Goal: Task Accomplishment & Management: Manage account settings

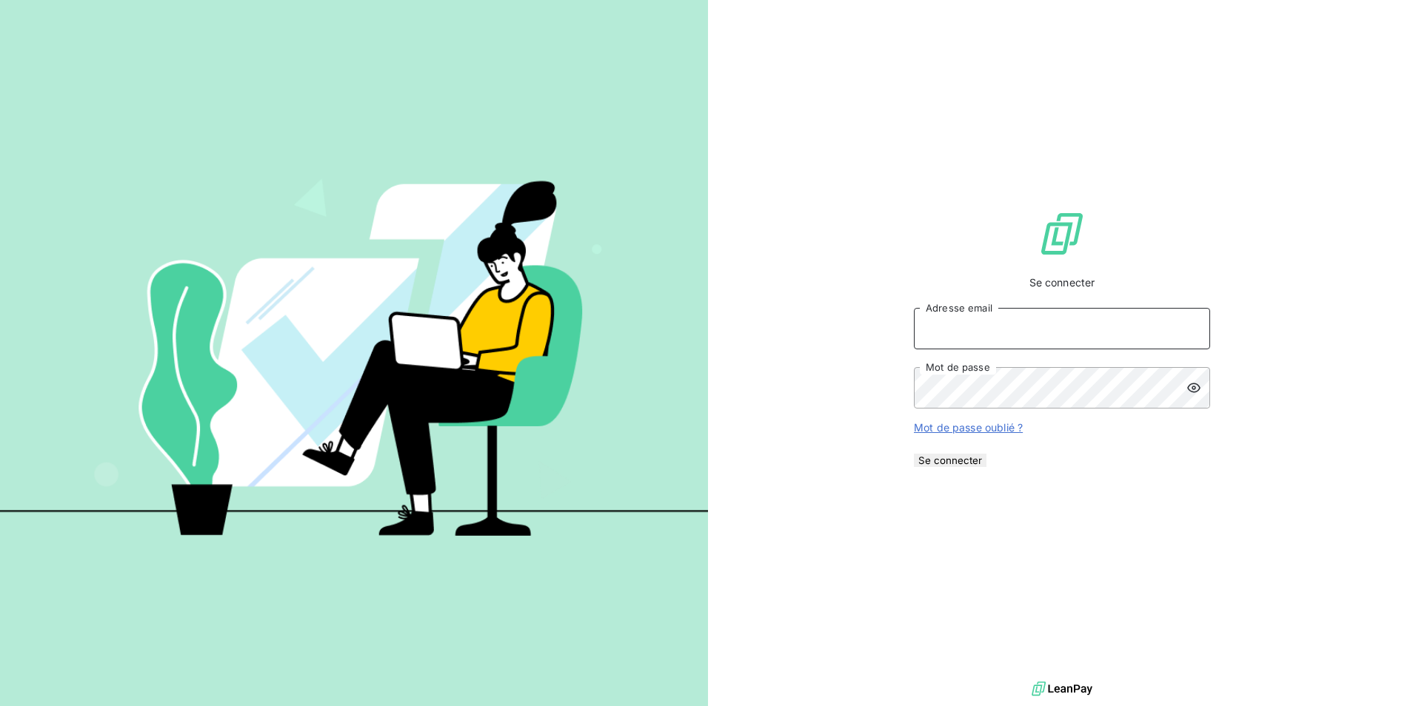
type input "[EMAIL_ADDRESS][DOMAIN_NAME]"
click at [986, 467] on button "Se connecter" at bounding box center [950, 460] width 73 height 13
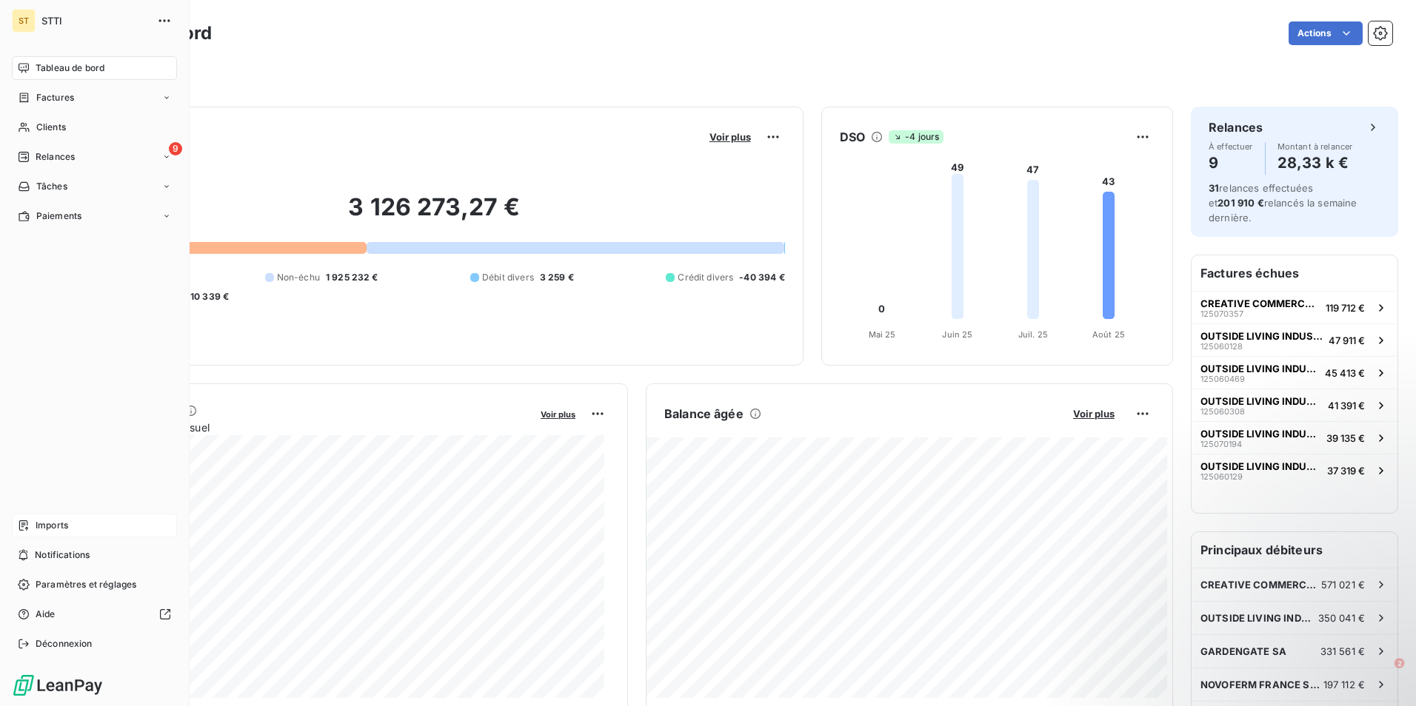
click at [20, 523] on icon at bounding box center [23, 526] width 9 height 10
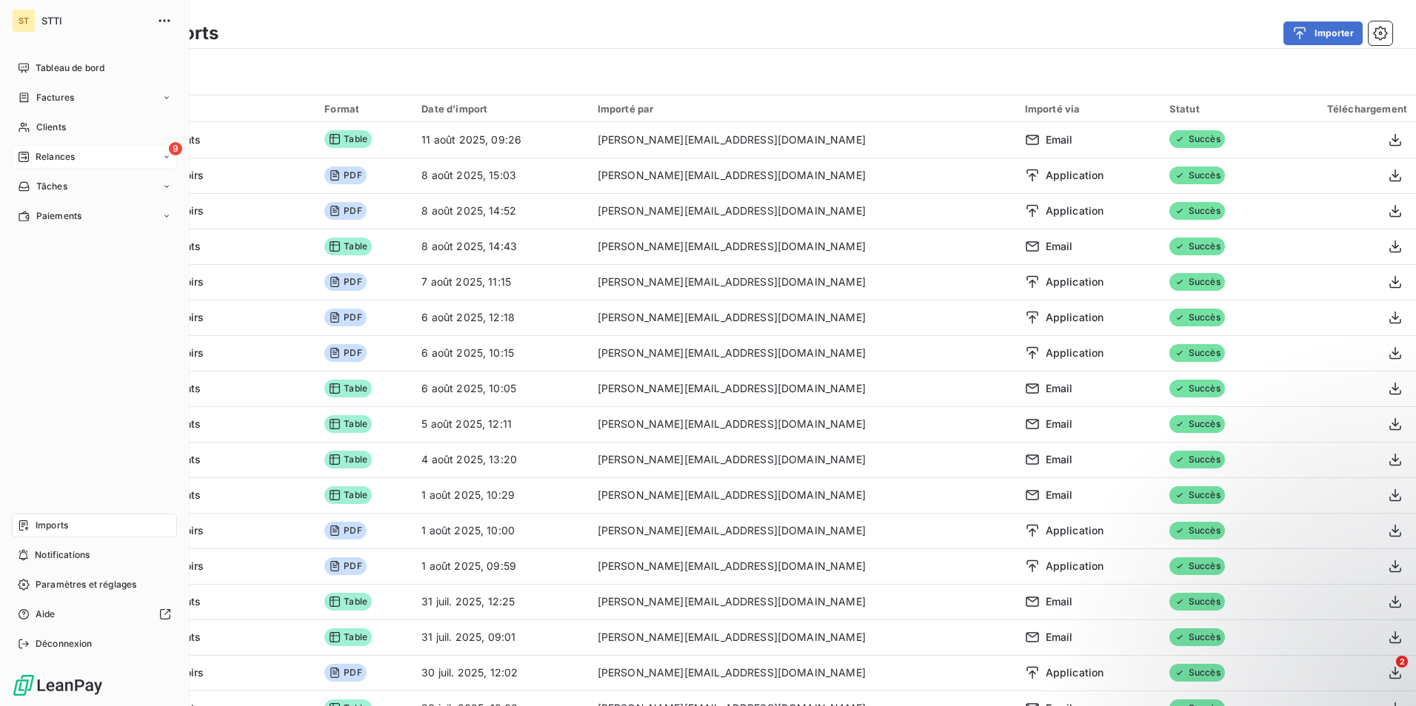
click at [161, 161] on div "9 Relances" at bounding box center [94, 157] width 165 height 24
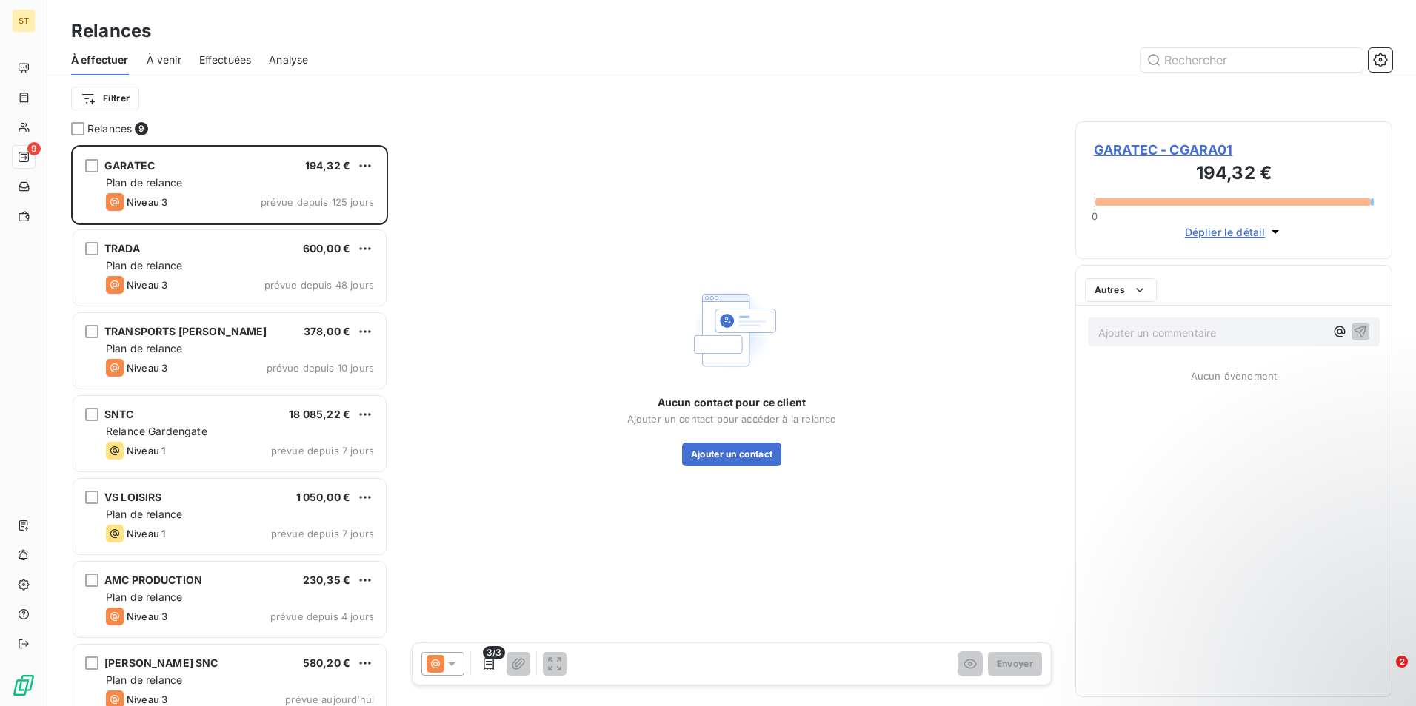
scroll to position [550, 306]
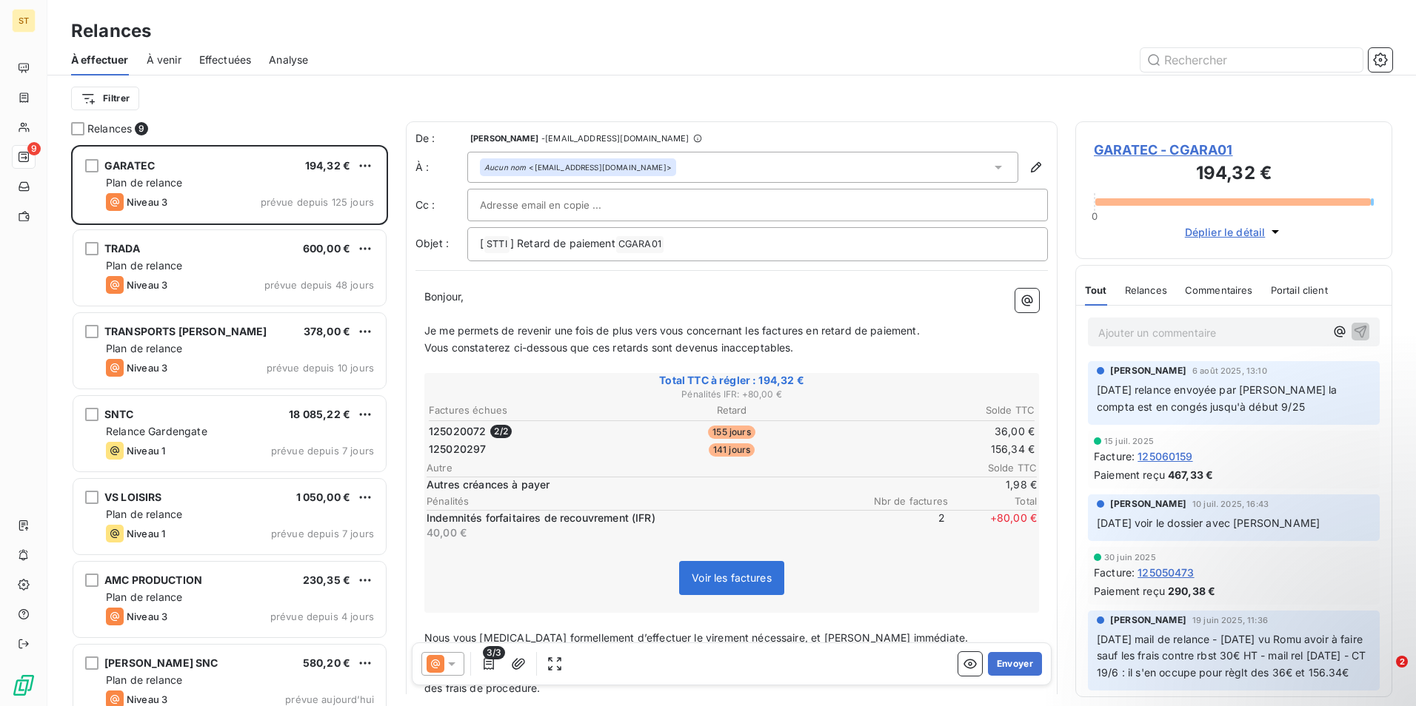
click at [1145, 147] on span "GARATEC - CGARA01" at bounding box center [1234, 150] width 280 height 20
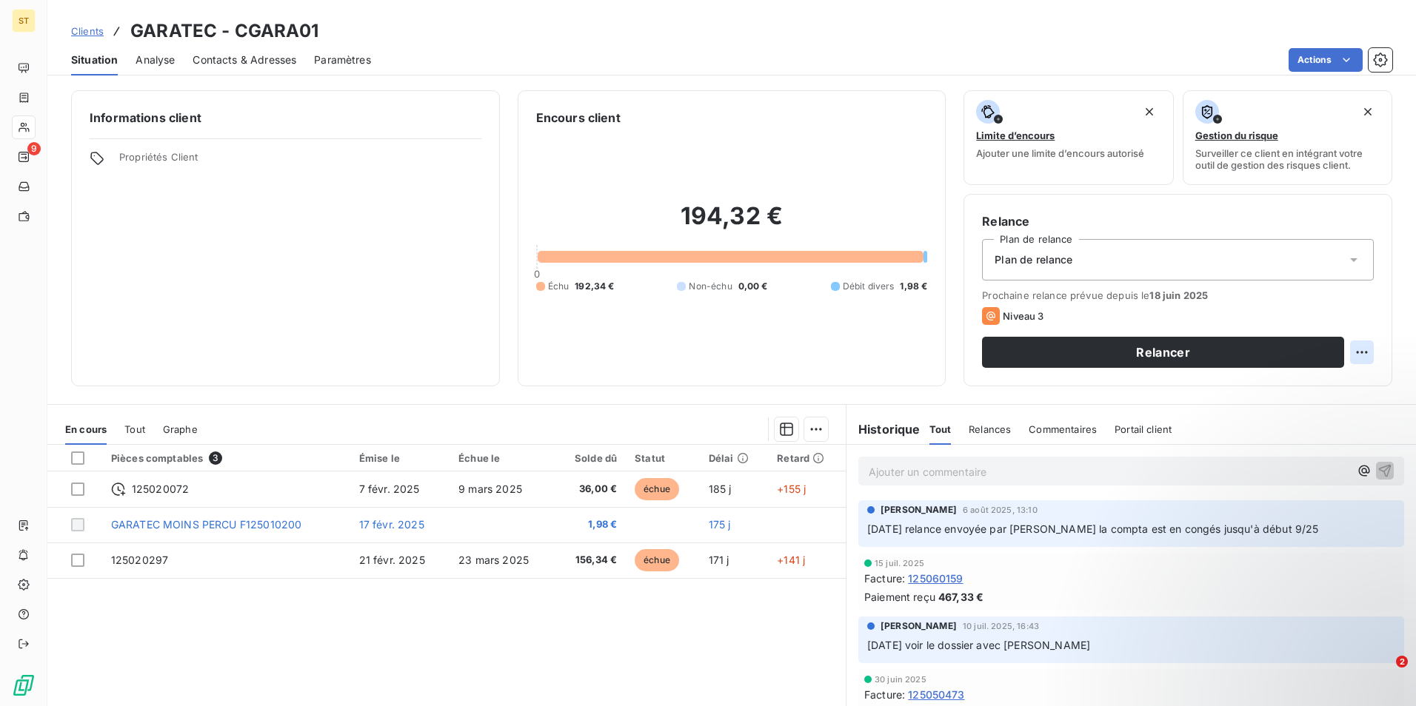
click at [1352, 351] on html "ST 9 Clients GARATEC - CGARA01 Situation Analyse Contacts & Adresses Paramètres…" at bounding box center [708, 353] width 1416 height 706
click at [1318, 383] on div "Replanifier cette action" at bounding box center [1289, 385] width 133 height 24
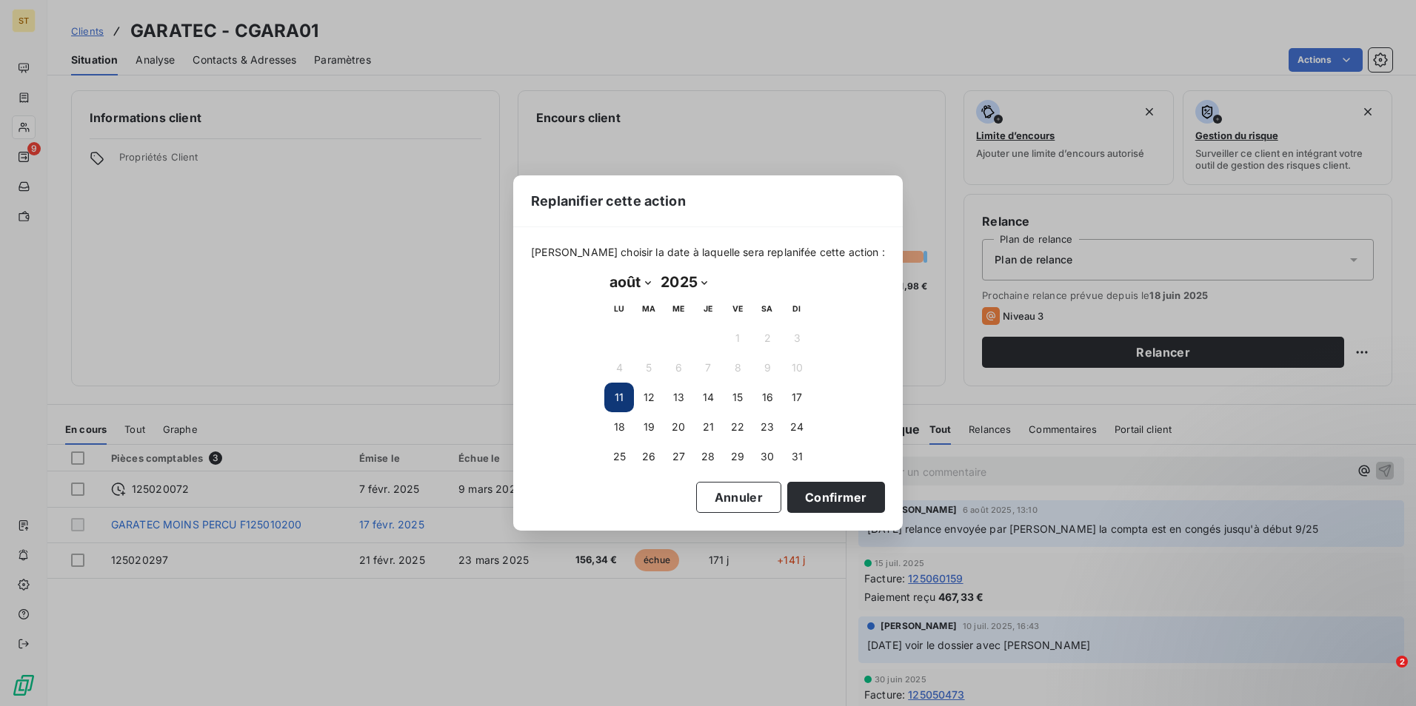
click at [643, 280] on select "janvier février mars avril mai juin juillet août septembre octobre novembre déc…" at bounding box center [629, 282] width 51 height 24
select select "8"
click at [604, 270] on select "janvier février mars avril mai juin juillet août septembre octobre novembre déc…" at bounding box center [629, 282] width 51 height 24
click at [700, 338] on button "4" at bounding box center [708, 339] width 30 height 30
click at [797, 502] on button "Confirmer" at bounding box center [836, 497] width 98 height 31
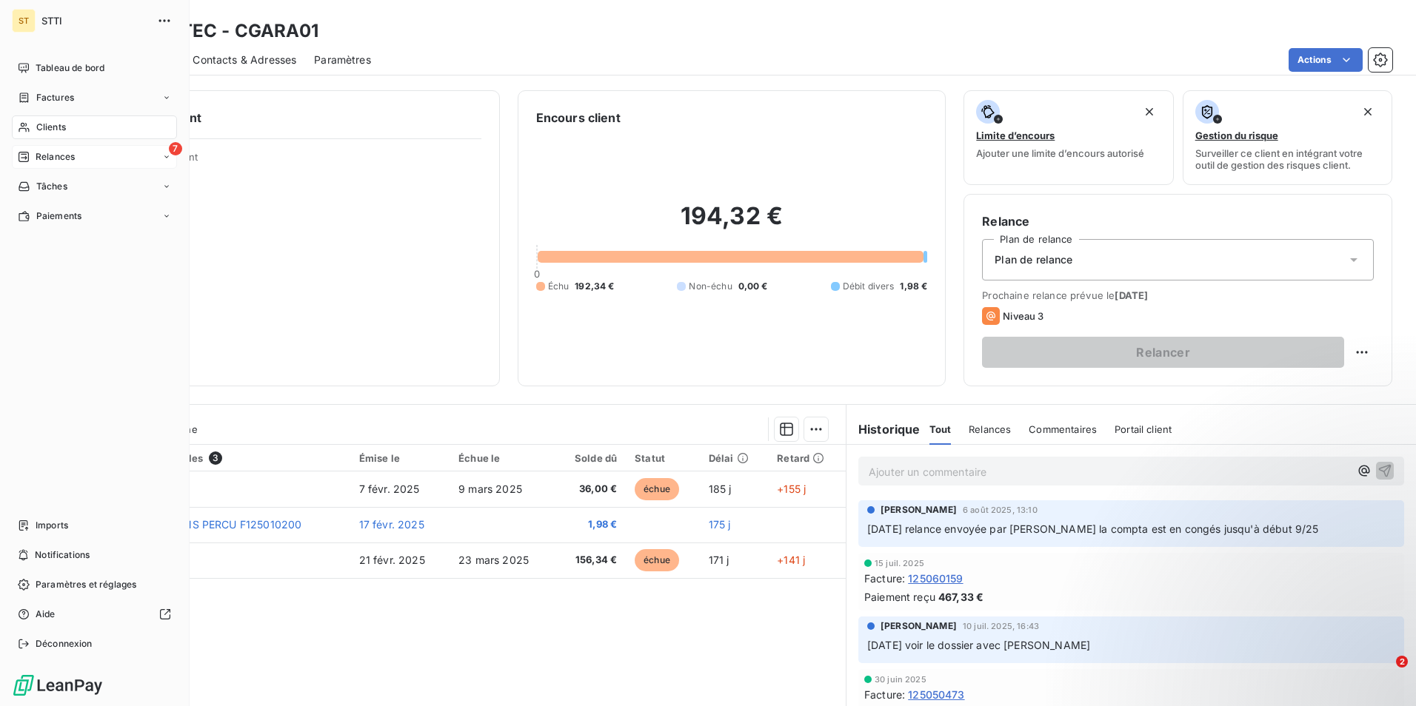
click at [36, 158] on span "Relances" at bounding box center [55, 156] width 39 height 13
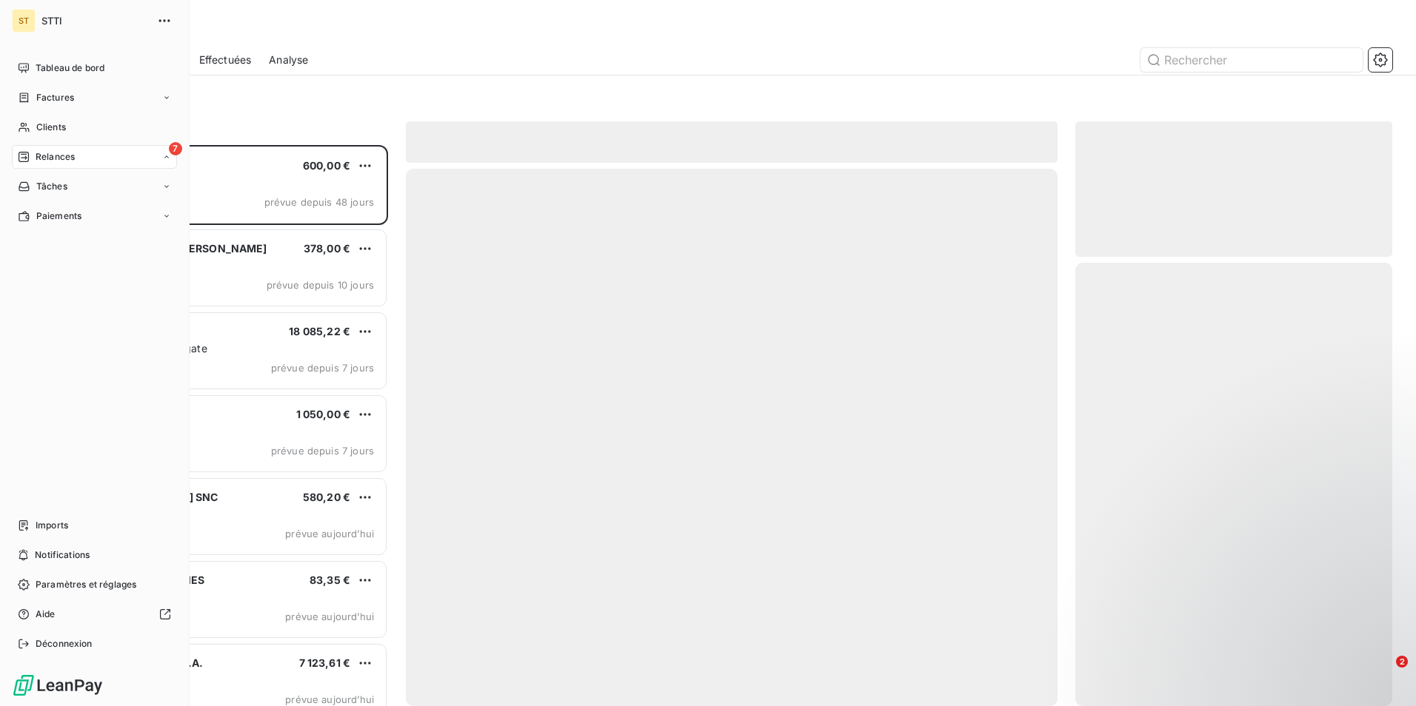
scroll to position [550, 306]
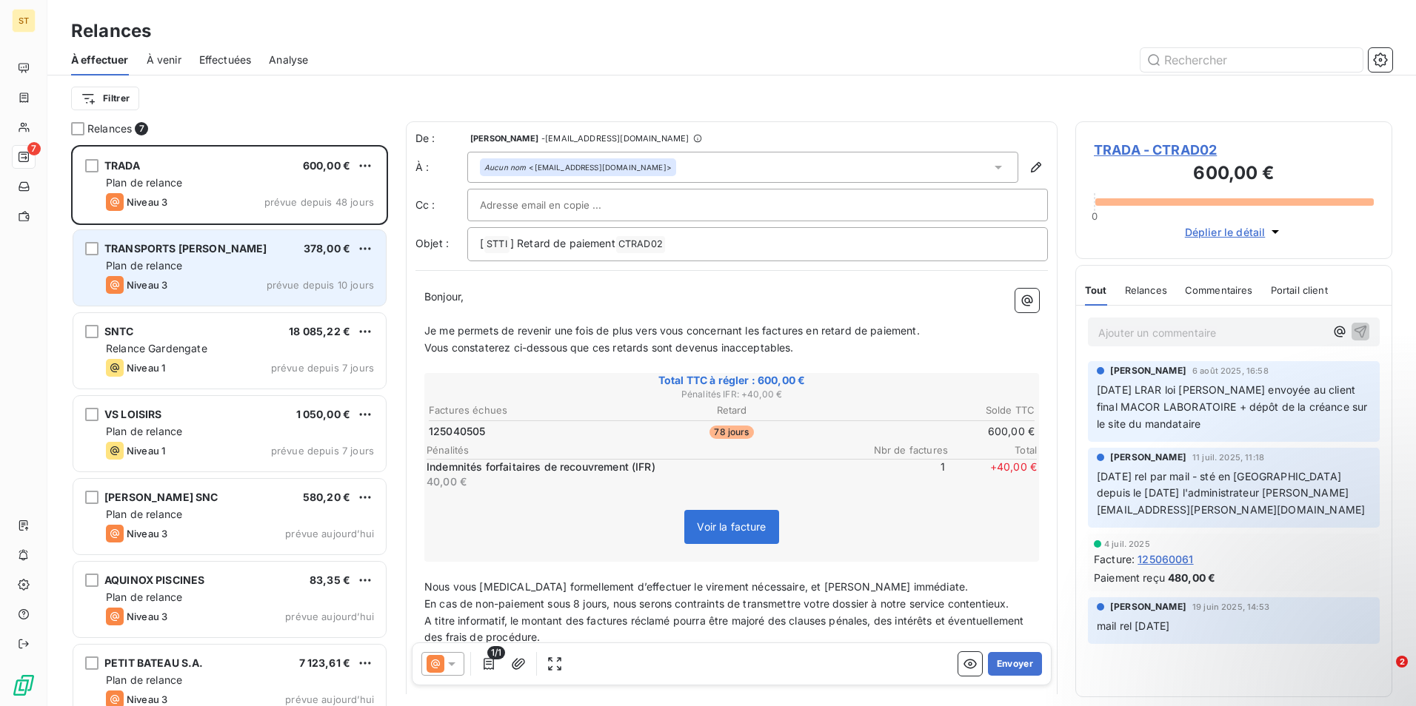
click at [240, 261] on div "Plan de relance" at bounding box center [240, 265] width 268 height 15
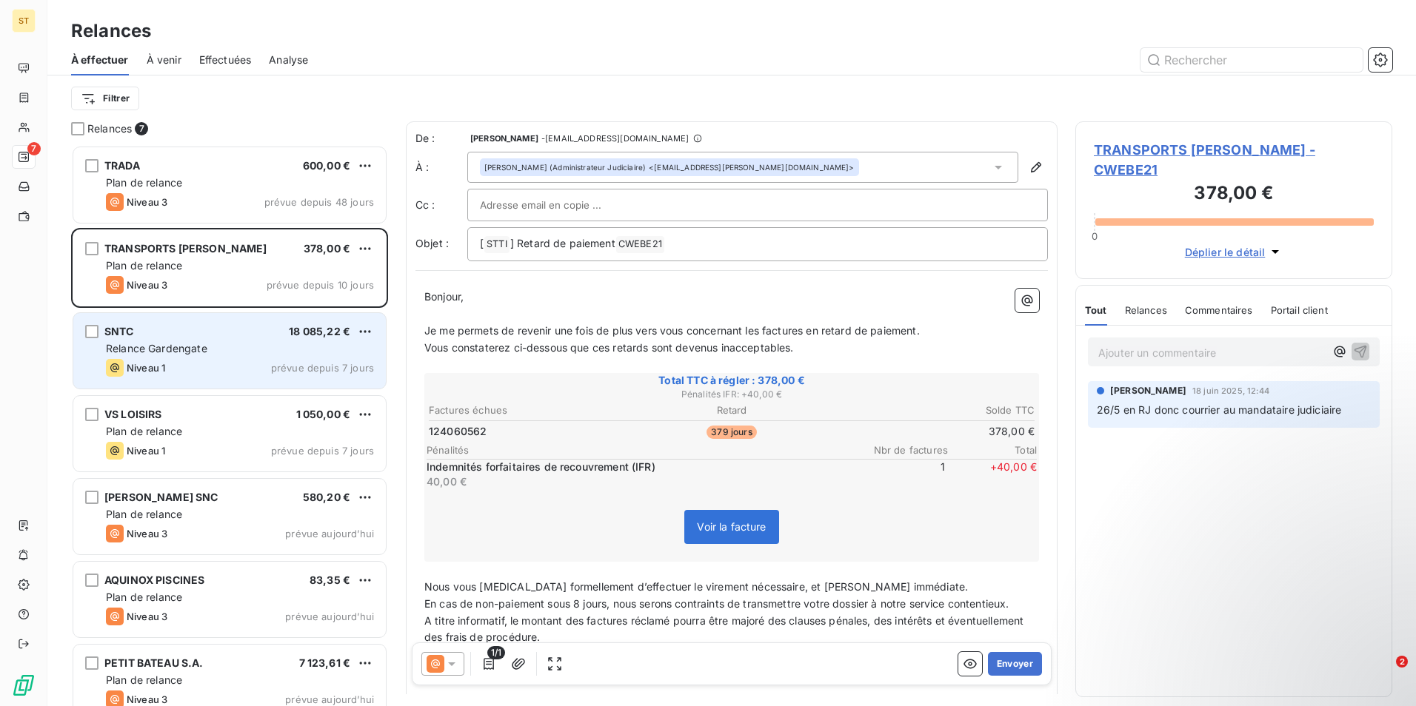
click at [222, 351] on div "Relance Gardengate" at bounding box center [240, 348] width 268 height 15
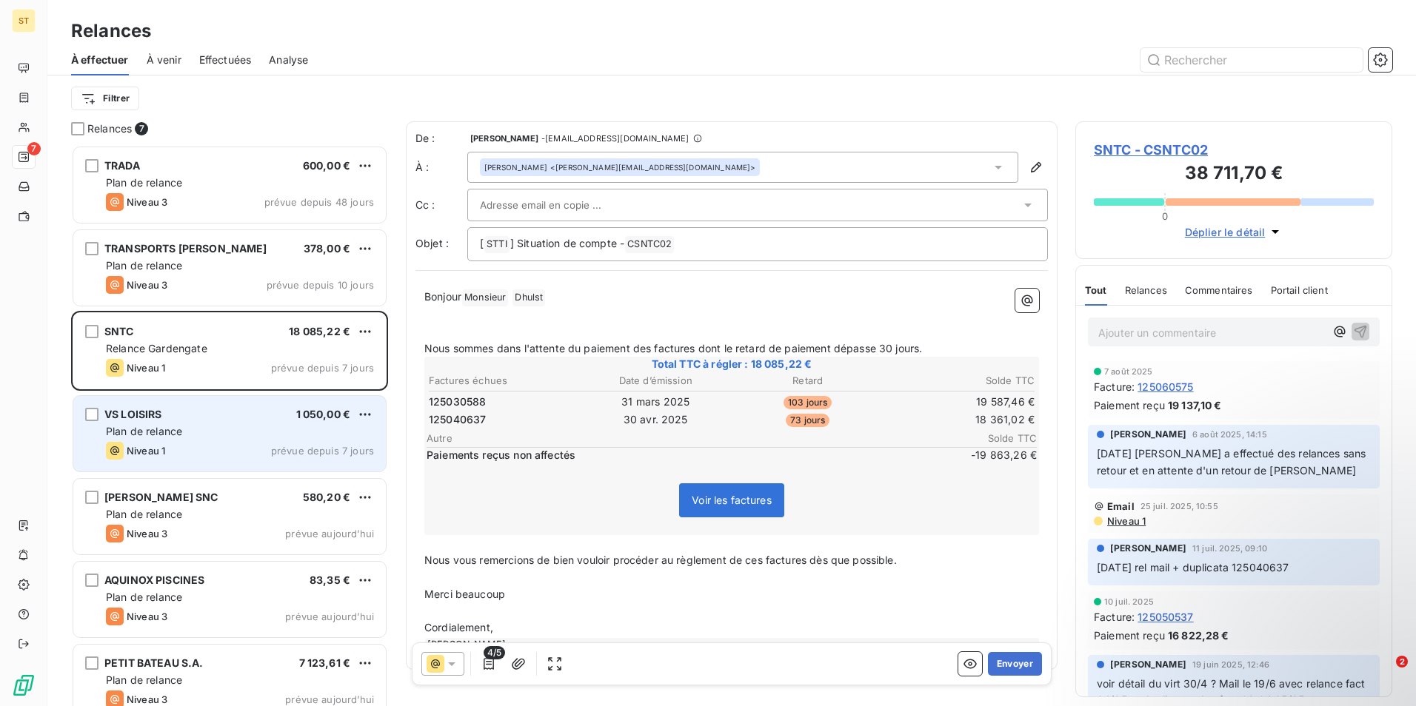
click at [195, 432] on div "Plan de relance" at bounding box center [240, 431] width 268 height 15
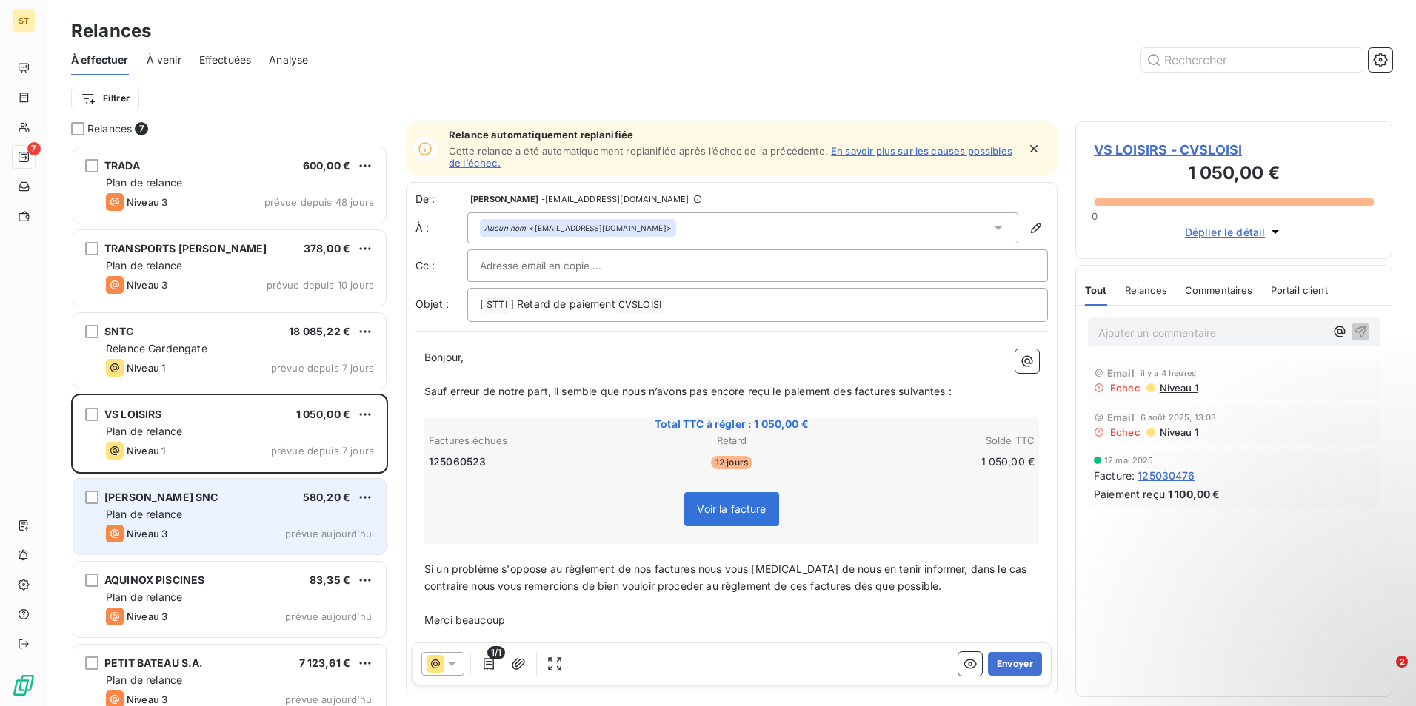
click at [209, 511] on div "Plan de relance" at bounding box center [240, 514] width 268 height 15
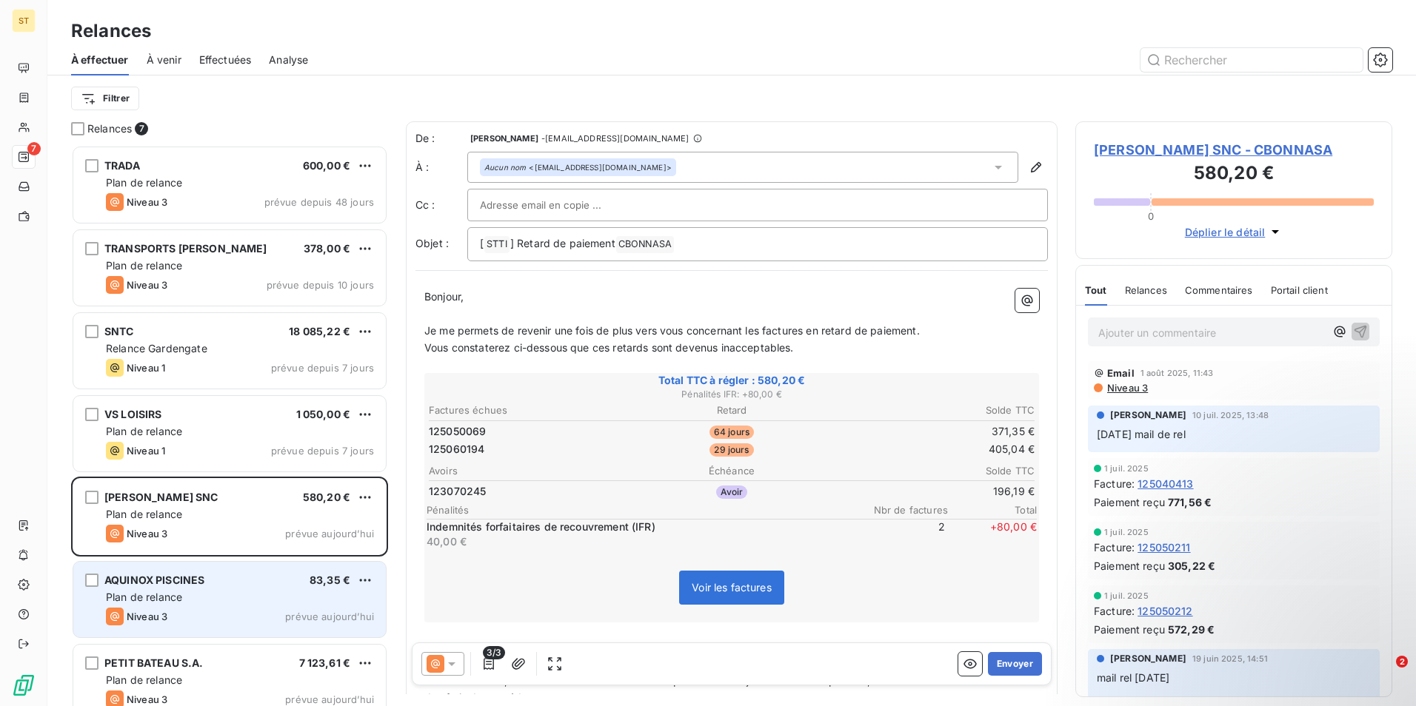
click at [155, 595] on span "Plan de relance" at bounding box center [144, 597] width 76 height 13
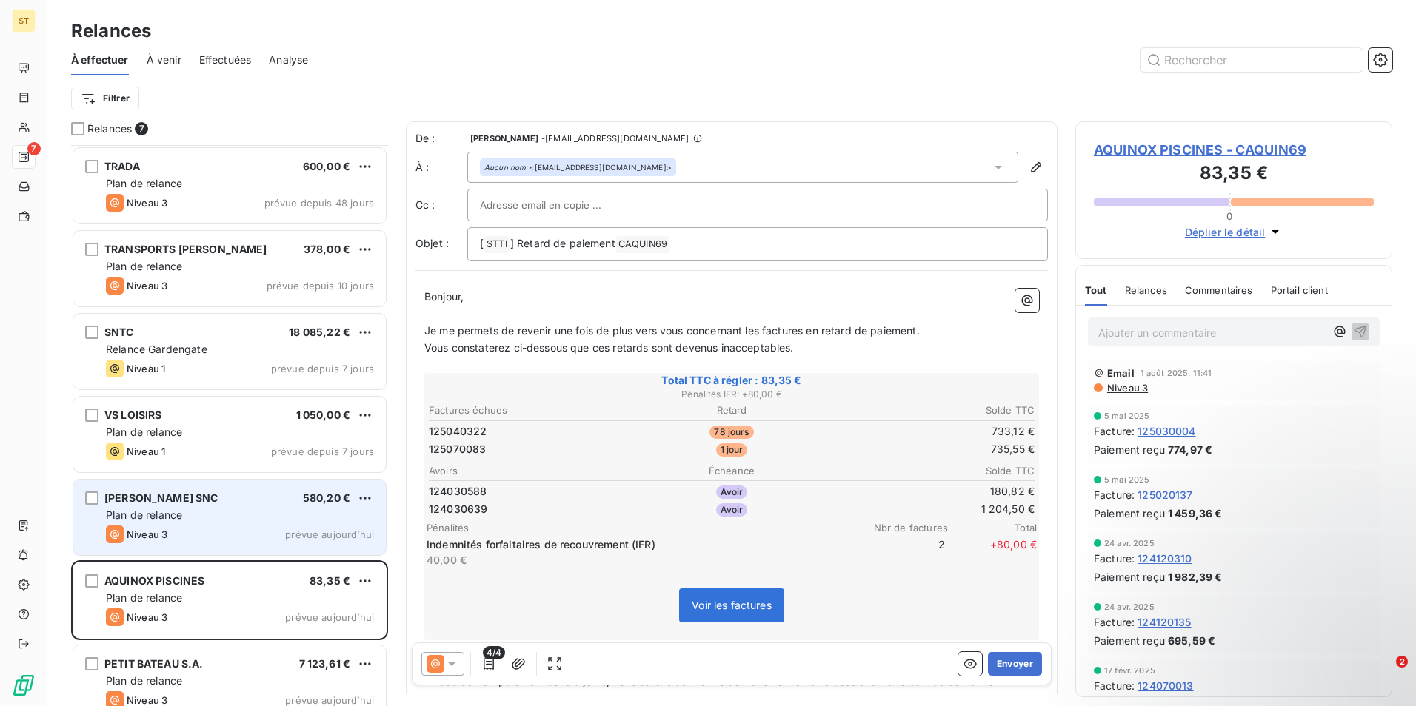
scroll to position [20, 0]
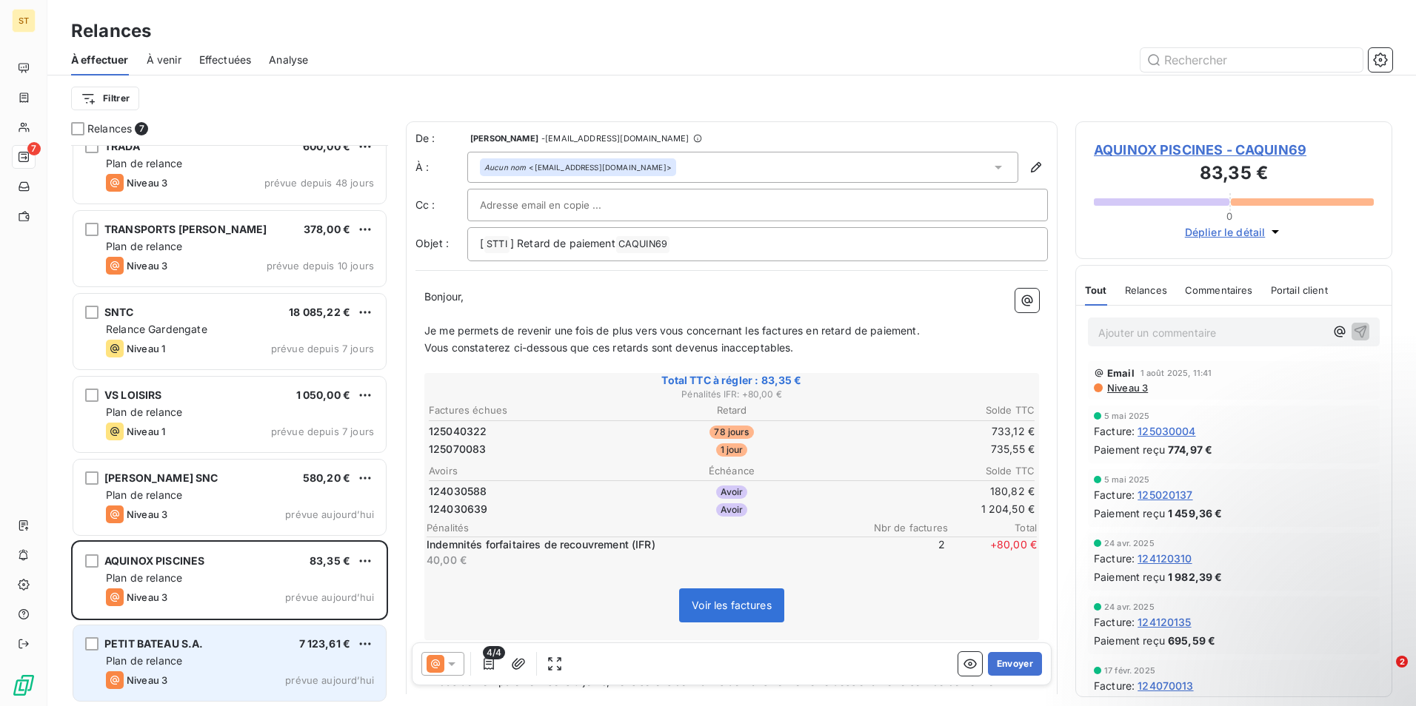
click at [184, 653] on div "PETIT BATEAU S.A. 7 123,61 € Plan de relance Niveau 3 prévue aujourd’hui" at bounding box center [229, 664] width 312 height 76
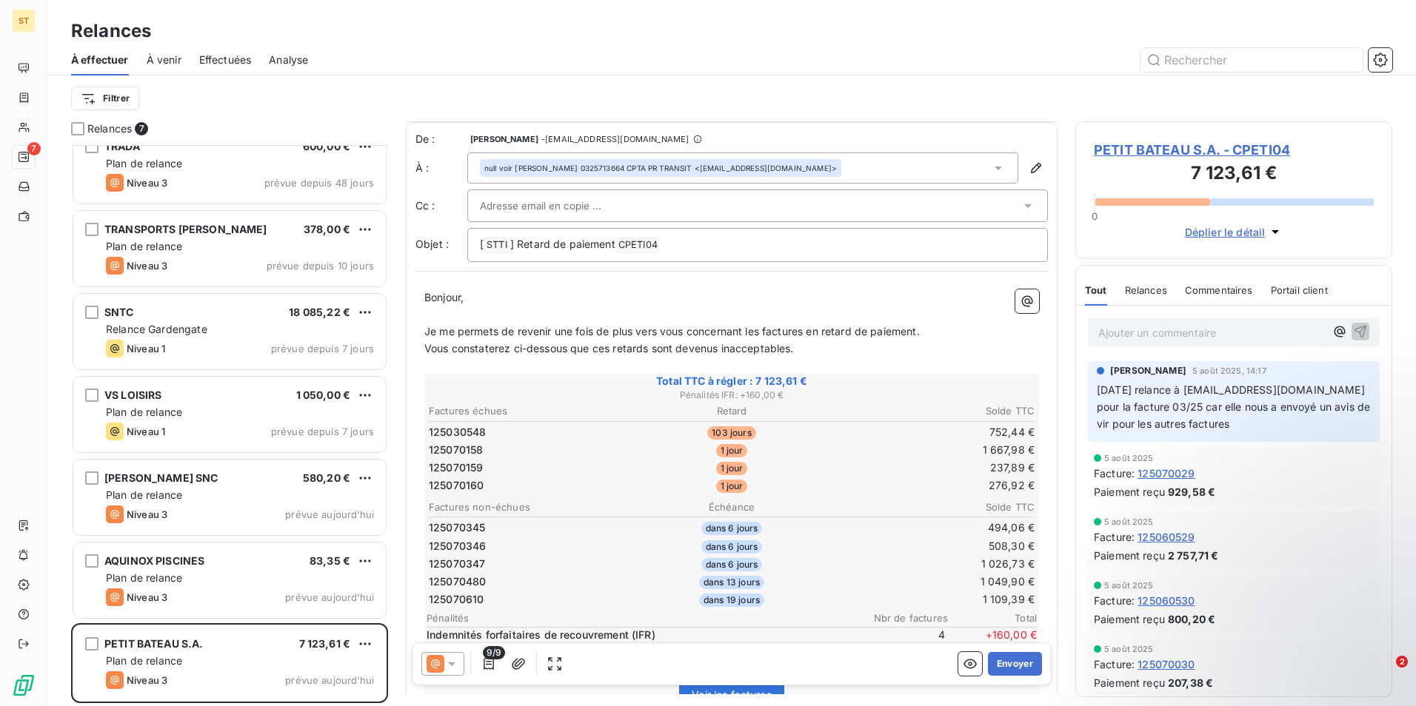
scroll to position [149, 0]
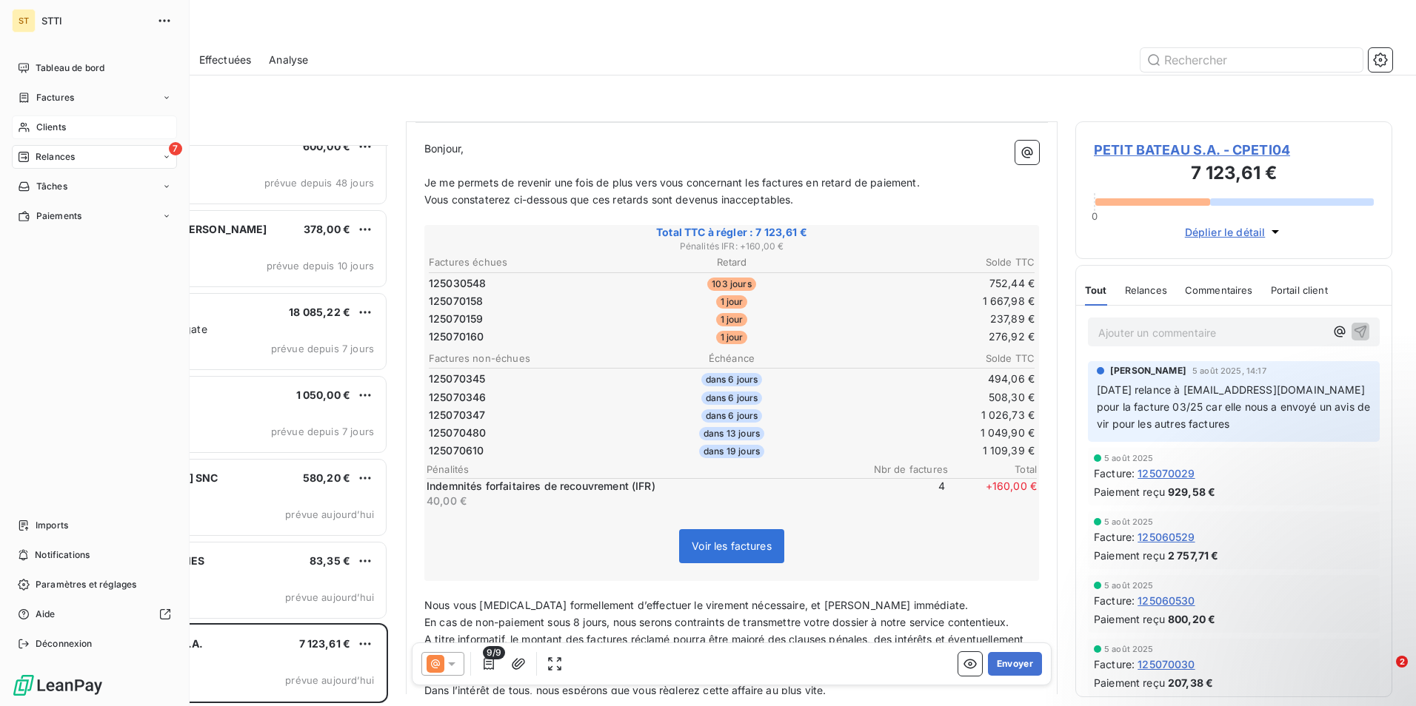
click at [57, 127] on span "Clients" at bounding box center [51, 127] width 30 height 13
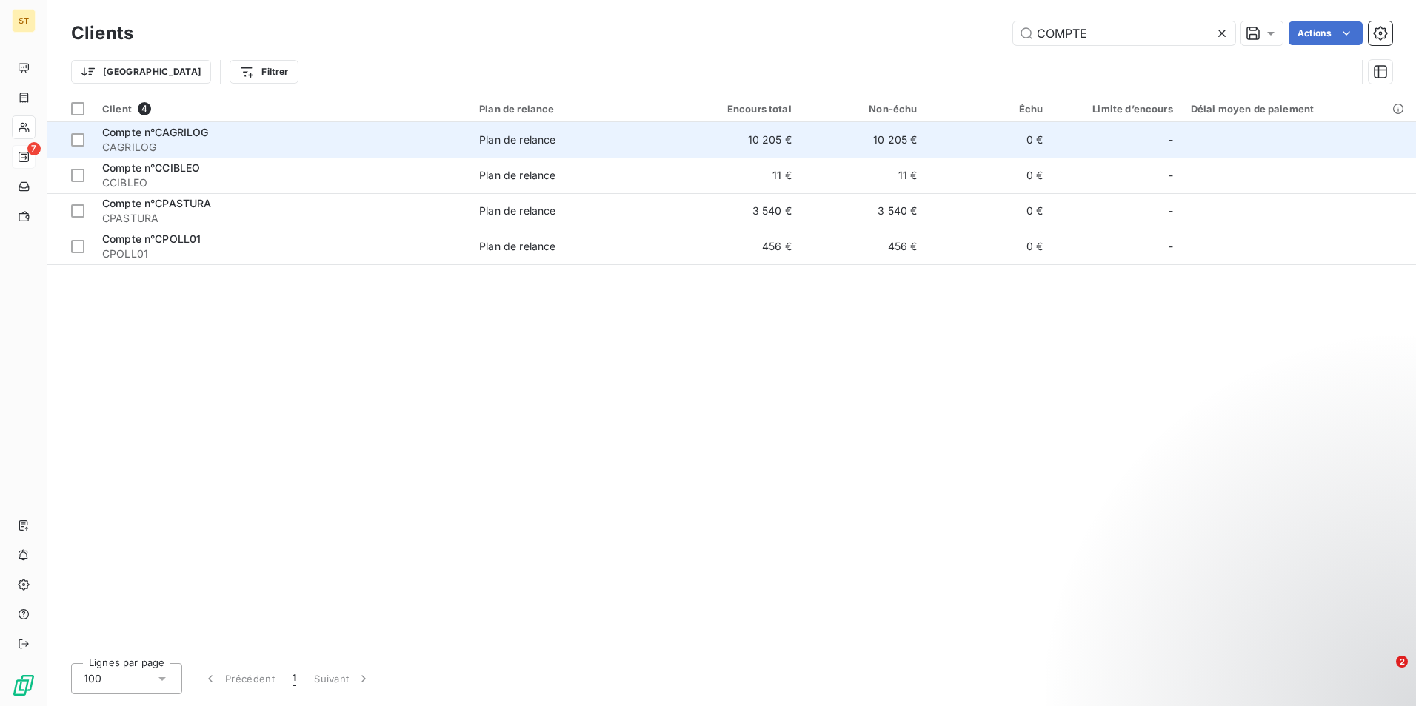
type input "COMPTE"
click at [221, 144] on span "CAGRILOG" at bounding box center [281, 147] width 359 height 15
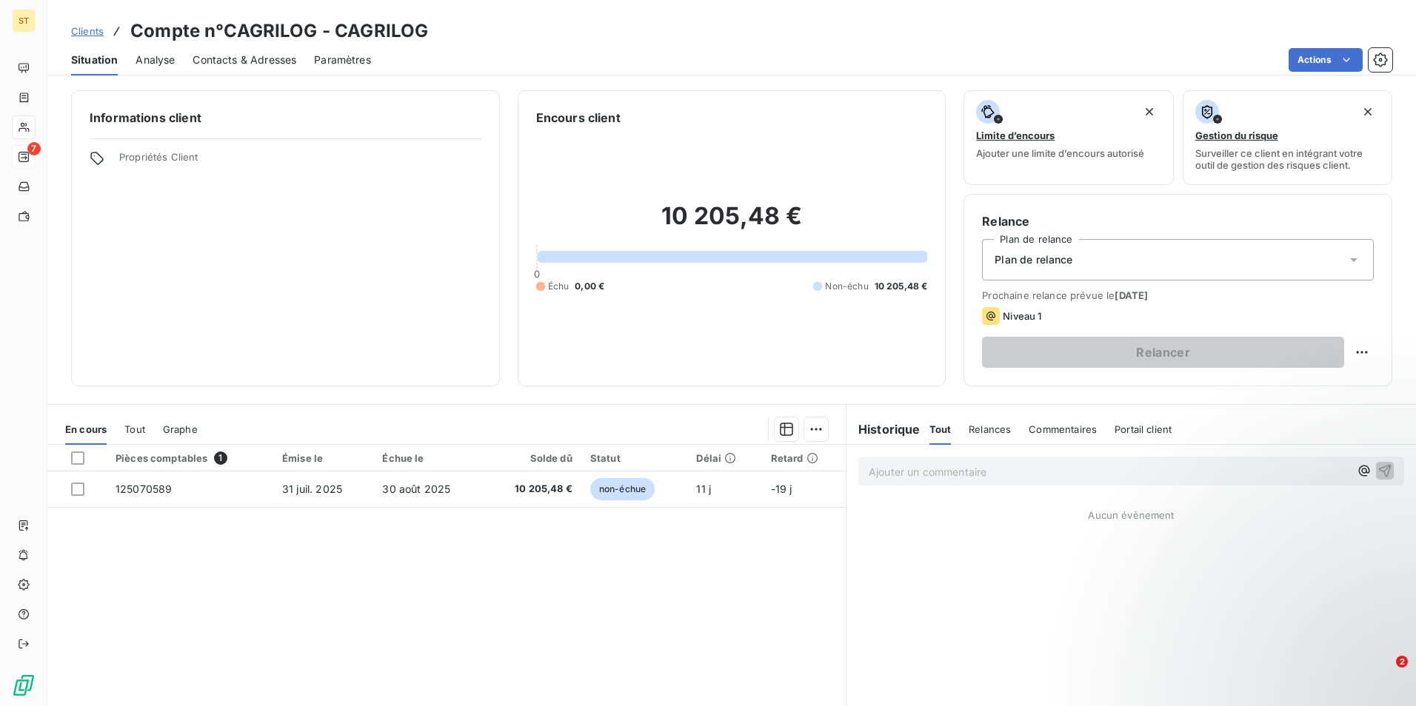
click at [259, 58] on span "Contacts & Adresses" at bounding box center [245, 60] width 104 height 15
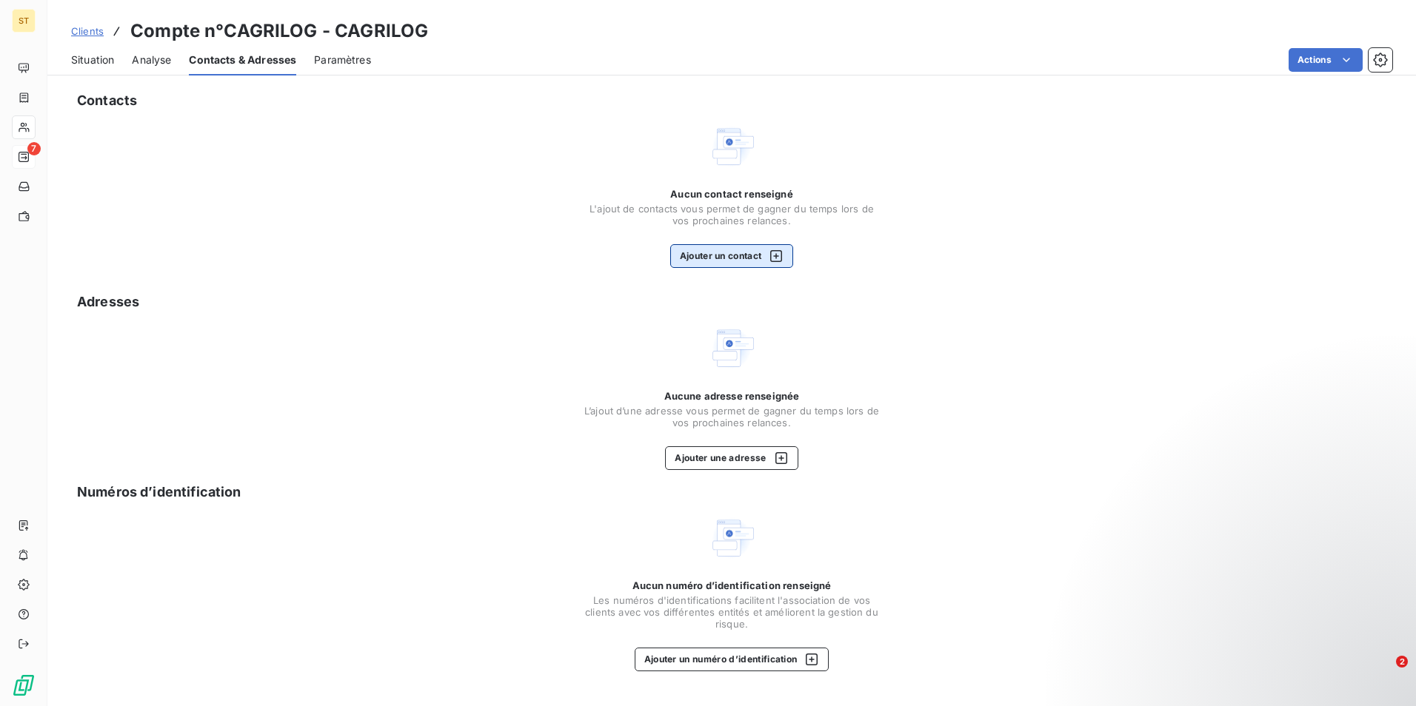
click at [780, 255] on icon "button" at bounding box center [776, 256] width 15 height 15
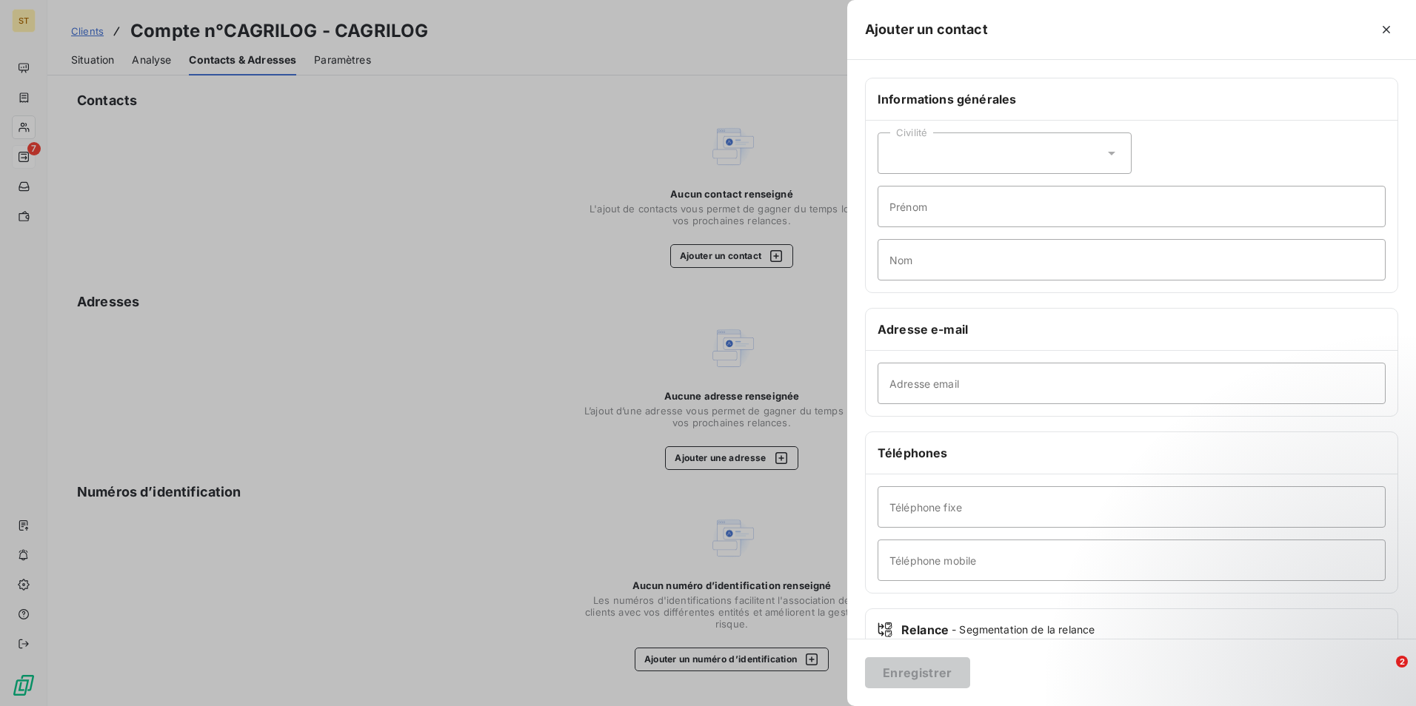
click at [595, 334] on div at bounding box center [708, 353] width 1416 height 706
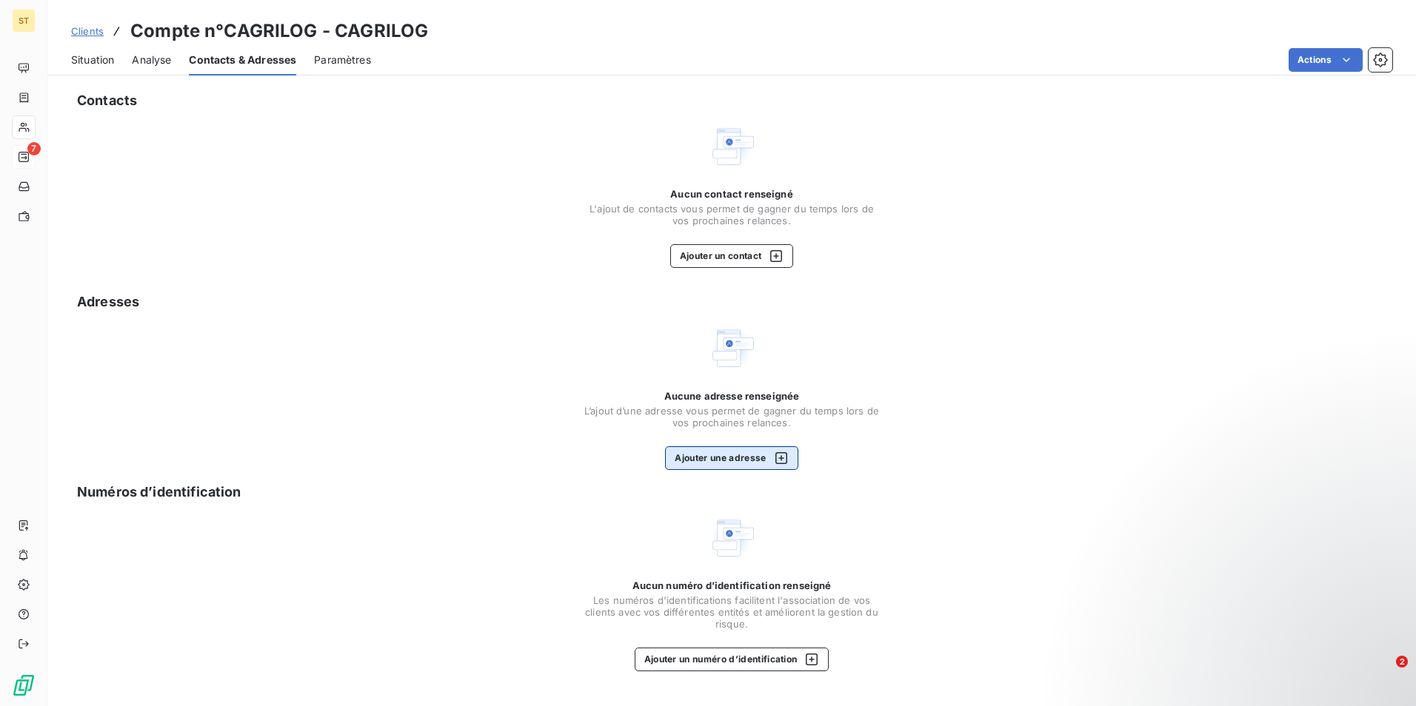
click at [782, 458] on icon "button" at bounding box center [781, 458] width 12 height 12
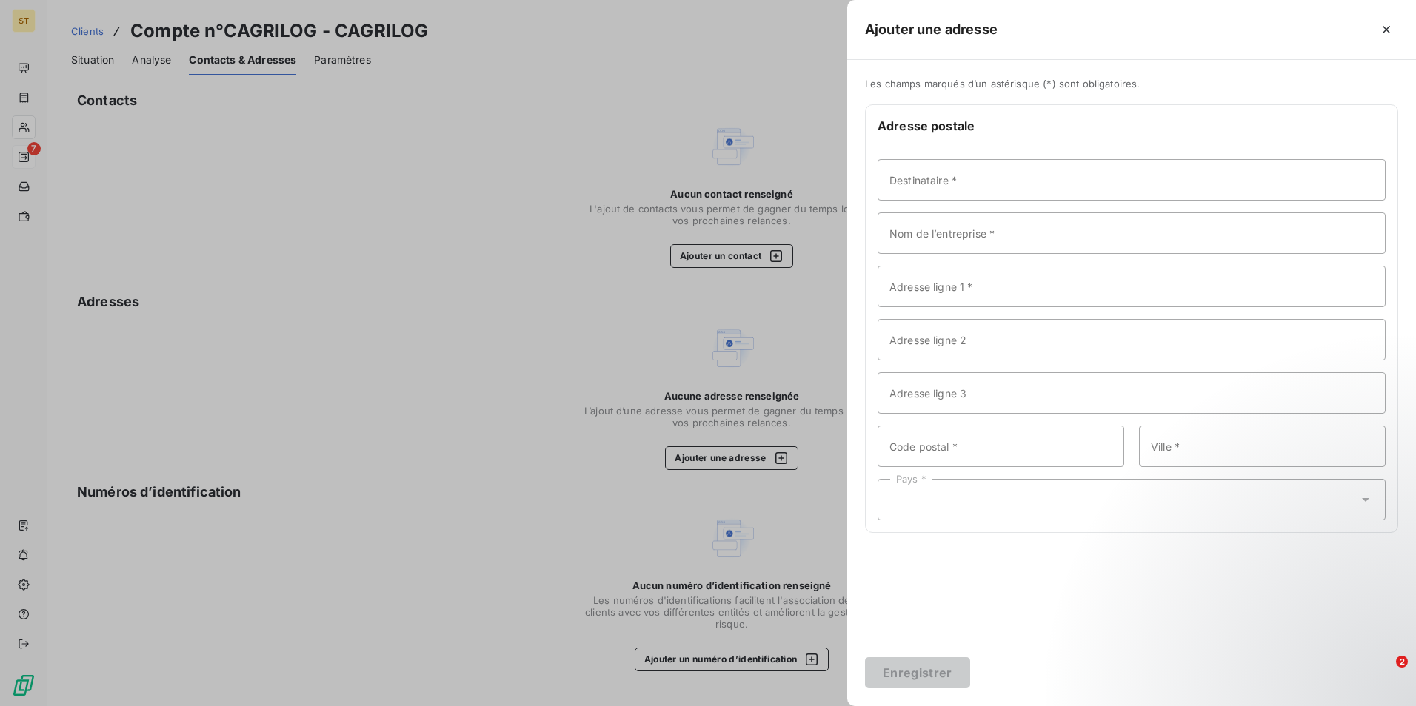
click at [492, 279] on div at bounding box center [708, 353] width 1416 height 706
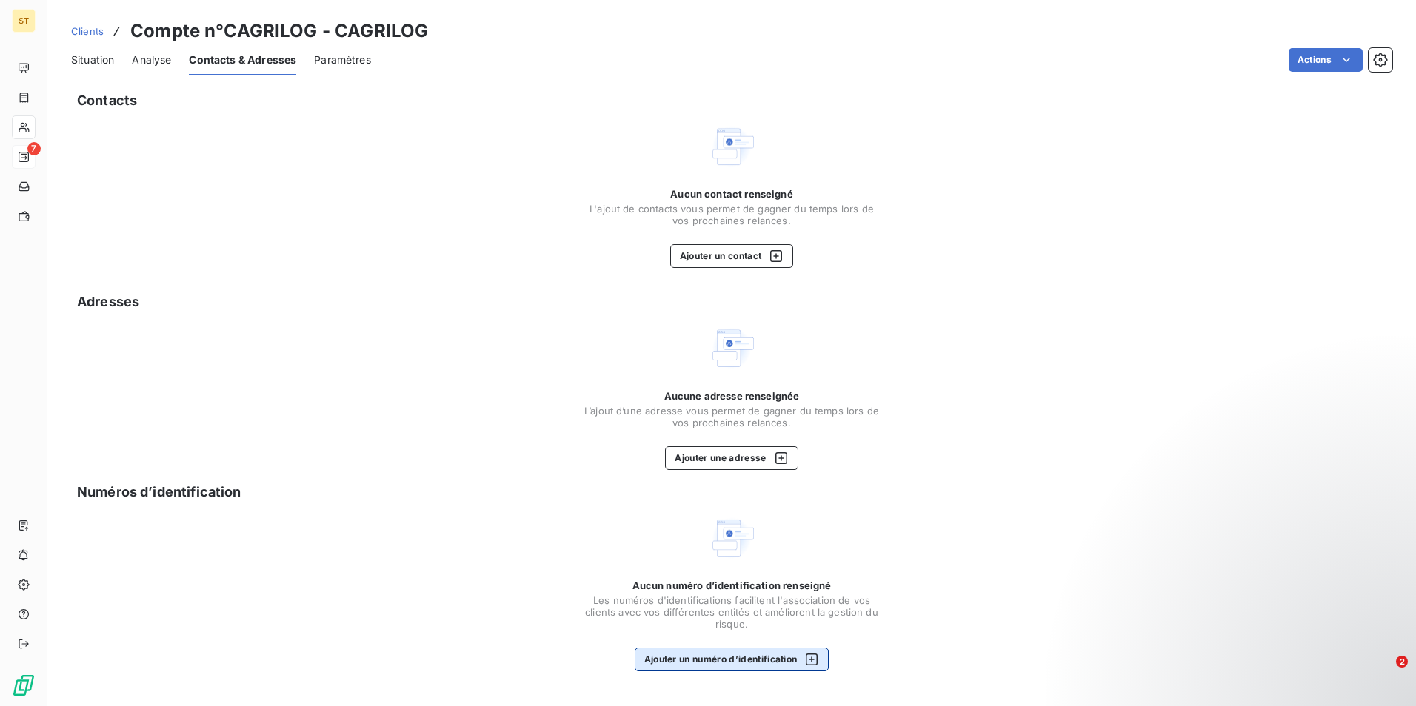
click at [821, 661] on button "Ajouter un numéro d’identification" at bounding box center [732, 660] width 195 height 24
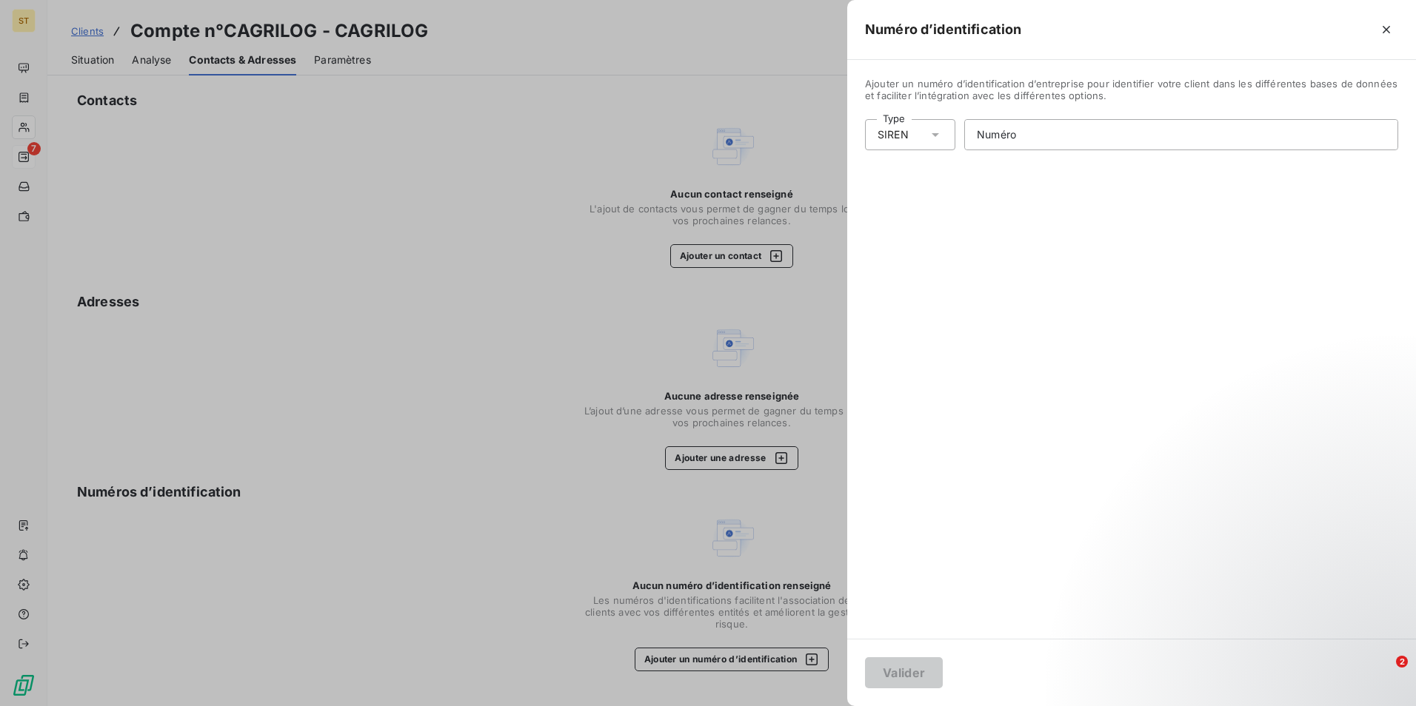
click at [483, 177] on div at bounding box center [708, 353] width 1416 height 706
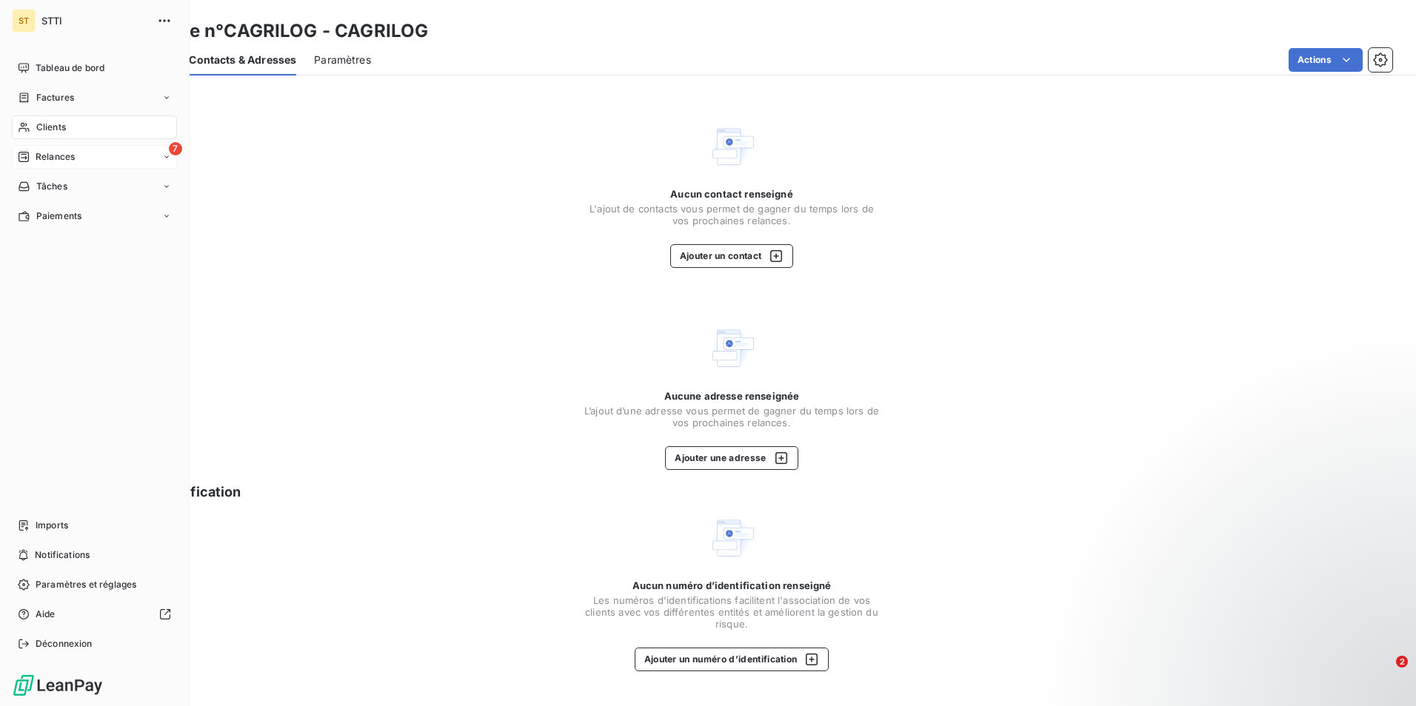
click at [63, 130] on span "Clients" at bounding box center [51, 127] width 30 height 13
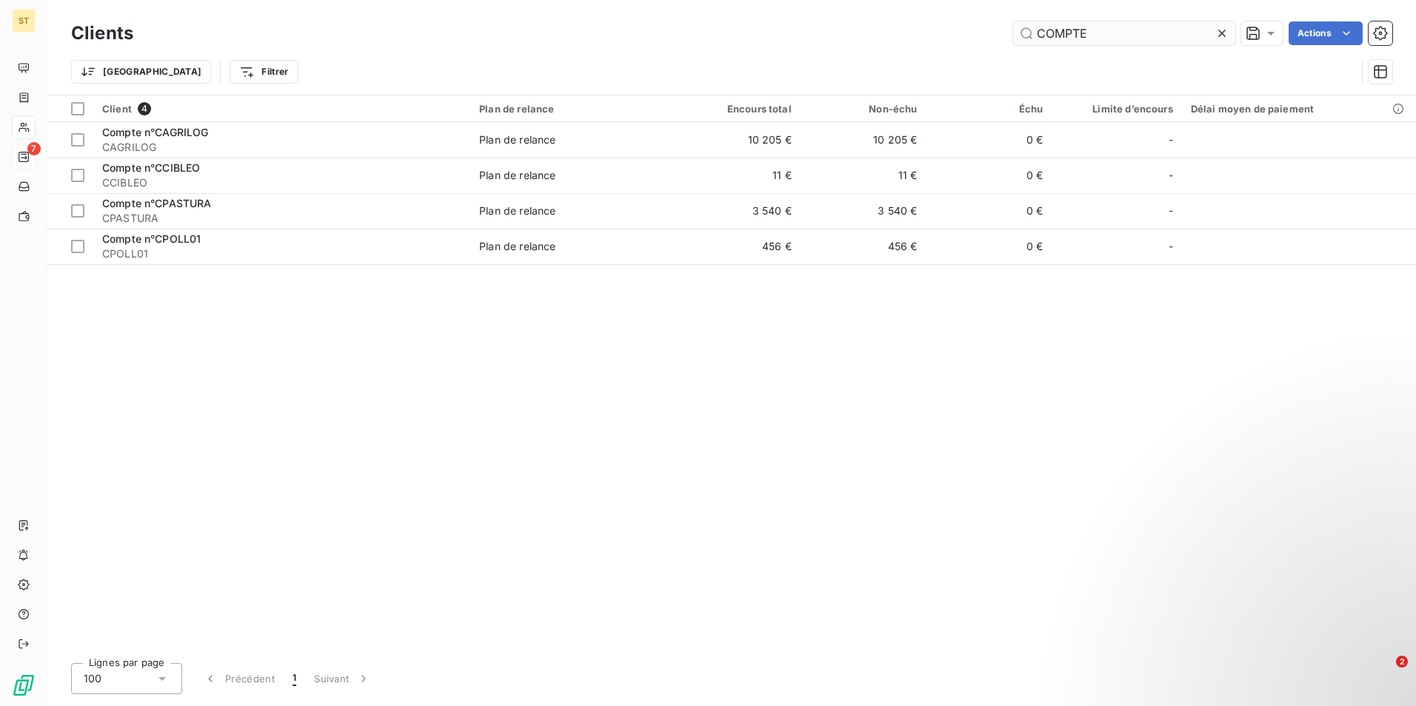
click at [1128, 40] on input "COMPTE" at bounding box center [1124, 33] width 222 height 24
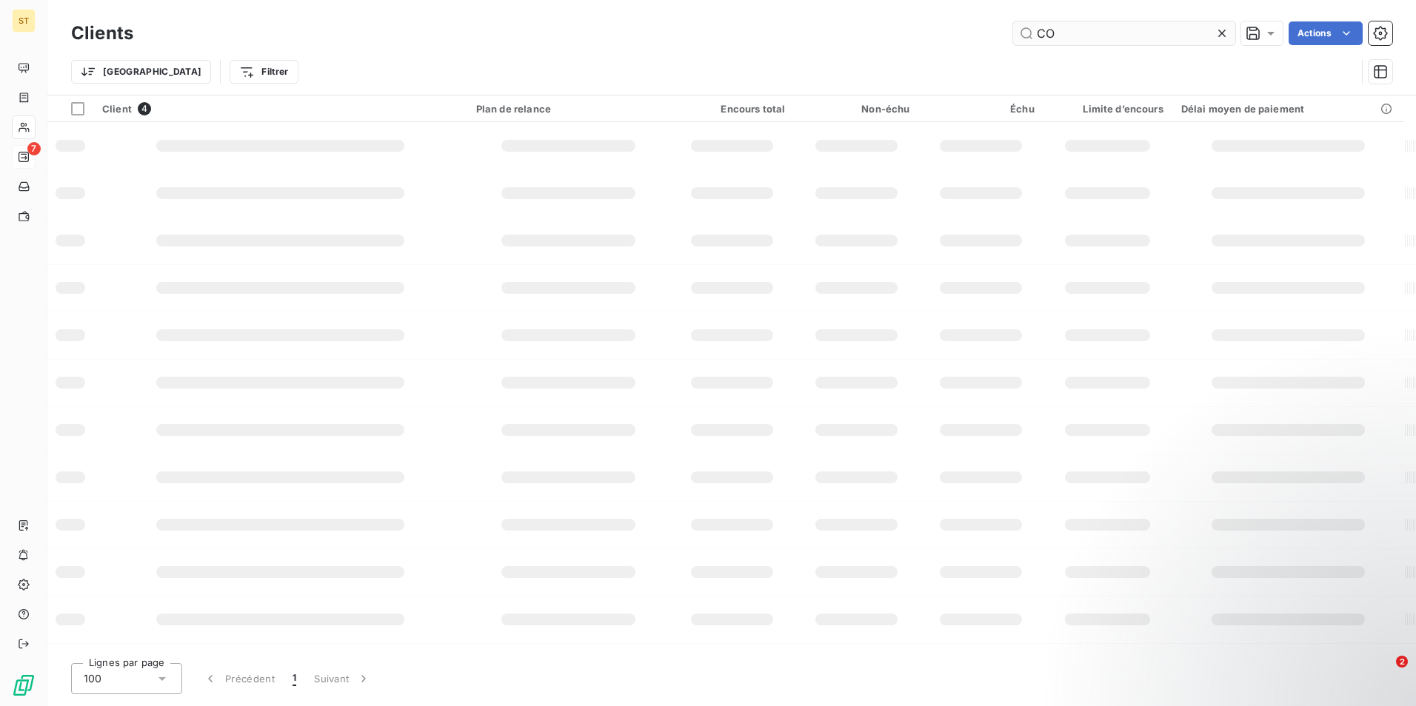
type input "C"
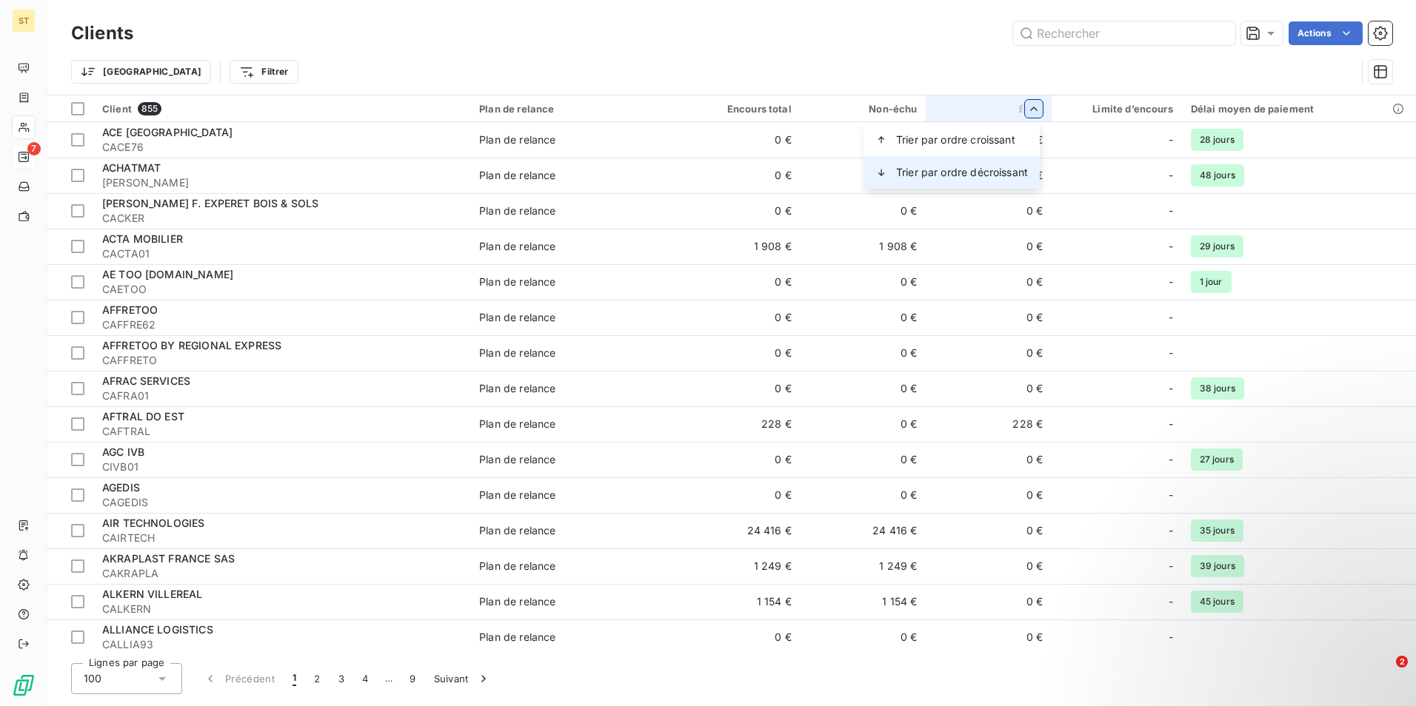
click at [960, 172] on span "Trier par ordre décroissant" at bounding box center [962, 172] width 132 height 15
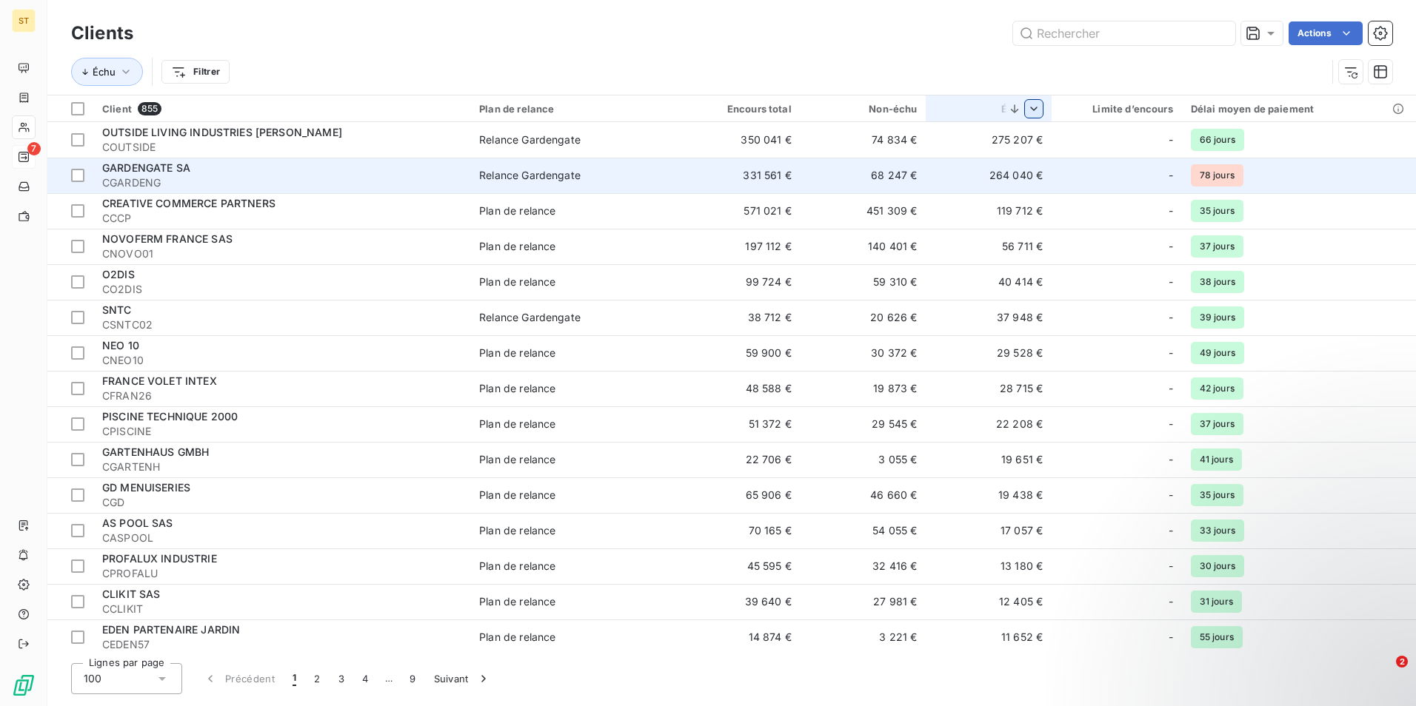
click at [275, 163] on div "GARDENGATE SA" at bounding box center [281, 168] width 359 height 15
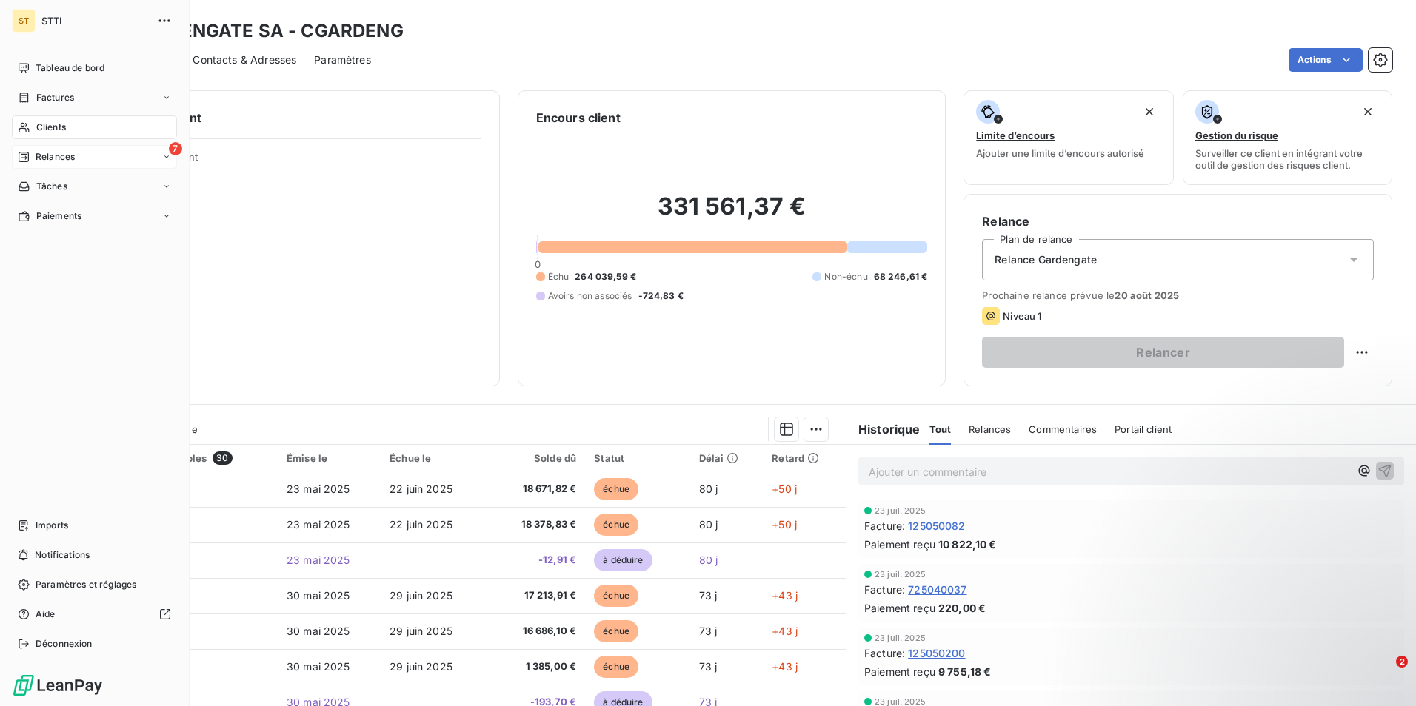
click at [51, 125] on span "Clients" at bounding box center [51, 127] width 30 height 13
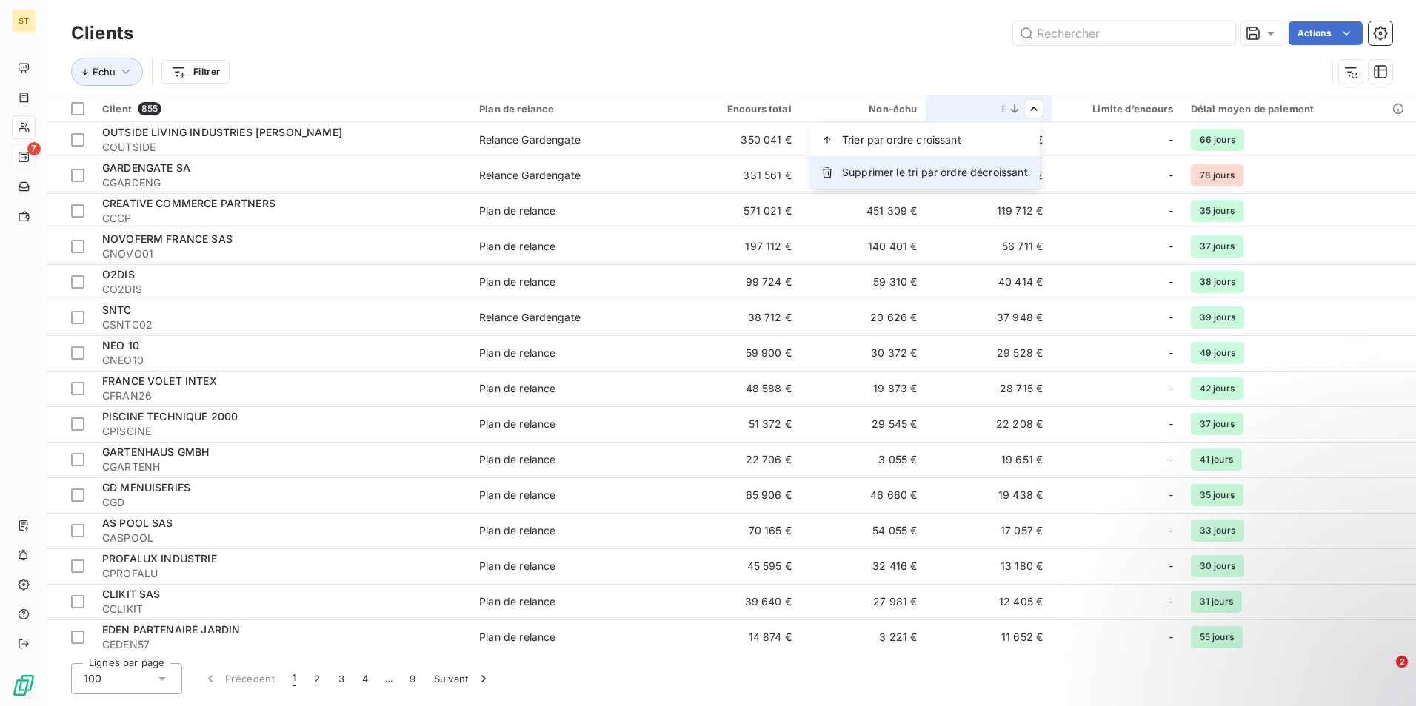
click at [947, 178] on span "Supprimer le tri par ordre décroissant" at bounding box center [935, 172] width 186 height 15
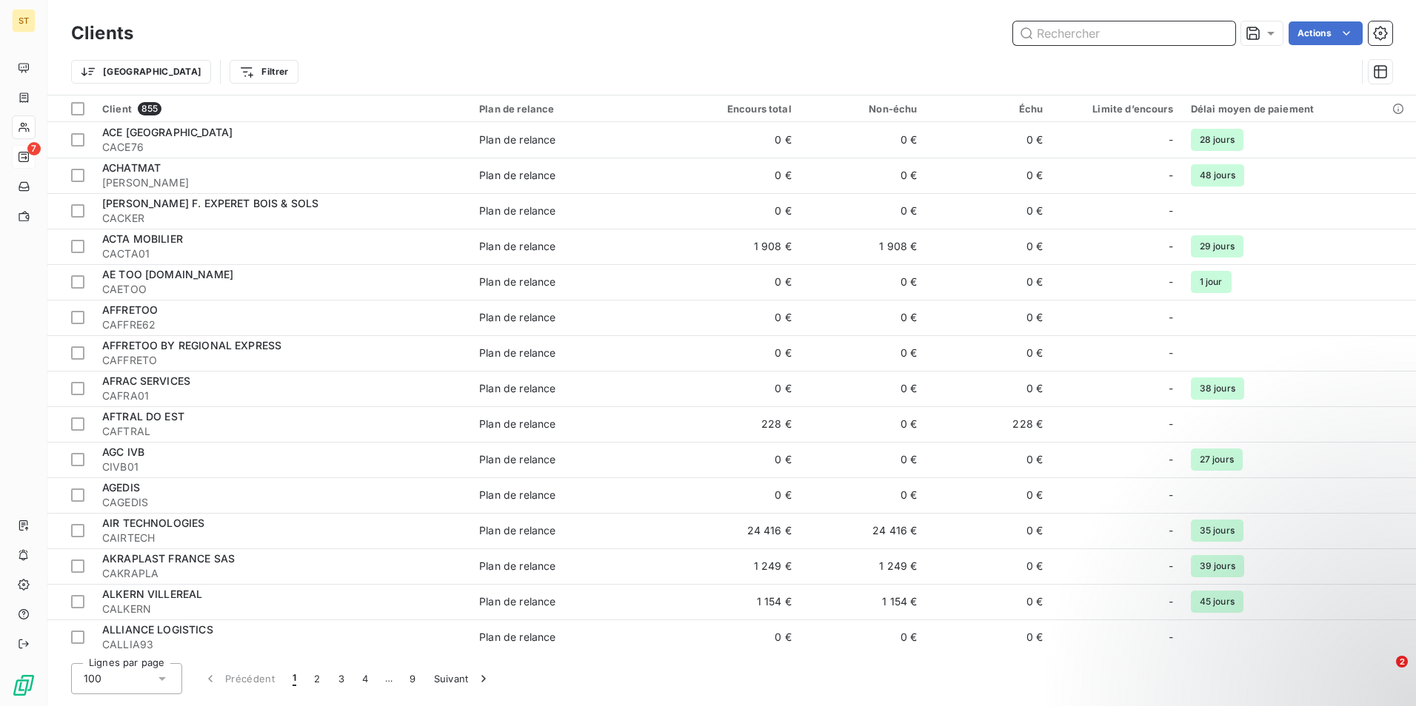
click at [1070, 35] on input "text" at bounding box center [1124, 33] width 222 height 24
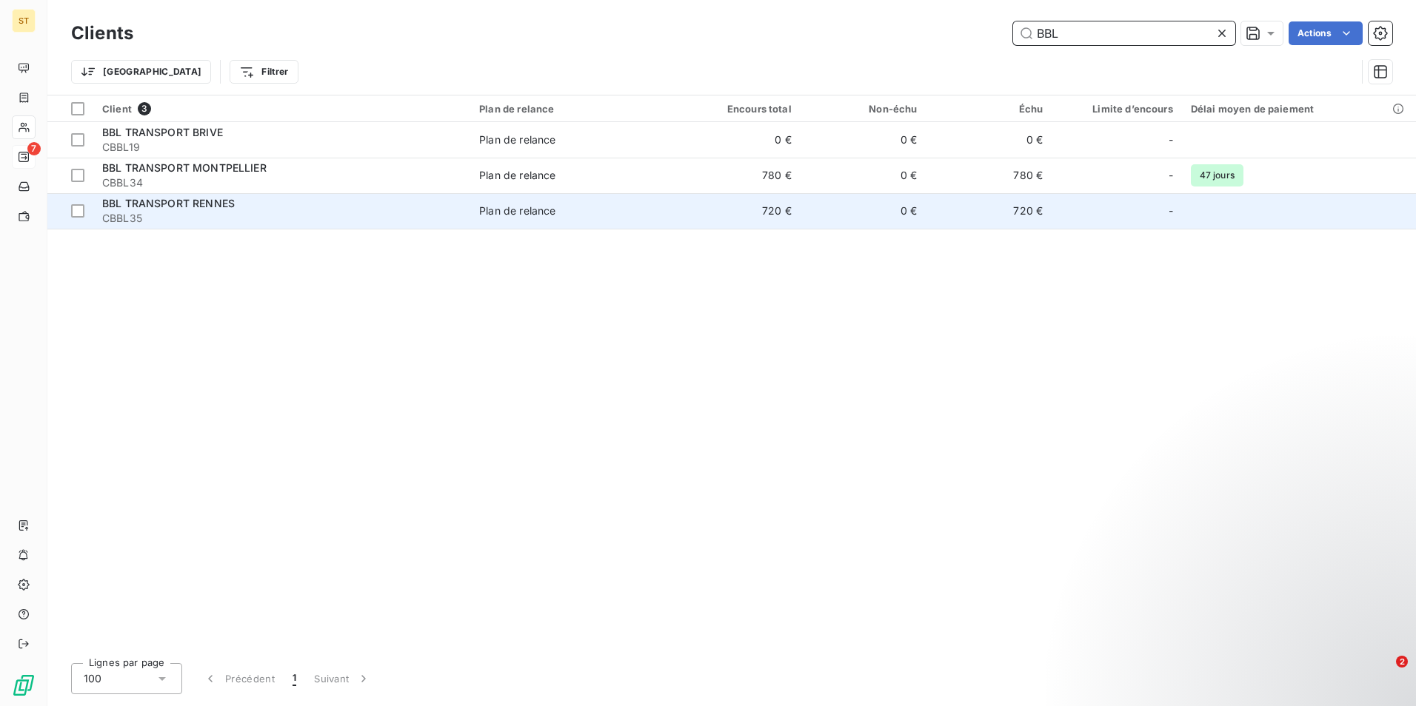
type input "BBL"
click at [133, 214] on span "CBBL35" at bounding box center [281, 218] width 359 height 15
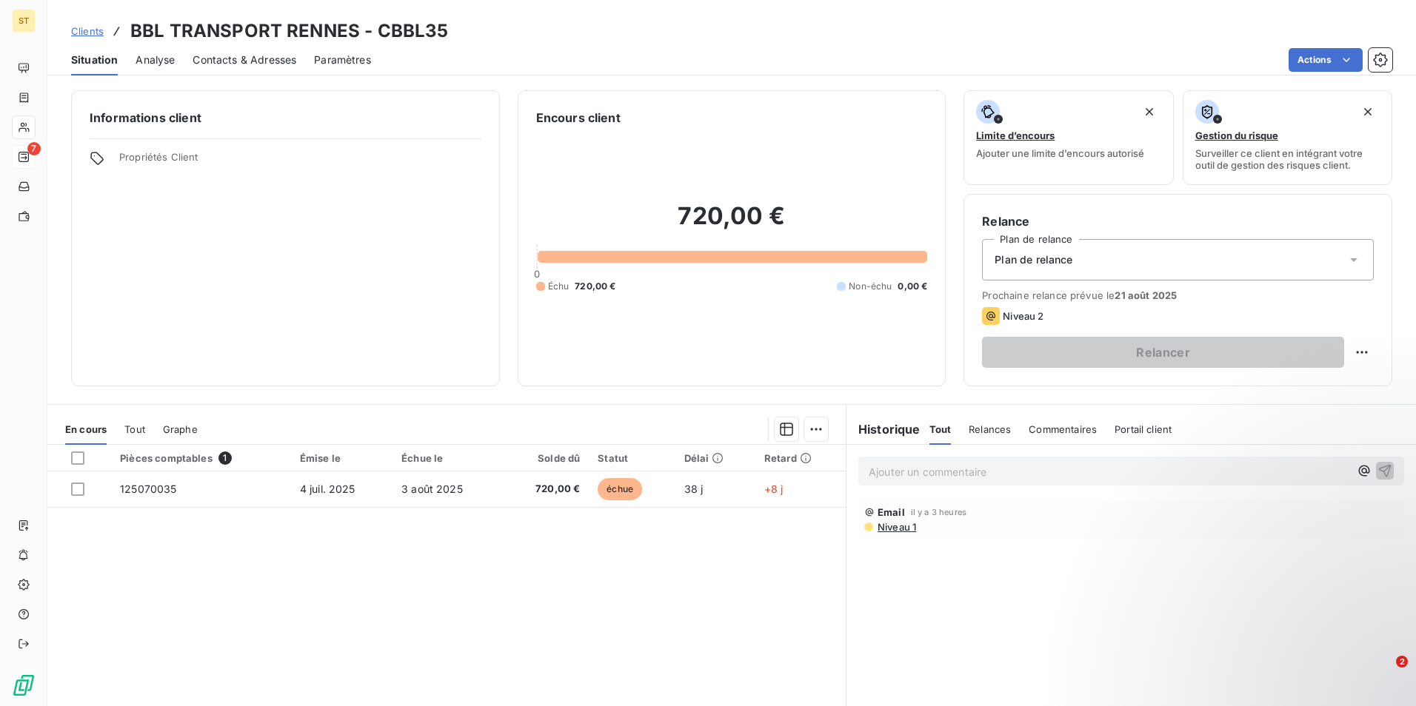
click at [254, 51] on div "Contacts & Adresses" at bounding box center [245, 59] width 104 height 31
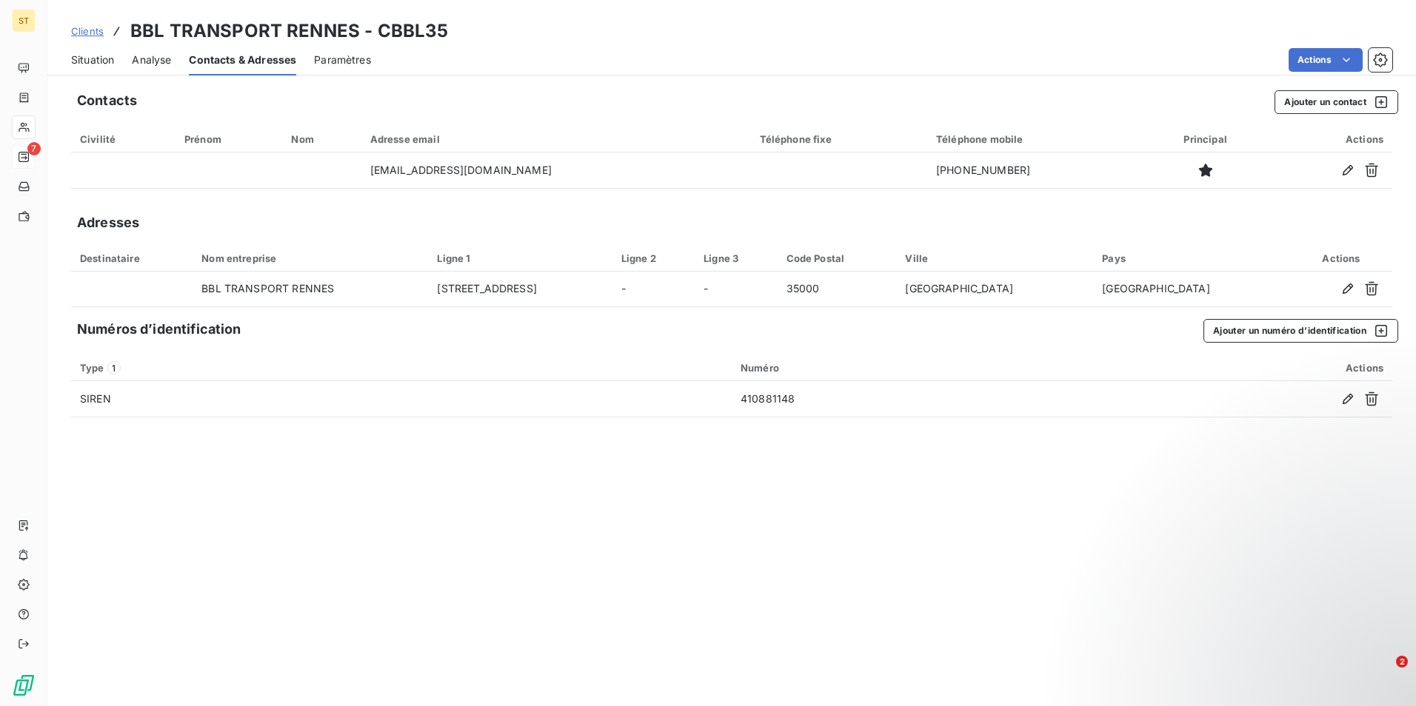
click at [1346, 170] on icon "button" at bounding box center [1347, 170] width 15 height 15
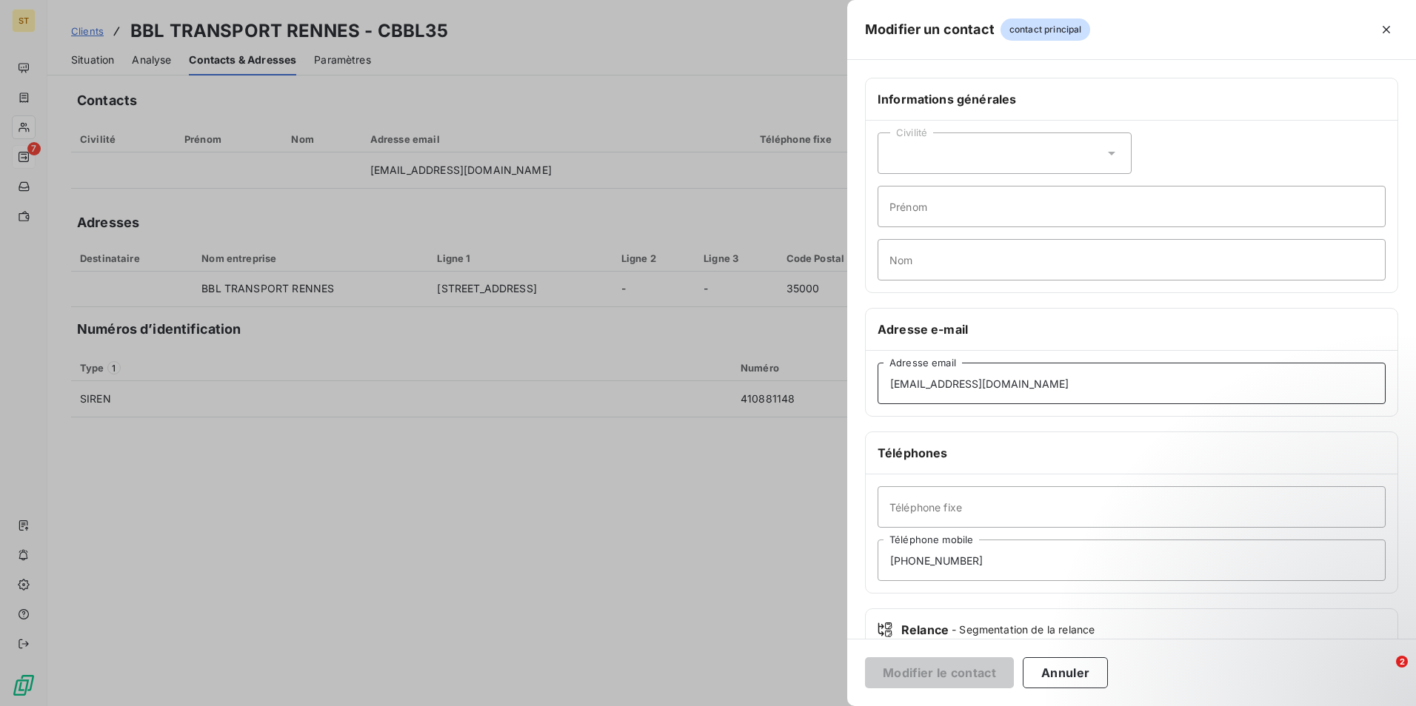
drag, startPoint x: 1102, startPoint y: 383, endPoint x: 829, endPoint y: 371, distance: 272.7
click at [829, 706] on div "Modifier un contact contact principal Informations générales Civilité Prénom No…" at bounding box center [708, 706] width 1416 height 0
click at [1105, 384] on input "e-invoices-rennes@bbl-transport.com" at bounding box center [1131, 383] width 508 height 41
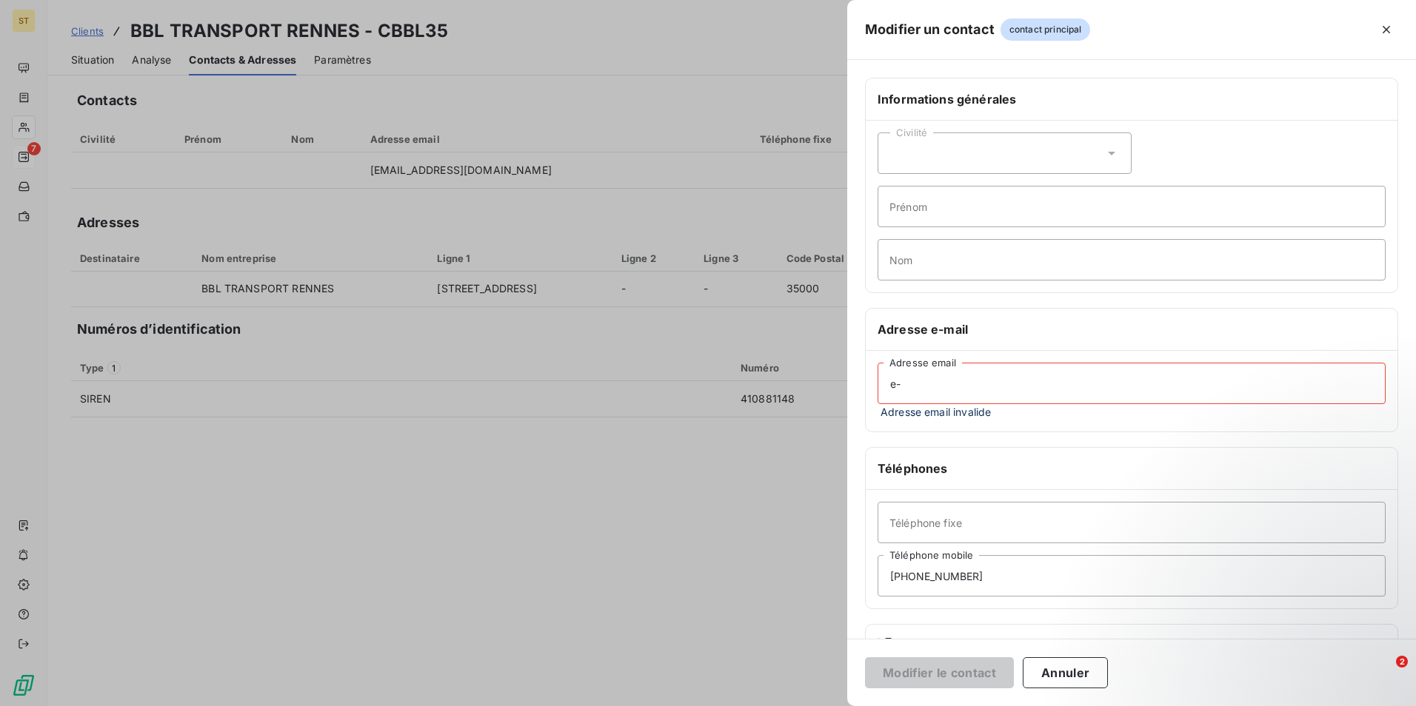
type input "e"
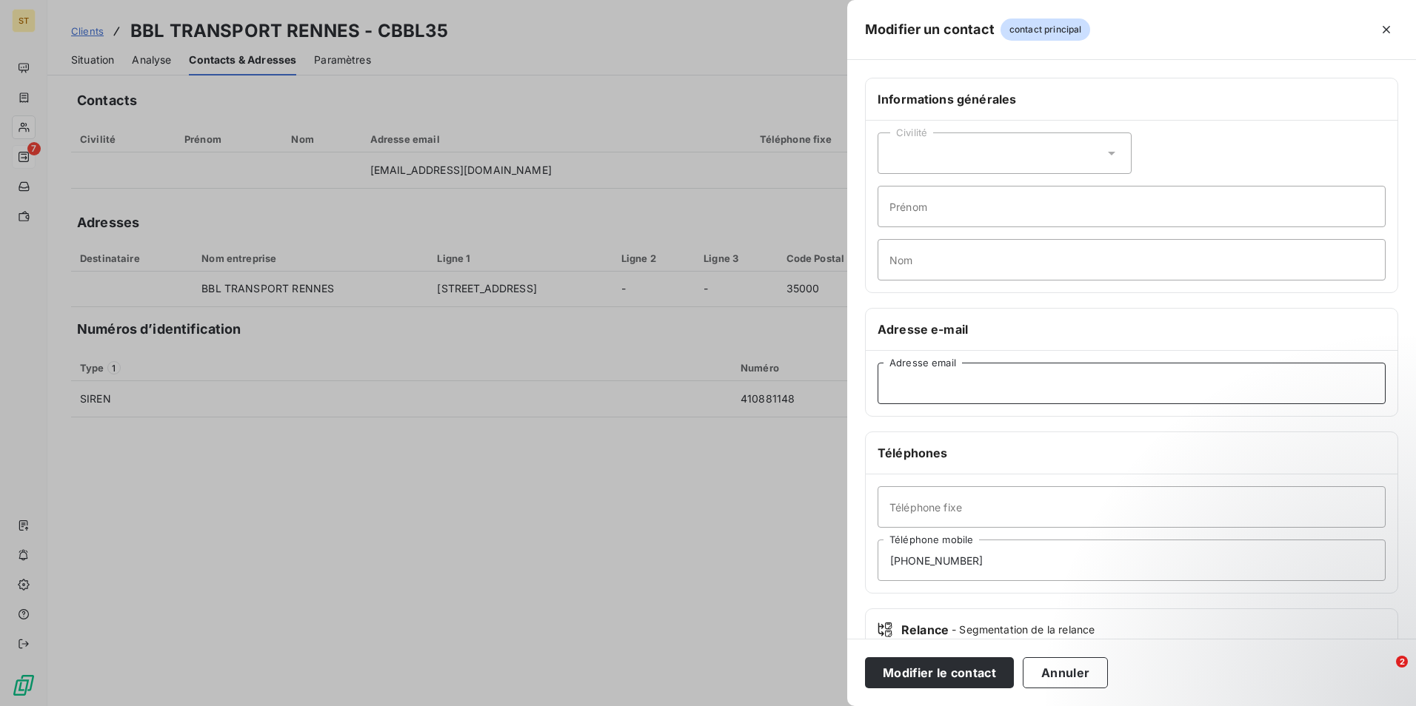
paste input "frs_bbltps@groupe-bbl.com"
type input "frs_bbltps@groupe-bbl.com"
click at [928, 675] on button "Modifier le contact" at bounding box center [939, 673] width 149 height 31
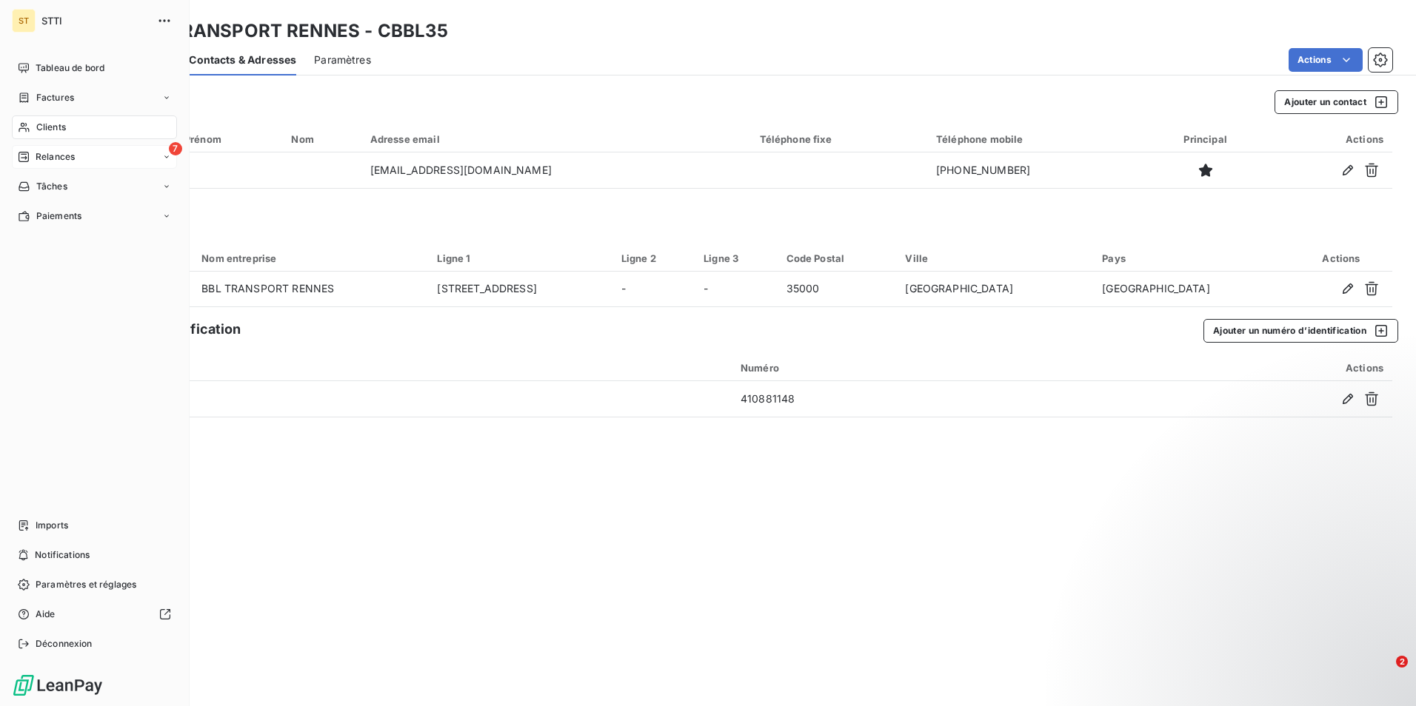
click at [57, 123] on span "Clients" at bounding box center [51, 127] width 30 height 13
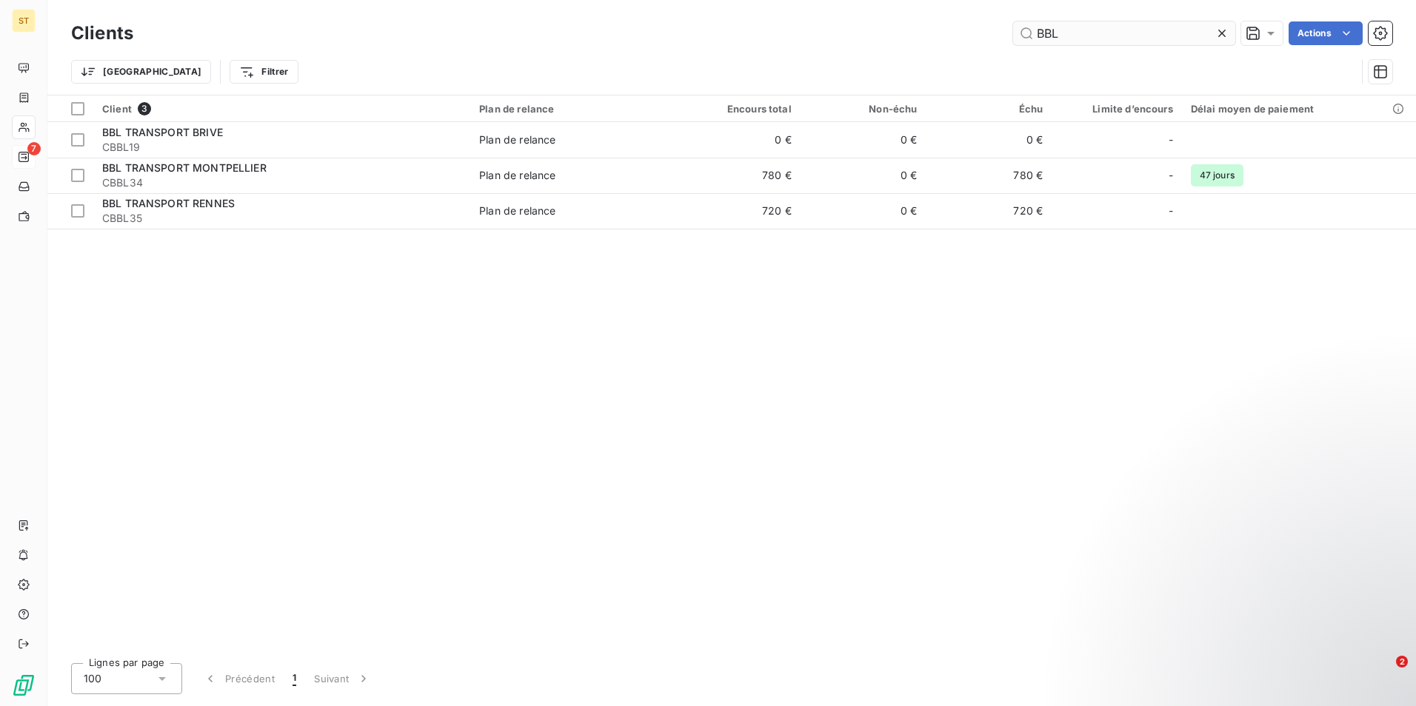
click at [1106, 31] on input "BBL" at bounding box center [1124, 33] width 222 height 24
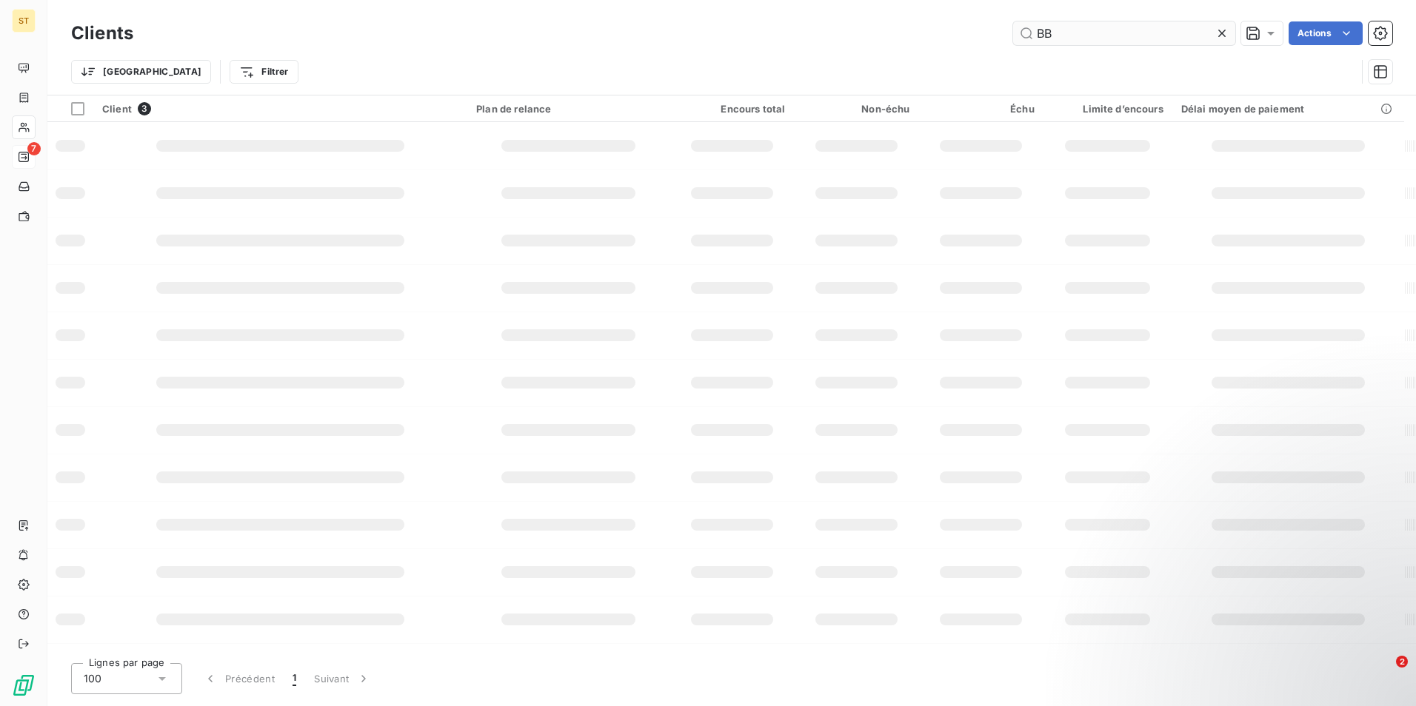
type input "B"
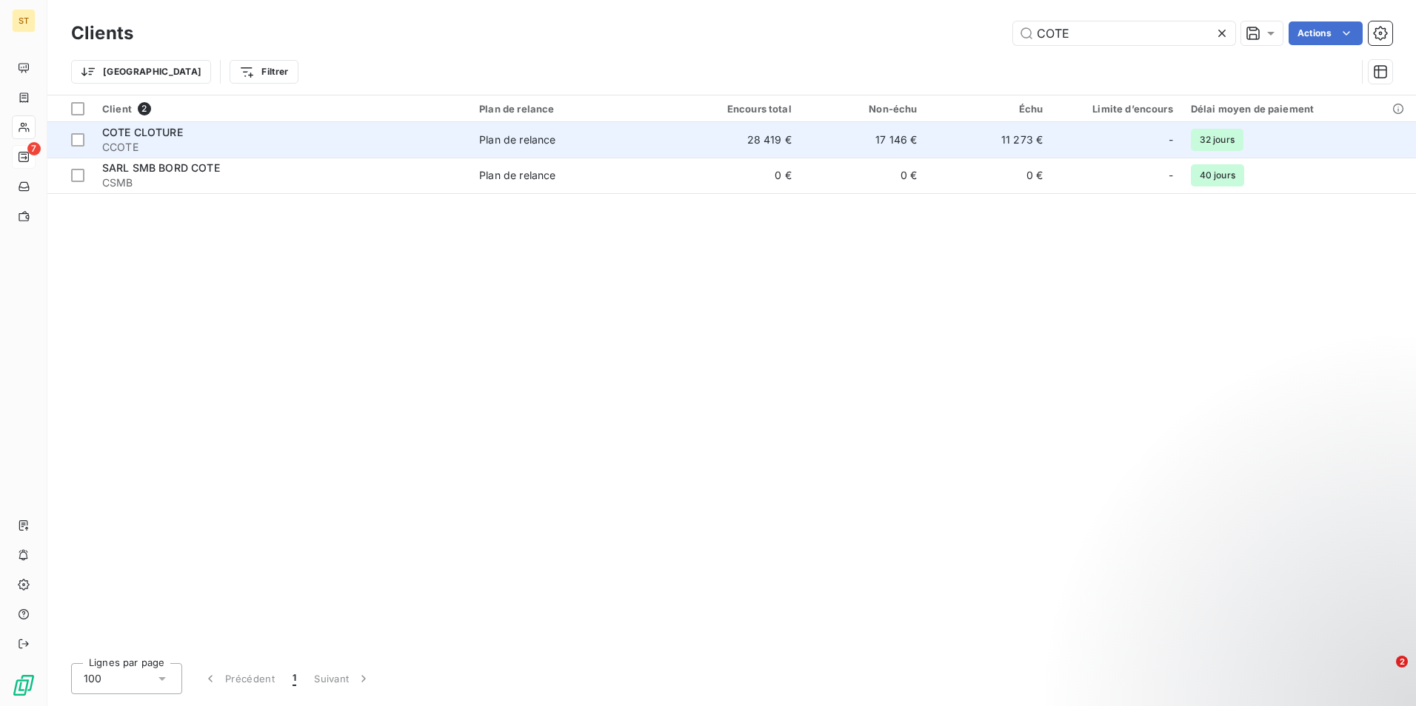
type input "COTE"
click at [153, 142] on span "CCOTE" at bounding box center [281, 147] width 359 height 15
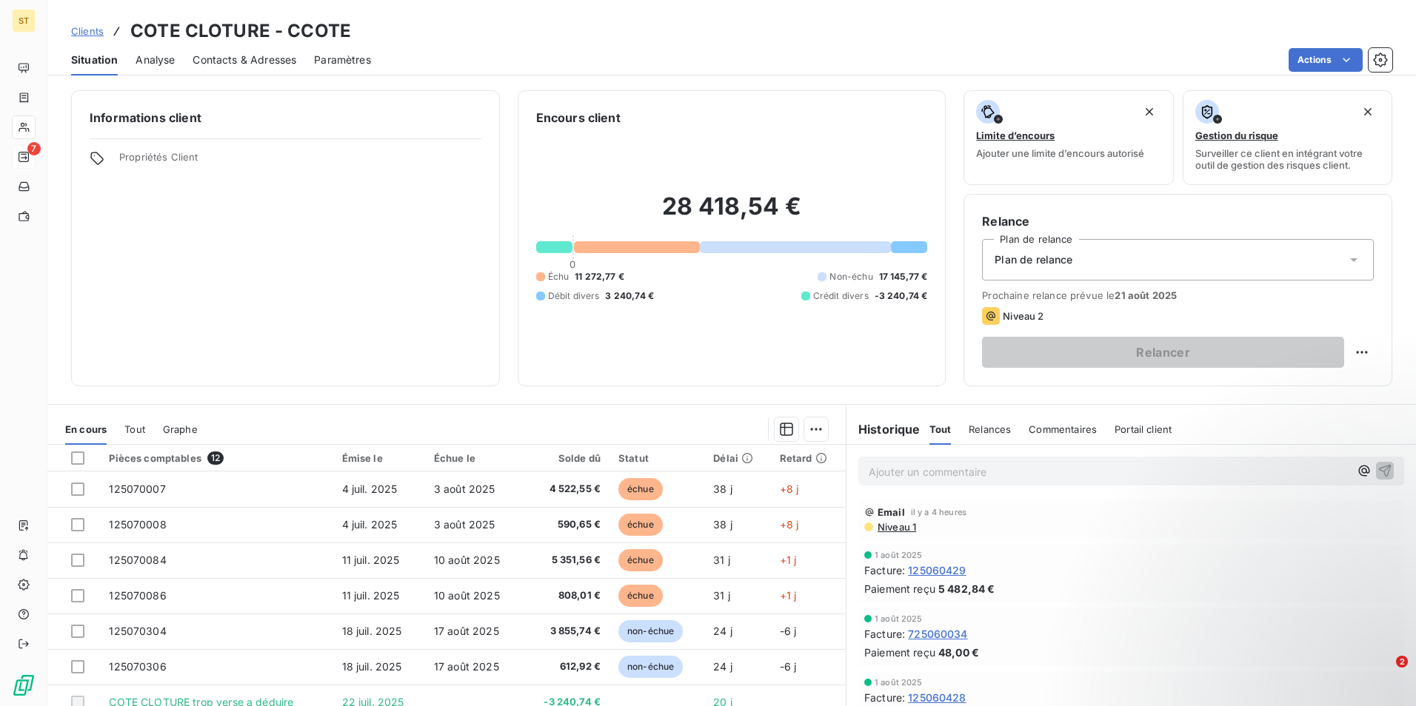
click at [897, 472] on p "Ajouter un commentaire ﻿" at bounding box center [1109, 472] width 481 height 19
click at [970, 467] on p "11/08/2025: virt f" at bounding box center [1109, 471] width 481 height 17
click at [1377, 474] on icon "button" at bounding box center [1384, 470] width 15 height 15
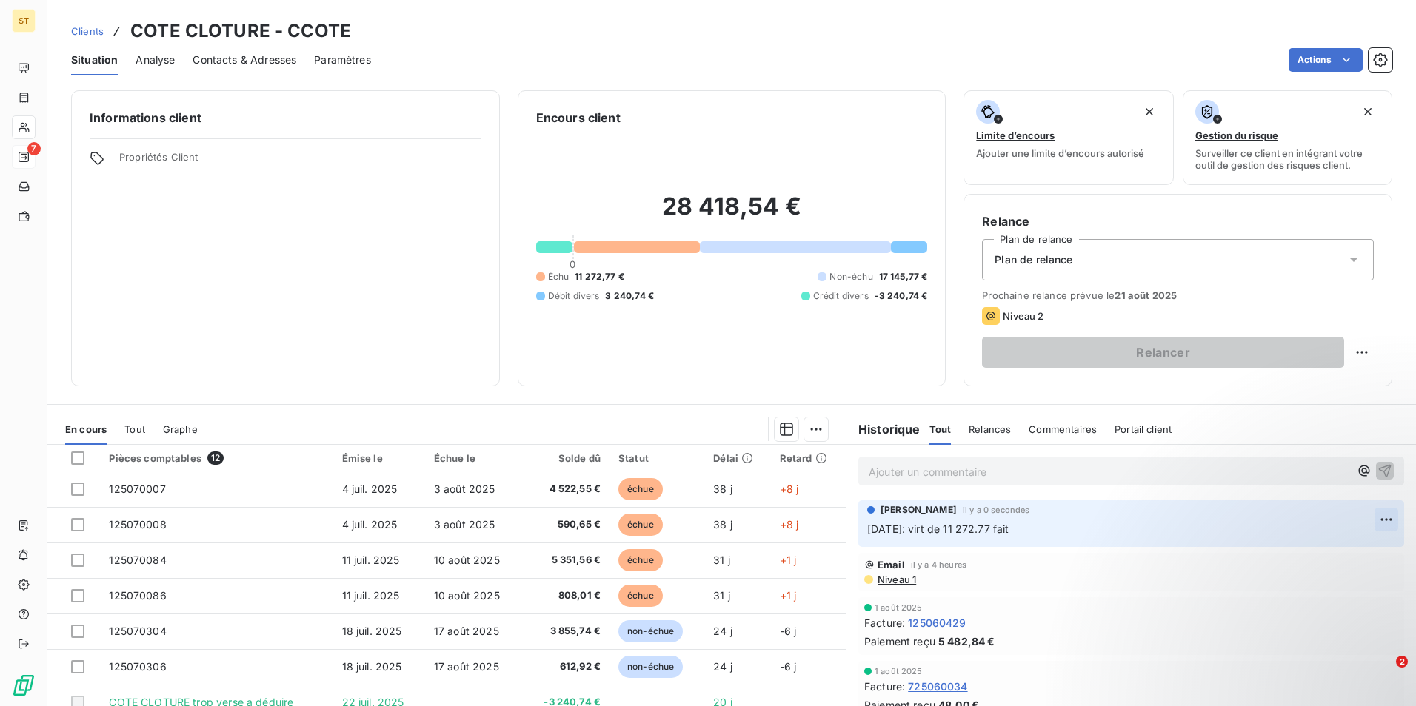
click at [1365, 521] on html "ST 7 Clients COTE CLOTURE - CCOTE Situation Analyse Contacts & Adresses Paramèt…" at bounding box center [708, 353] width 1416 height 706
click at [1320, 556] on div "Editer" at bounding box center [1328, 553] width 83 height 24
click at [1001, 526] on span "11/08/2025: virt de 11 272.77 fait" at bounding box center [938, 529] width 142 height 13
click at [1379, 524] on icon "button" at bounding box center [1386, 528] width 15 height 15
click at [1348, 264] on icon at bounding box center [1353, 259] width 15 height 15
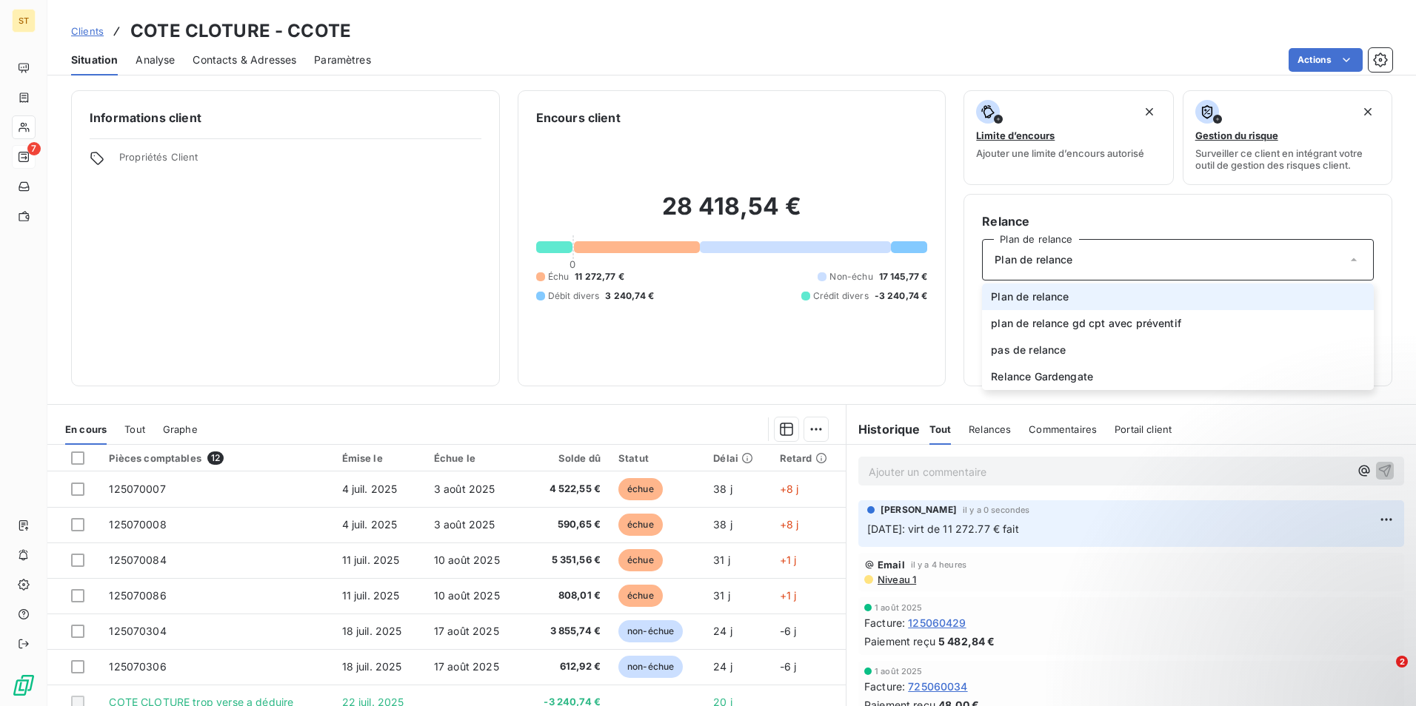
click at [1348, 264] on icon at bounding box center [1353, 259] width 15 height 15
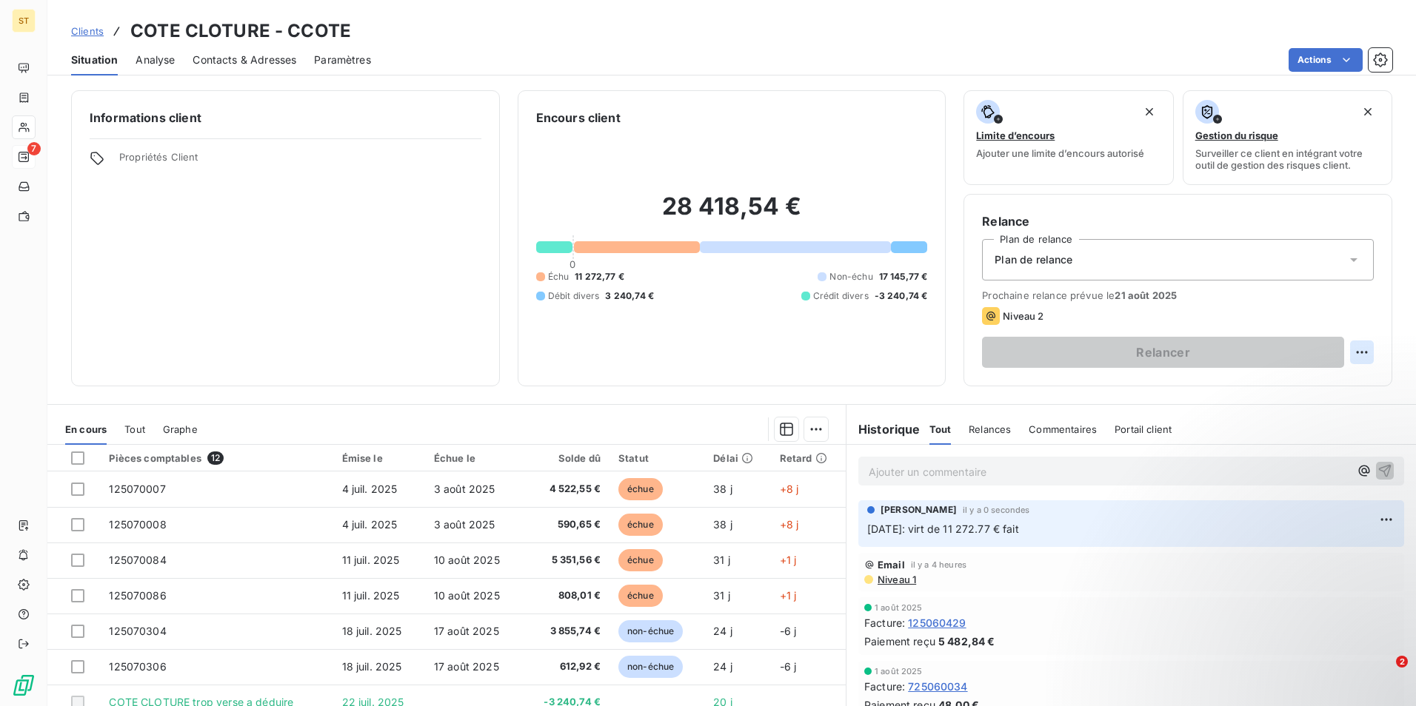
click at [1351, 350] on html "ST 7 Clients COTE CLOTURE - CCOTE Situation Analyse Contacts & Adresses Paramèt…" at bounding box center [708, 353] width 1416 height 706
click at [1301, 386] on div "Replanifier cette action" at bounding box center [1289, 385] width 133 height 24
select select "7"
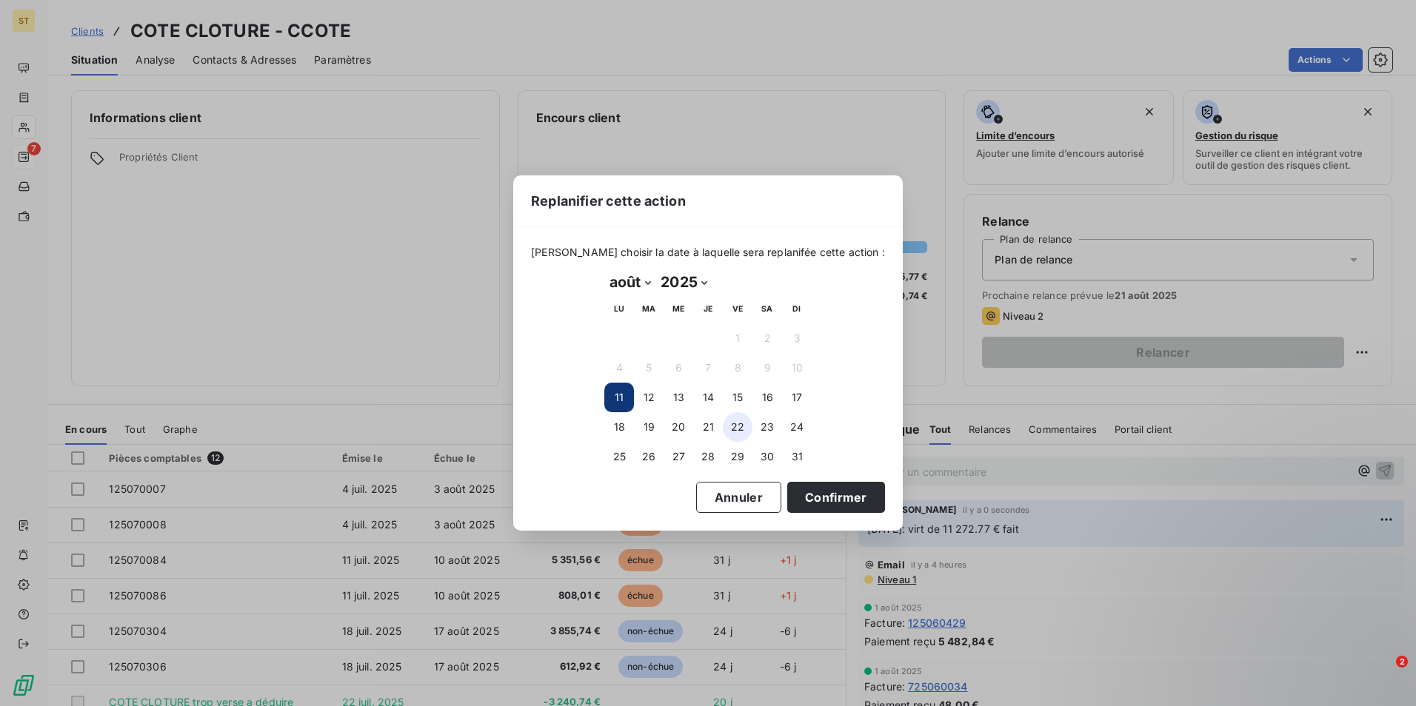
click at [736, 426] on button "22" at bounding box center [738, 427] width 30 height 30
click at [615, 460] on button "25" at bounding box center [619, 457] width 30 height 30
click at [804, 491] on button "Confirmer" at bounding box center [836, 497] width 98 height 31
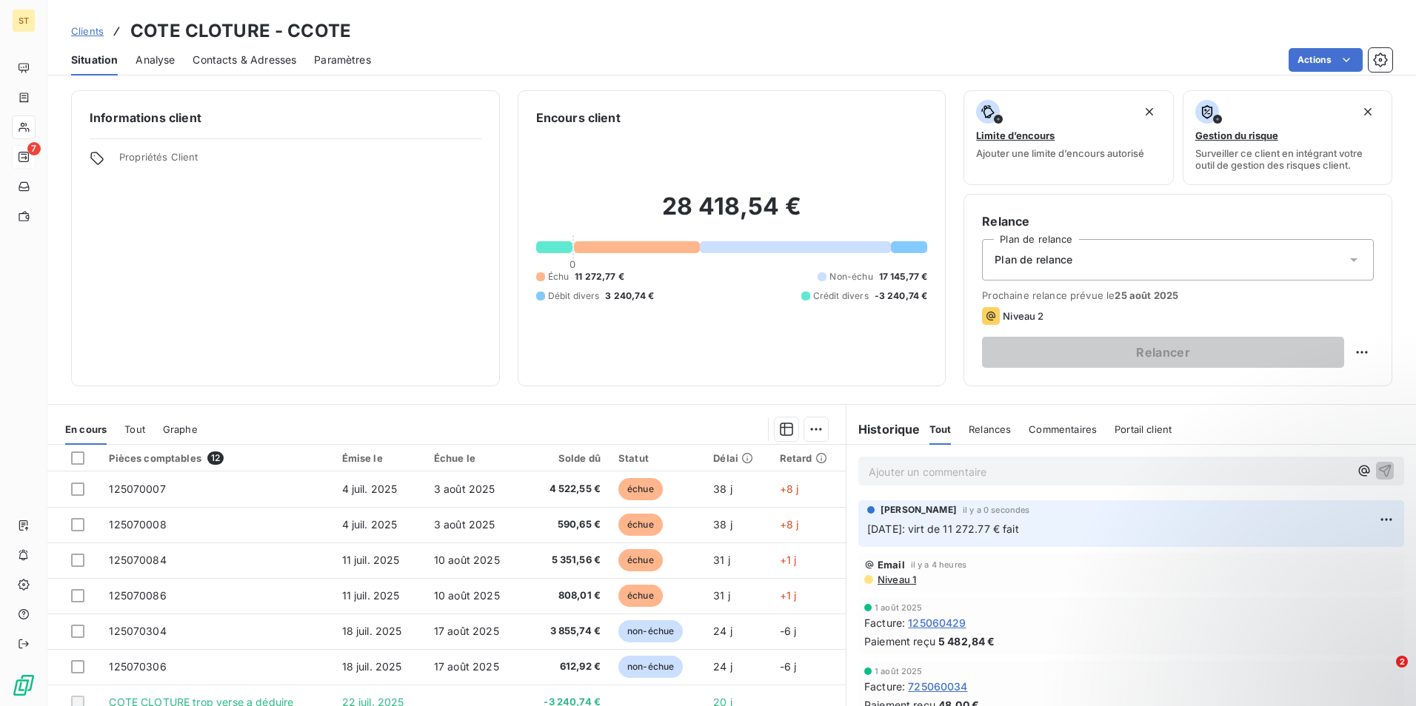
click at [252, 56] on span "Contacts & Adresses" at bounding box center [245, 60] width 104 height 15
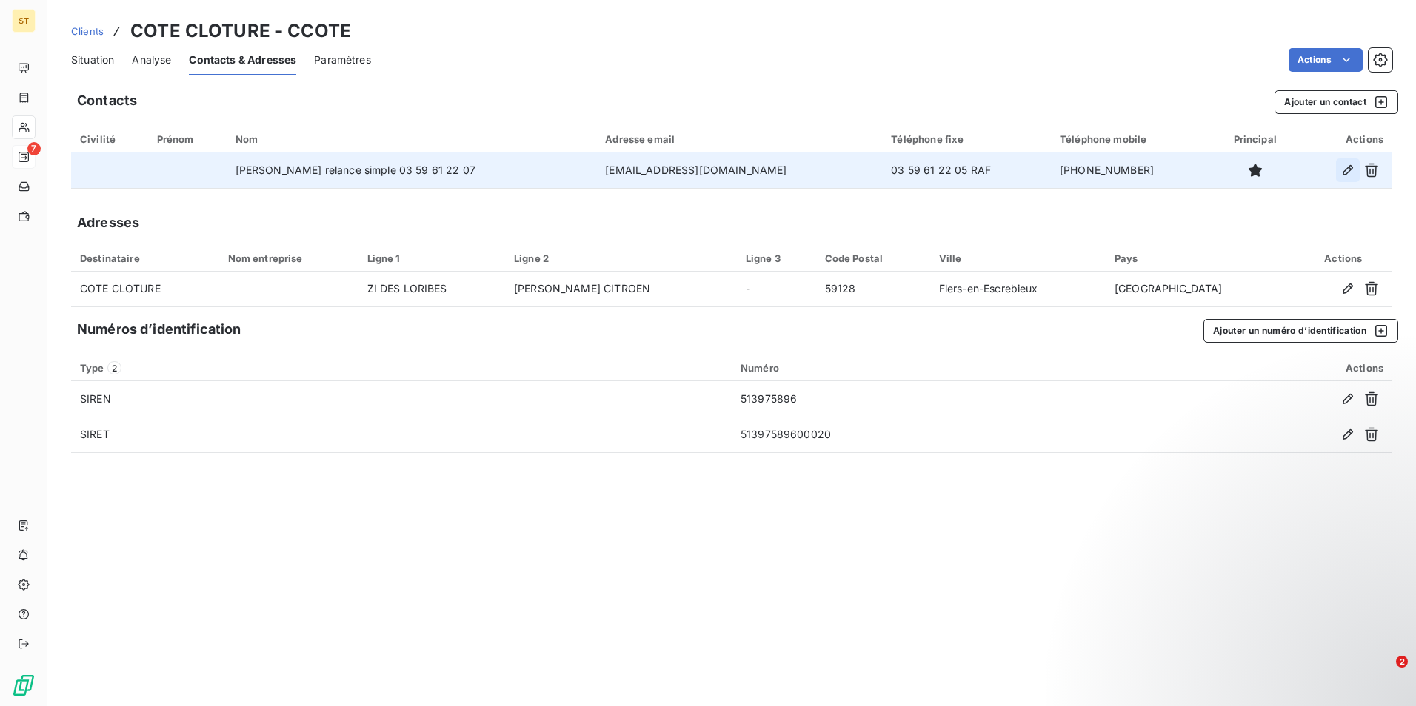
click at [1342, 168] on icon "button" at bounding box center [1347, 170] width 15 height 15
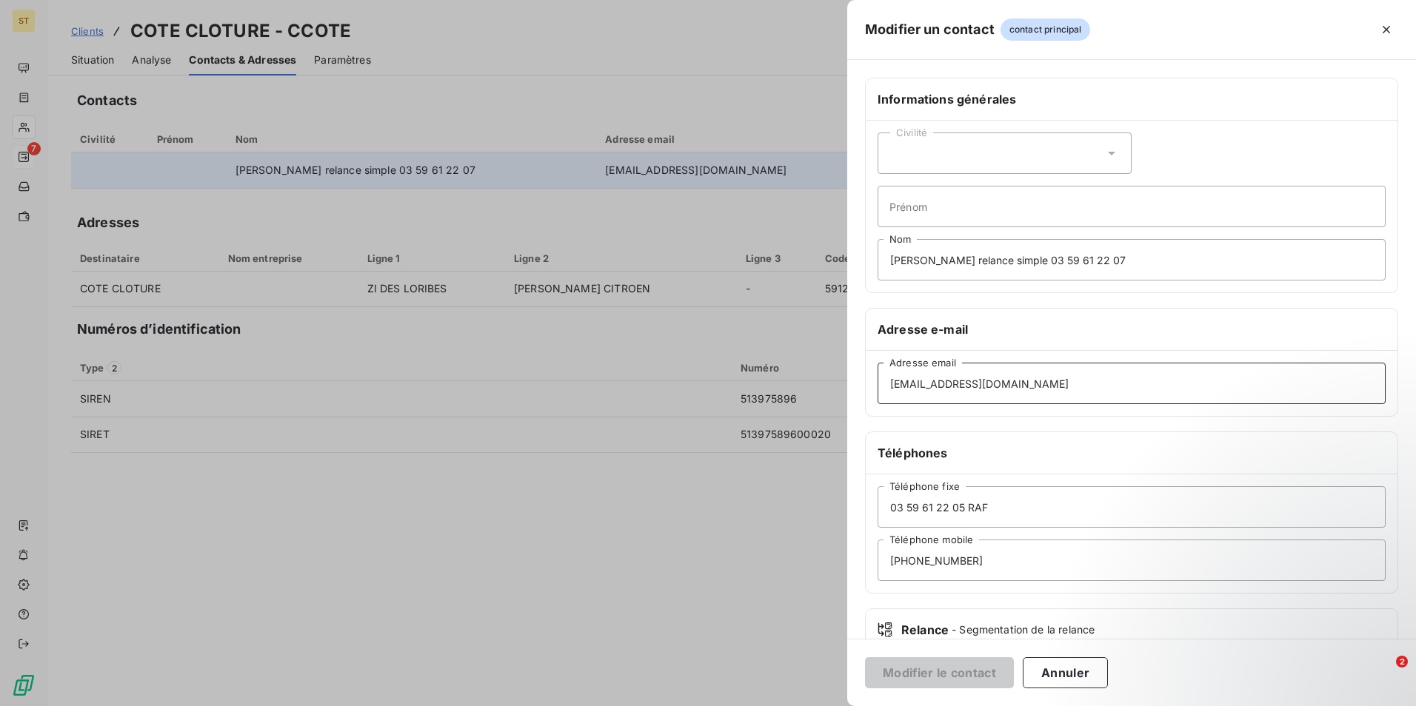
drag, startPoint x: 1042, startPoint y: 378, endPoint x: 782, endPoint y: 375, distance: 259.9
click at [782, 706] on div "Modifier un contact contact principal Informations générales Civilité Prénom Al…" at bounding box center [708, 706] width 1416 height 0
click at [922, 375] on input "Adresse email" at bounding box center [1131, 383] width 508 height 41
paste input "Valentin MORGAND <v.morgand@cote-cloture.fr>"
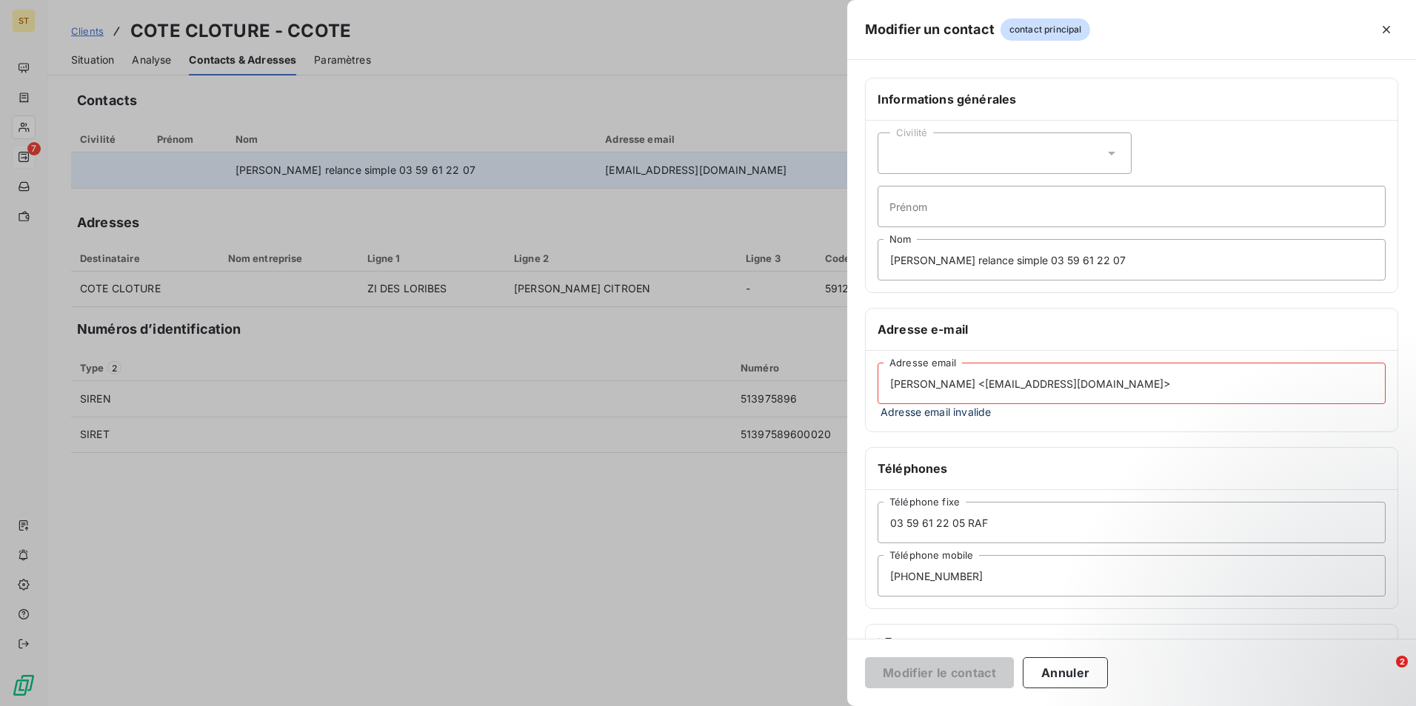
click at [993, 384] on input "Valentin MORGAND <v.morgand@cote-cloture.fr>" at bounding box center [1131, 383] width 508 height 41
click at [1038, 387] on input "v.morgand@cote-cloture.fr>" at bounding box center [1131, 383] width 508 height 41
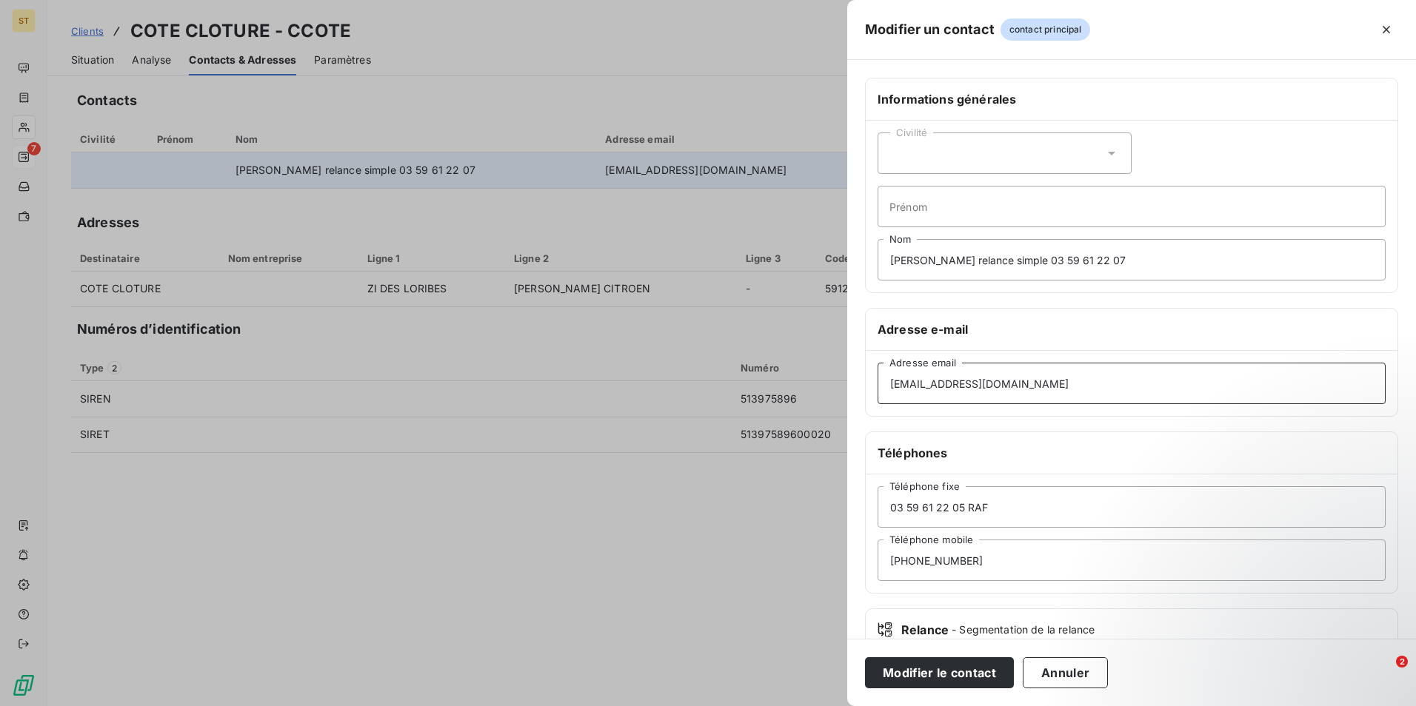
type input "v.morgand@cote-cloture.fr"
click at [1111, 161] on div "Civilité" at bounding box center [1004, 153] width 254 height 41
click at [899, 214] on input "radio" at bounding box center [893, 217] width 15 height 15
click at [946, 205] on input "Prénom" at bounding box center [1131, 206] width 508 height 41
type input "Valentin"
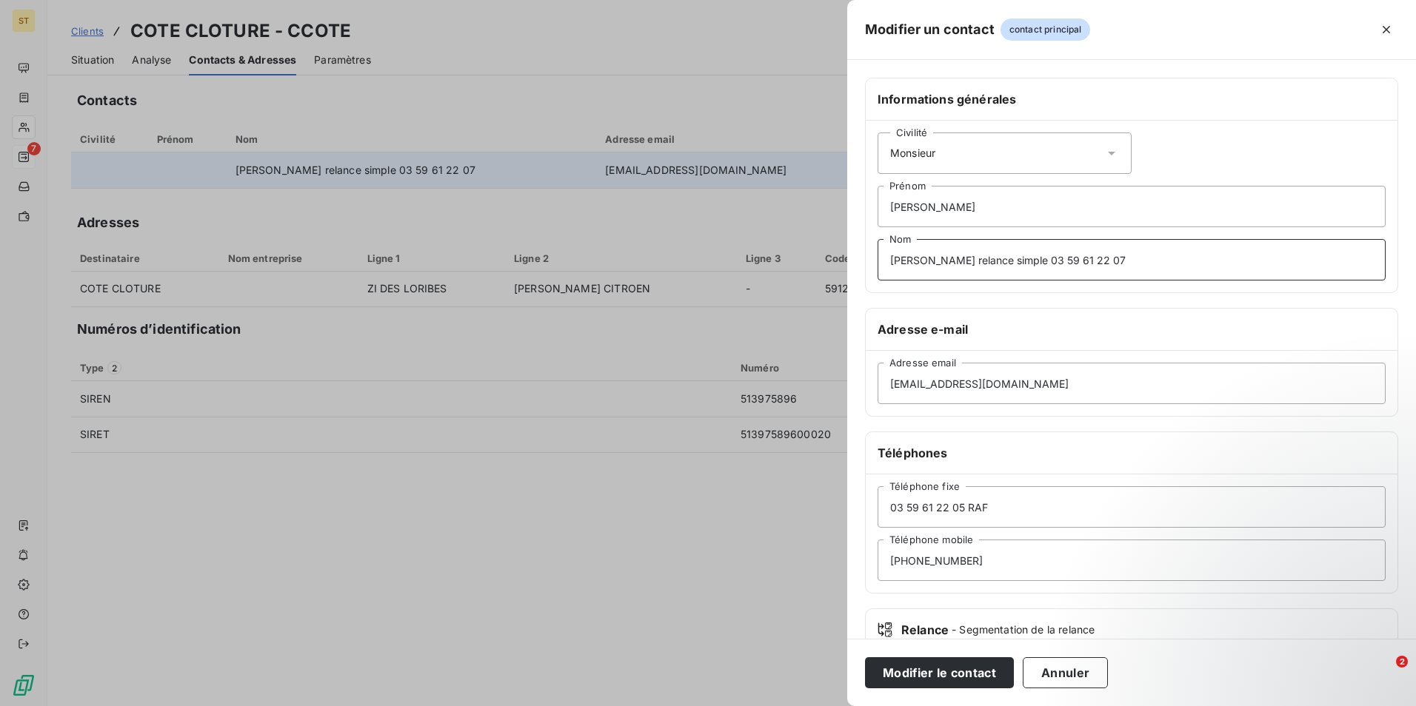
drag, startPoint x: 1078, startPoint y: 264, endPoint x: 880, endPoint y: 268, distance: 198.5
click at [880, 268] on input "Alisson relance simple 03 59 61 22 07" at bounding box center [1131, 259] width 508 height 41
click at [929, 262] on input "Nom" at bounding box center [1131, 259] width 508 height 41
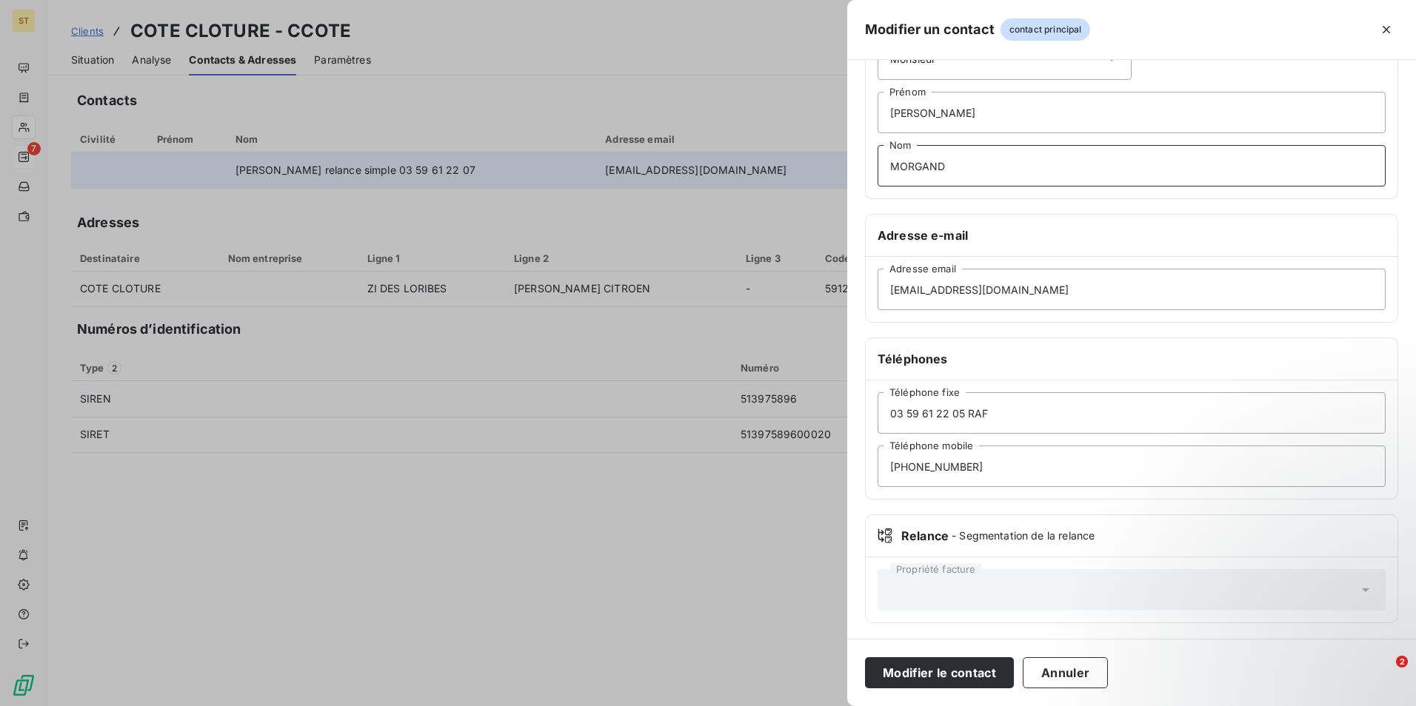
scroll to position [96, 0]
type input "MORGAND"
click at [936, 673] on button "Modifier le contact" at bounding box center [939, 673] width 149 height 31
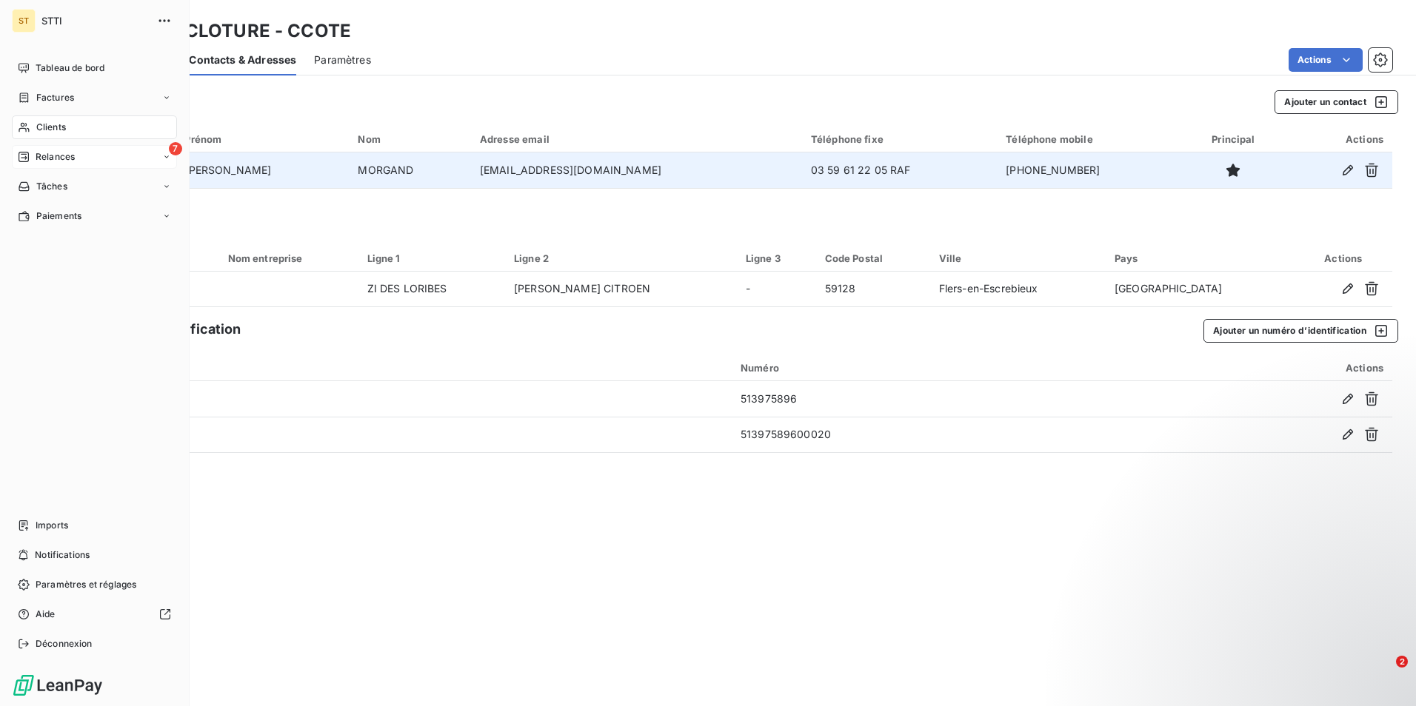
click at [27, 124] on icon at bounding box center [24, 127] width 13 height 12
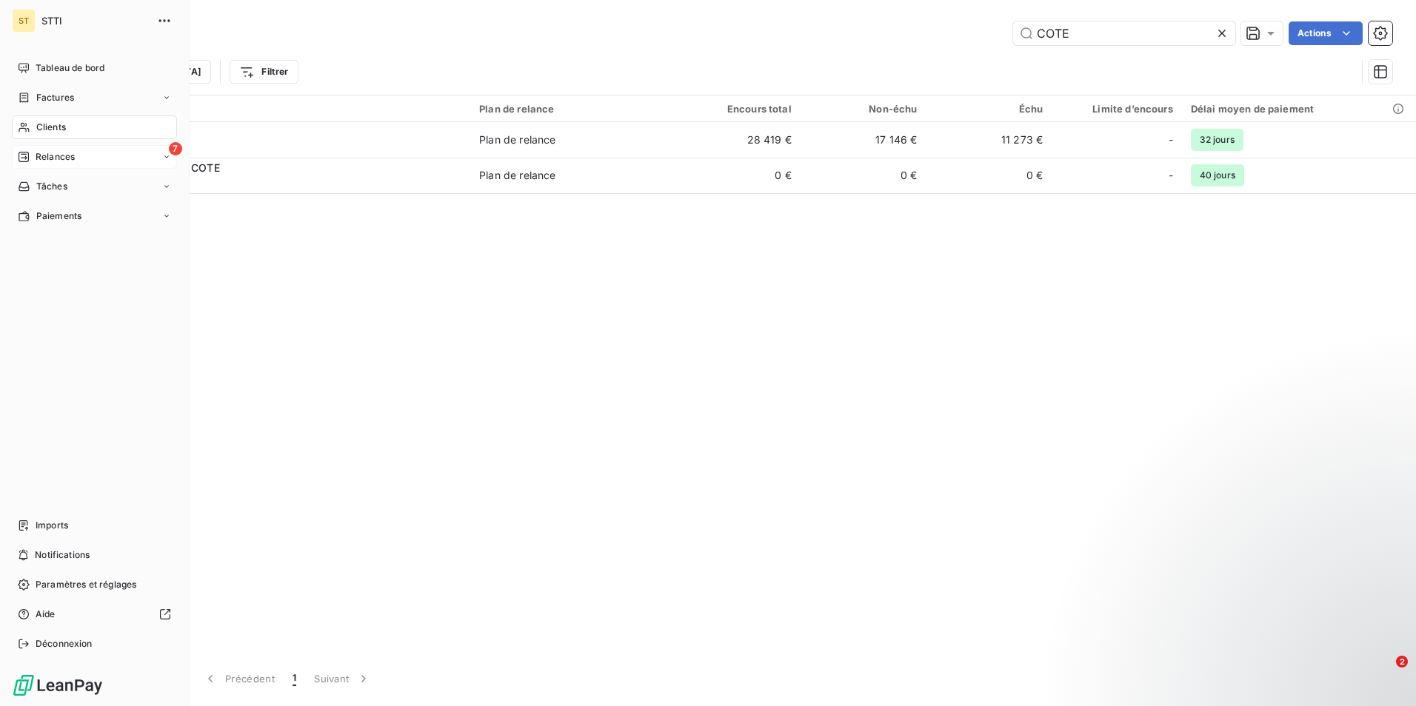
click at [56, 125] on span "Clients" at bounding box center [51, 127] width 30 height 13
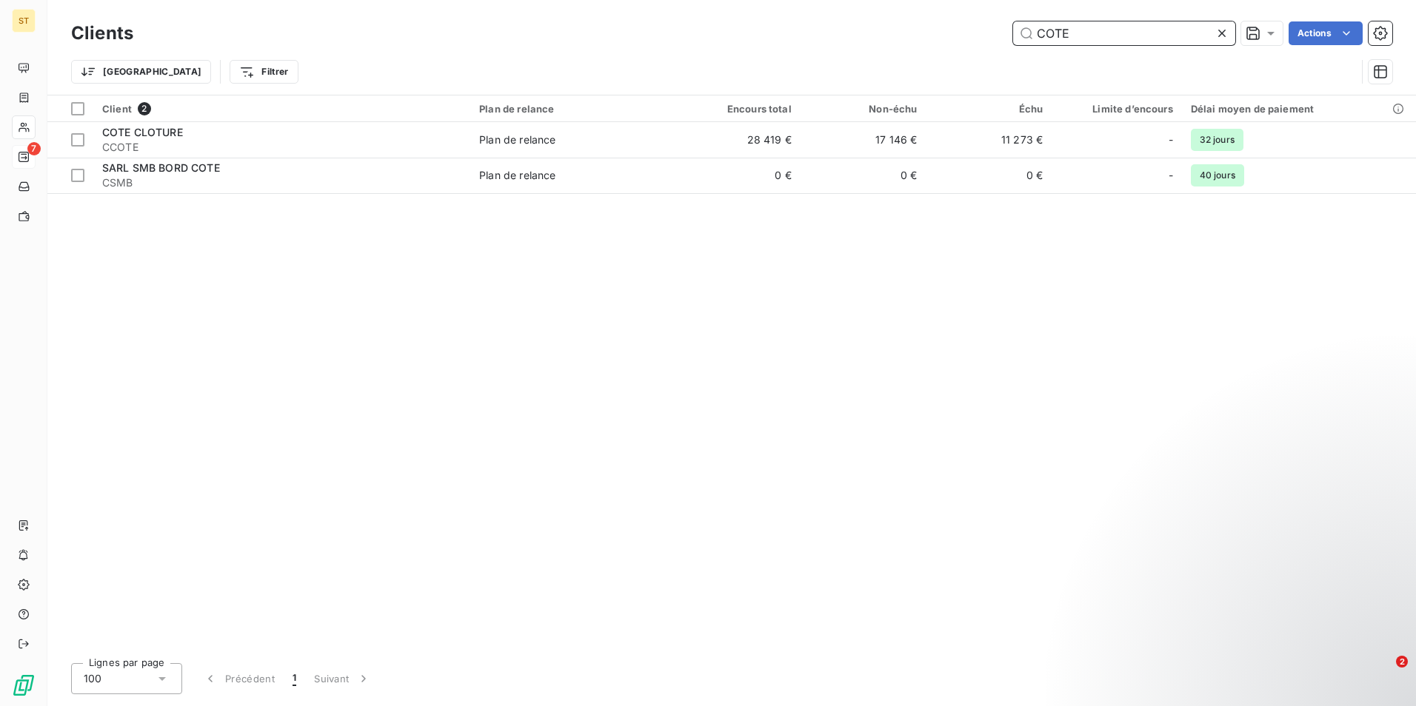
click at [1067, 37] on input "COTE" at bounding box center [1124, 33] width 222 height 24
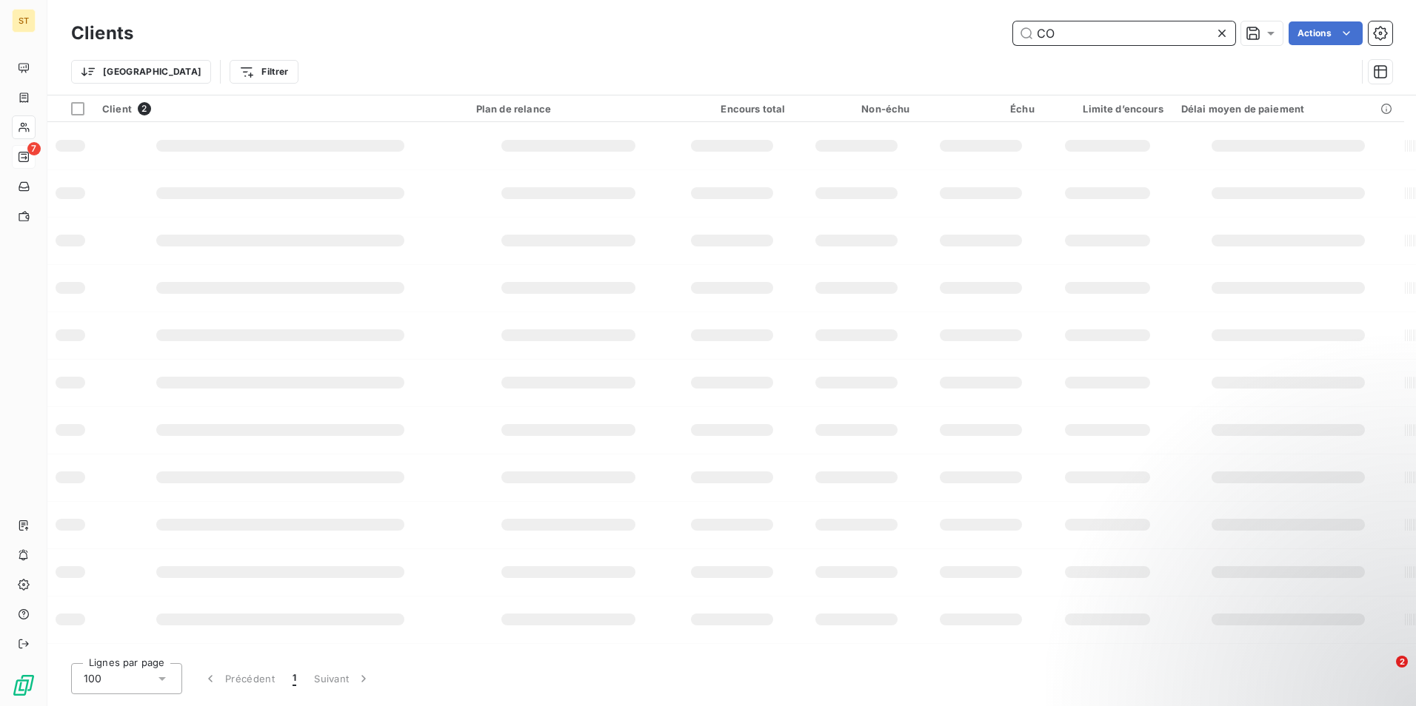
type input "C"
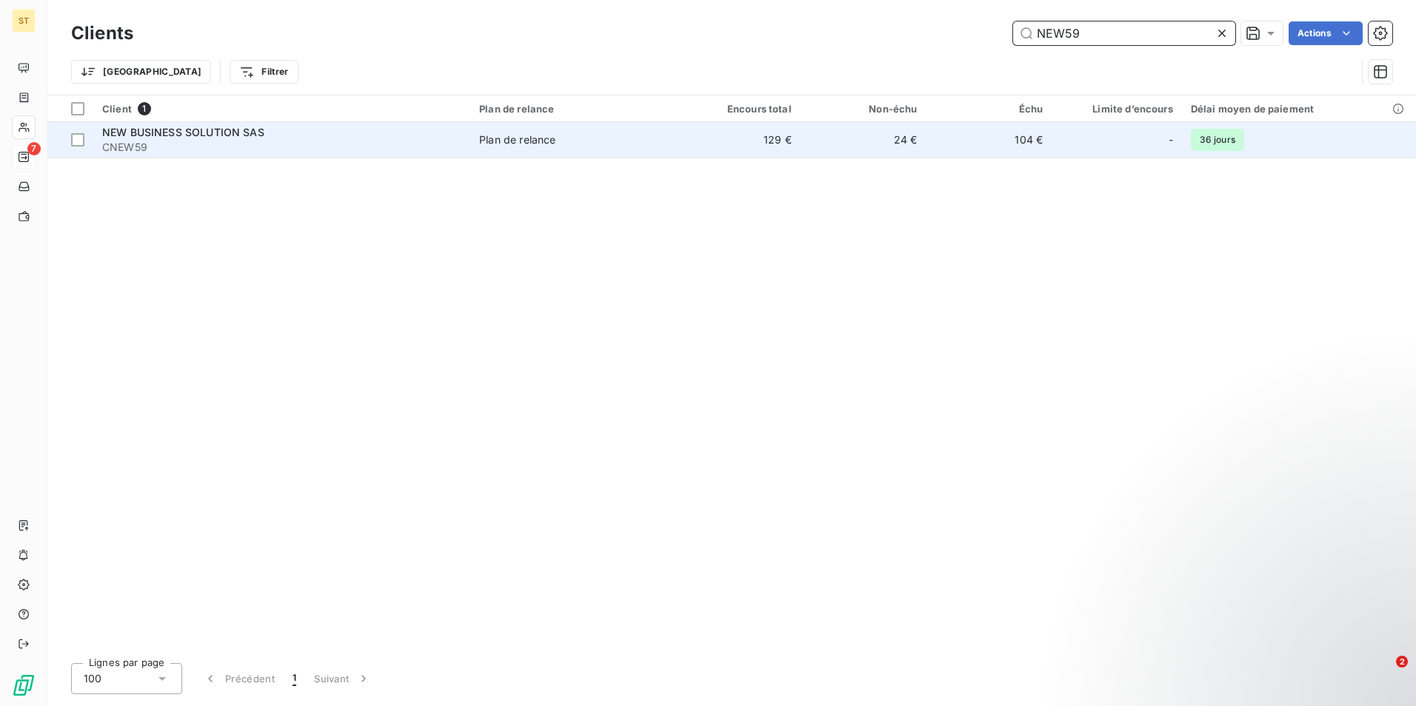
type input "NEW59"
click at [164, 140] on span "CNEW59" at bounding box center [281, 147] width 359 height 15
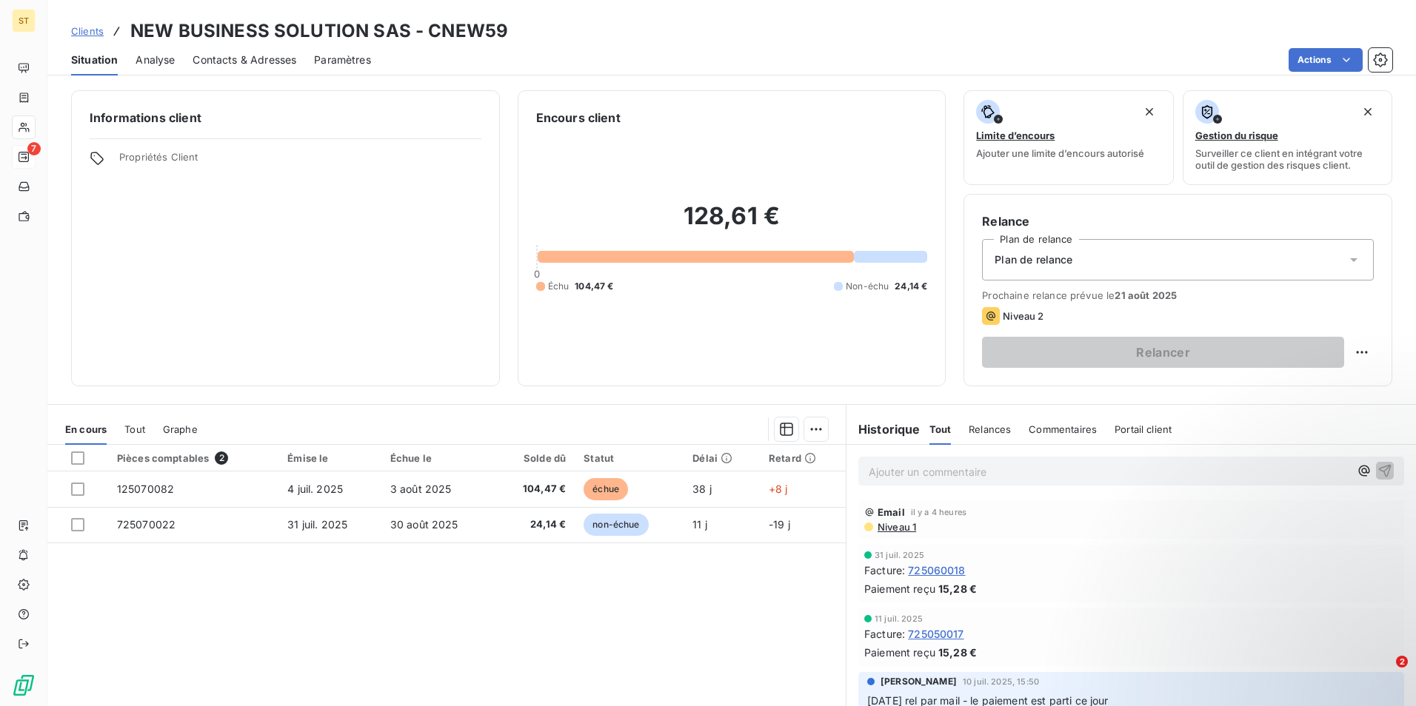
click at [938, 469] on p "Ajouter un commentaire ﻿" at bounding box center [1109, 472] width 481 height 19
click at [1377, 470] on icon "button" at bounding box center [1384, 470] width 15 height 15
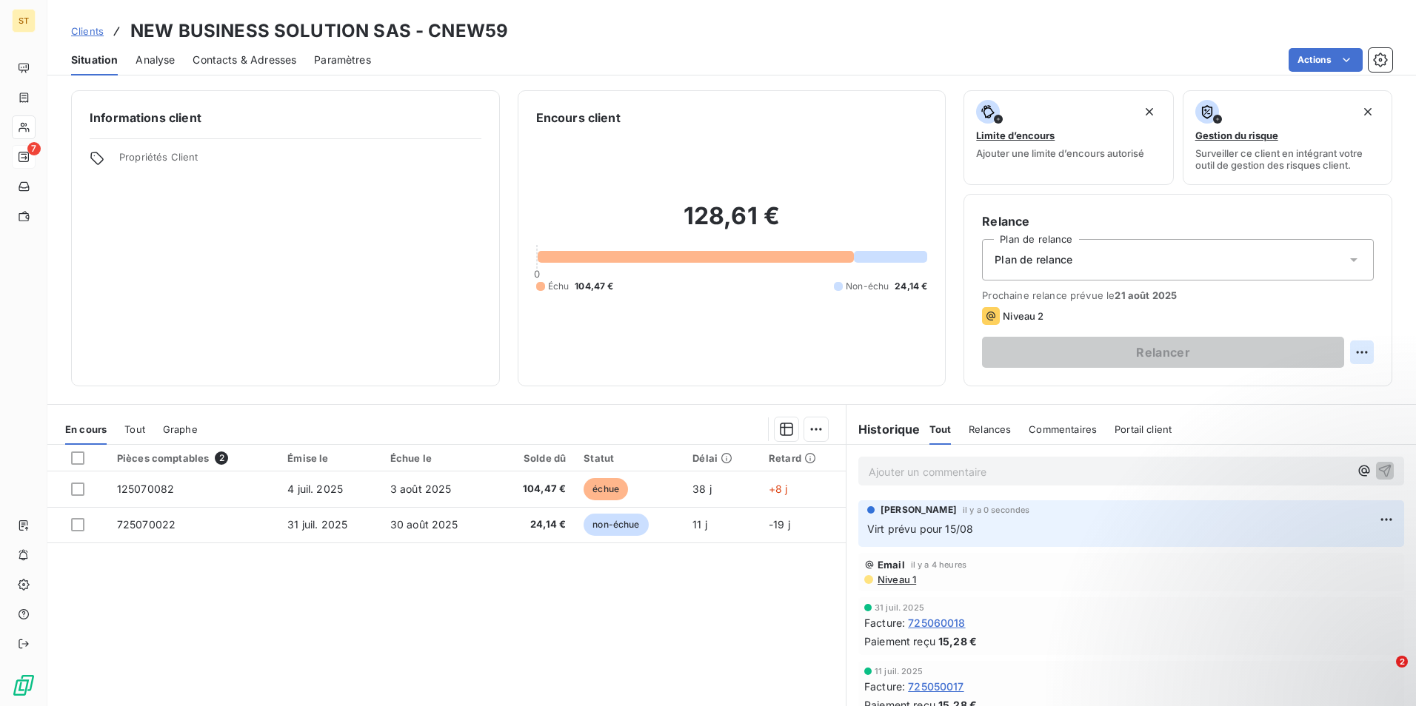
click at [1358, 351] on html "ST 7 Clients NEW BUSINESS SOLUTION SAS - CNEW59 Situation Analyse Contacts & Ad…" at bounding box center [708, 353] width 1416 height 706
click at [1297, 384] on div "Replanifier cette action" at bounding box center [1289, 385] width 133 height 24
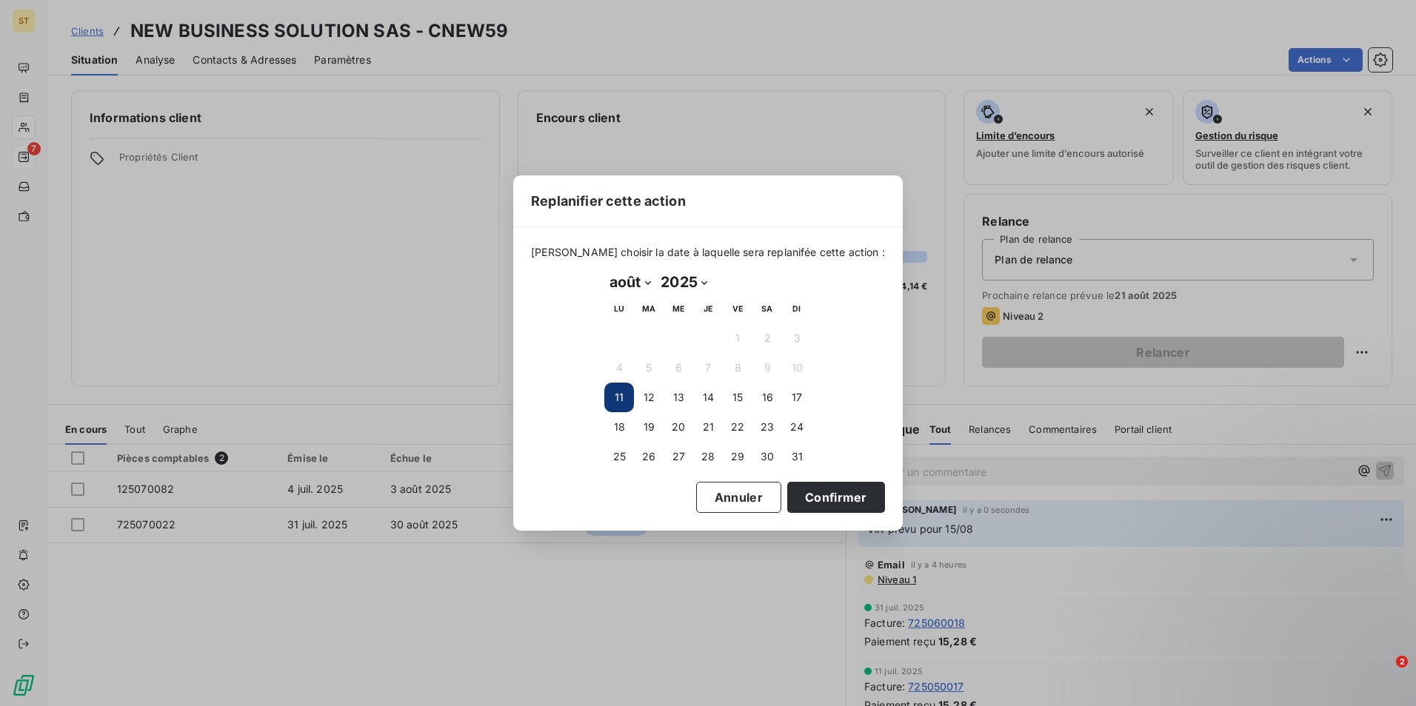
click at [706, 283] on select "2025 2026 2027 2028 2029 2030 2031 2032 2033 2034 2035" at bounding box center [683, 282] width 56 height 24
click at [645, 282] on select "janvier février mars avril mai juin juillet août septembre octobre novembre déc…" at bounding box center [629, 282] width 51 height 24
select select "8"
click at [604, 270] on select "janvier février mars avril mai juin juillet août septembre octobre novembre déc…" at bounding box center [629, 282] width 51 height 24
click at [621, 333] on button "1" at bounding box center [619, 339] width 30 height 30
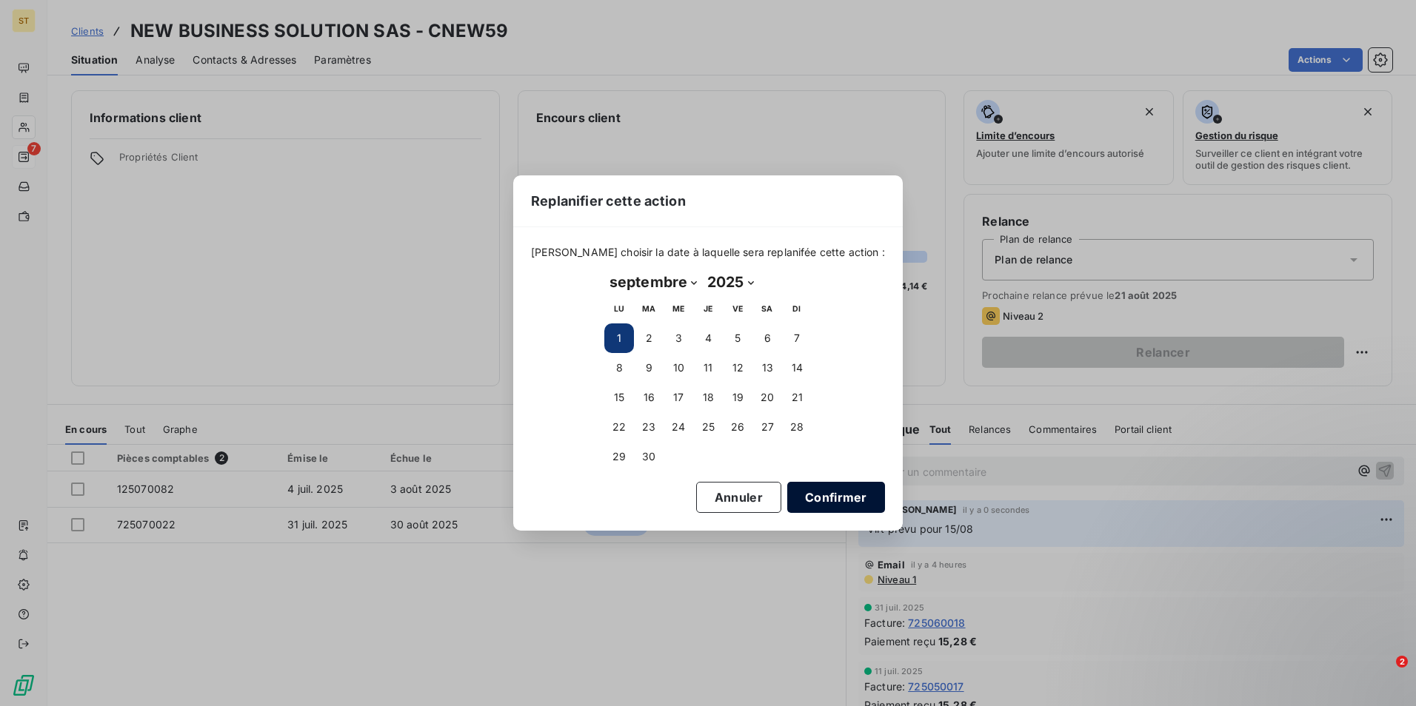
click at [806, 490] on button "Confirmer" at bounding box center [836, 497] width 98 height 31
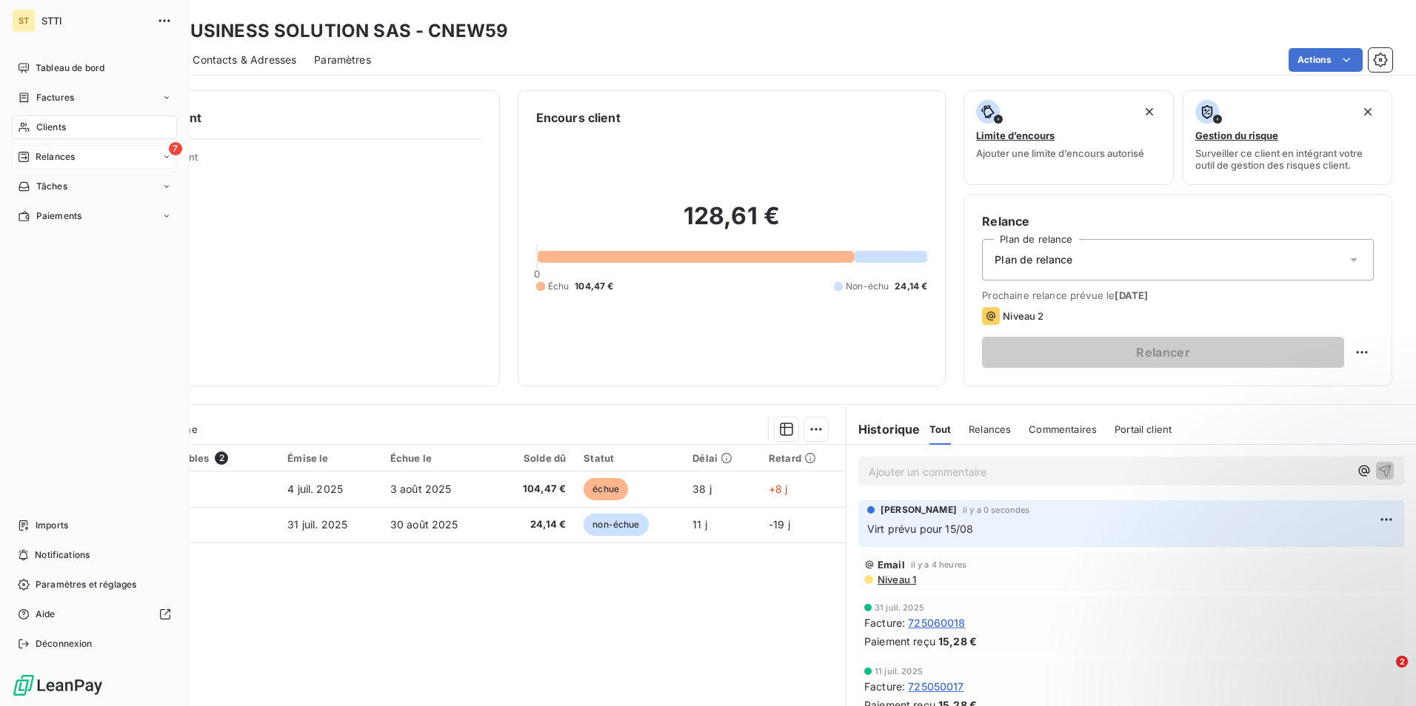
click at [33, 125] on div "Clients" at bounding box center [94, 128] width 165 height 24
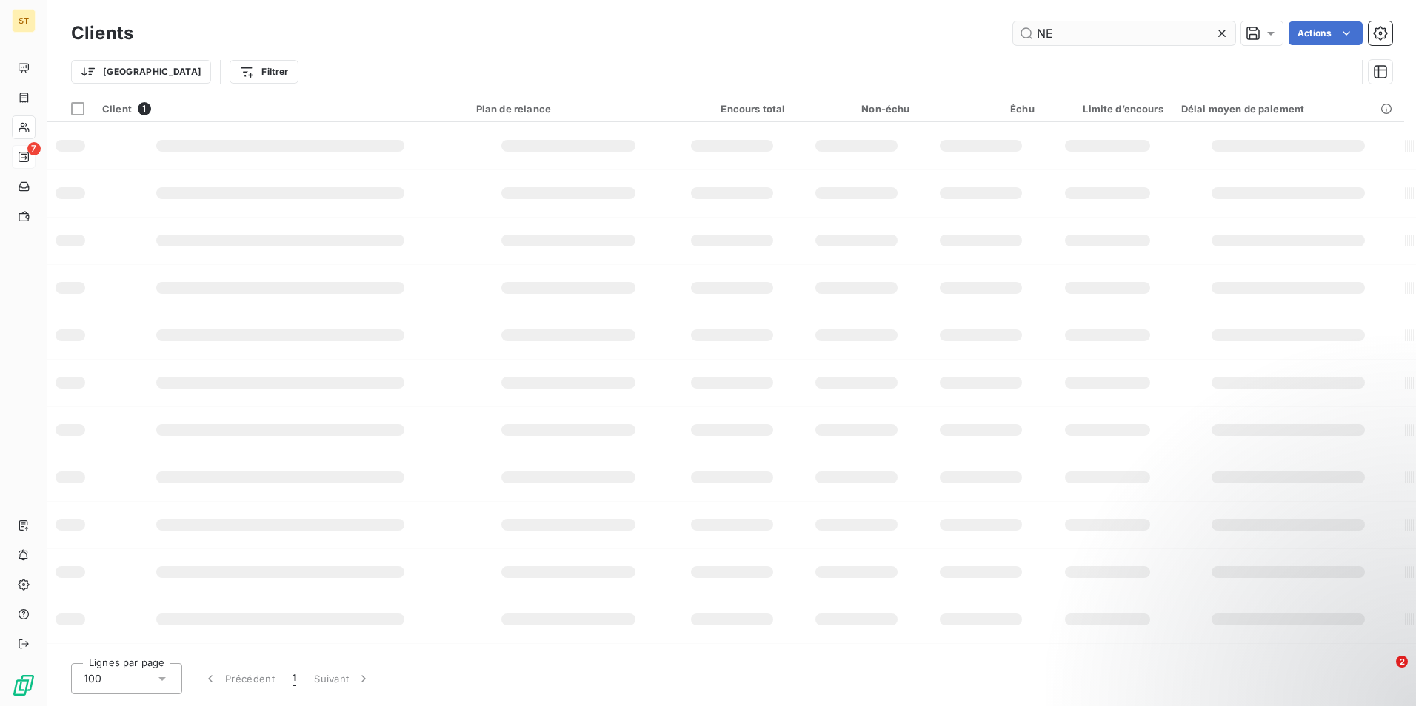
type input "N"
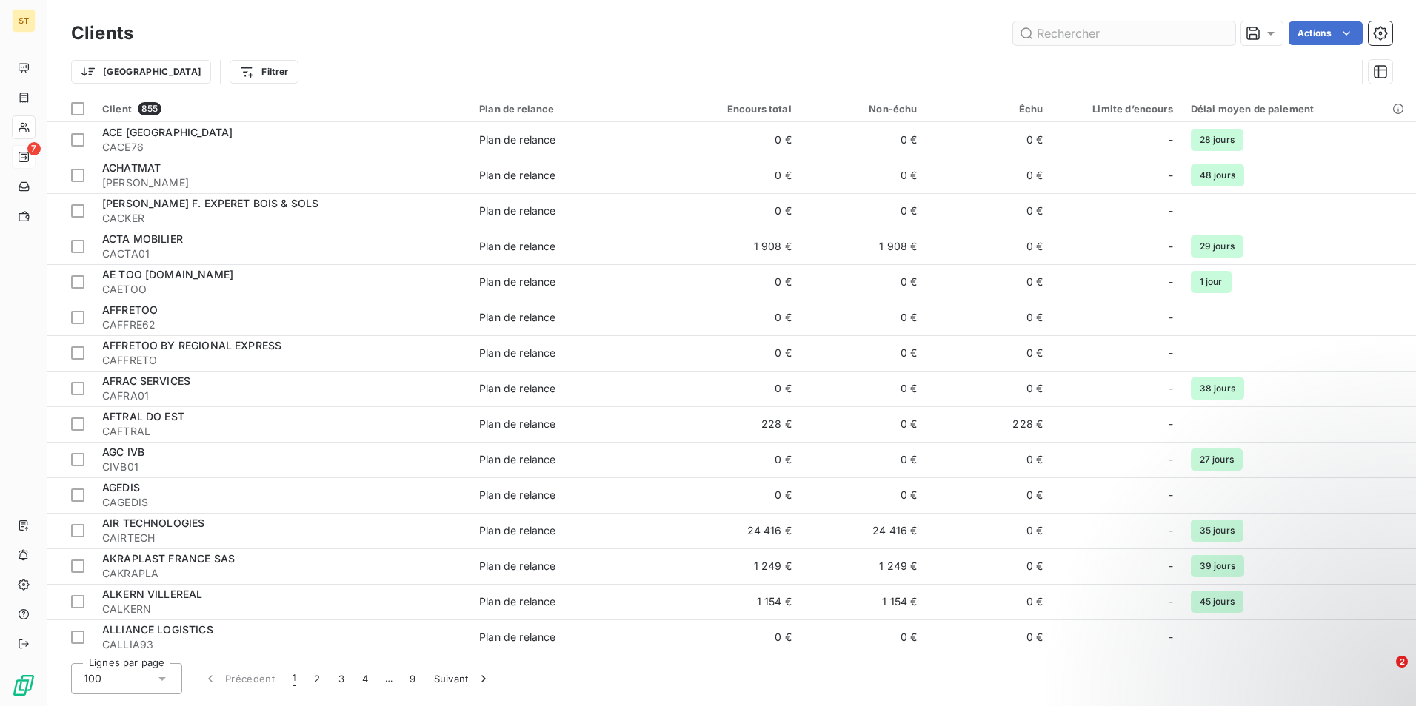
click at [1069, 32] on input "text" at bounding box center [1124, 33] width 222 height 24
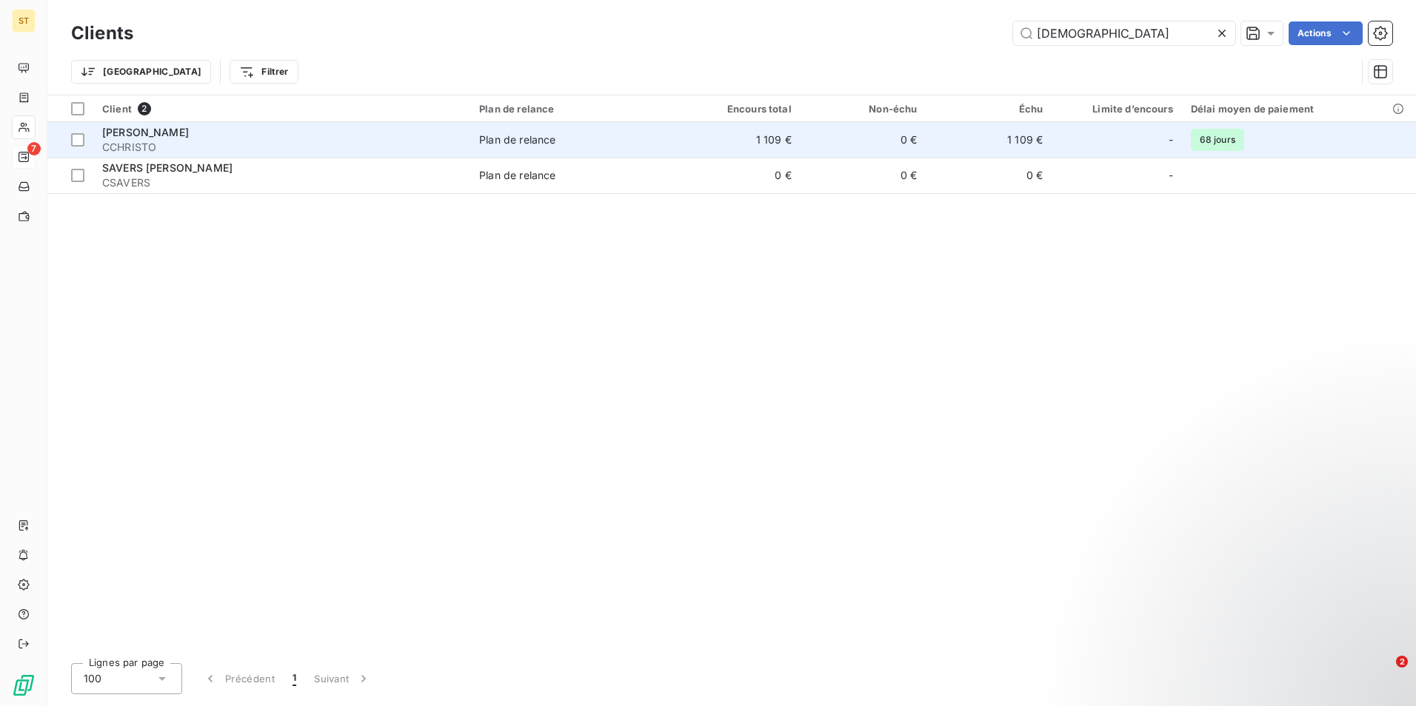
type input "christo"
click at [203, 147] on span "CCHRISTO" at bounding box center [281, 147] width 359 height 15
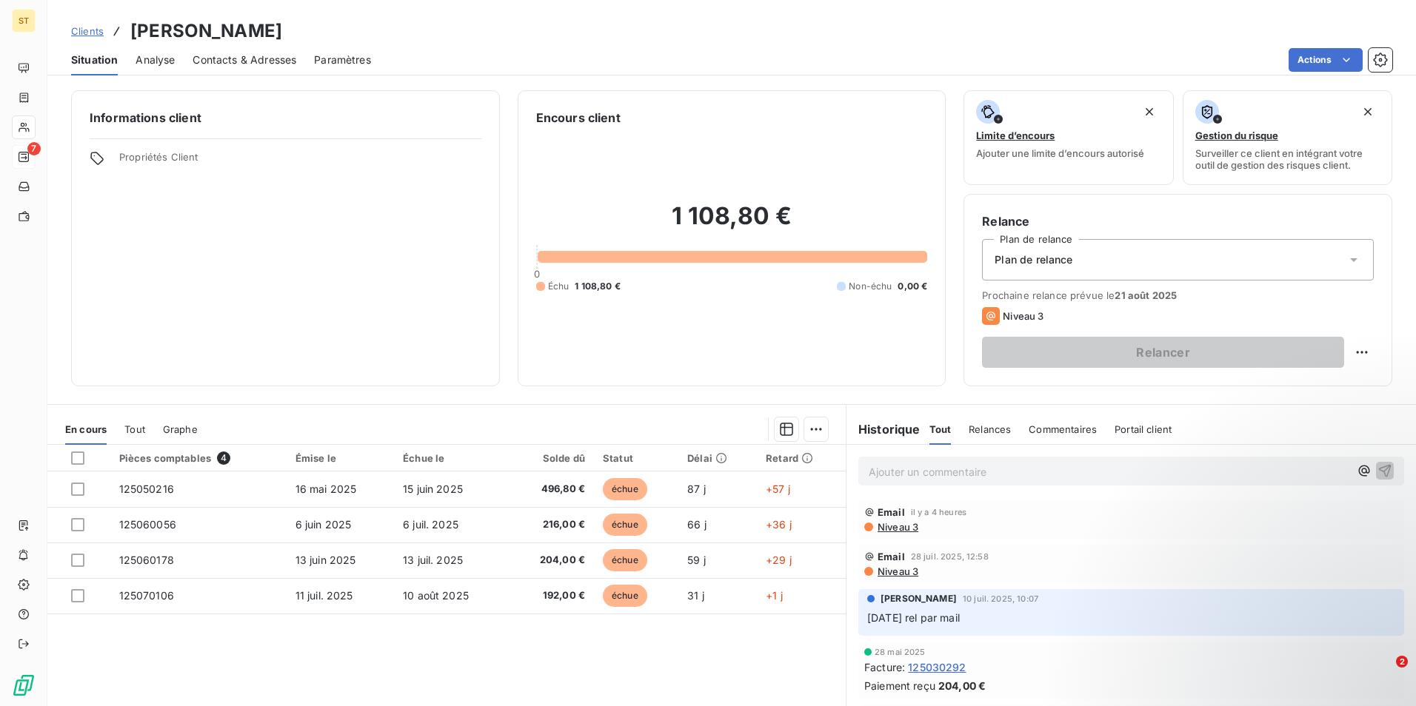
click at [900, 473] on p "Ajouter un commentaire ﻿" at bounding box center [1109, 472] width 481 height 19
click at [1379, 468] on icon "button" at bounding box center [1385, 470] width 13 height 13
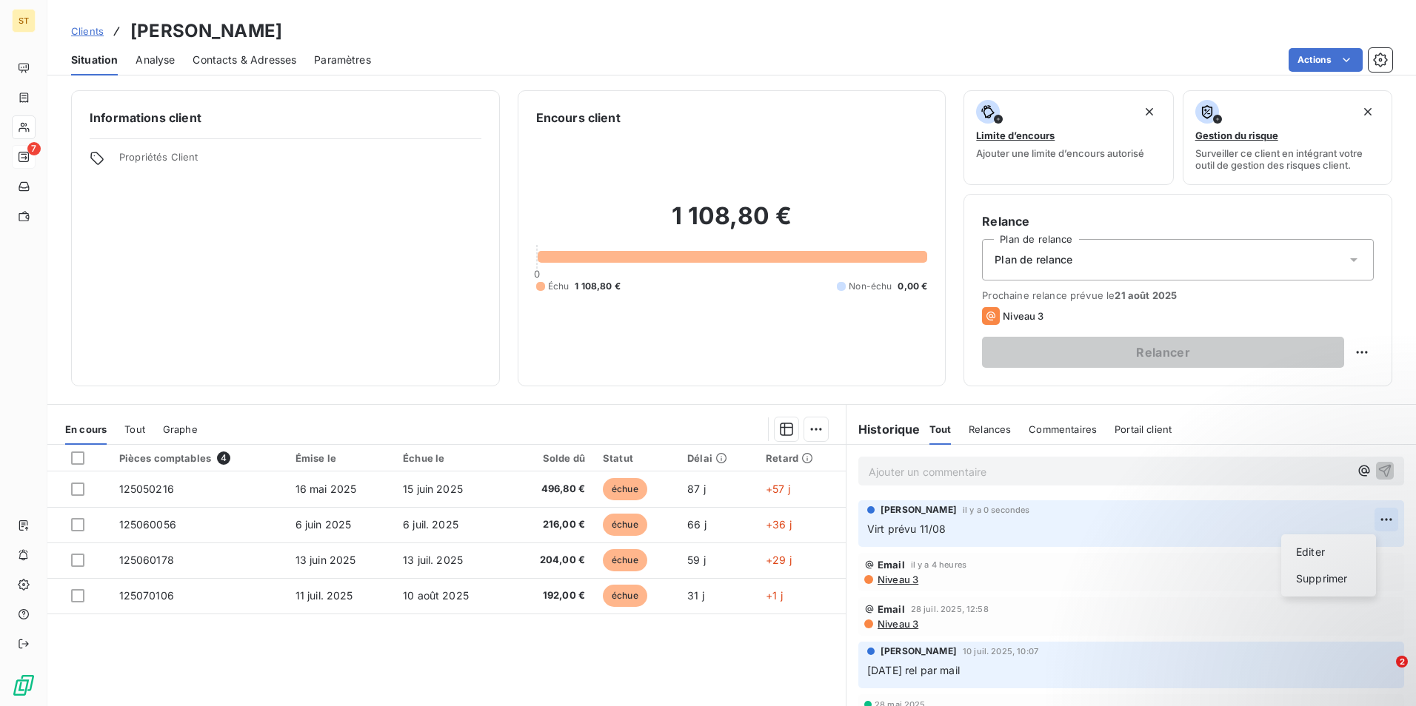
click at [1369, 521] on html "ST 7 Clients CHAMPAGNE CHRISTOPHE - CCHRISTO Situation Analyse Contacts & Adres…" at bounding box center [708, 353] width 1416 height 706
click at [1320, 554] on div "Editer" at bounding box center [1328, 553] width 83 height 24
click at [914, 532] on span "Virt prévu 11/08" at bounding box center [906, 529] width 78 height 13
click at [1379, 527] on icon "button" at bounding box center [1386, 528] width 15 height 15
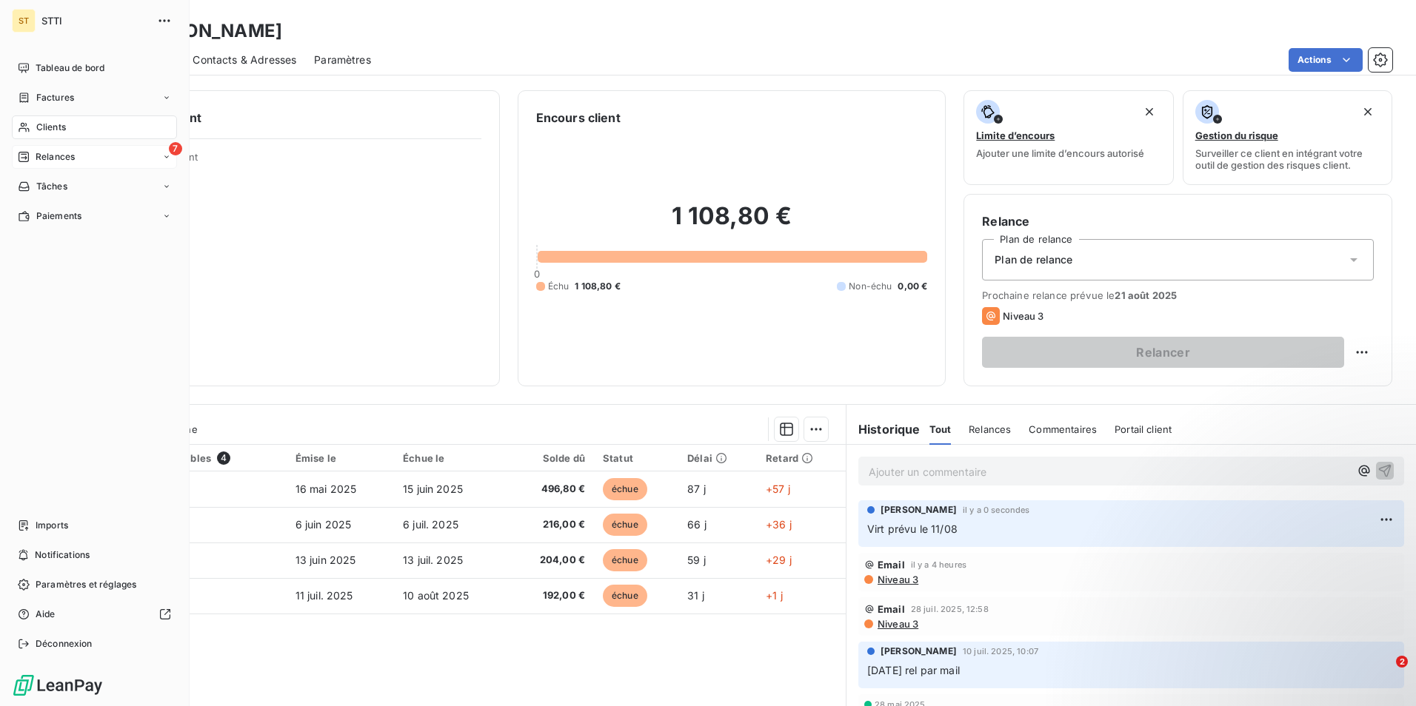
click at [54, 127] on span "Clients" at bounding box center [51, 127] width 30 height 13
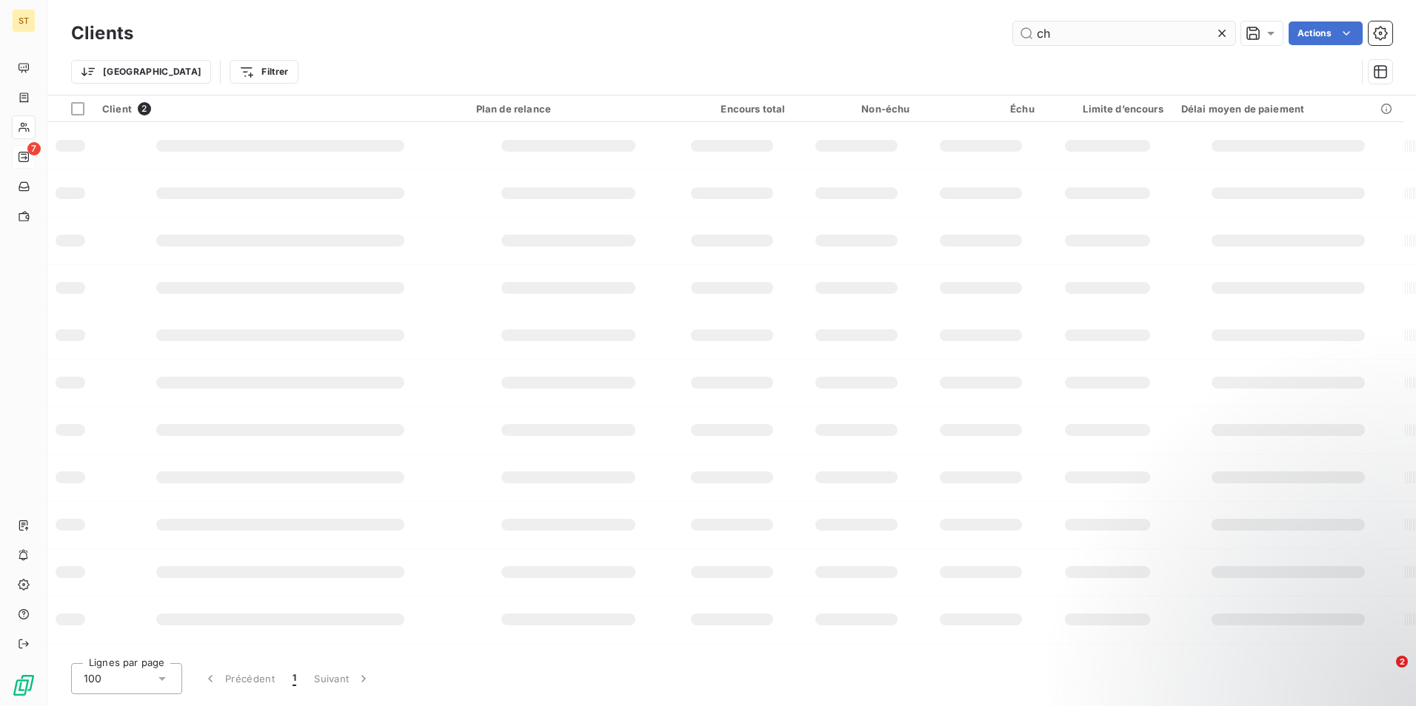
type input "c"
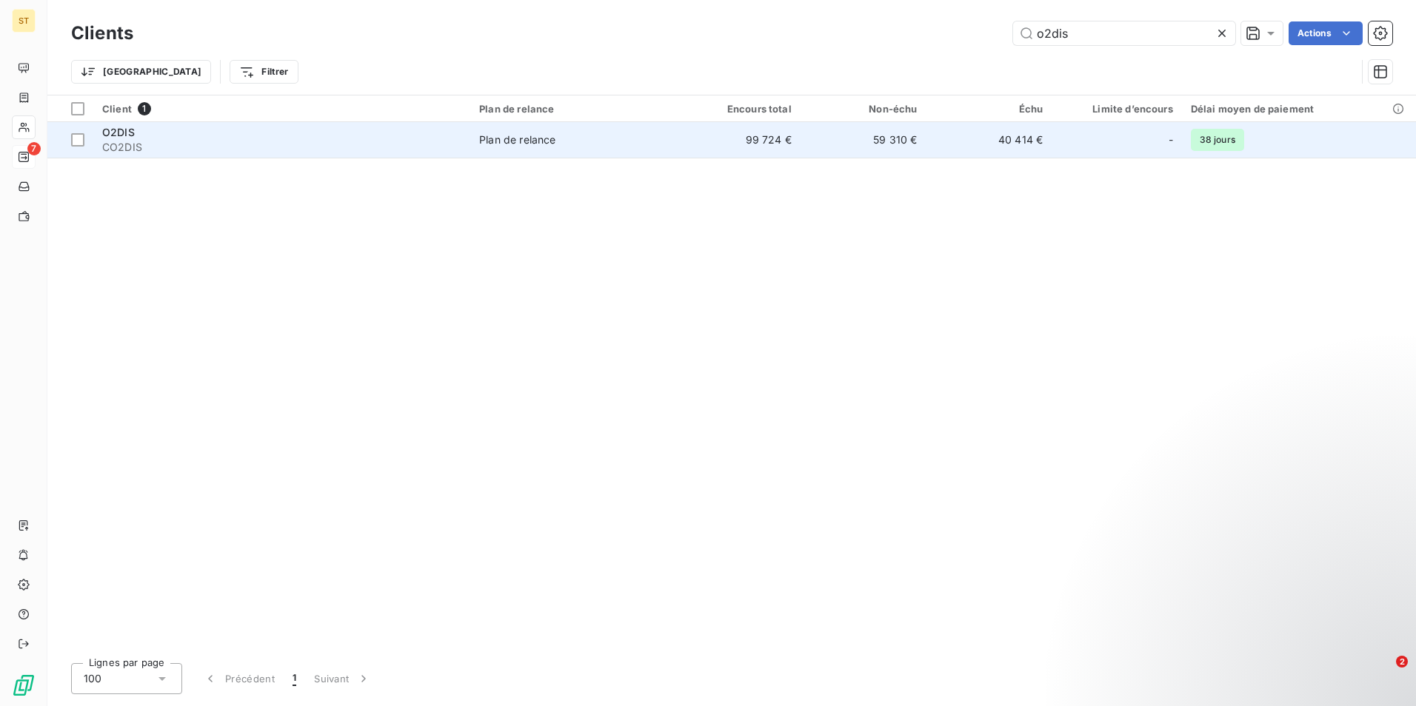
type input "o2dis"
click at [530, 144] on div "Plan de relance" at bounding box center [517, 140] width 76 height 15
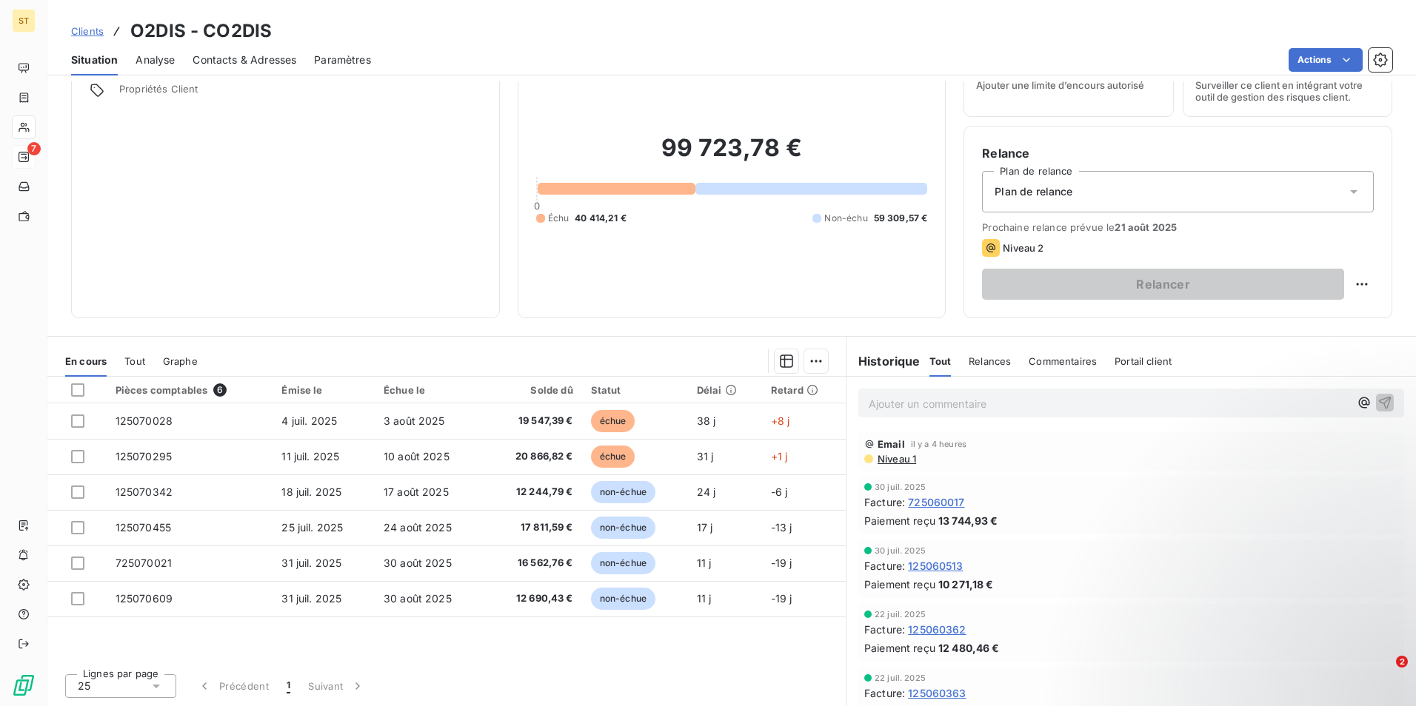
click at [909, 406] on p "Ajouter un commentaire ﻿" at bounding box center [1109, 404] width 481 height 19
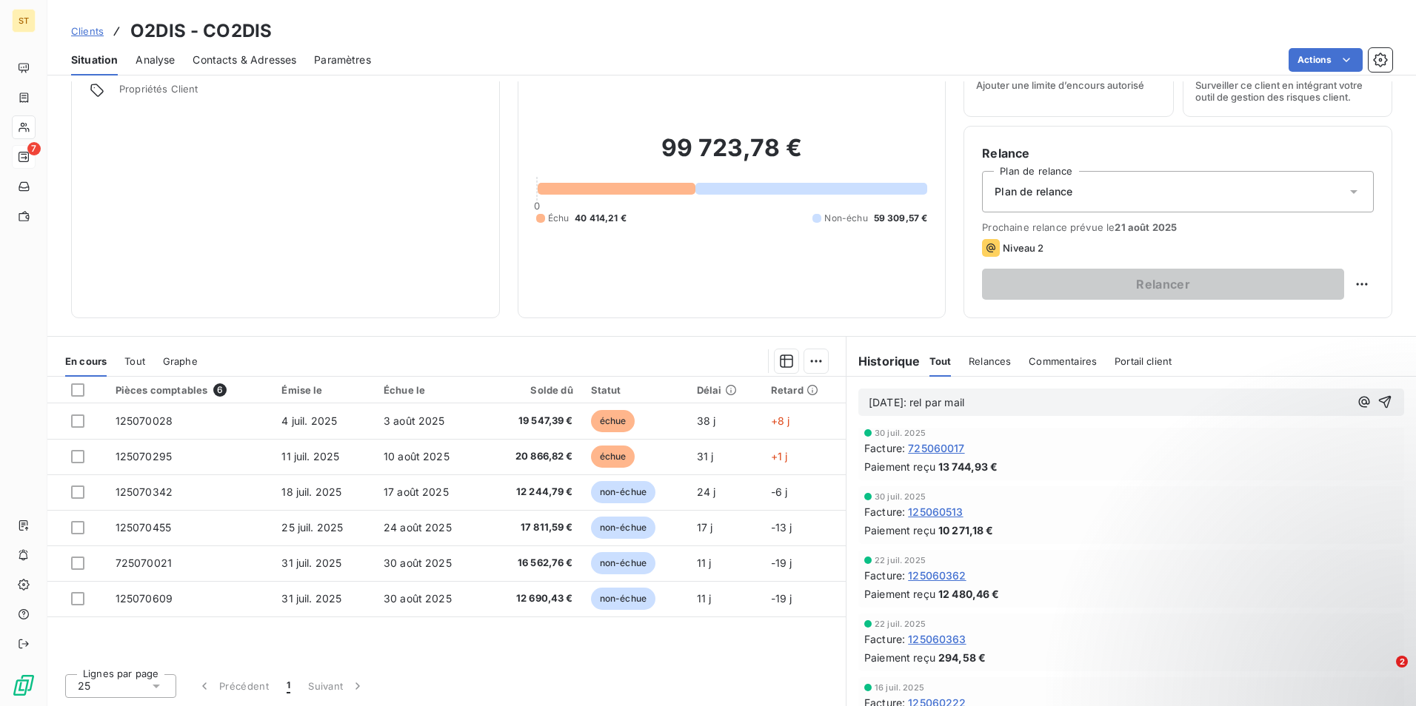
scroll to position [370, 0]
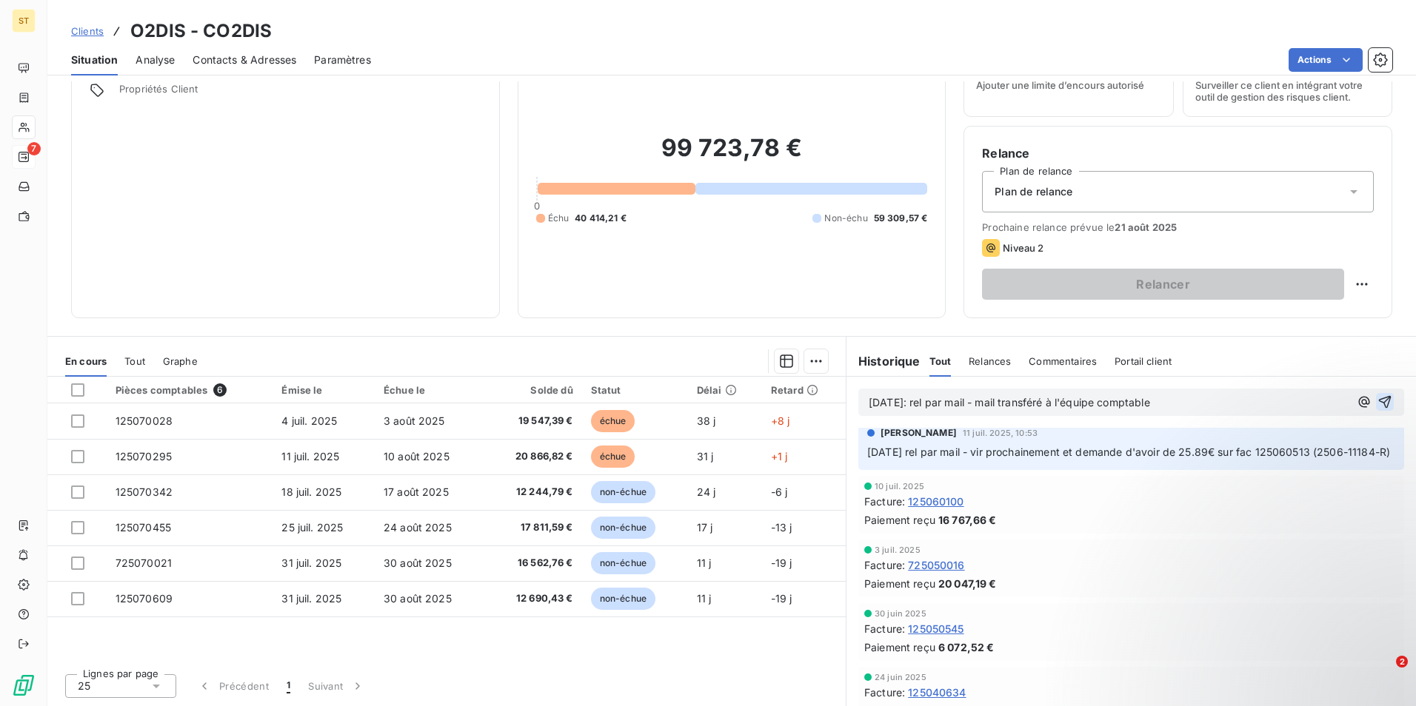
click at [1379, 401] on icon "button" at bounding box center [1385, 402] width 13 height 13
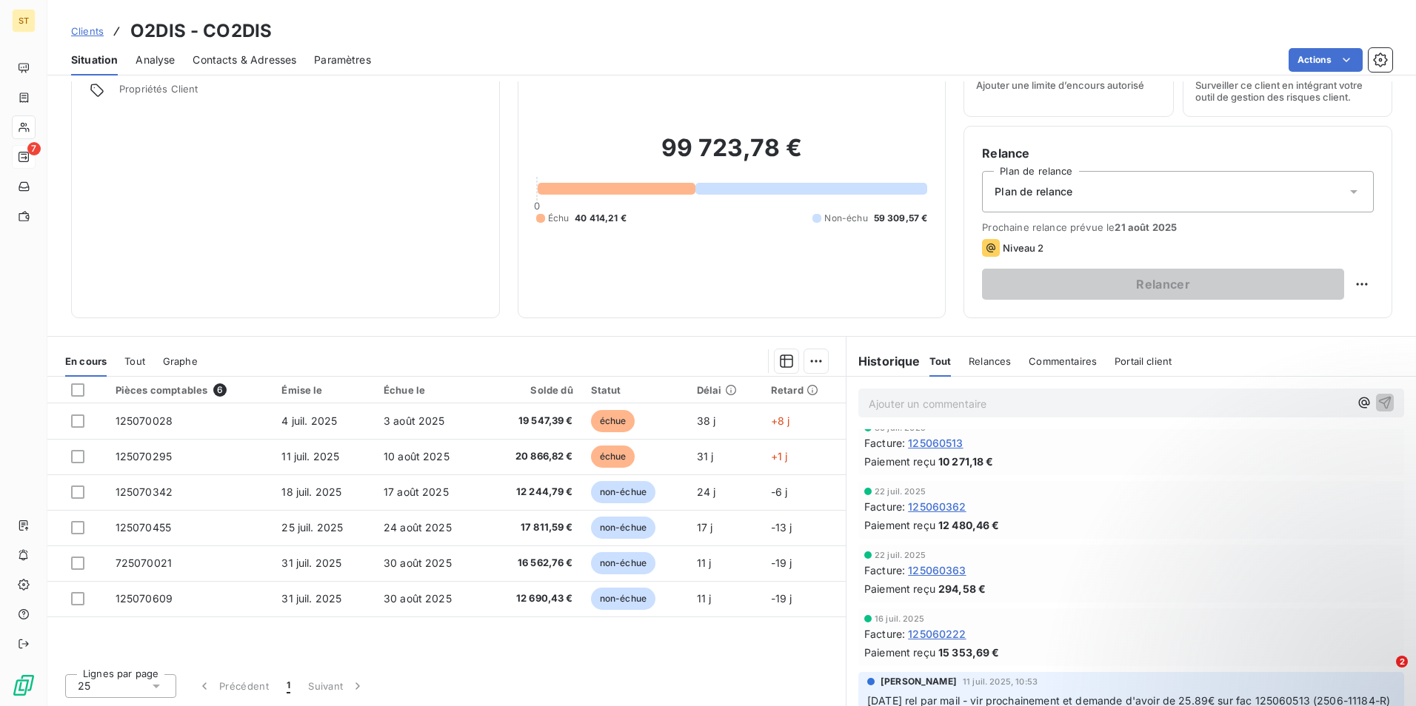
scroll to position [0, 0]
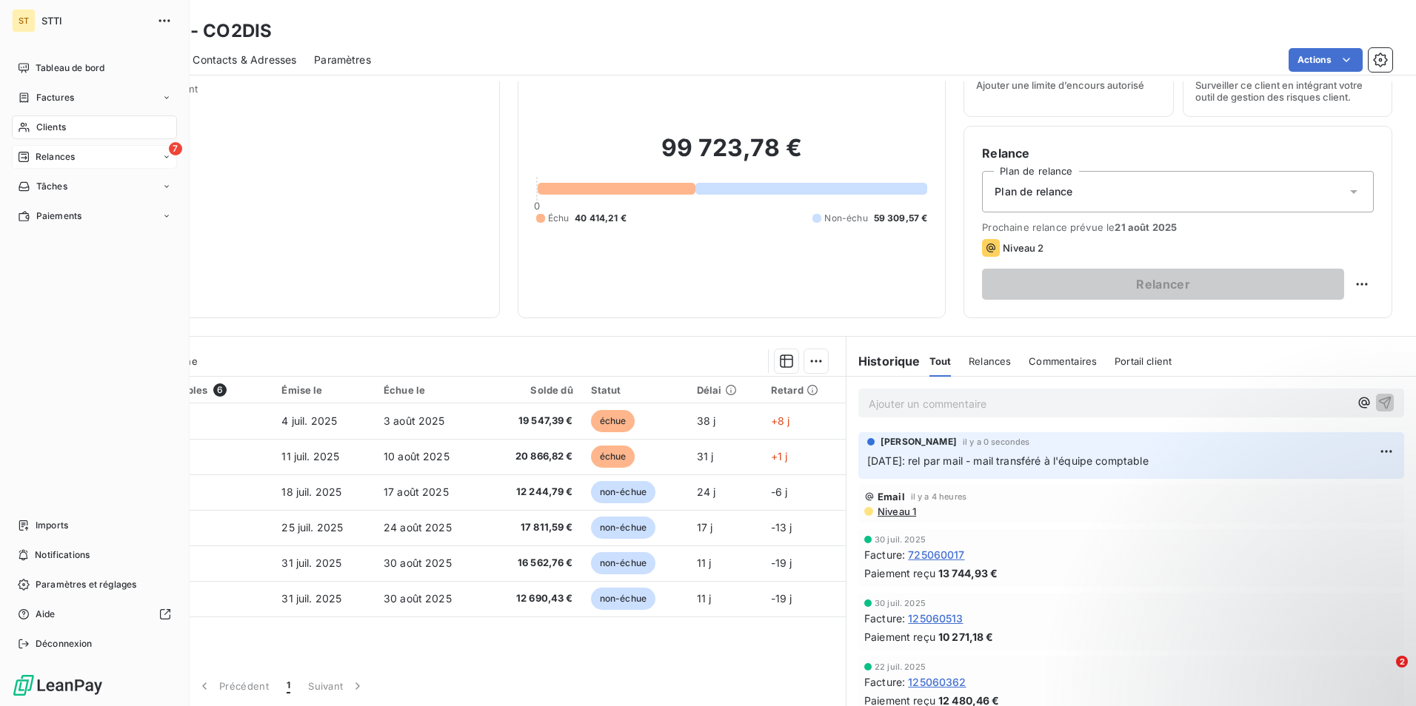
click at [44, 130] on span "Clients" at bounding box center [51, 127] width 30 height 13
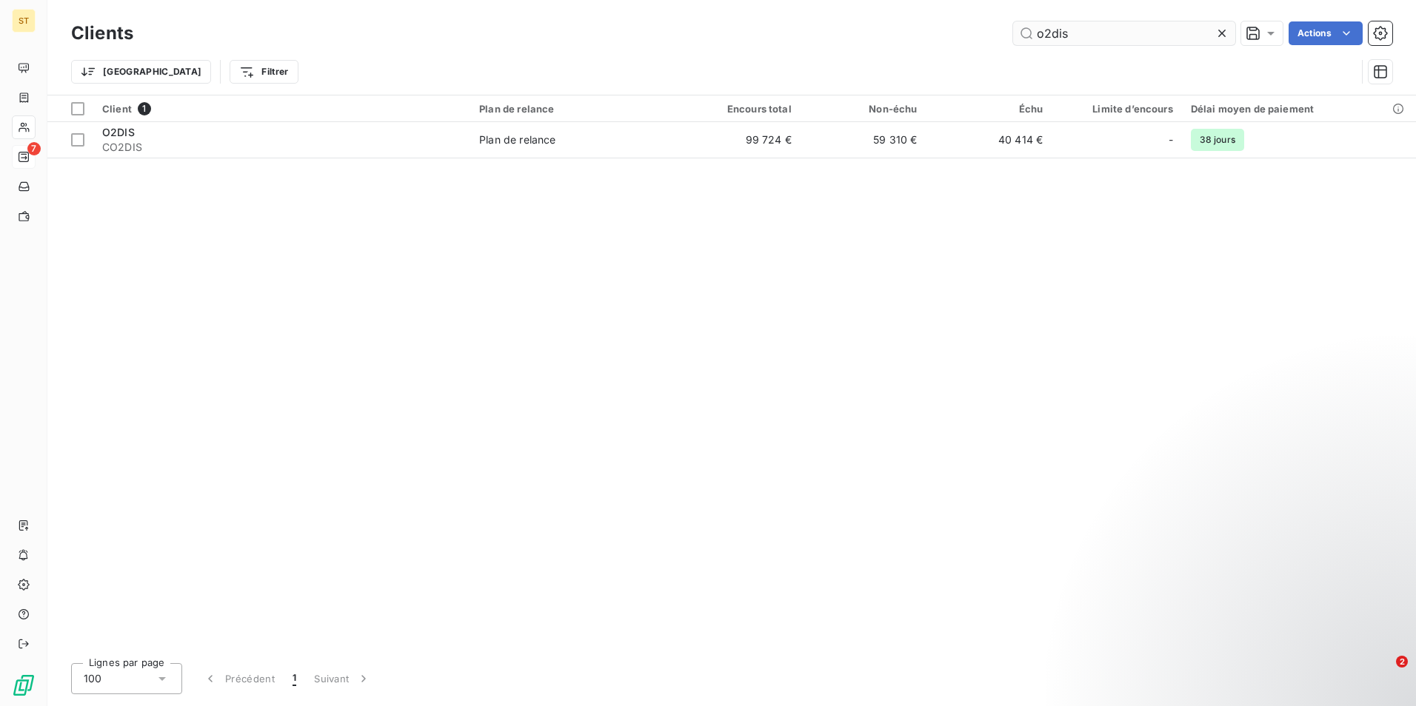
click at [1103, 41] on input "o2dis" at bounding box center [1124, 33] width 222 height 24
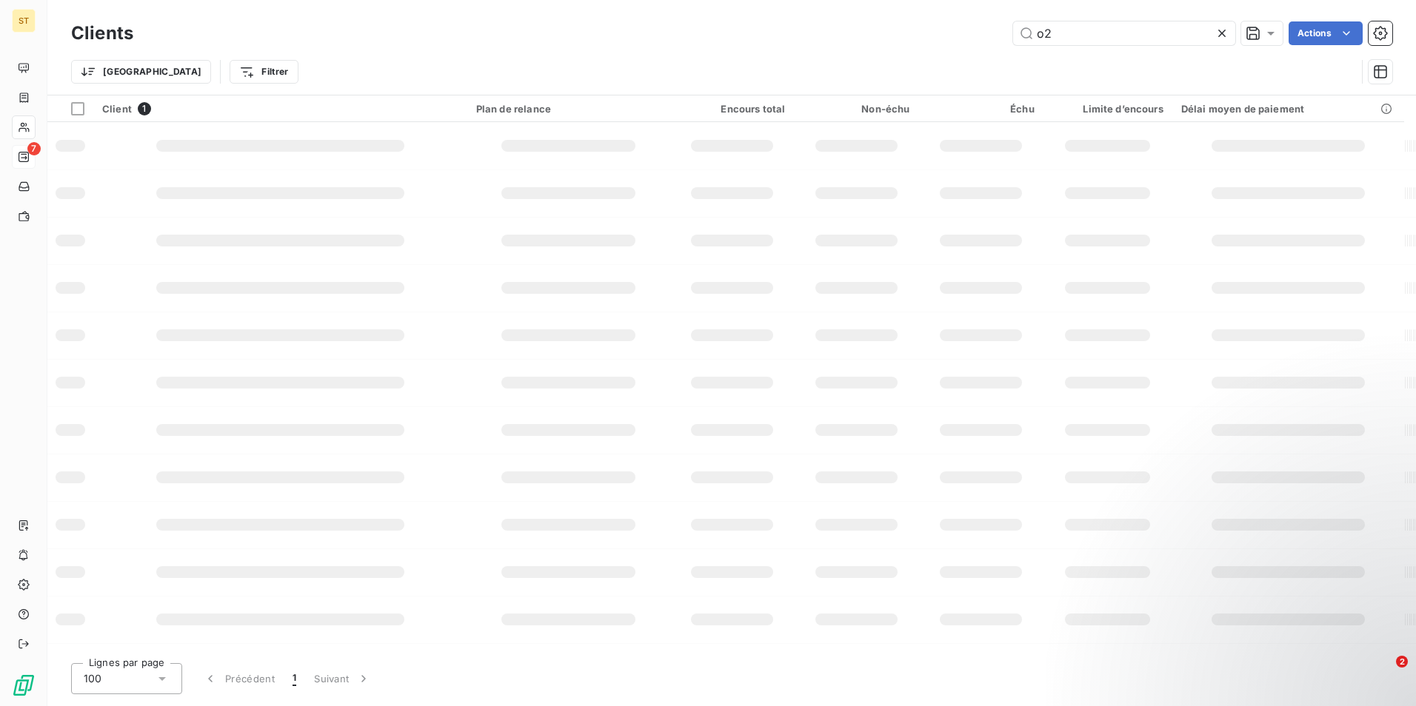
type input "o"
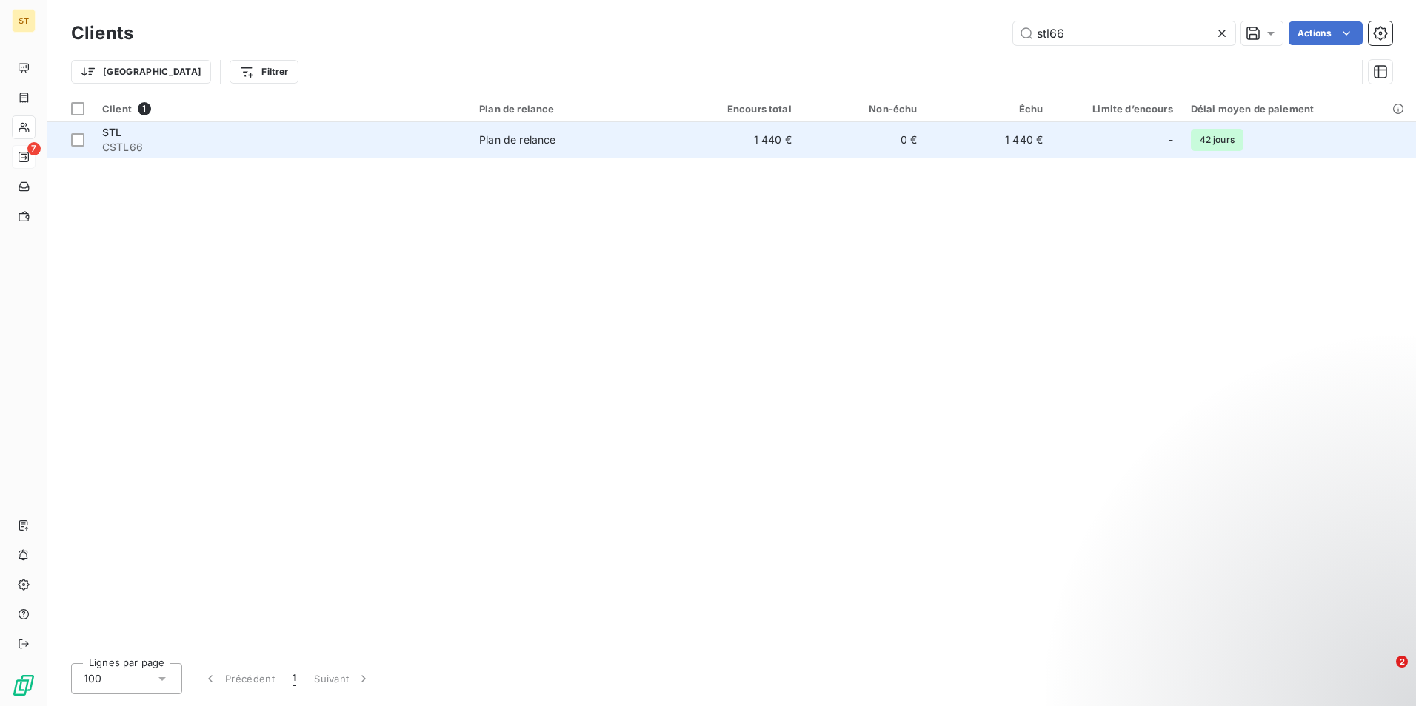
type input "stl66"
click at [158, 135] on div "STL" at bounding box center [281, 132] width 359 height 15
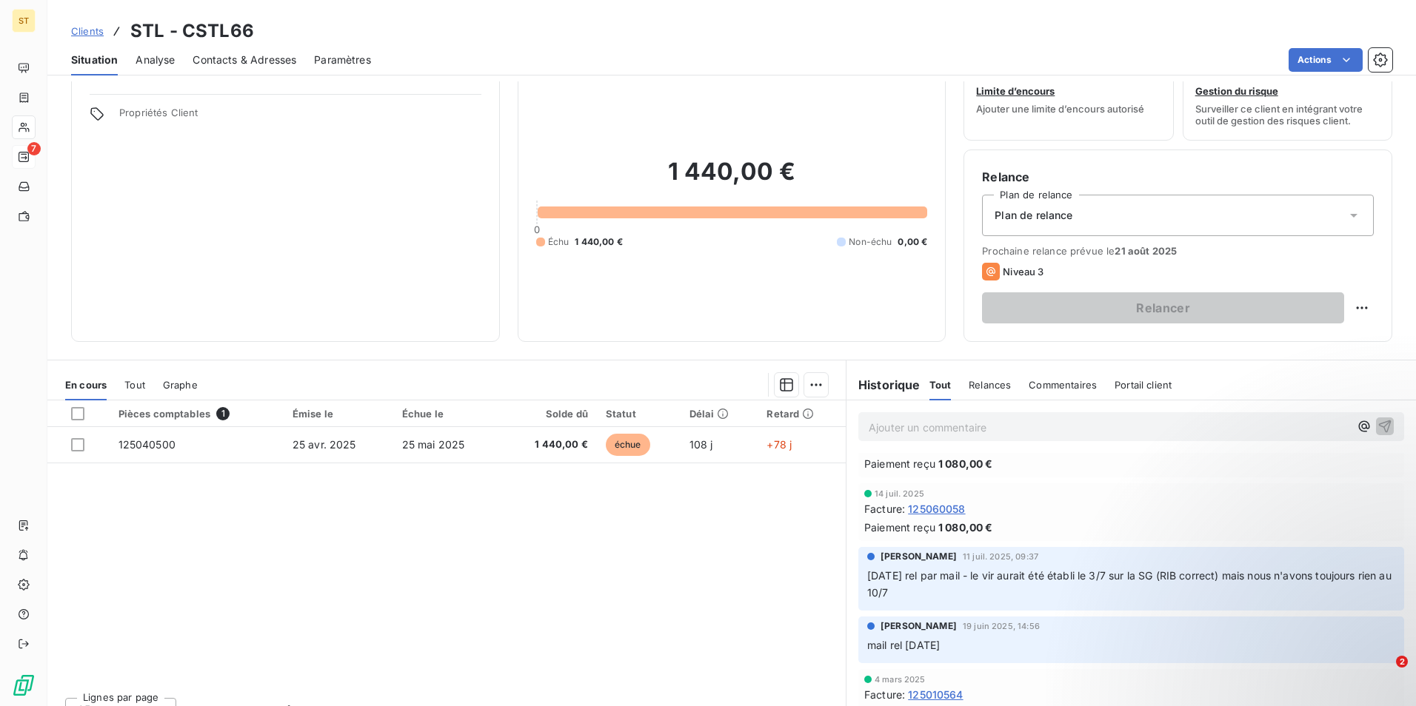
scroll to position [68, 0]
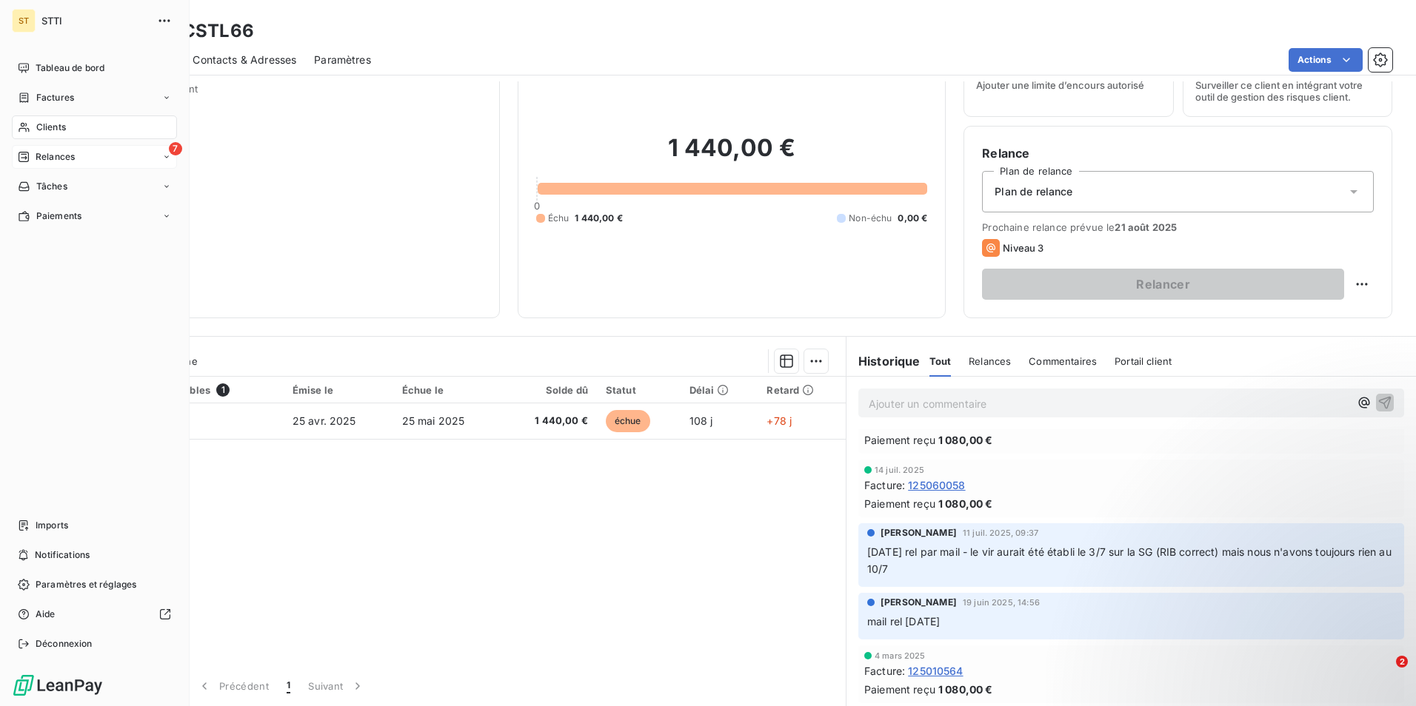
click at [25, 127] on icon at bounding box center [24, 127] width 13 height 12
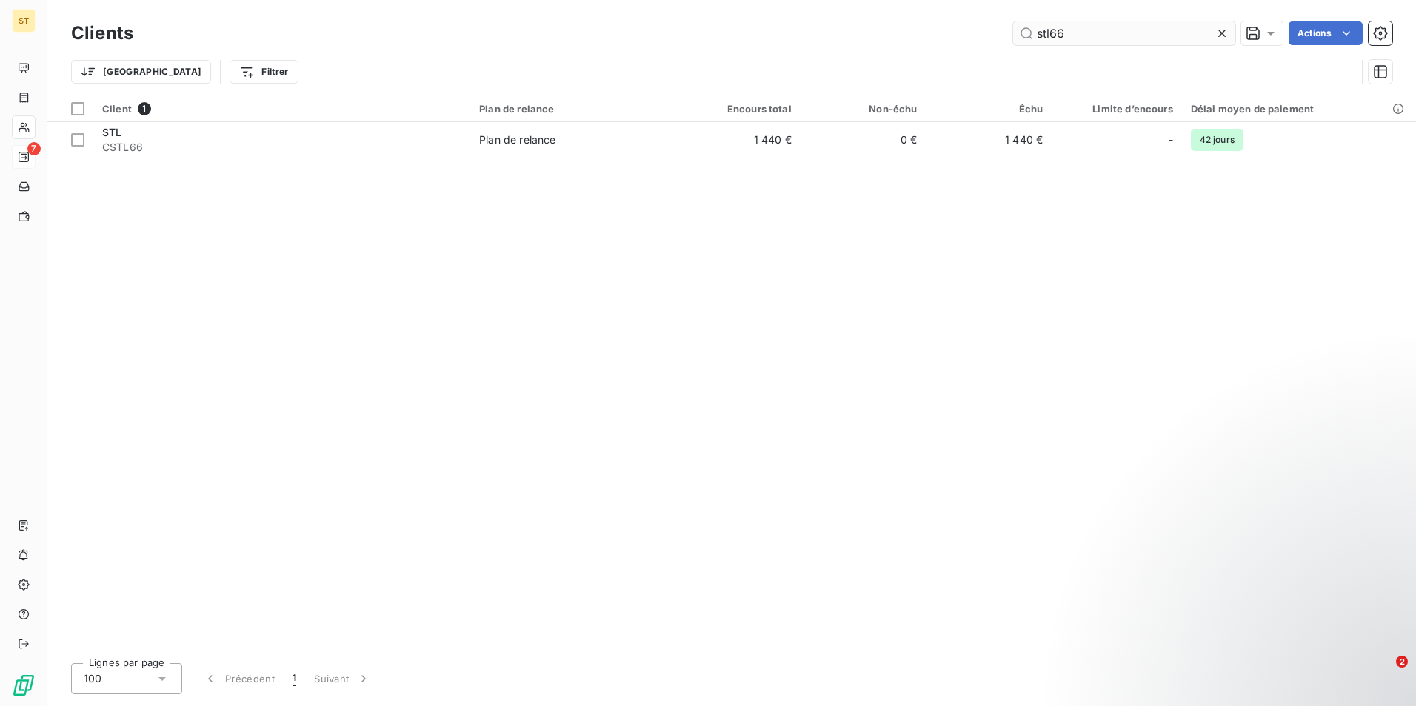
click at [1129, 39] on input "stl66" at bounding box center [1124, 33] width 222 height 24
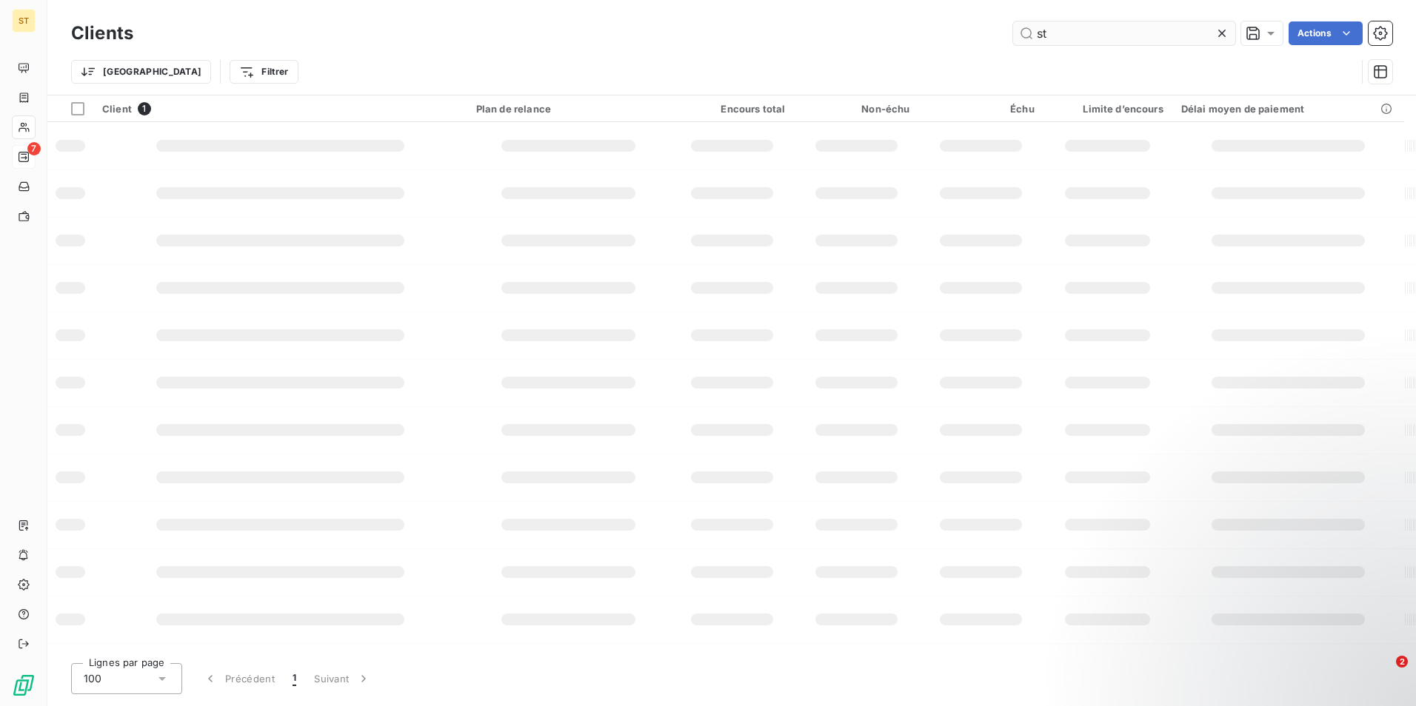
type input "s"
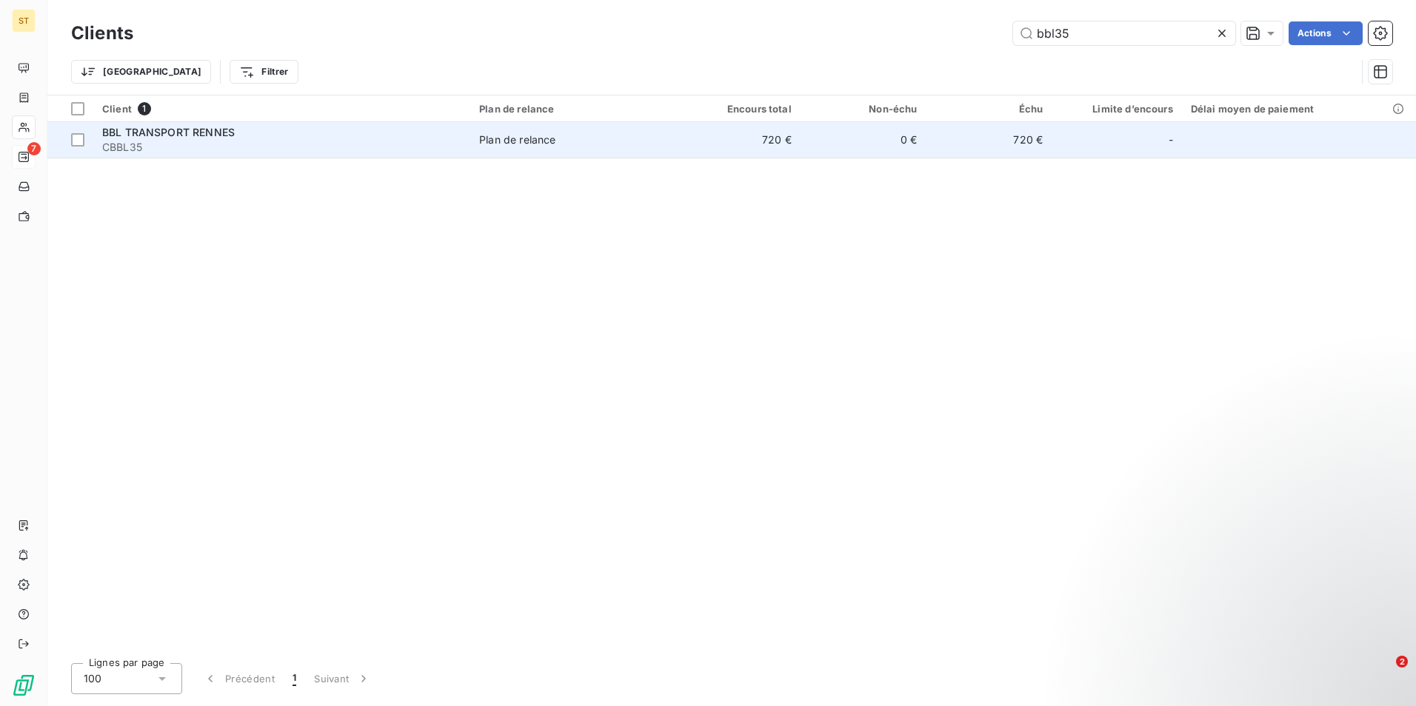
type input "bbl35"
click at [533, 147] on div "Plan de relance" at bounding box center [517, 140] width 76 height 15
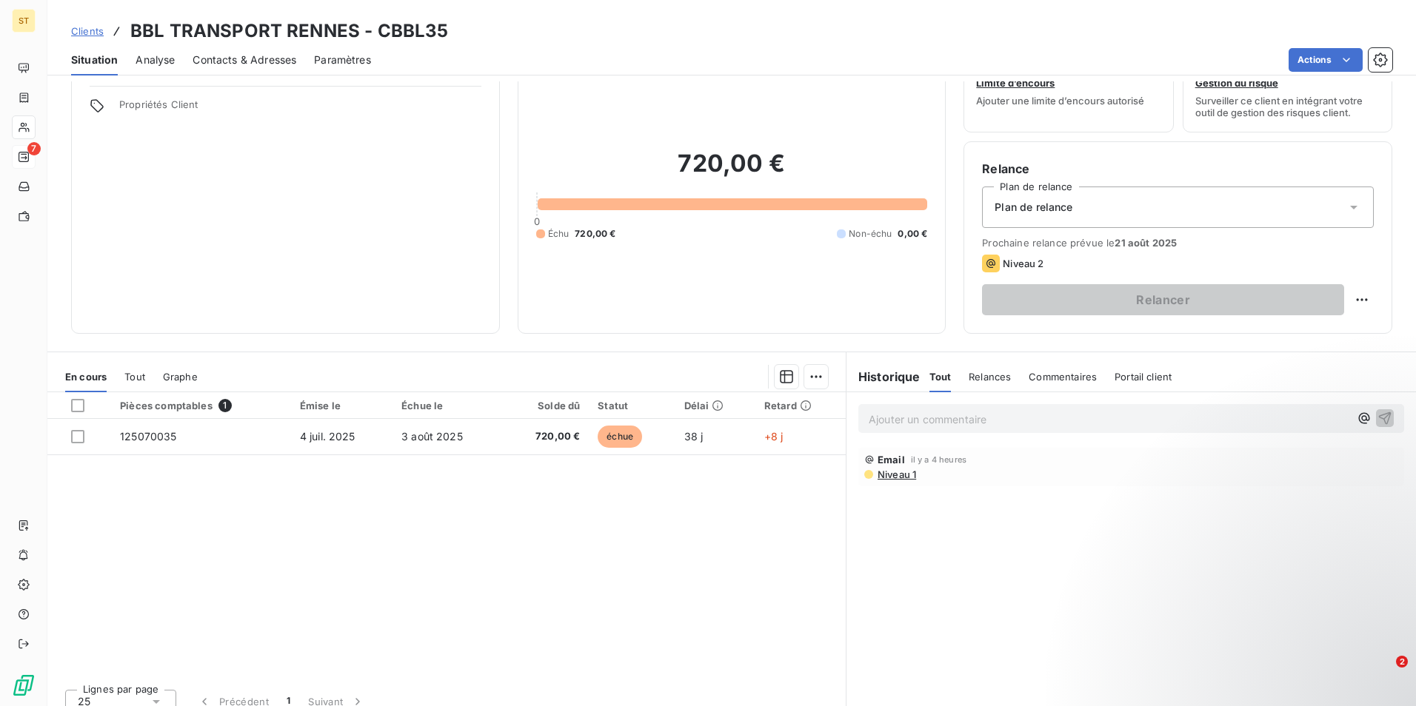
scroll to position [68, 0]
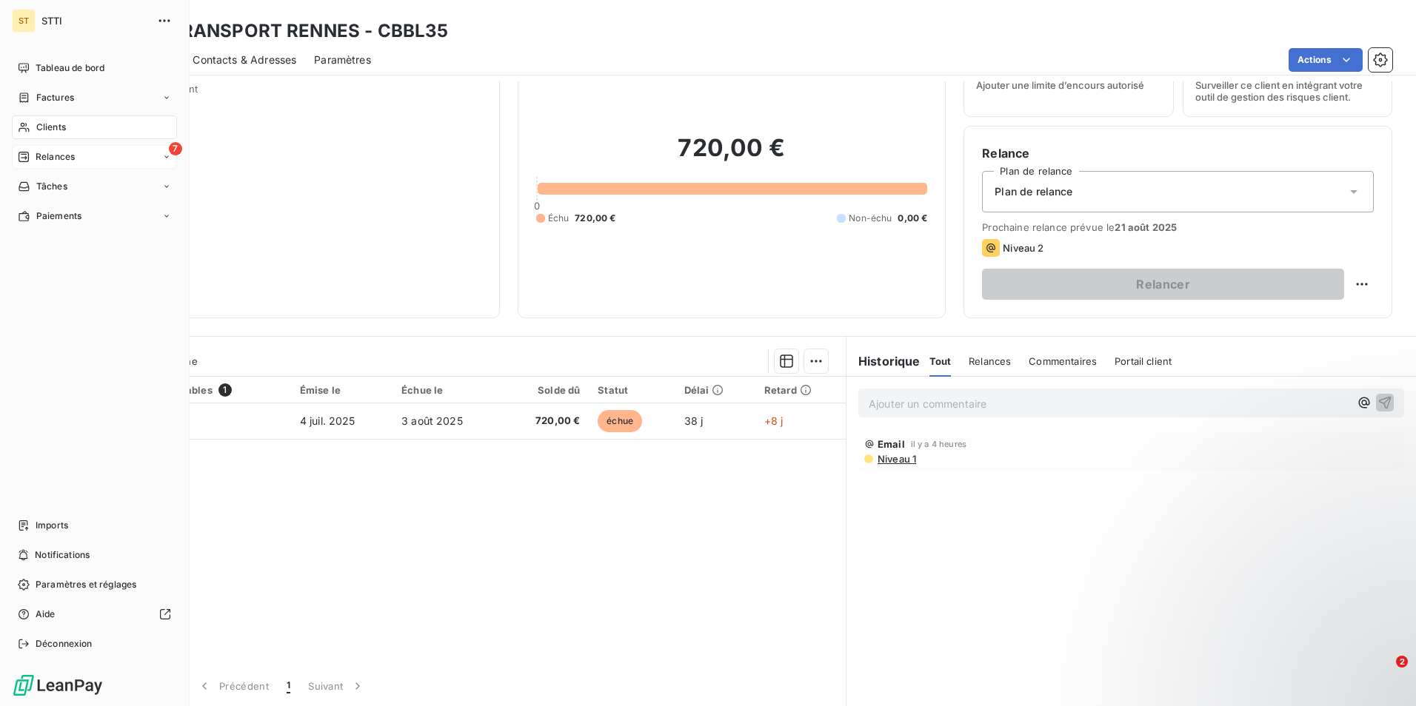
click at [57, 122] on span "Clients" at bounding box center [51, 127] width 30 height 13
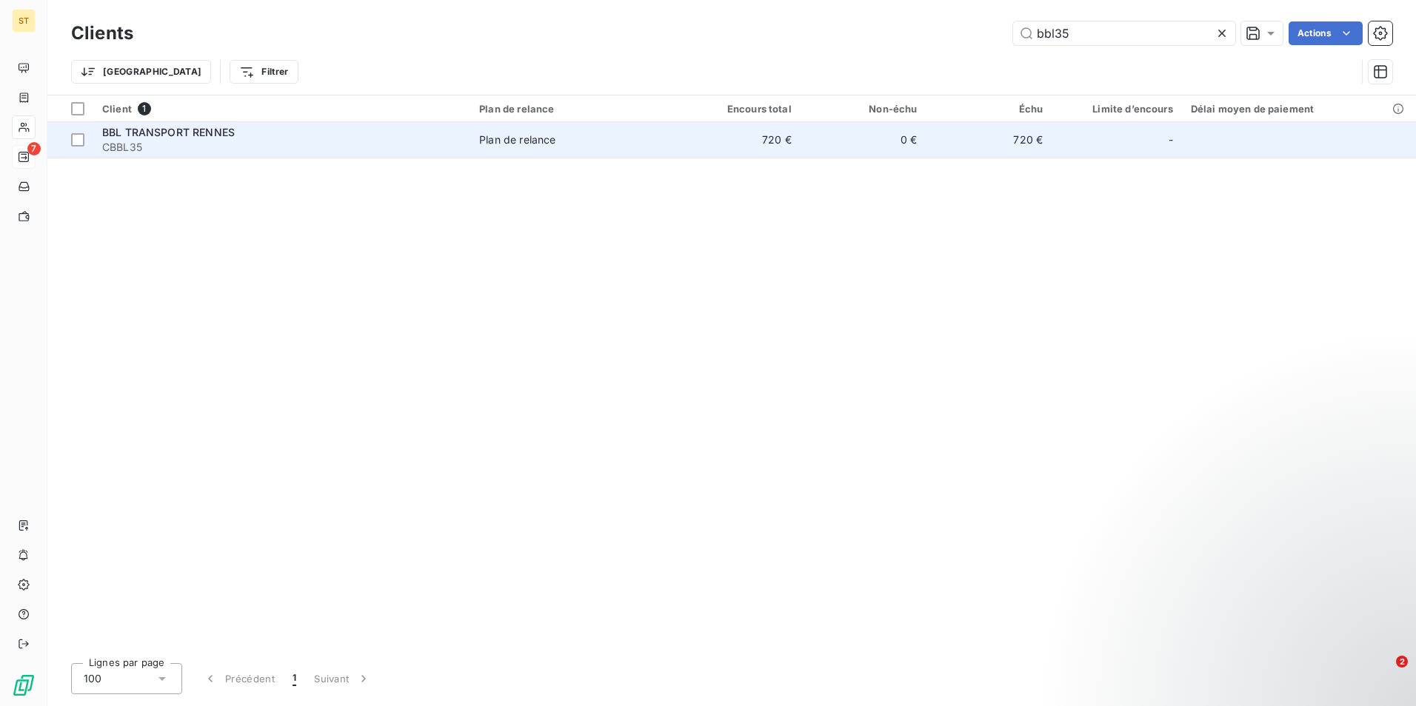
click at [539, 150] on td "Plan de relance" at bounding box center [572, 140] width 204 height 36
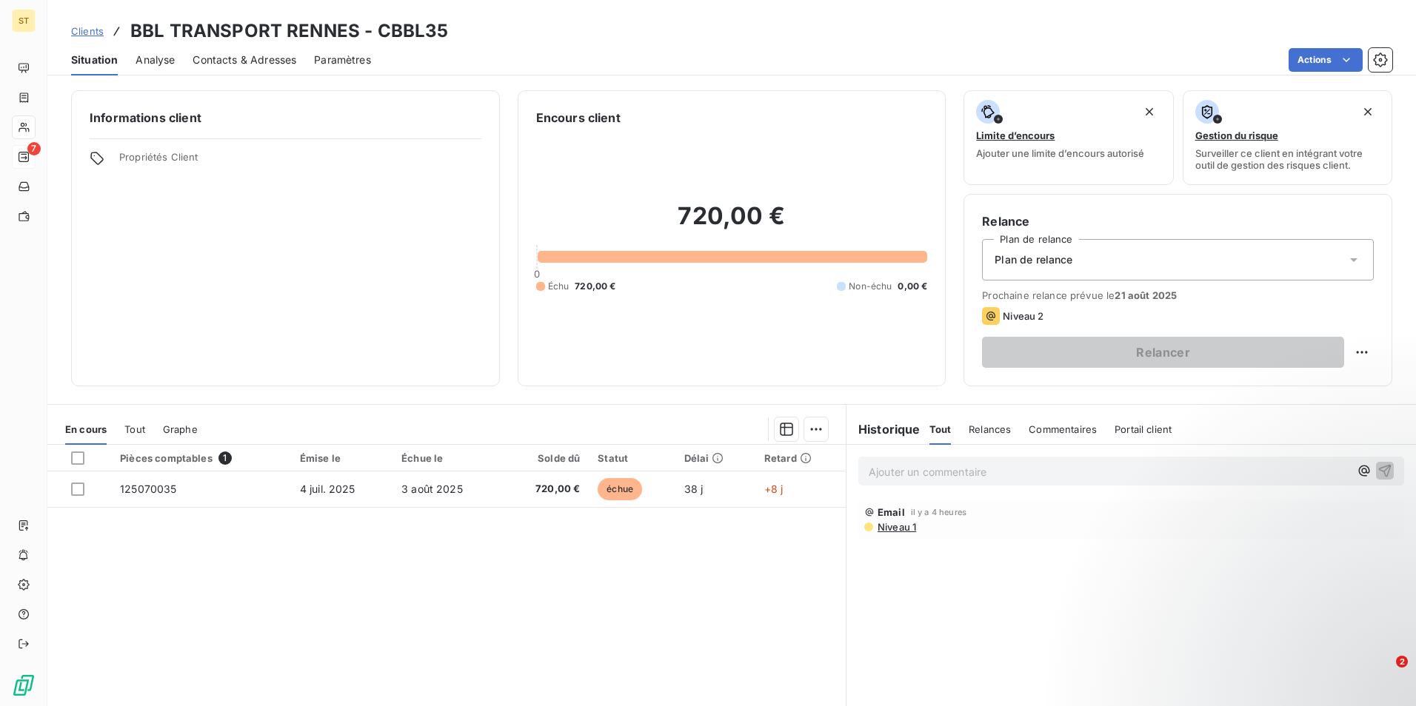
click at [976, 429] on span "Relances" at bounding box center [989, 430] width 42 height 12
click at [934, 429] on span "Tout" at bounding box center [939, 430] width 21 height 12
click at [937, 478] on p "Ajouter un commentaire ﻿" at bounding box center [1109, 472] width 481 height 19
click at [923, 469] on p "Virt prévu" at bounding box center [1109, 471] width 481 height 17
click at [1377, 469] on icon "button" at bounding box center [1384, 470] width 15 height 15
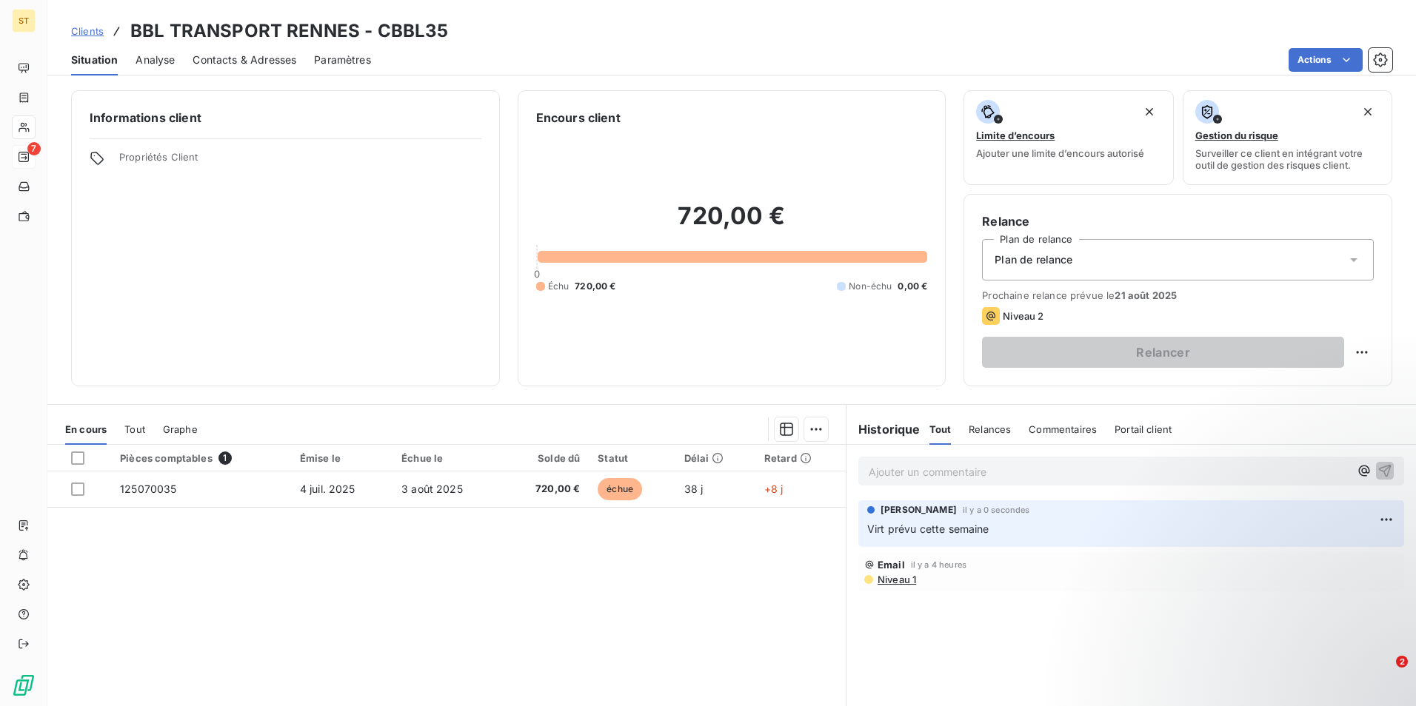
scroll to position [68, 0]
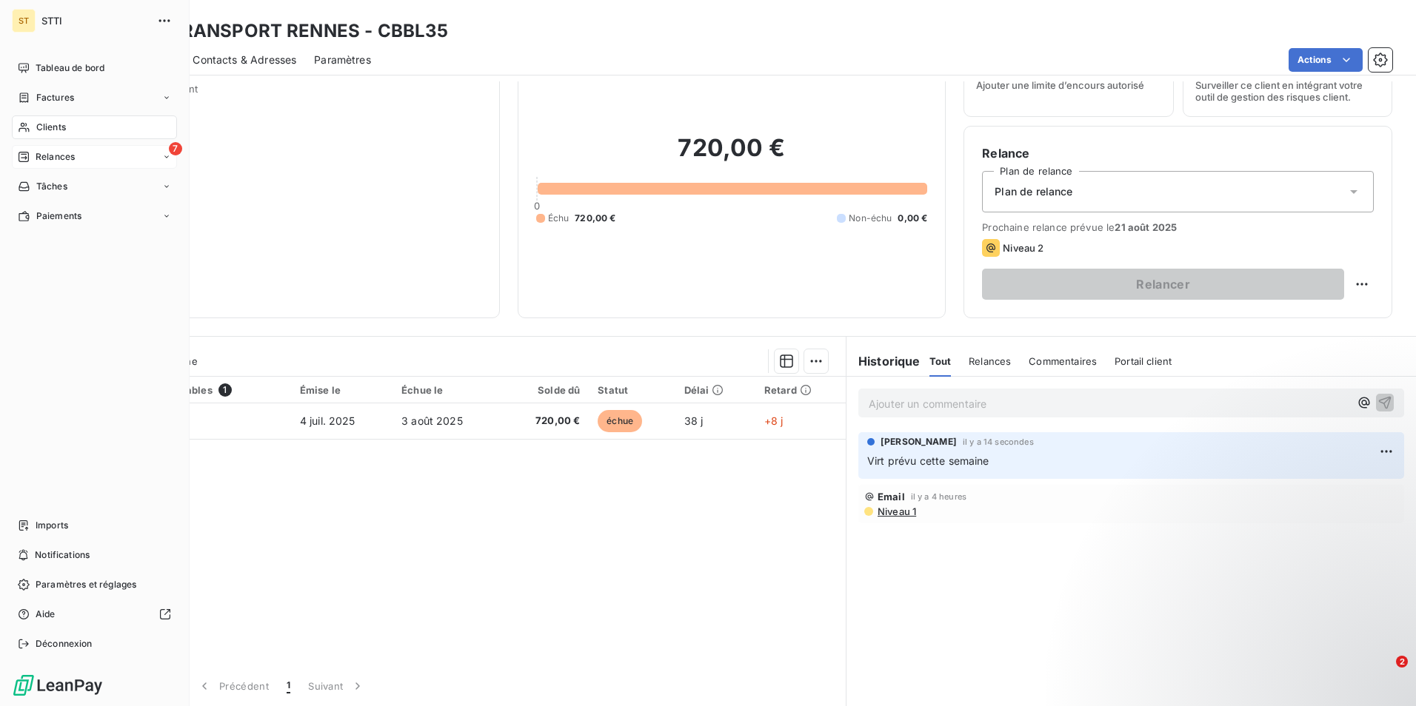
drag, startPoint x: 67, startPoint y: 123, endPoint x: 78, endPoint y: 121, distance: 10.5
click at [67, 123] on div "Clients" at bounding box center [94, 128] width 165 height 24
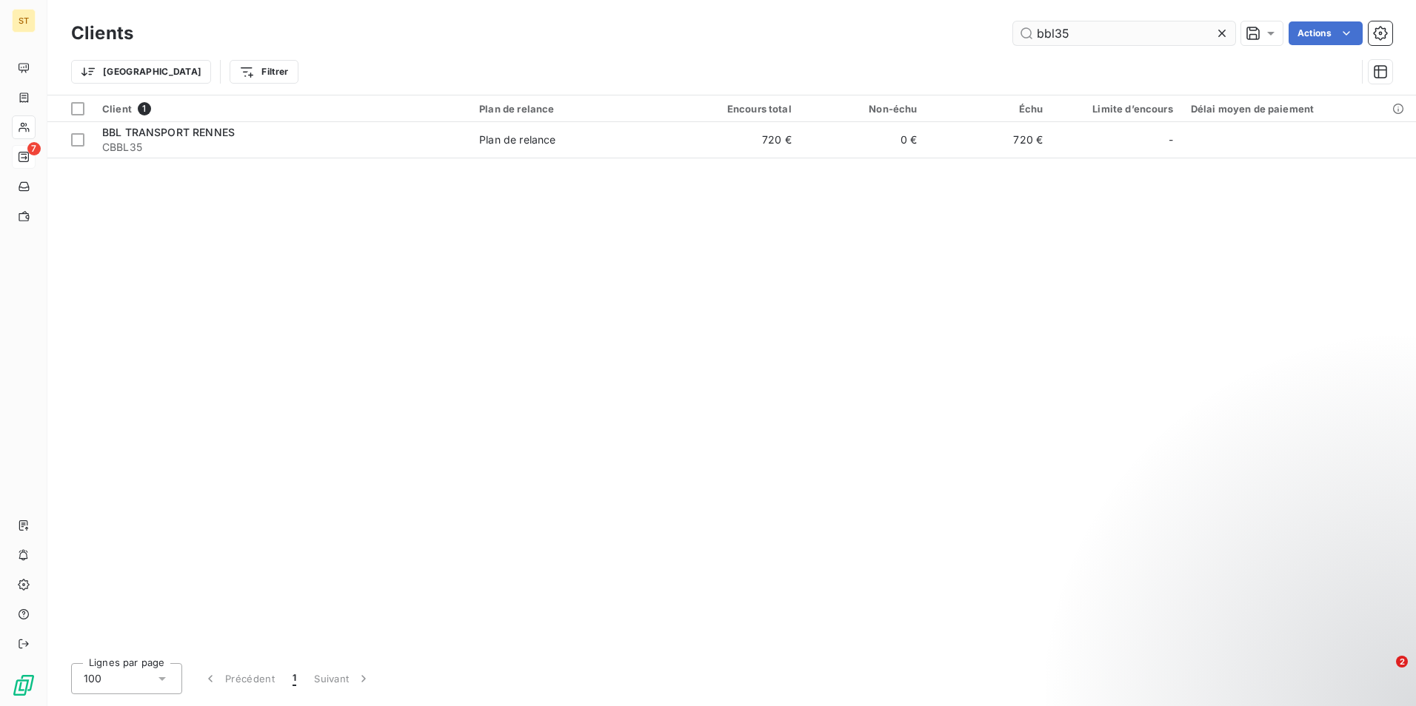
click at [1121, 36] on input "bbl35" at bounding box center [1124, 33] width 222 height 24
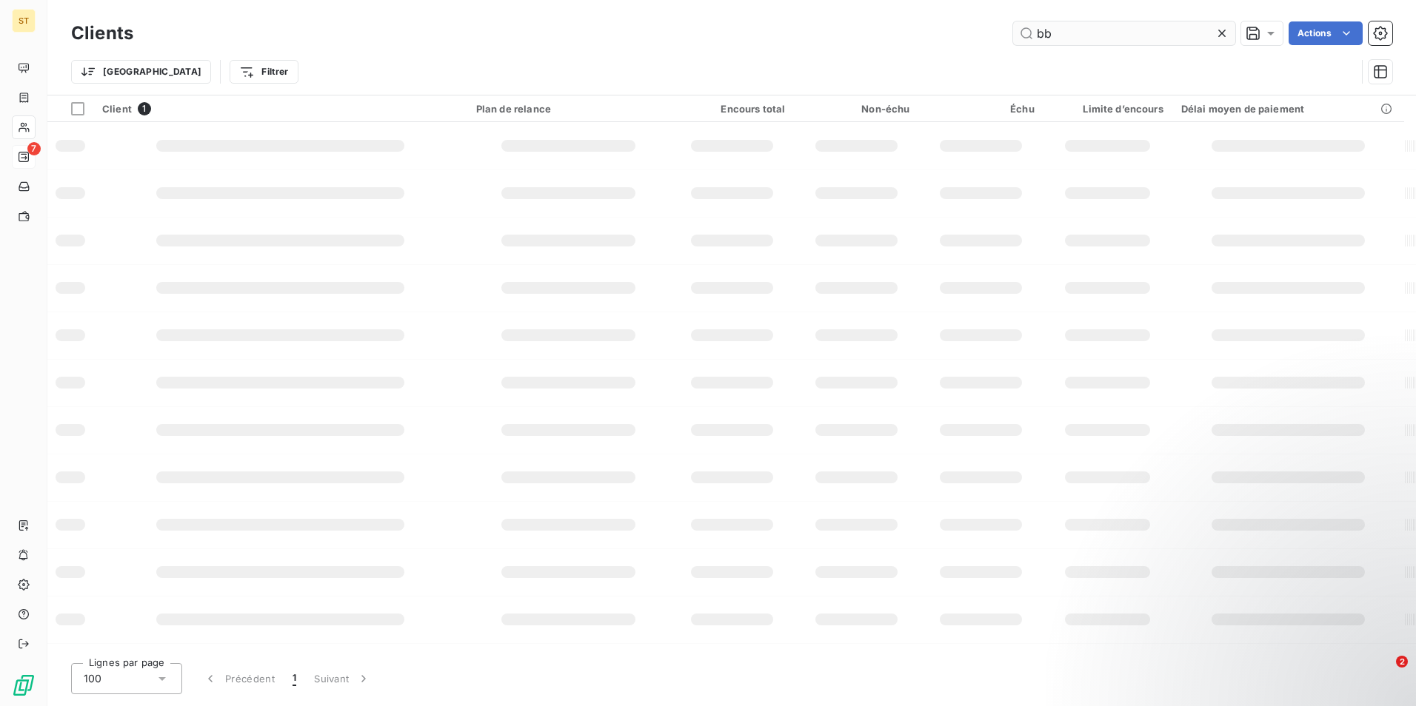
type input "b"
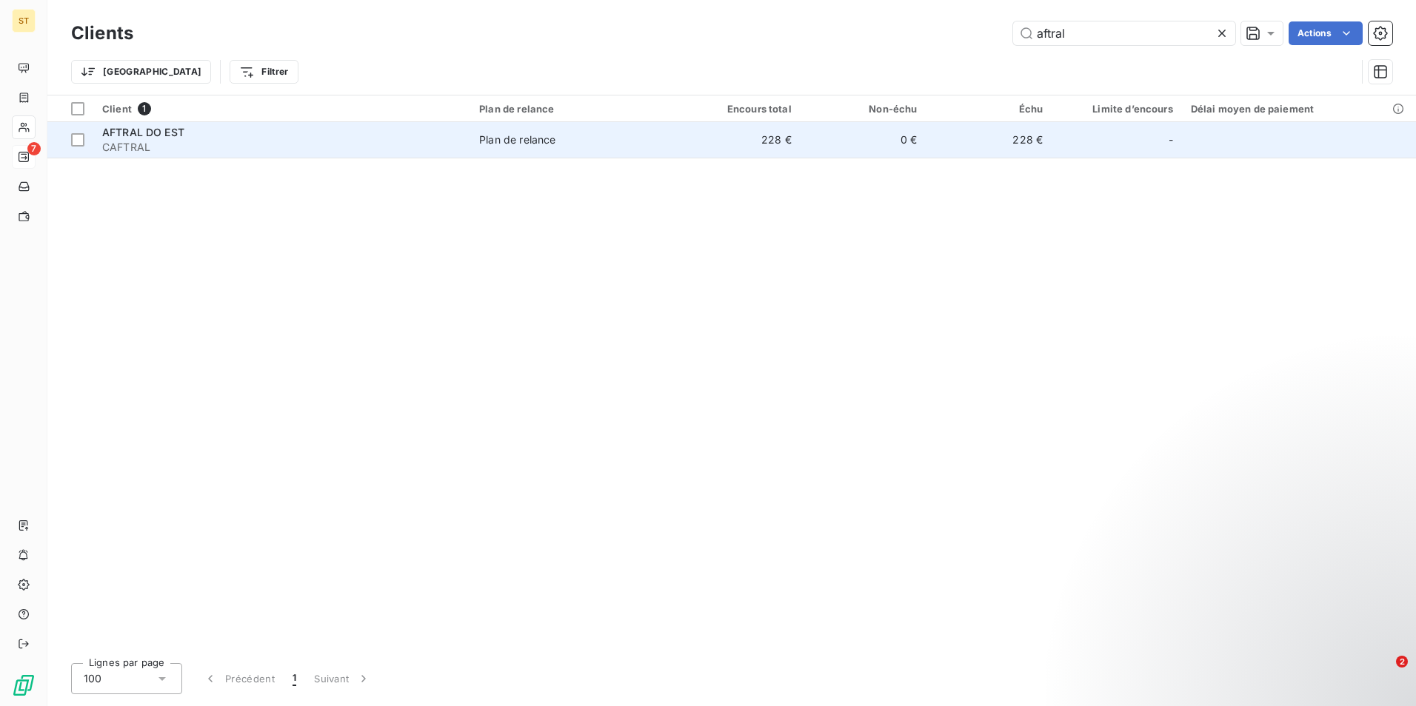
type input "aftral"
click at [223, 131] on div "AFTRAL DO EST" at bounding box center [281, 132] width 359 height 15
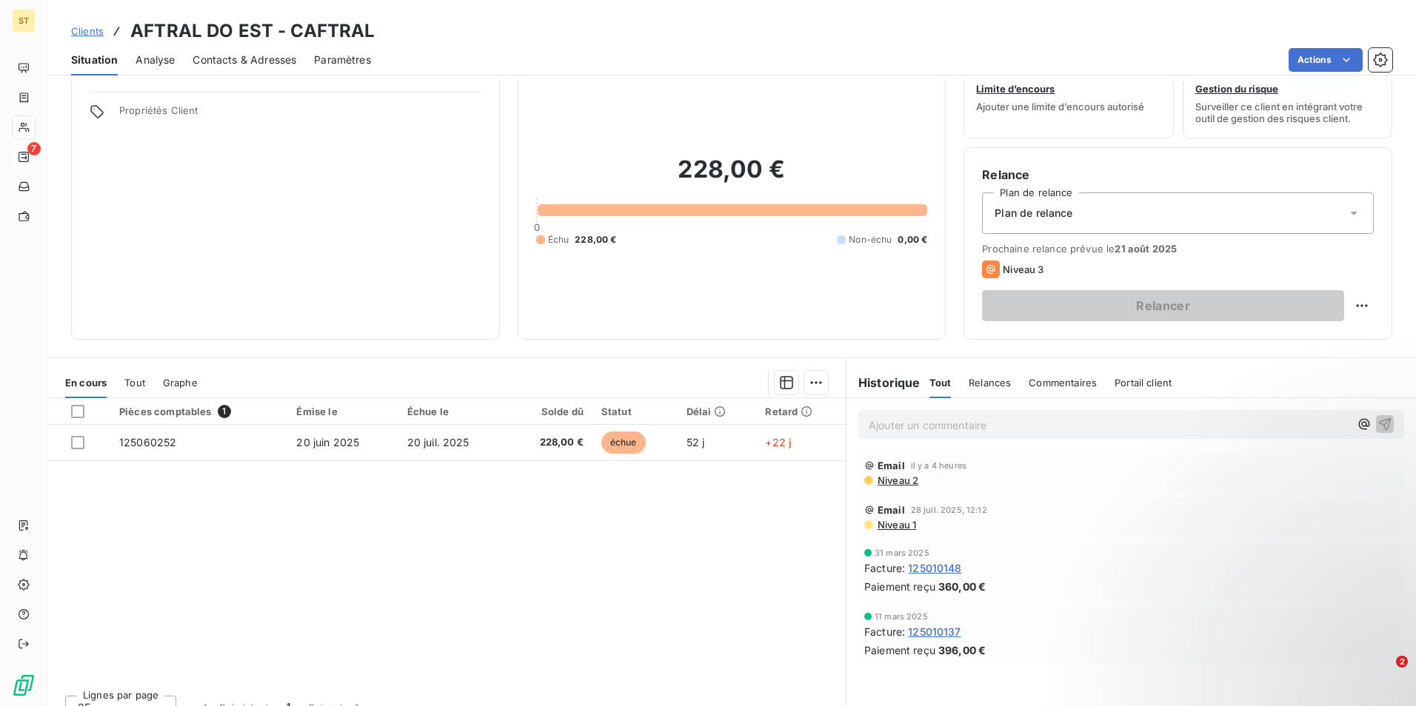
scroll to position [68, 0]
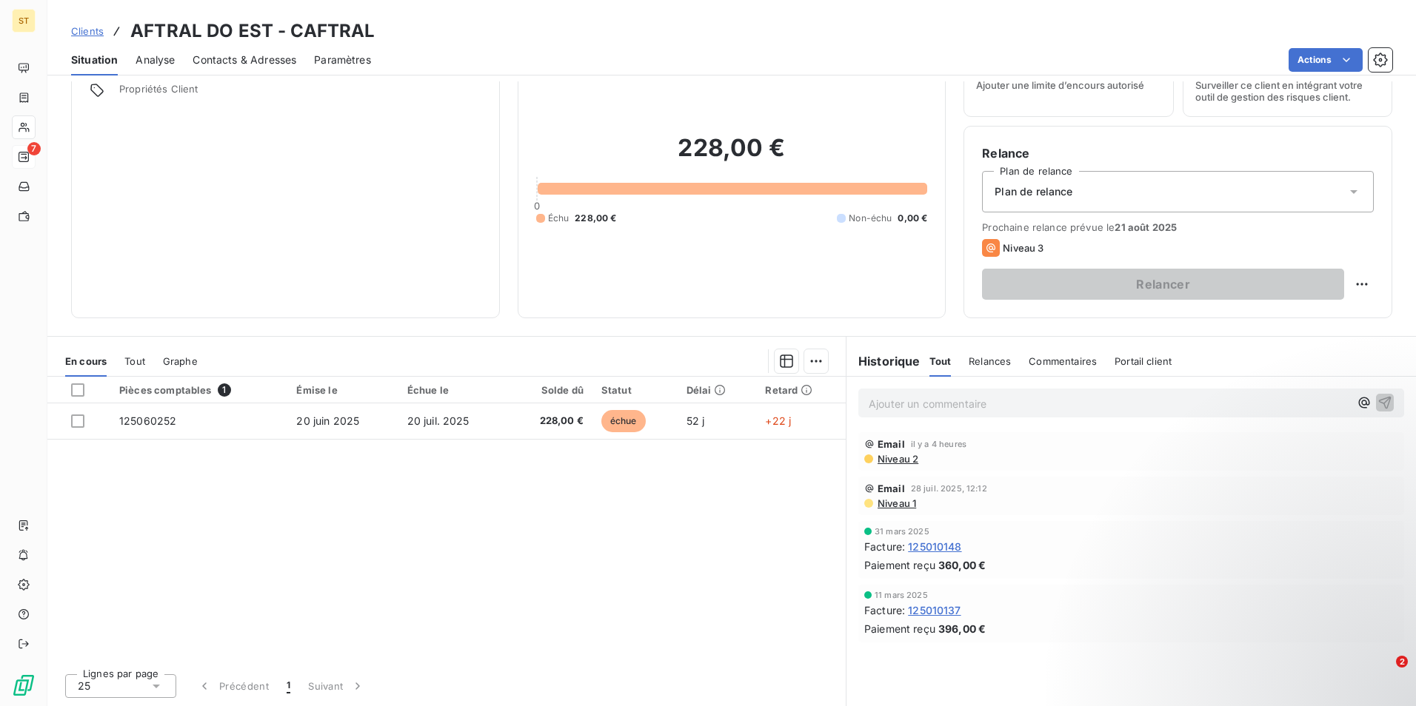
click at [271, 57] on span "Contacts & Adresses" at bounding box center [245, 60] width 104 height 15
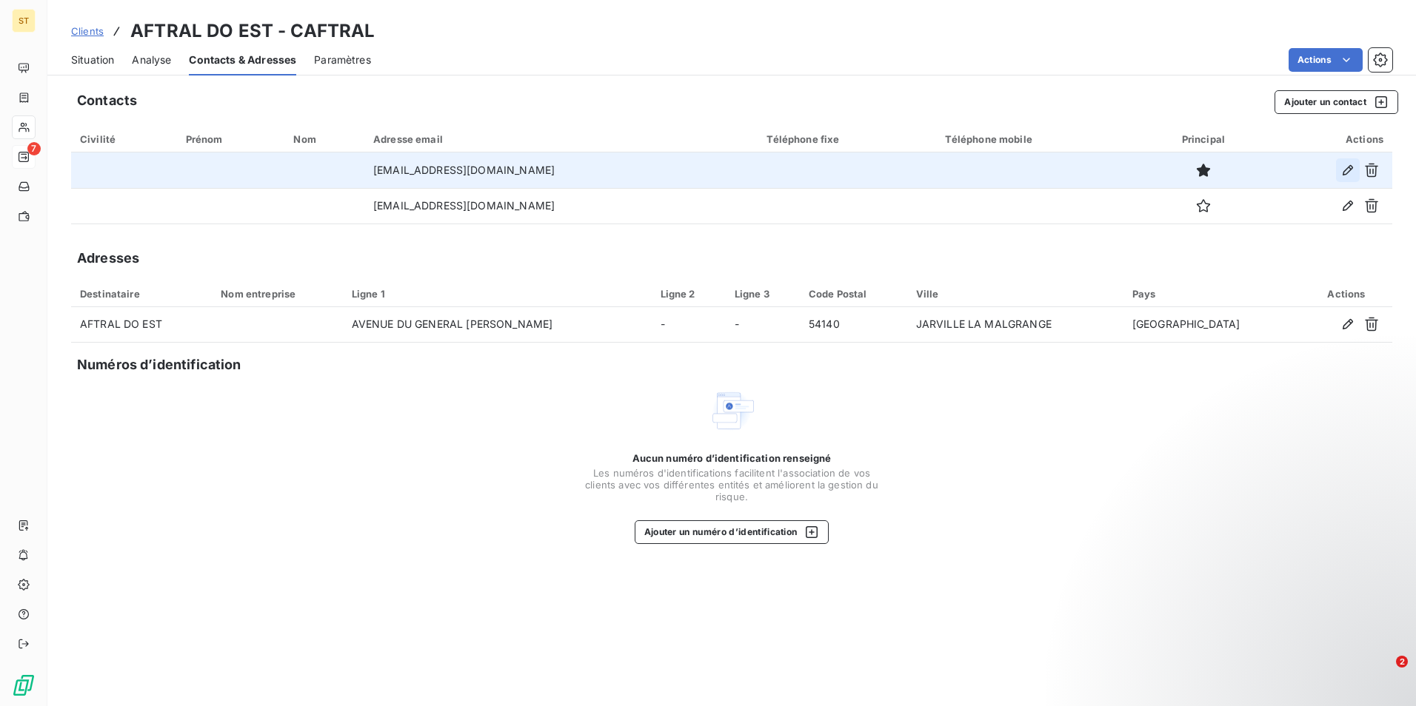
click at [1342, 170] on icon "button" at bounding box center [1347, 170] width 15 height 15
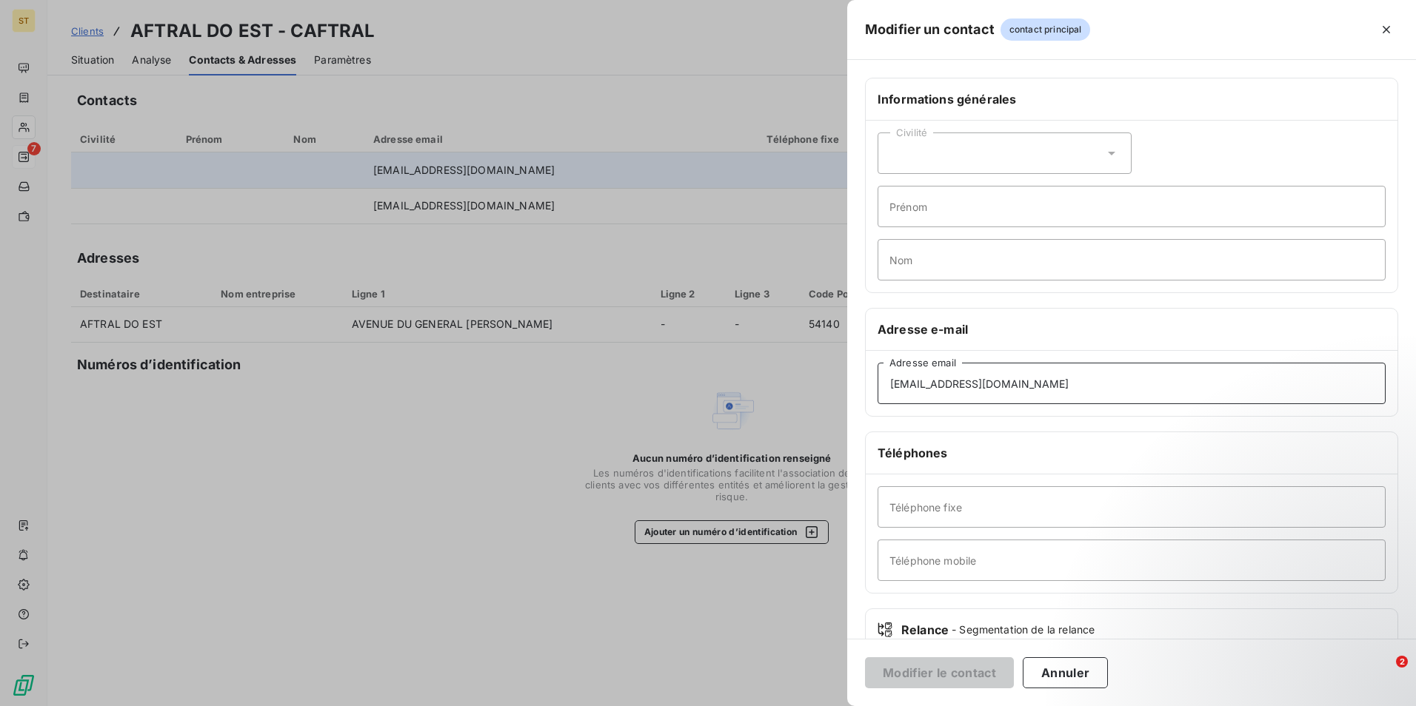
drag, startPoint x: 1061, startPoint y: 387, endPoint x: 850, endPoint y: 382, distance: 211.1
click at [850, 382] on div "Informations générales Civilité Prénom Nom Adresse e-mail pole.fournisseuri2n@a…" at bounding box center [1131, 407] width 569 height 658
paste input "Comptabilite Fournisseur EST <compta.fournisseur.est@aftral.com>"
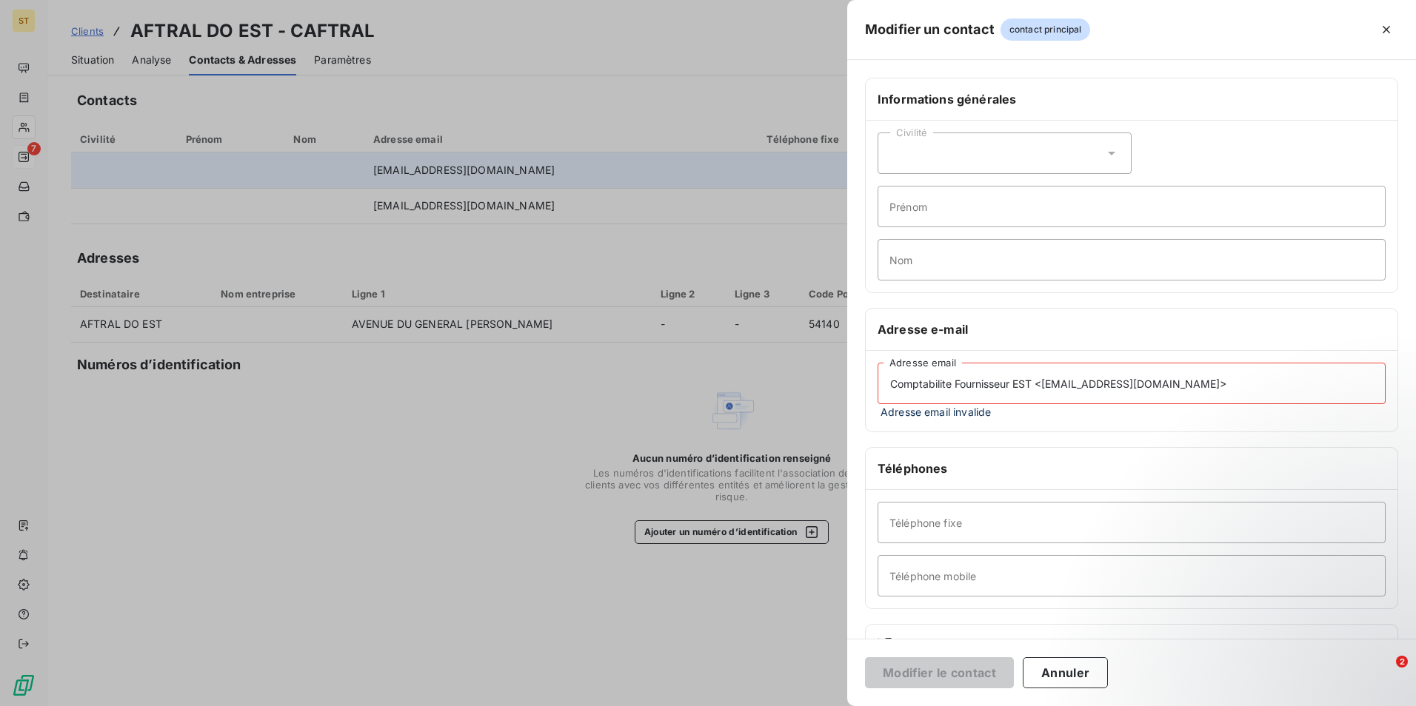
click at [1044, 384] on input "Comptabilite Fournisseur EST <compta.fournisseur.est@aftral.com>" at bounding box center [1131, 383] width 508 height 41
click at [1079, 386] on input "compta.fournisseur.est@aftral.com>" at bounding box center [1131, 383] width 508 height 41
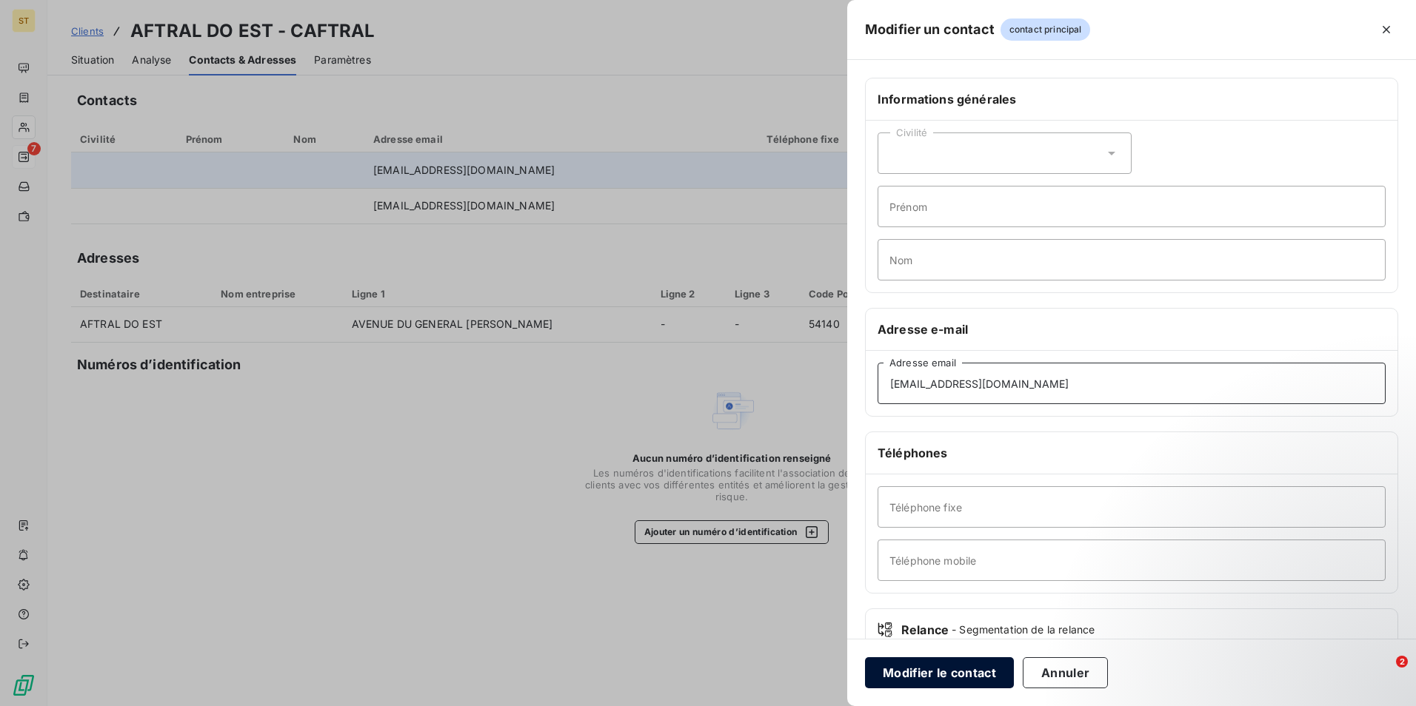
type input "compta.fournisseur.est@aftral.com"
click at [941, 670] on button "Modifier le contact" at bounding box center [939, 673] width 149 height 31
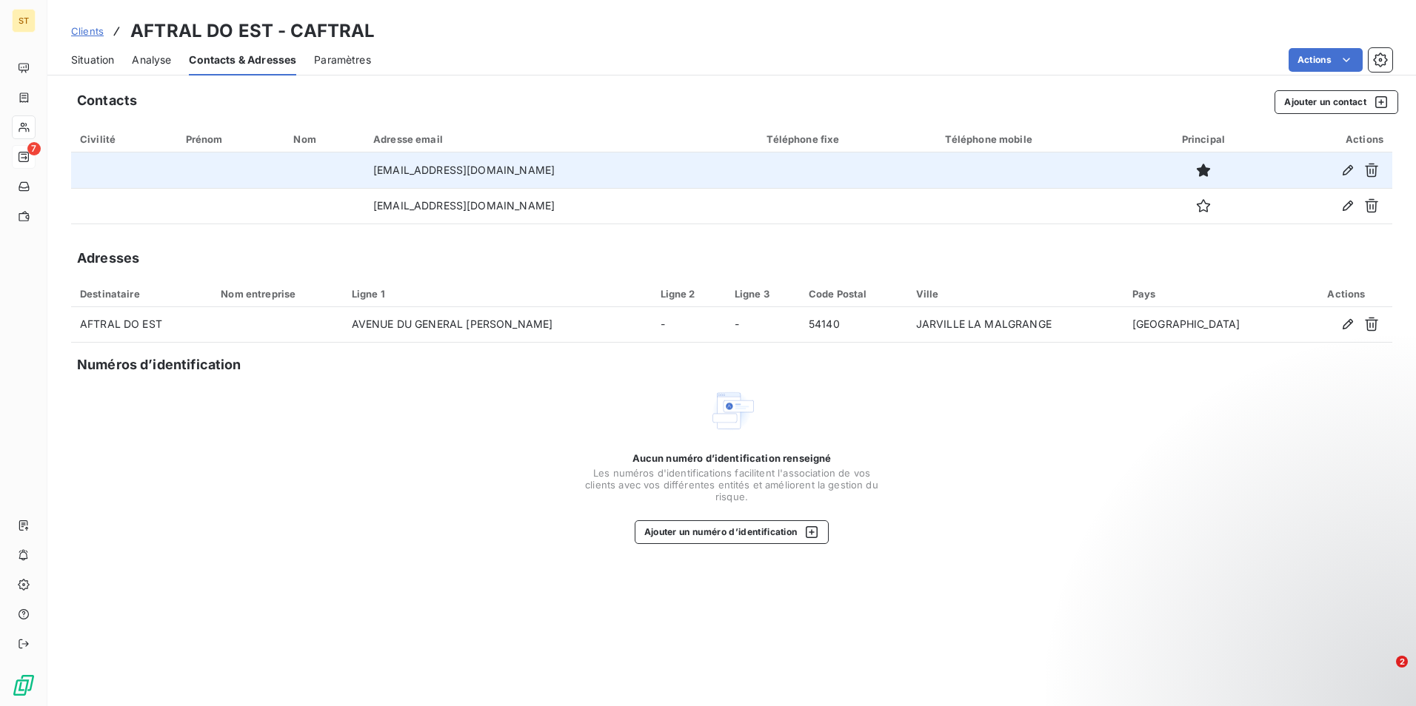
click at [93, 61] on span "Situation" at bounding box center [92, 60] width 43 height 15
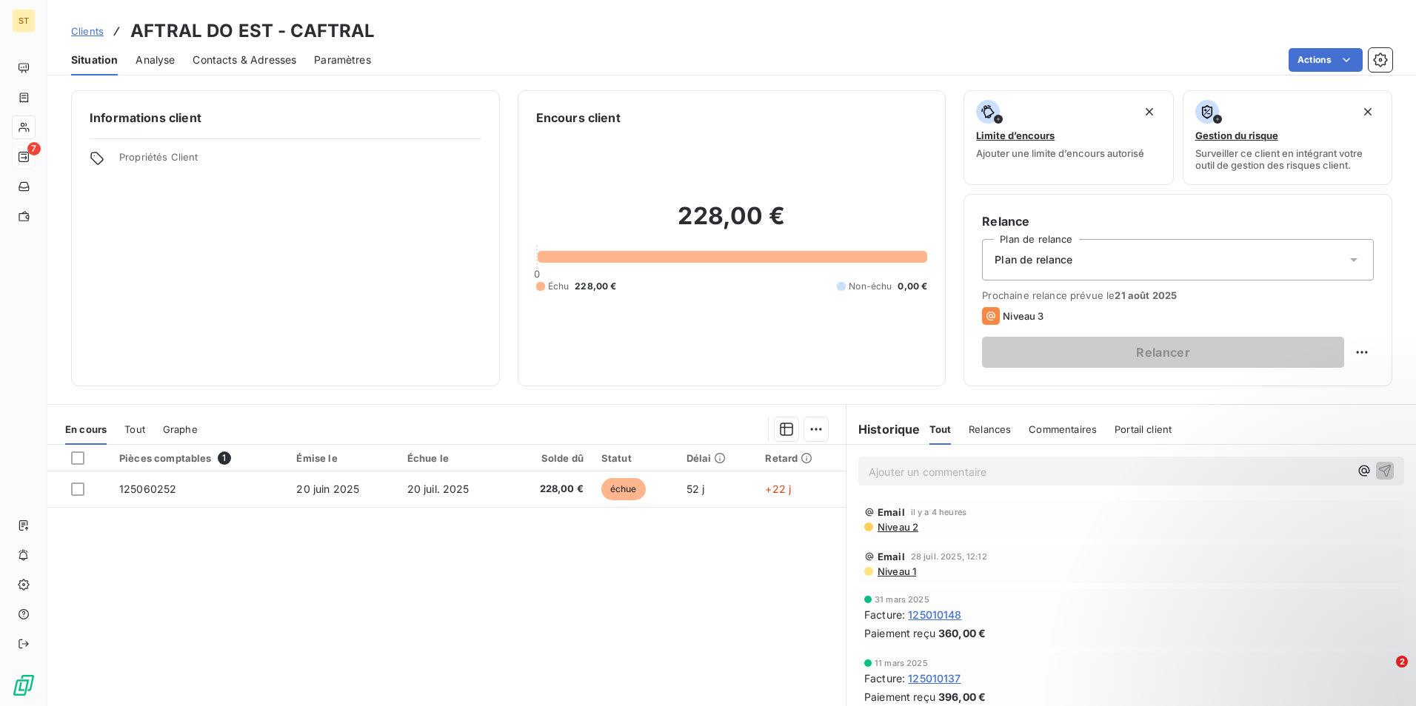
click at [909, 476] on p "Ajouter un commentaire ﻿" at bounding box center [1109, 472] width 481 height 19
click at [1377, 472] on icon "button" at bounding box center [1384, 470] width 15 height 15
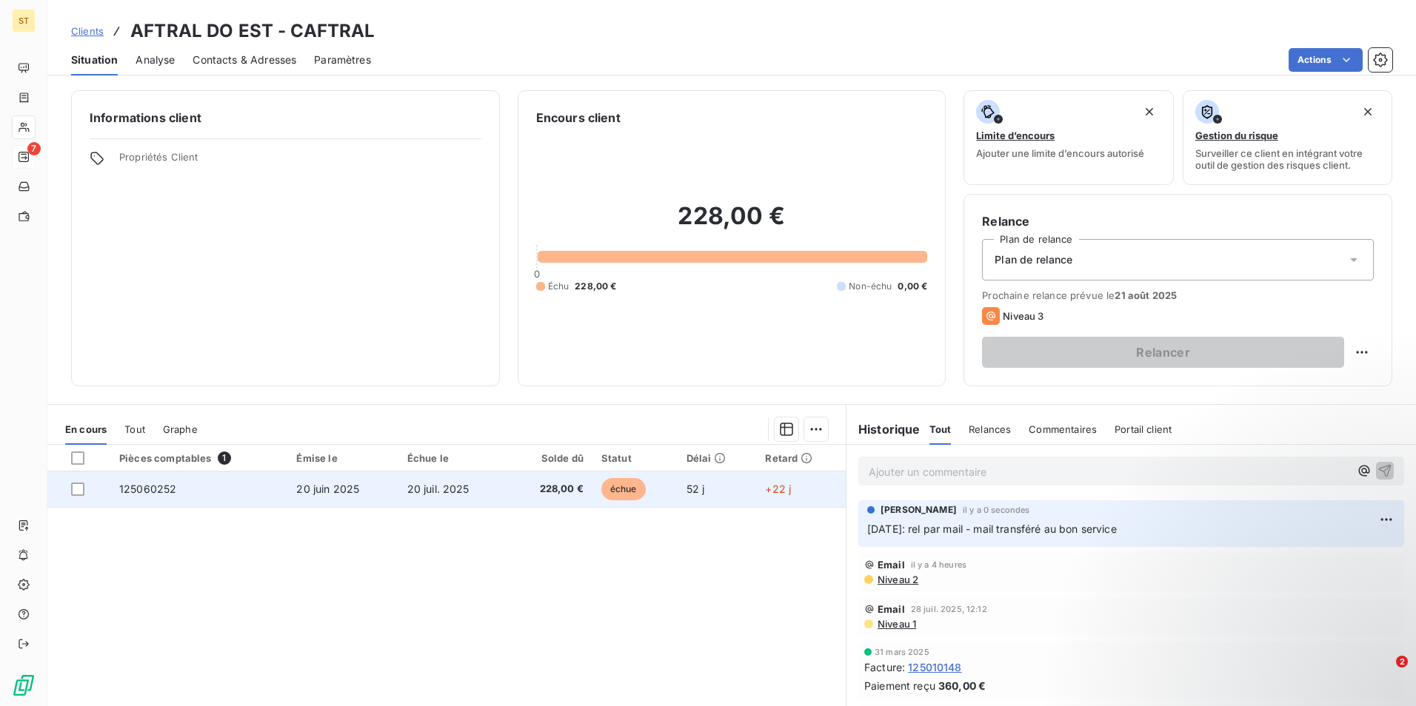
click at [297, 488] on span "20 juin 2025" at bounding box center [327, 489] width 63 height 13
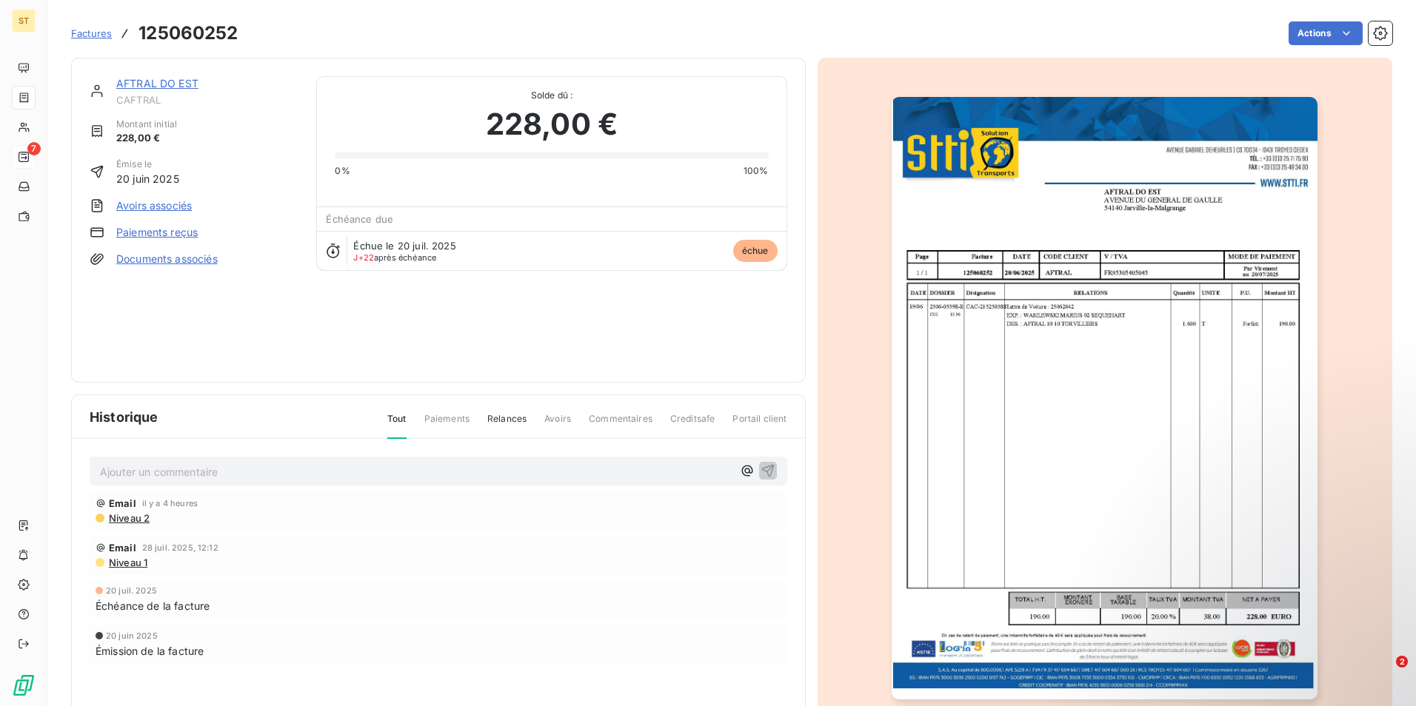
click at [145, 82] on link "AFTRAL DO EST" at bounding box center [157, 83] width 82 height 13
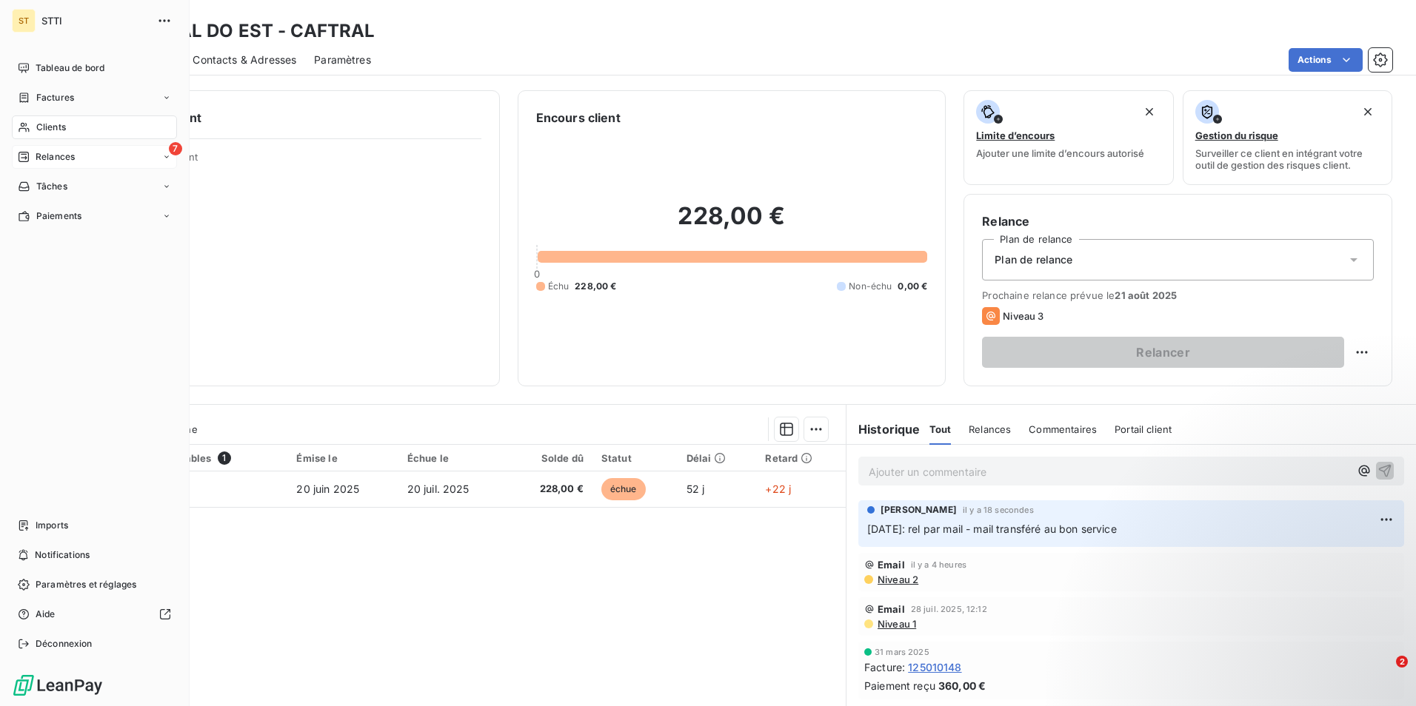
click at [67, 126] on div "Clients" at bounding box center [94, 128] width 165 height 24
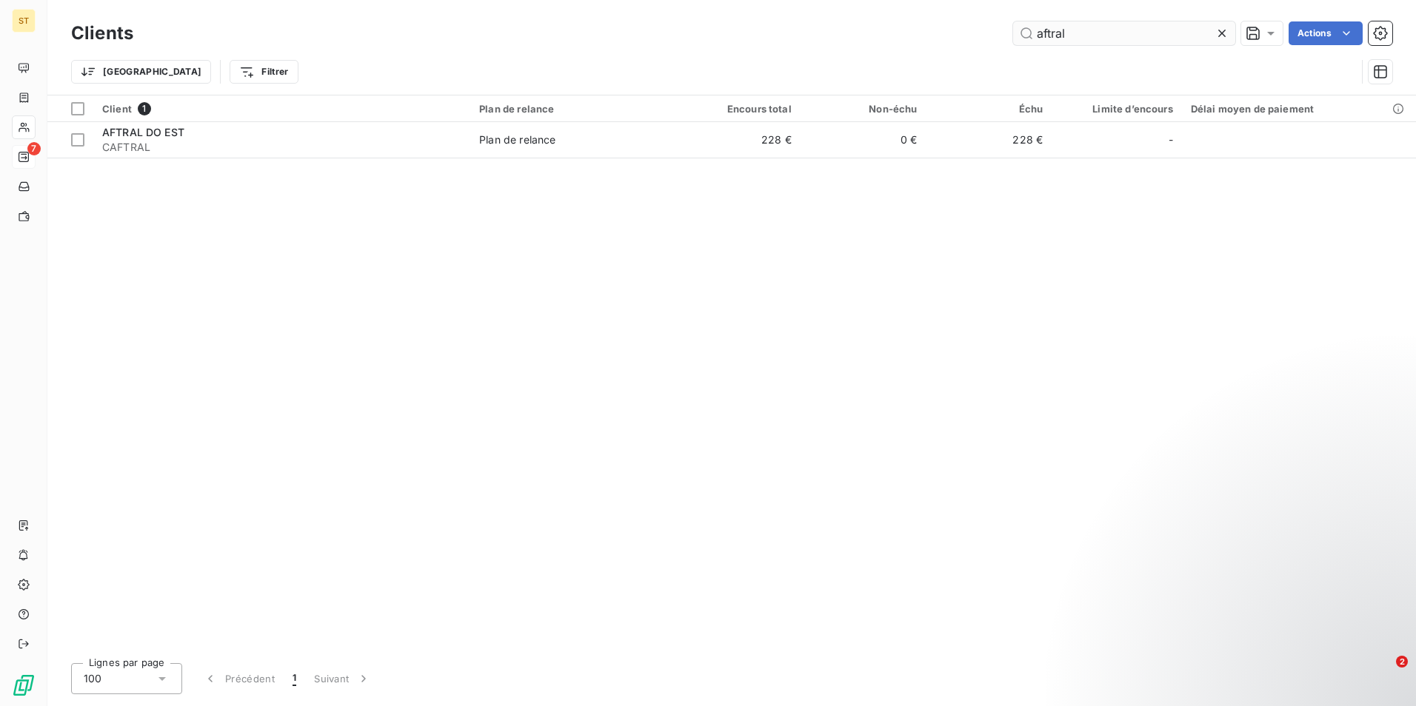
drag, startPoint x: 1073, startPoint y: 33, endPoint x: 1036, endPoint y: 31, distance: 37.1
click at [1036, 31] on input "aftral" at bounding box center [1124, 33] width 222 height 24
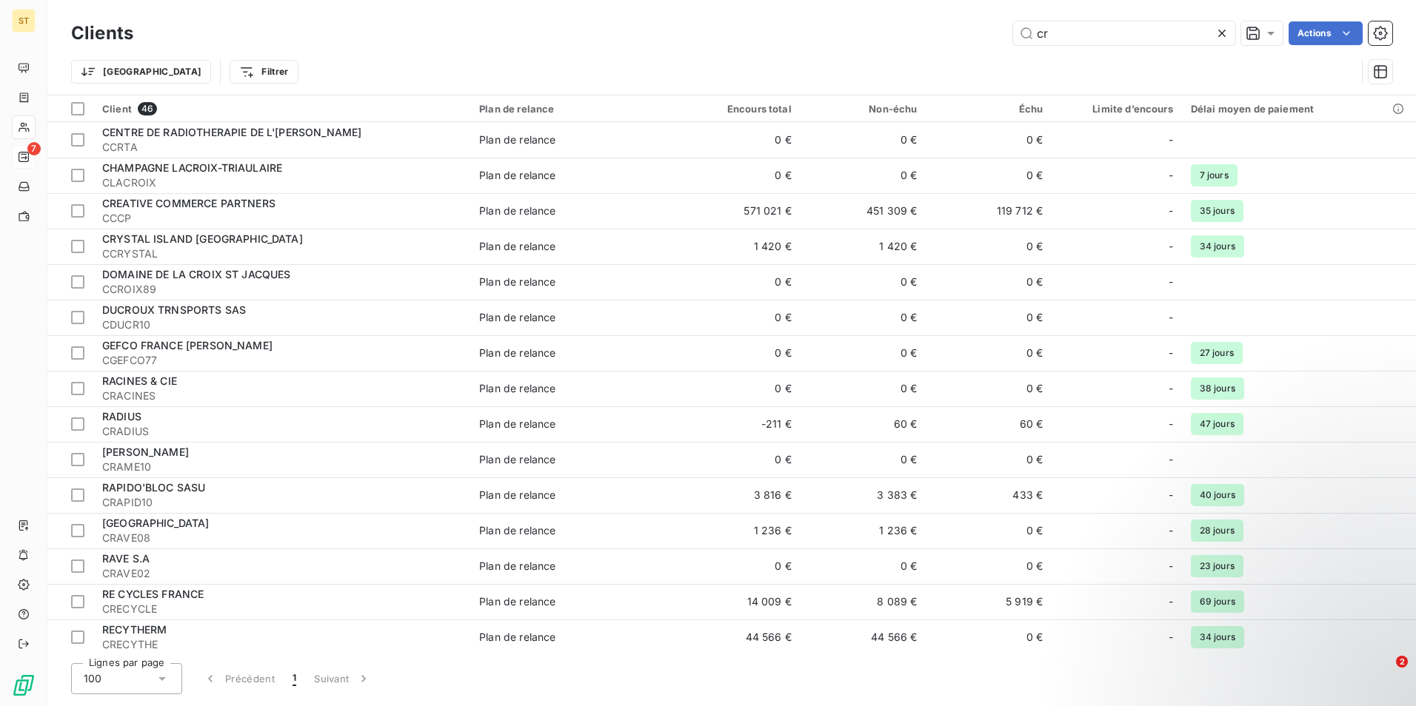
type input "c"
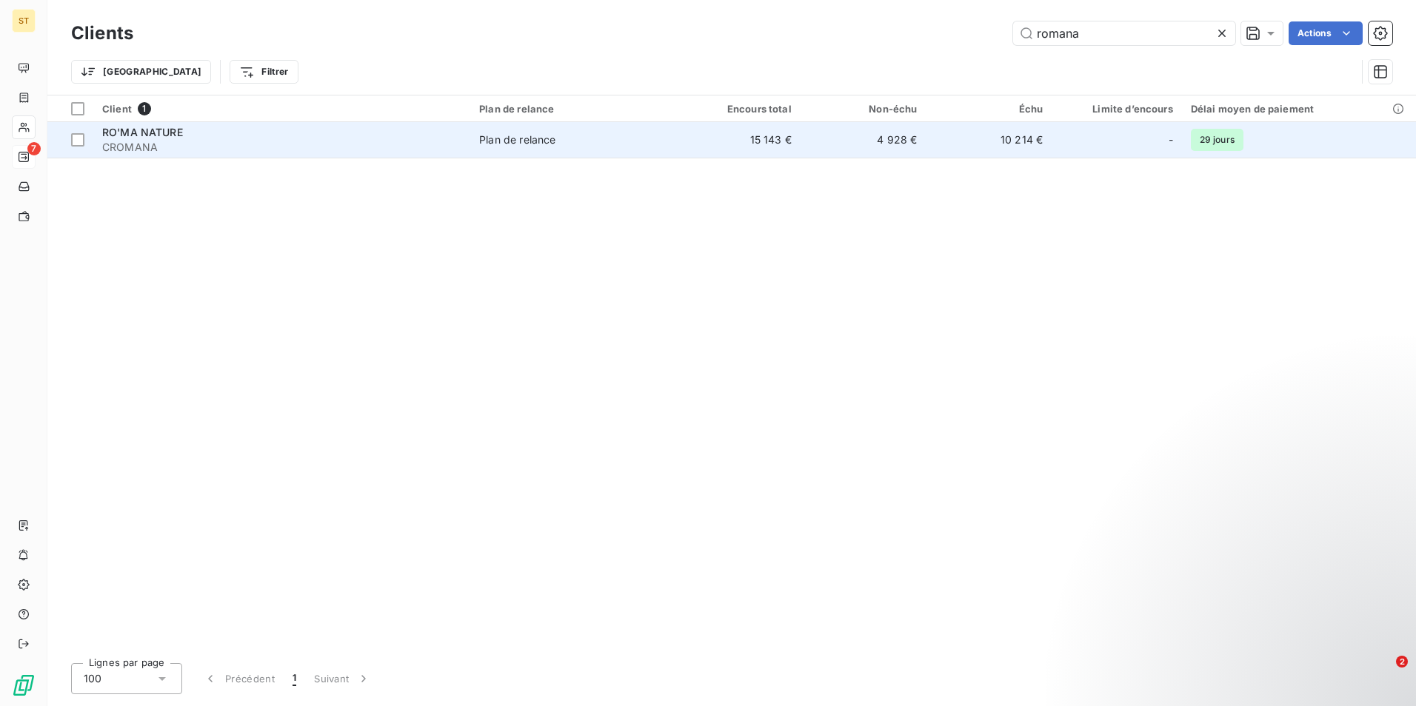
type input "romana"
click at [525, 136] on div "Plan de relance" at bounding box center [517, 140] width 76 height 15
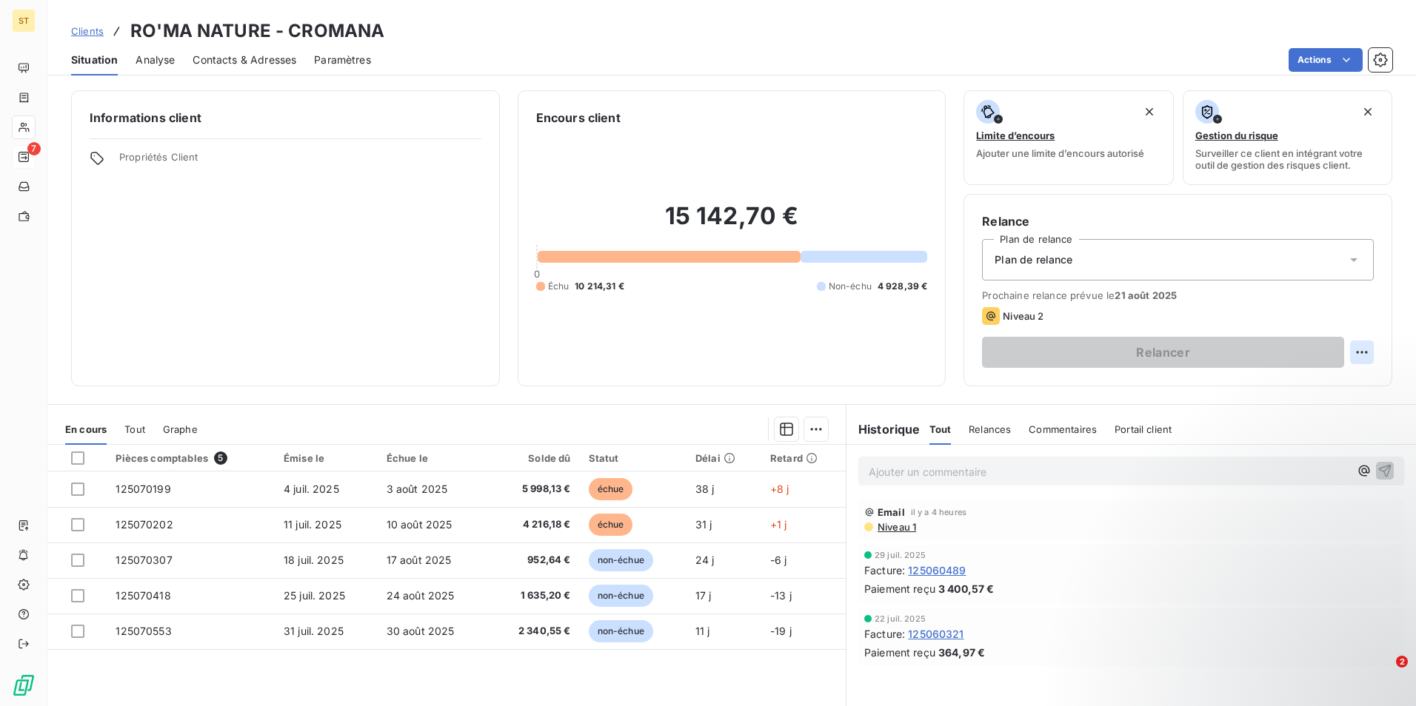
click at [1354, 353] on html "ST 7 Clients RO'MA NATURE - CROMANA Situation Analyse Contacts & Adresses Param…" at bounding box center [708, 353] width 1416 height 706
click at [1292, 384] on div "Replanifier cette action" at bounding box center [1289, 385] width 133 height 24
select select "7"
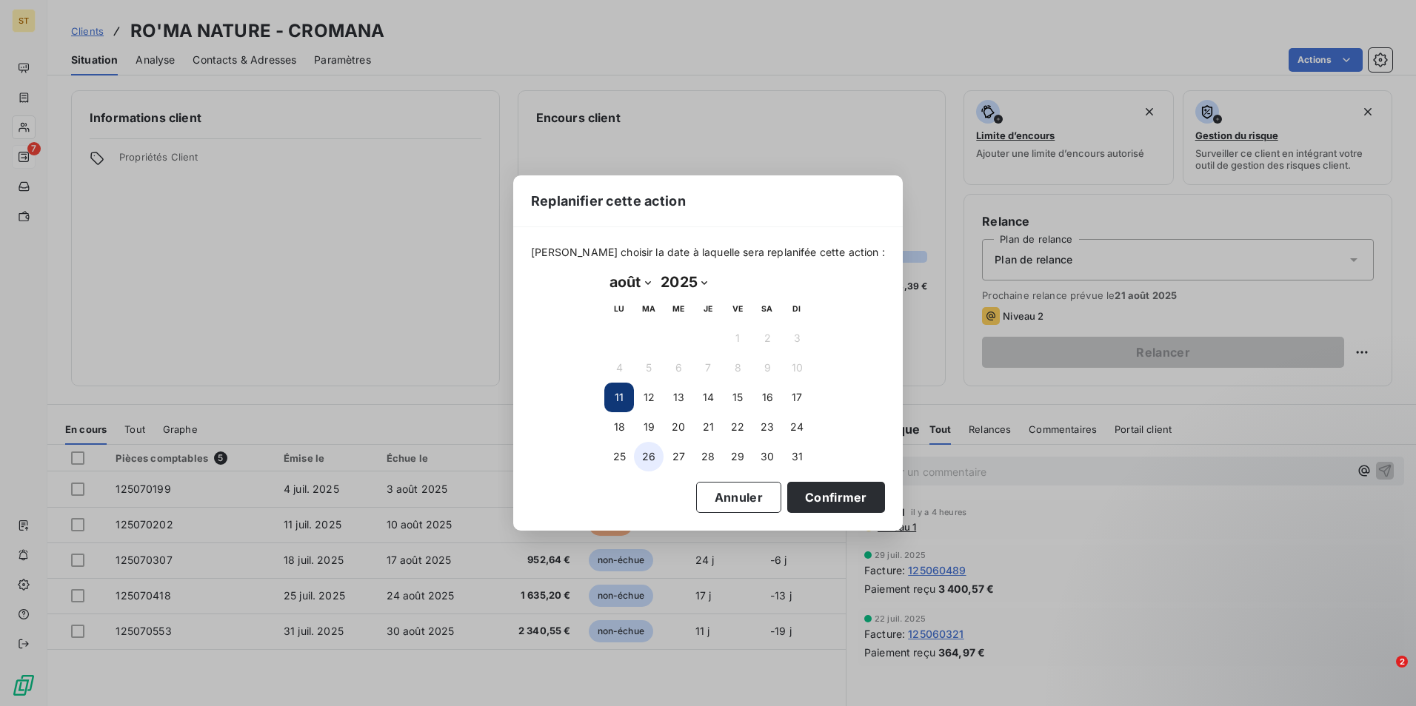
click at [652, 461] on button "26" at bounding box center [649, 457] width 30 height 30
click at [817, 498] on button "Confirmer" at bounding box center [836, 497] width 98 height 31
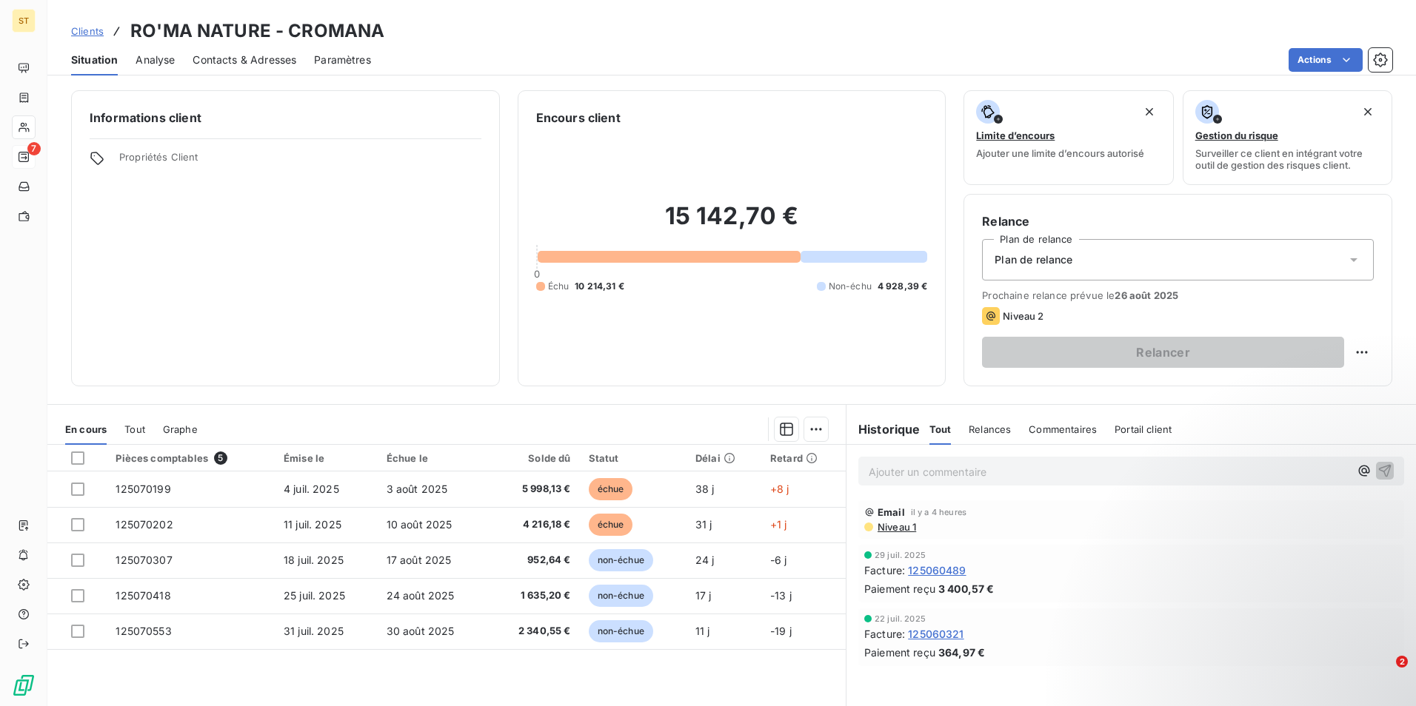
click at [911, 472] on p "Ajouter un commentaire ﻿" at bounding box center [1109, 472] width 481 height 19
click at [1377, 469] on icon "button" at bounding box center [1384, 470] width 15 height 15
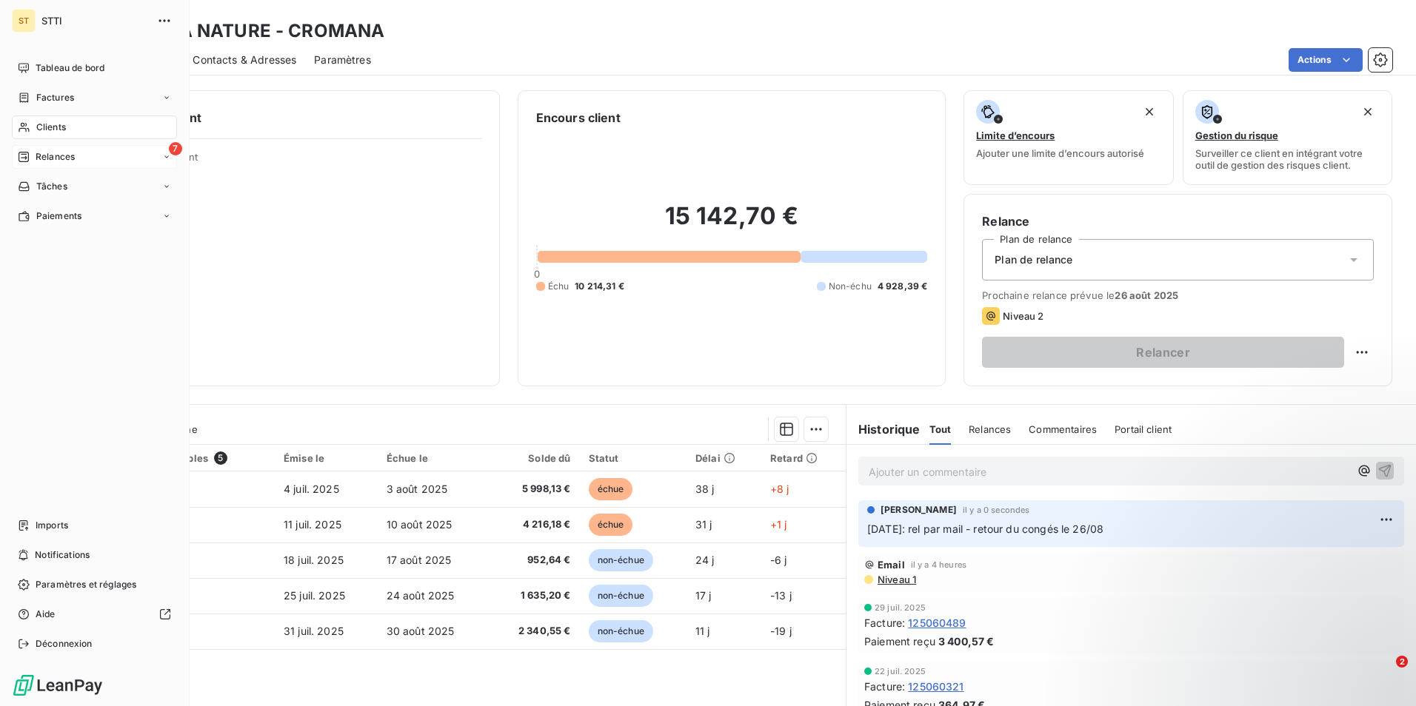
drag, startPoint x: 93, startPoint y: 127, endPoint x: 141, endPoint y: 125, distance: 48.2
click at [93, 127] on div "Clients" at bounding box center [94, 128] width 165 height 24
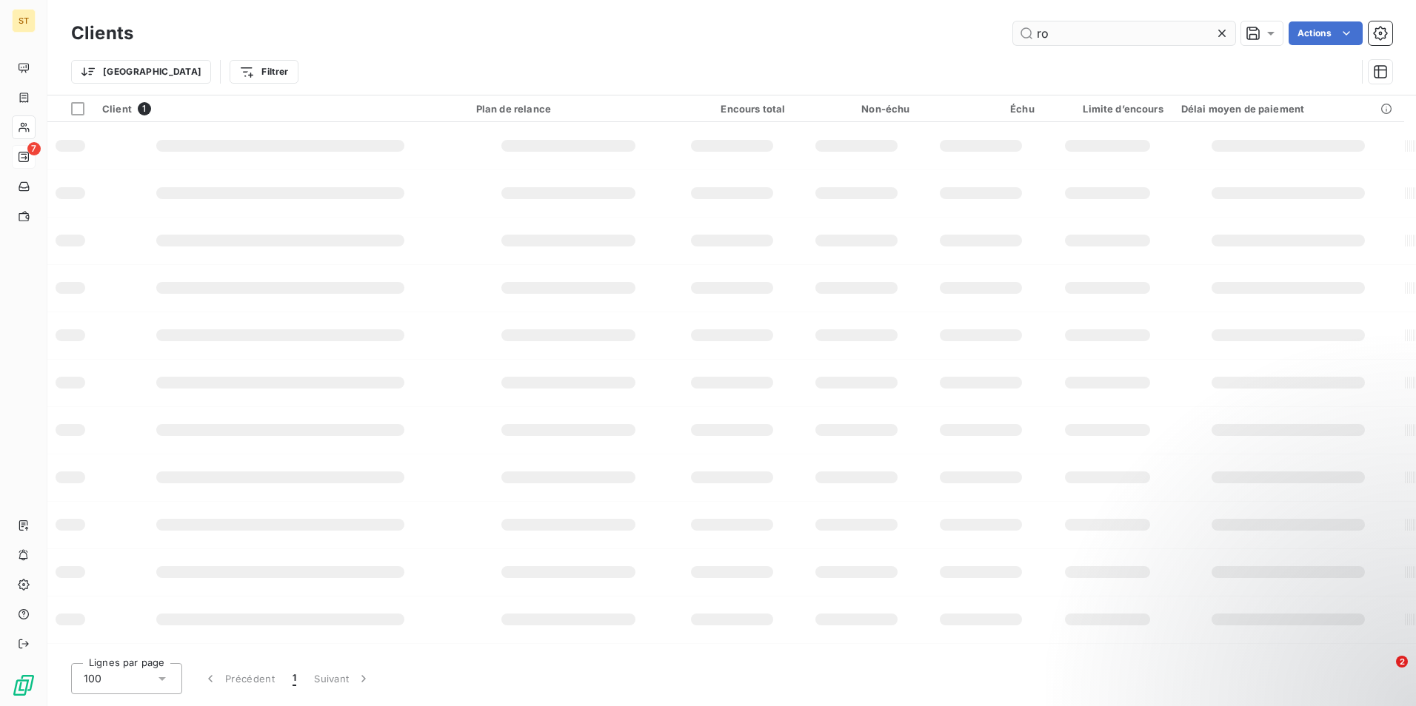
type input "r"
type input "g"
type input "MGK83"
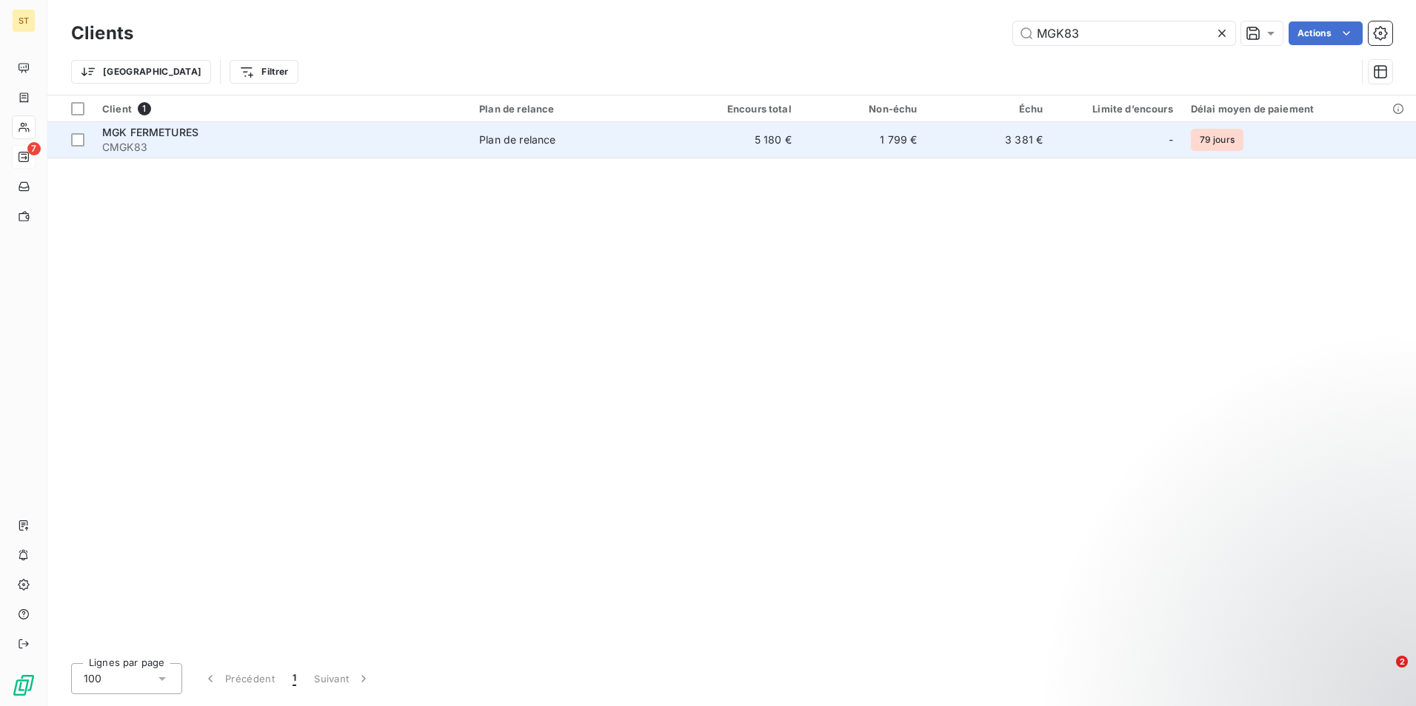
click at [356, 132] on div "MGK FERMETURES" at bounding box center [281, 132] width 359 height 15
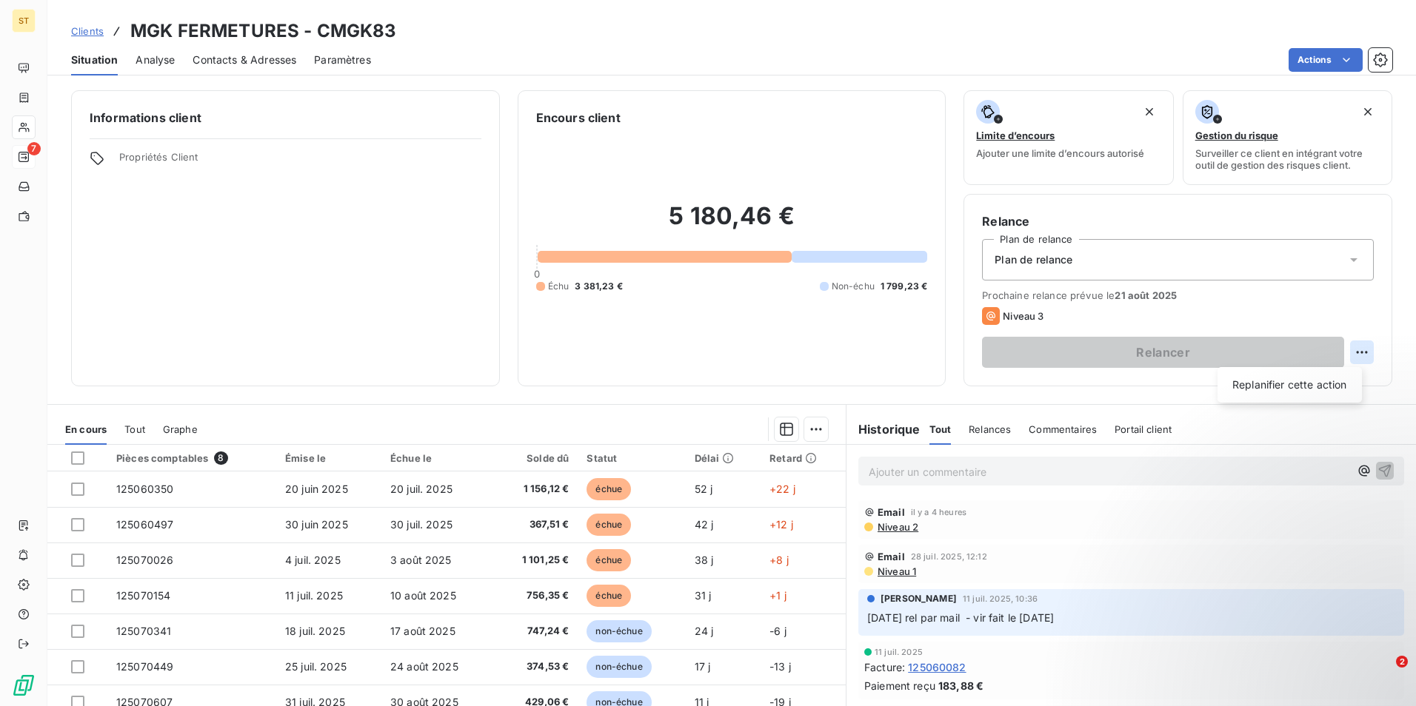
click at [1348, 350] on html "ST 7 Clients MGK FERMETURES - CMGK83 Situation Analyse Contacts & Adresses Para…" at bounding box center [708, 353] width 1416 height 706
click at [1280, 386] on div "Replanifier cette action" at bounding box center [1289, 385] width 133 height 24
select select "7"
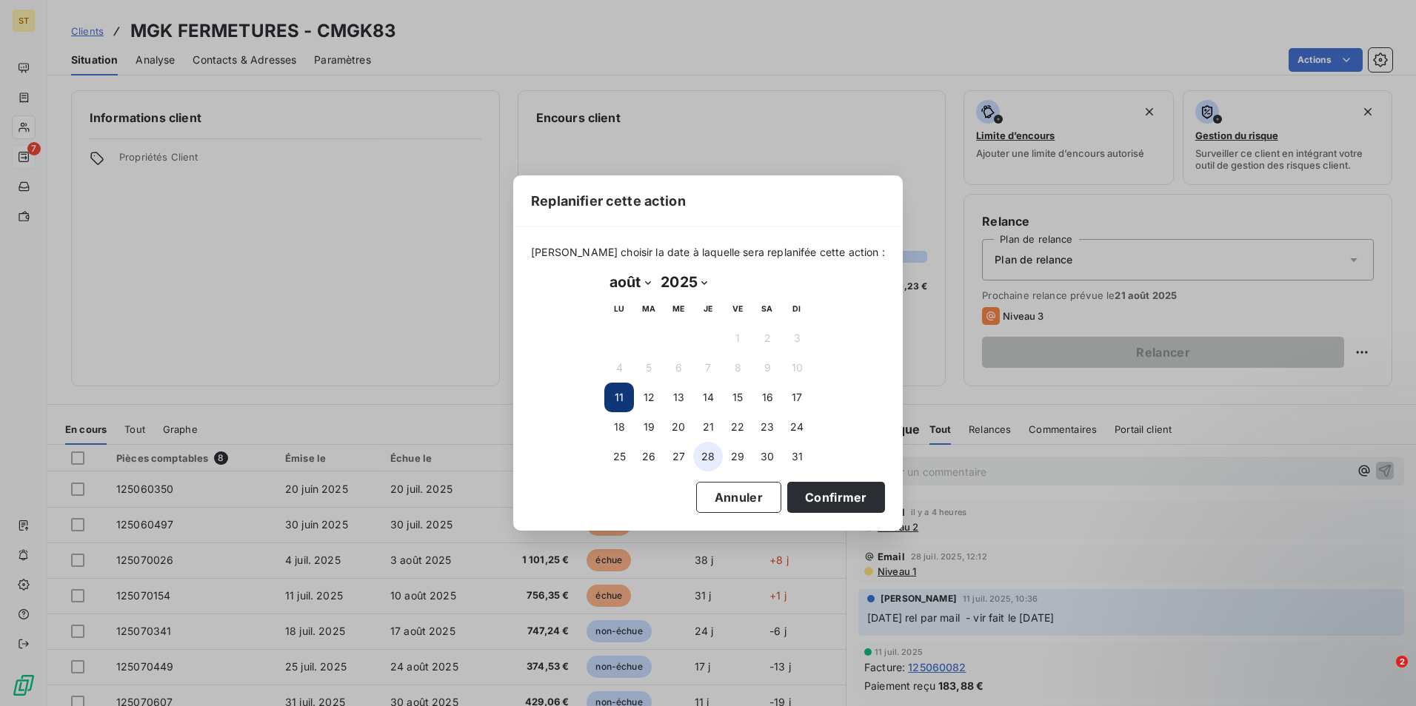
click at [717, 458] on button "28" at bounding box center [708, 457] width 30 height 30
click at [620, 456] on button "25" at bounding box center [619, 457] width 30 height 30
click at [818, 496] on button "Confirmer" at bounding box center [836, 497] width 98 height 31
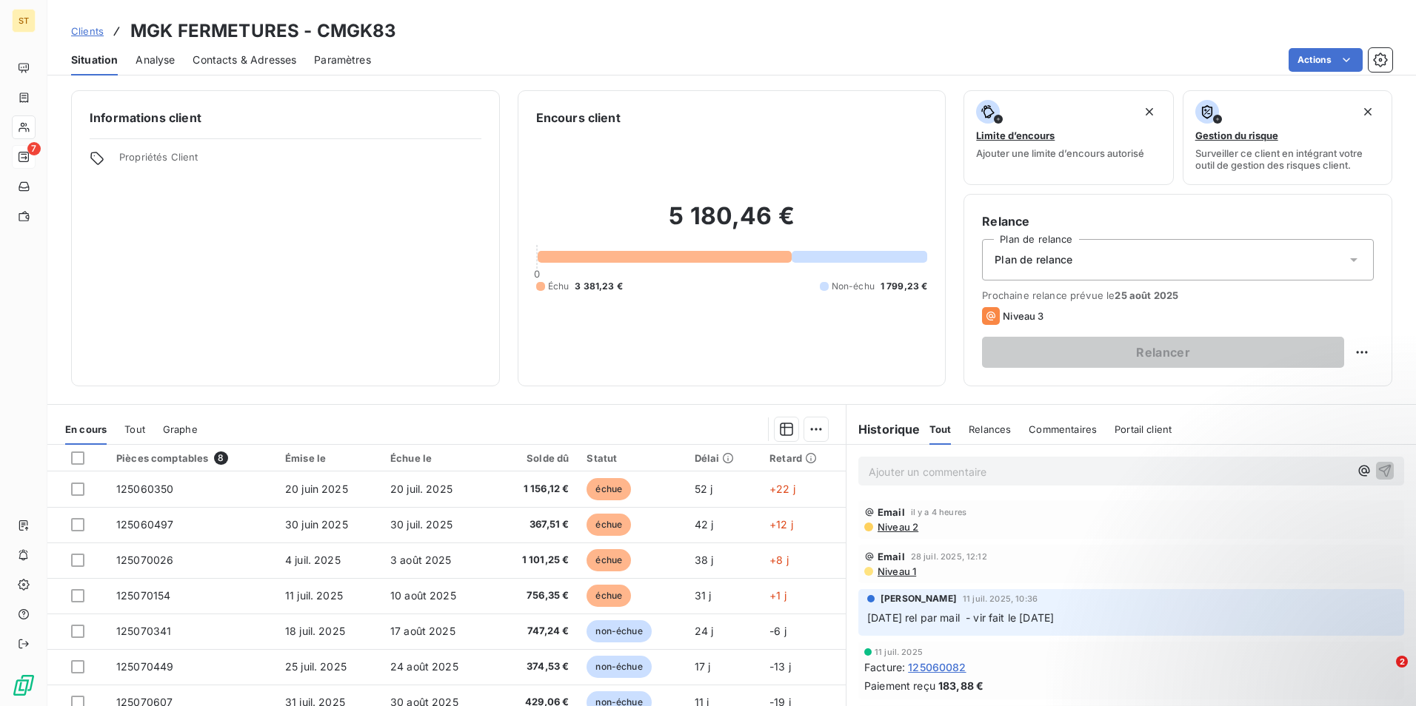
click at [892, 469] on p "Ajouter un commentaire ﻿" at bounding box center [1109, 472] width 481 height 19
click at [1377, 469] on icon "button" at bounding box center [1384, 470] width 15 height 15
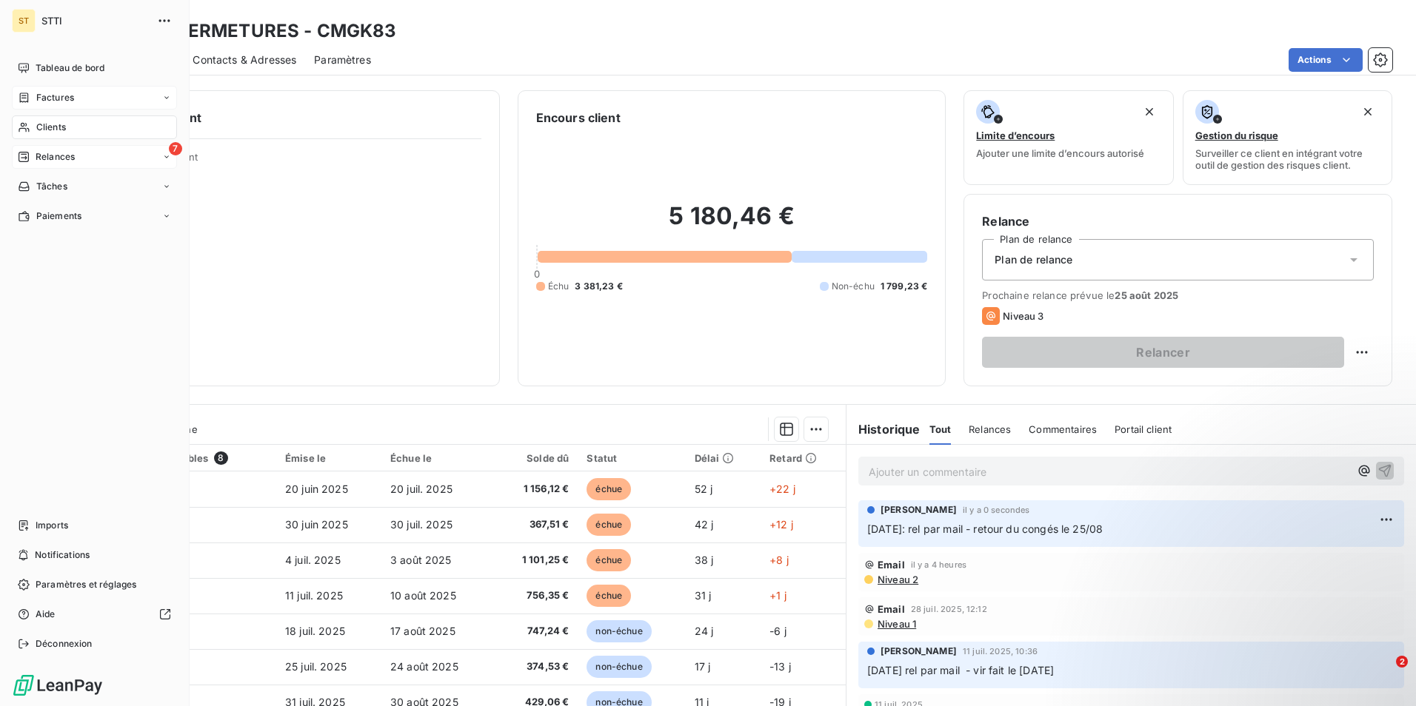
drag, startPoint x: 64, startPoint y: 127, endPoint x: 116, endPoint y: 94, distance: 61.2
click at [64, 127] on span "Clients" at bounding box center [51, 127] width 30 height 13
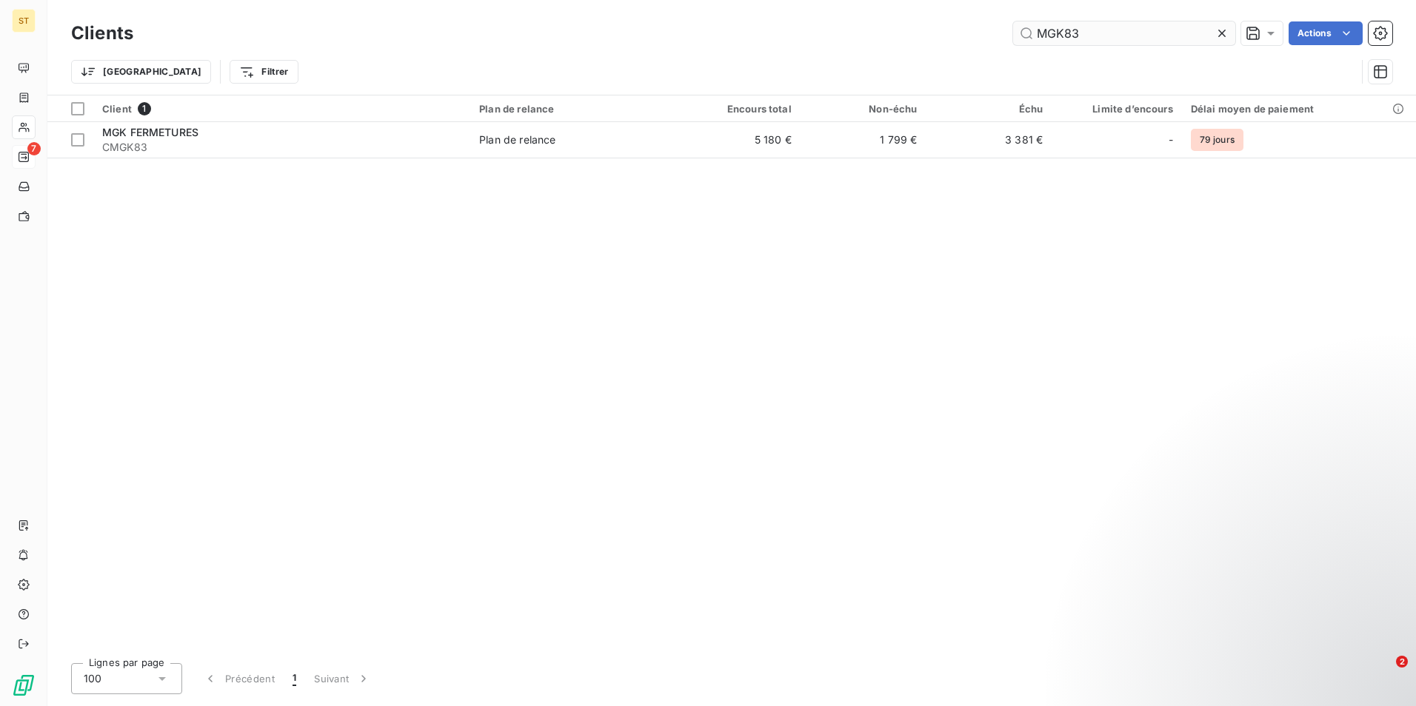
click at [1084, 31] on input "MGK83" at bounding box center [1124, 33] width 222 height 24
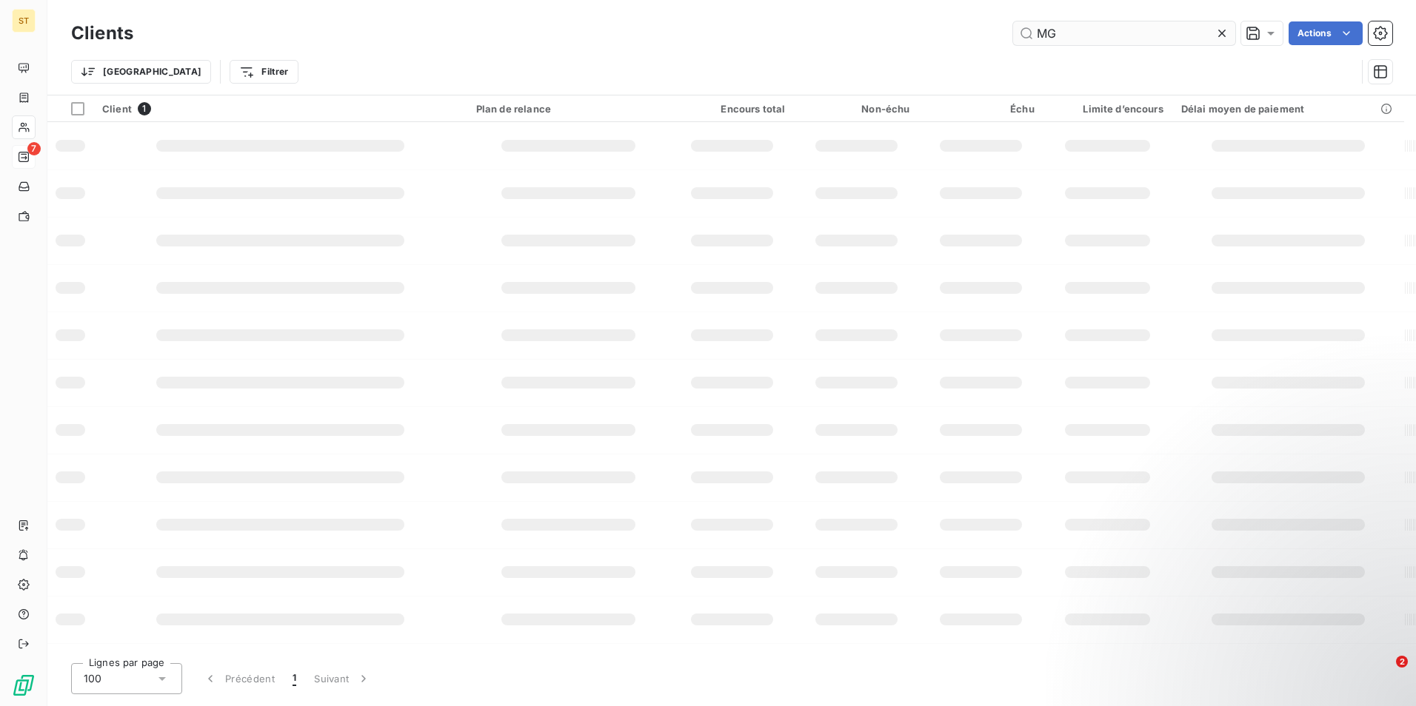
type input "M"
type input "z"
type input "eden57"
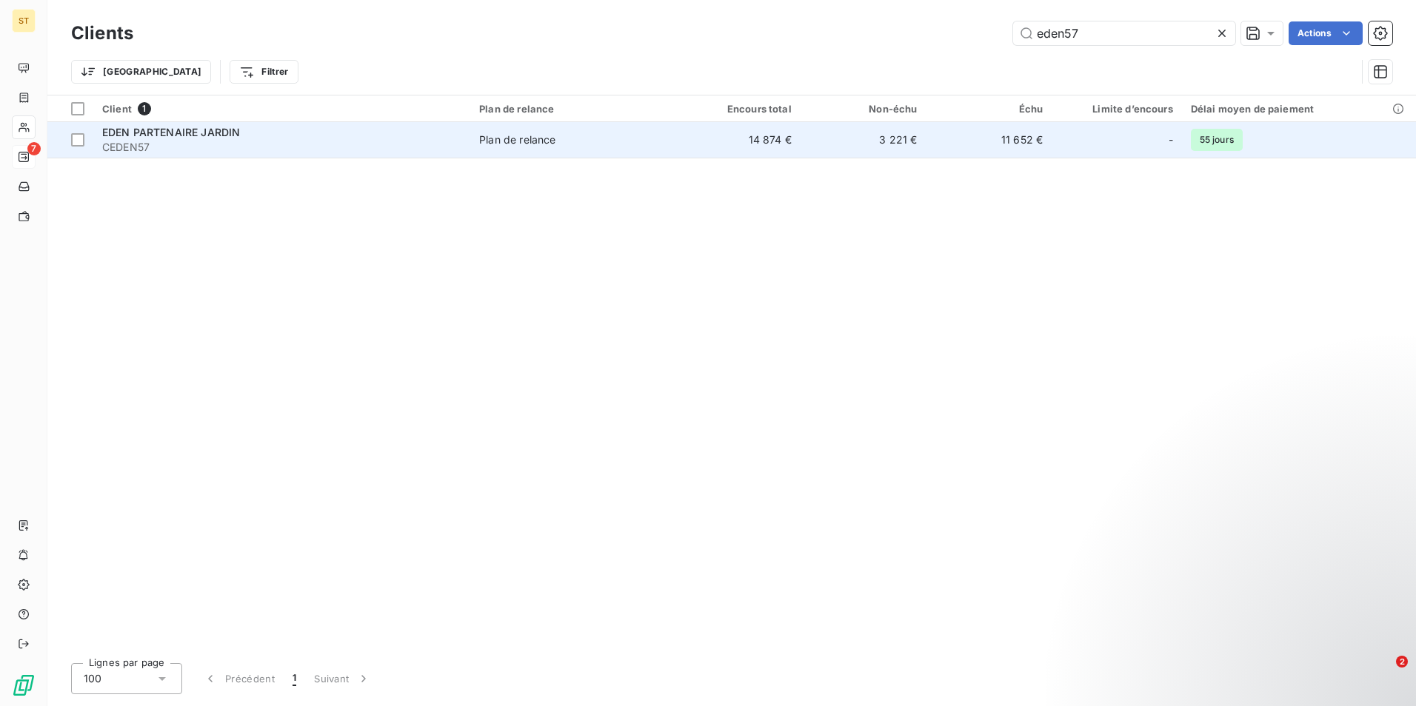
click at [696, 137] on td "14 874 €" at bounding box center [738, 140] width 126 height 36
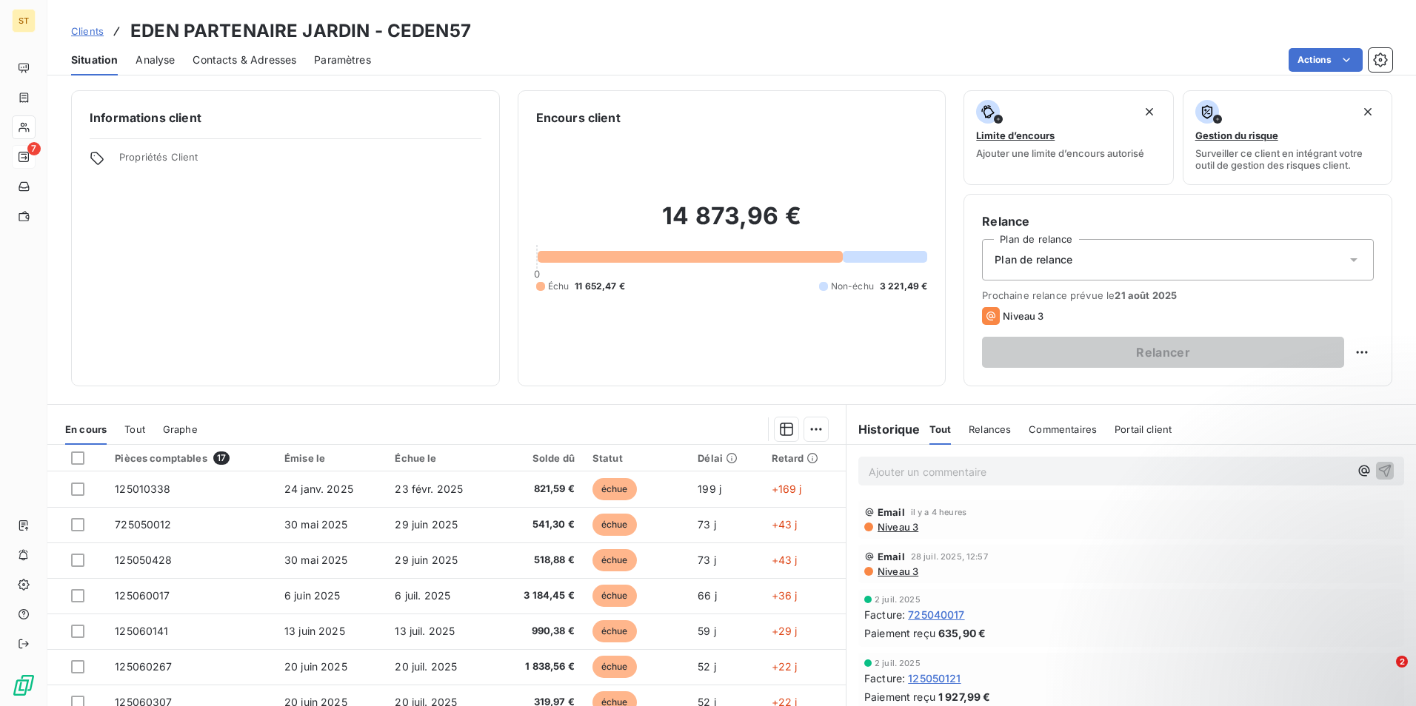
click at [898, 473] on p "Ajouter un commentaire ﻿" at bounding box center [1109, 472] width 481 height 19
click at [972, 468] on p "virt prévu mercredi" at bounding box center [1109, 471] width 481 height 17
click at [1377, 469] on icon "button" at bounding box center [1384, 470] width 15 height 15
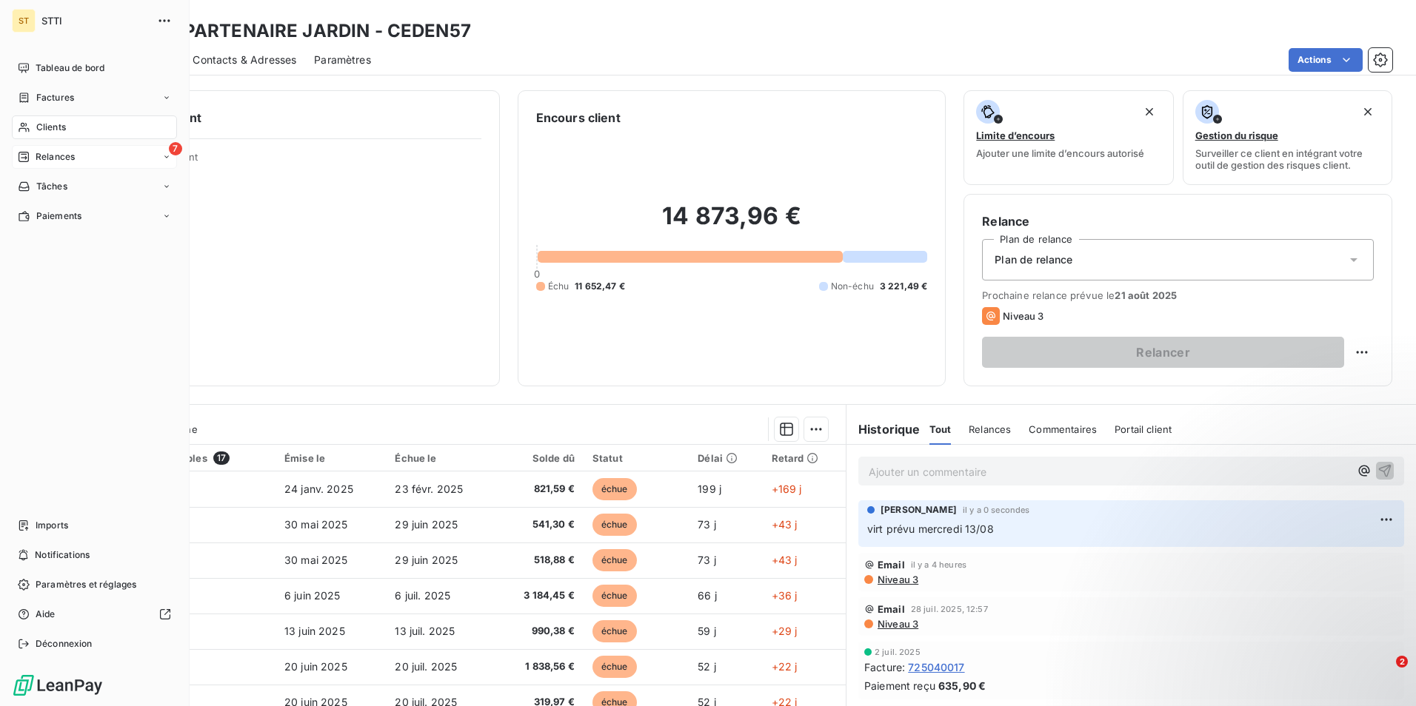
drag, startPoint x: 59, startPoint y: 122, endPoint x: 99, endPoint y: 117, distance: 40.3
click at [59, 122] on span "Clients" at bounding box center [51, 127] width 30 height 13
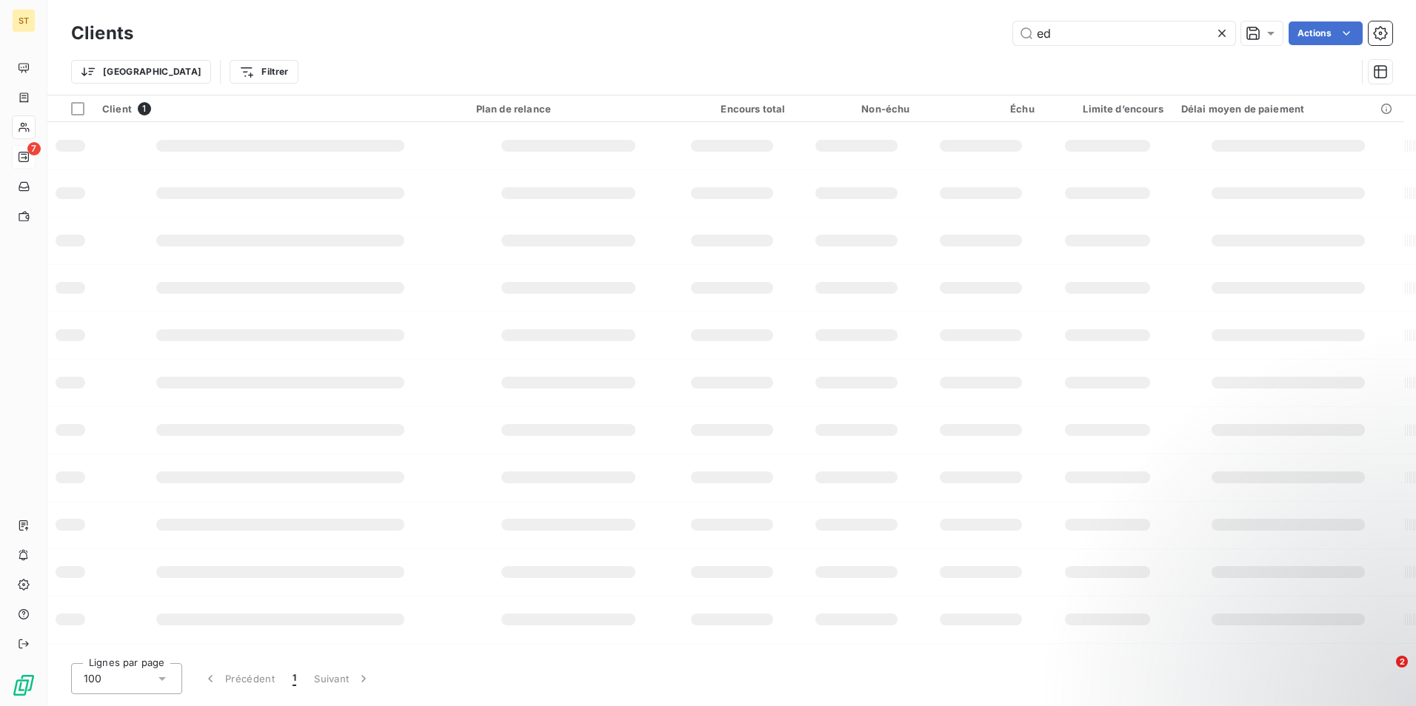
type input "e"
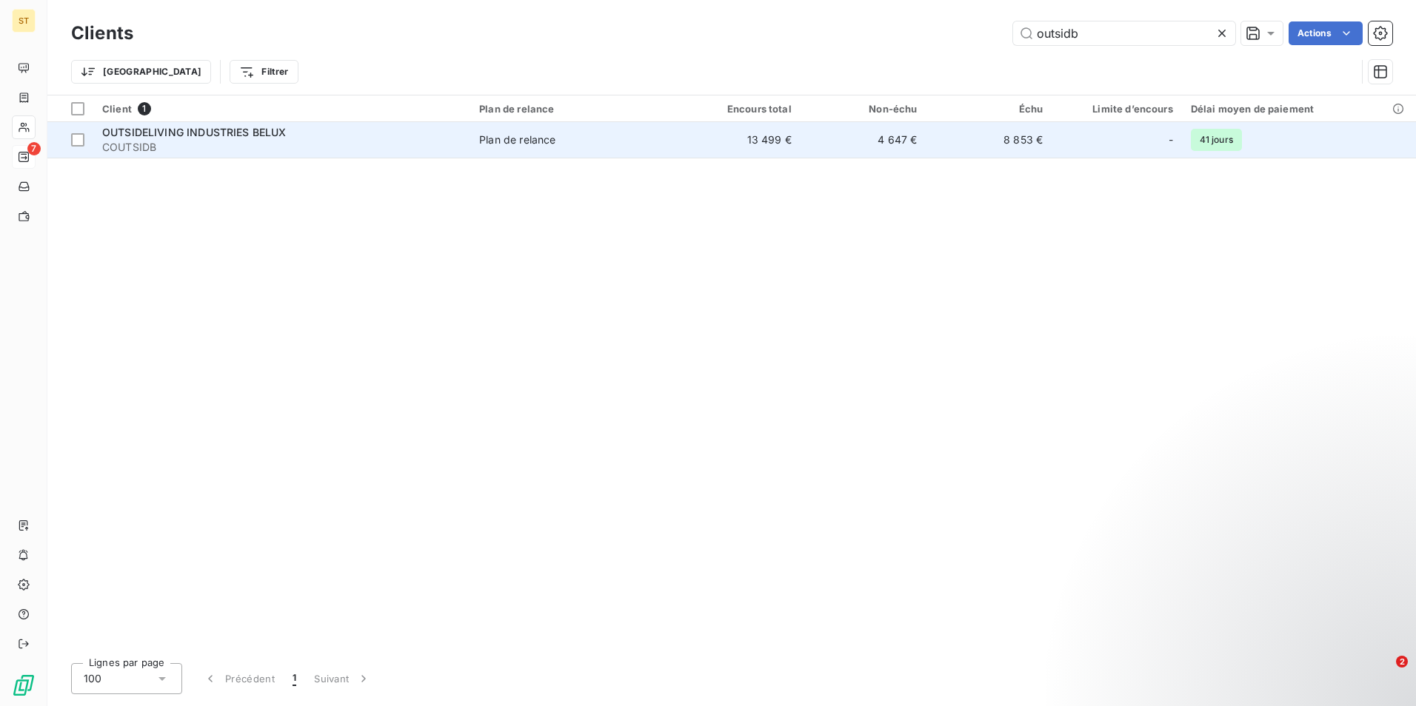
type input "outsidb"
click at [248, 141] on span "COUTSIDB" at bounding box center [281, 147] width 359 height 15
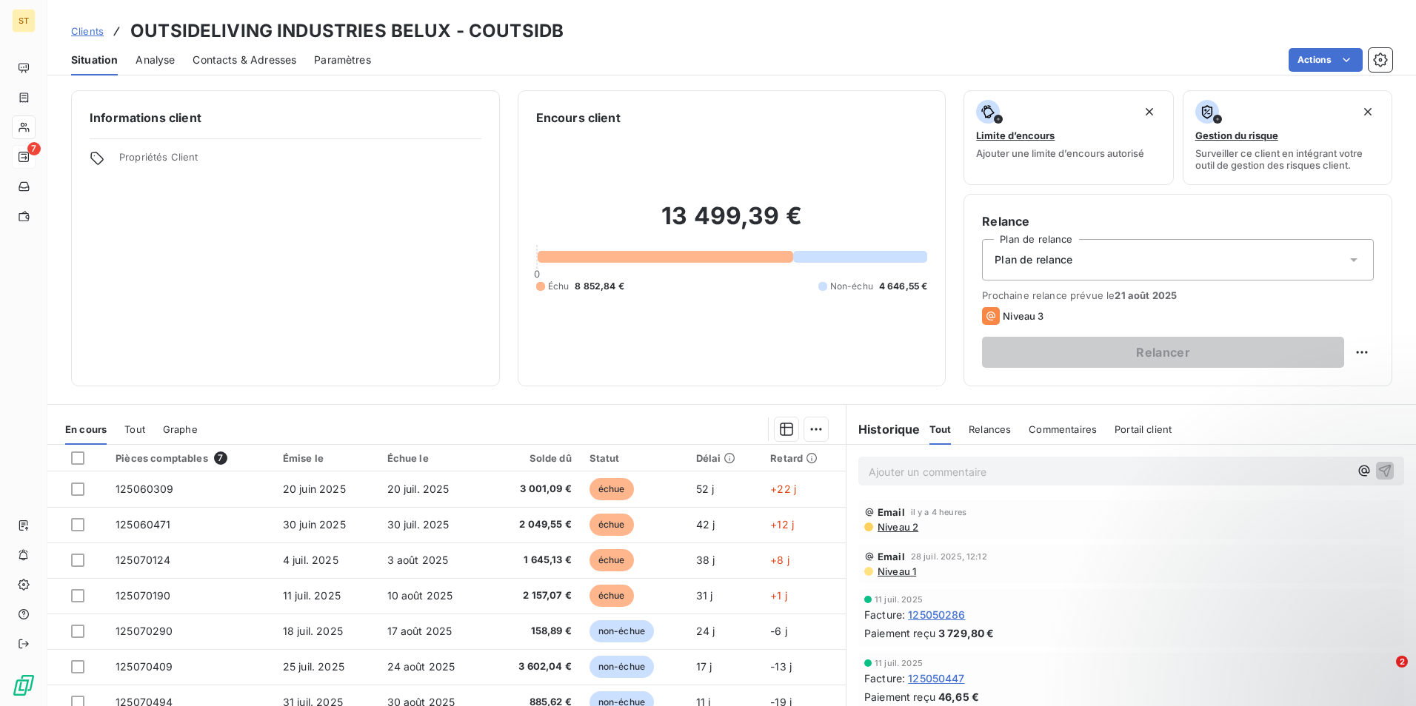
click at [926, 471] on p "Ajouter un commentaire ﻿" at bounding box center [1109, 472] width 481 height 19
click at [1377, 469] on icon "button" at bounding box center [1384, 470] width 15 height 15
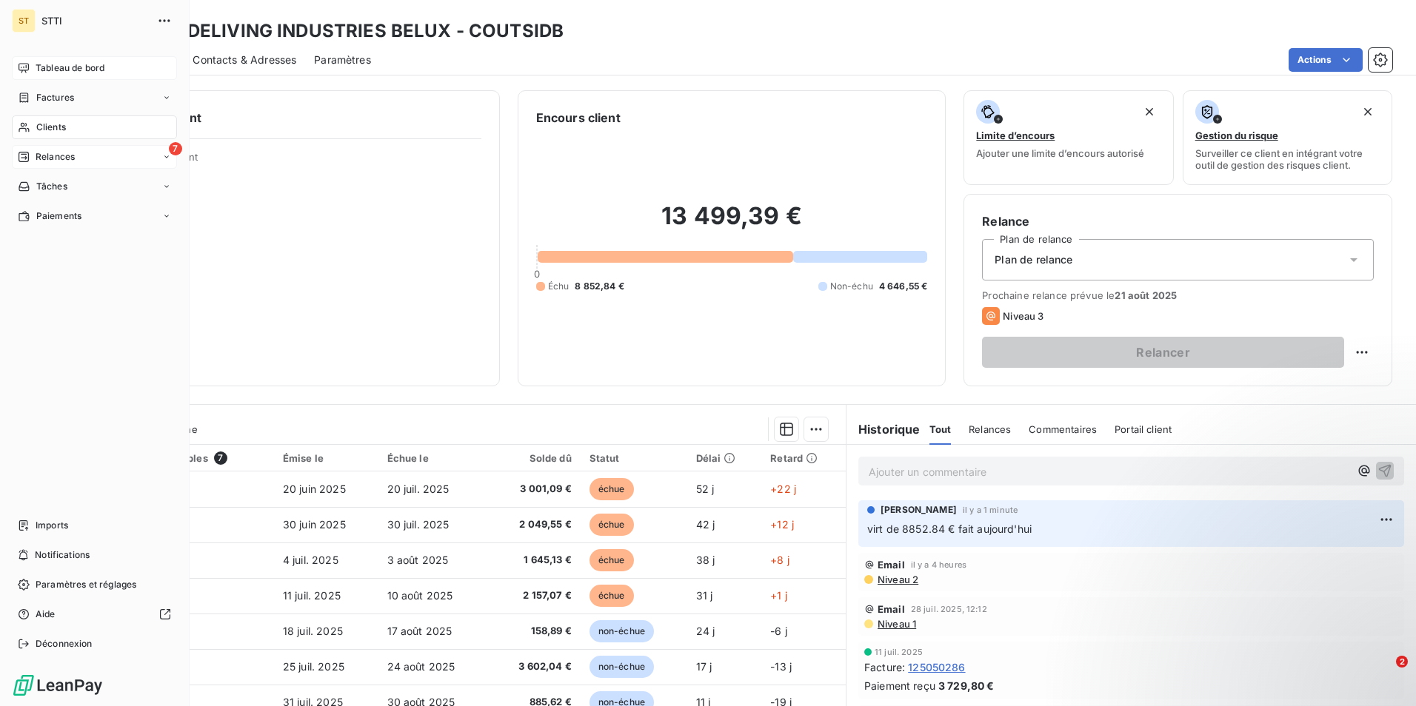
click at [47, 68] on span "Tableau de bord" at bounding box center [70, 67] width 69 height 13
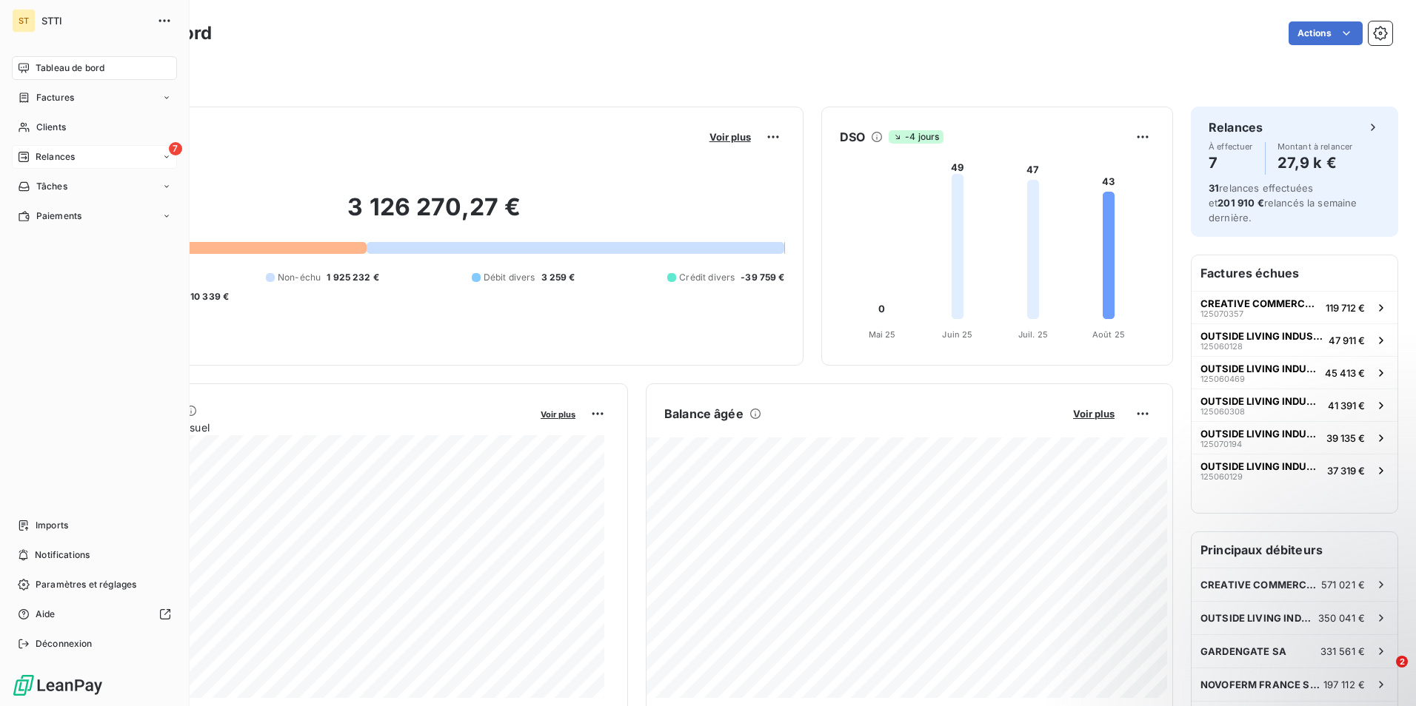
click at [167, 156] on icon at bounding box center [166, 157] width 9 height 9
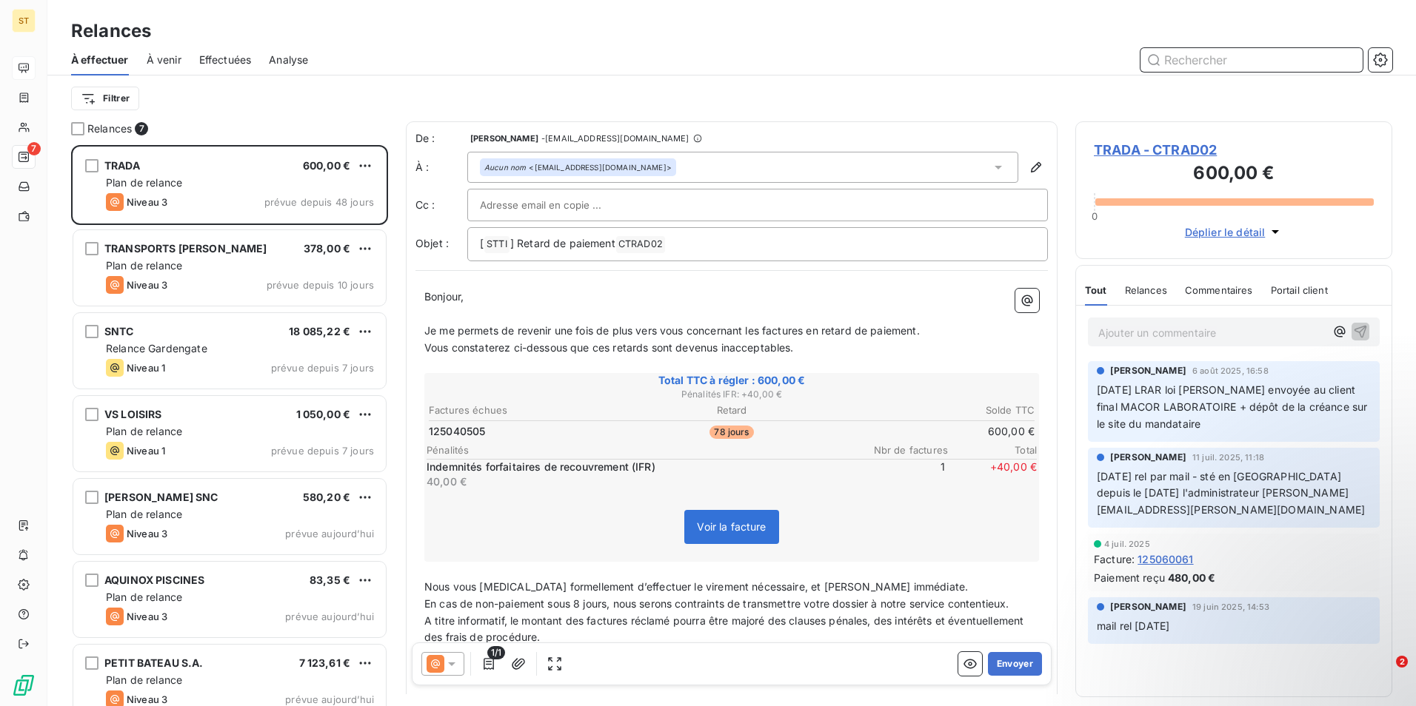
click at [1189, 64] on input "text" at bounding box center [1251, 60] width 222 height 24
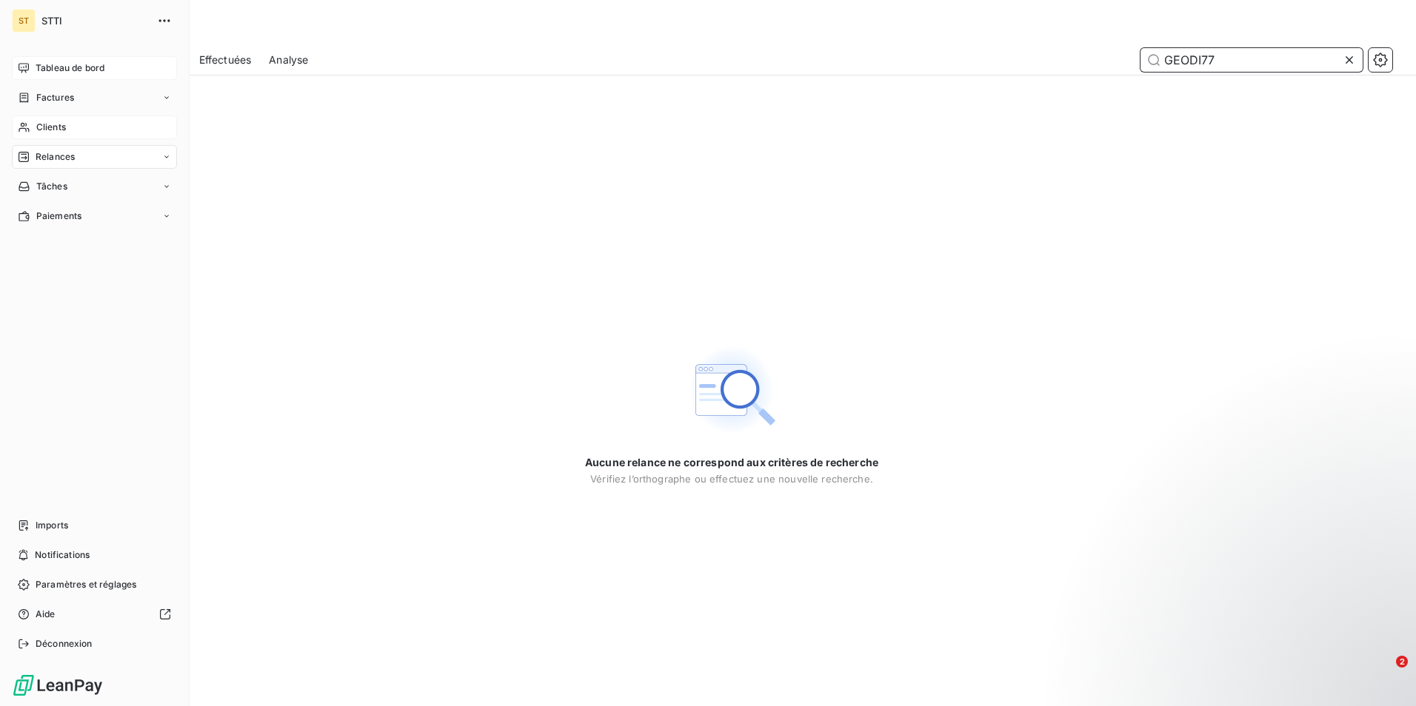
type input "GEODI77"
click at [44, 126] on span "Clients" at bounding box center [51, 127] width 30 height 13
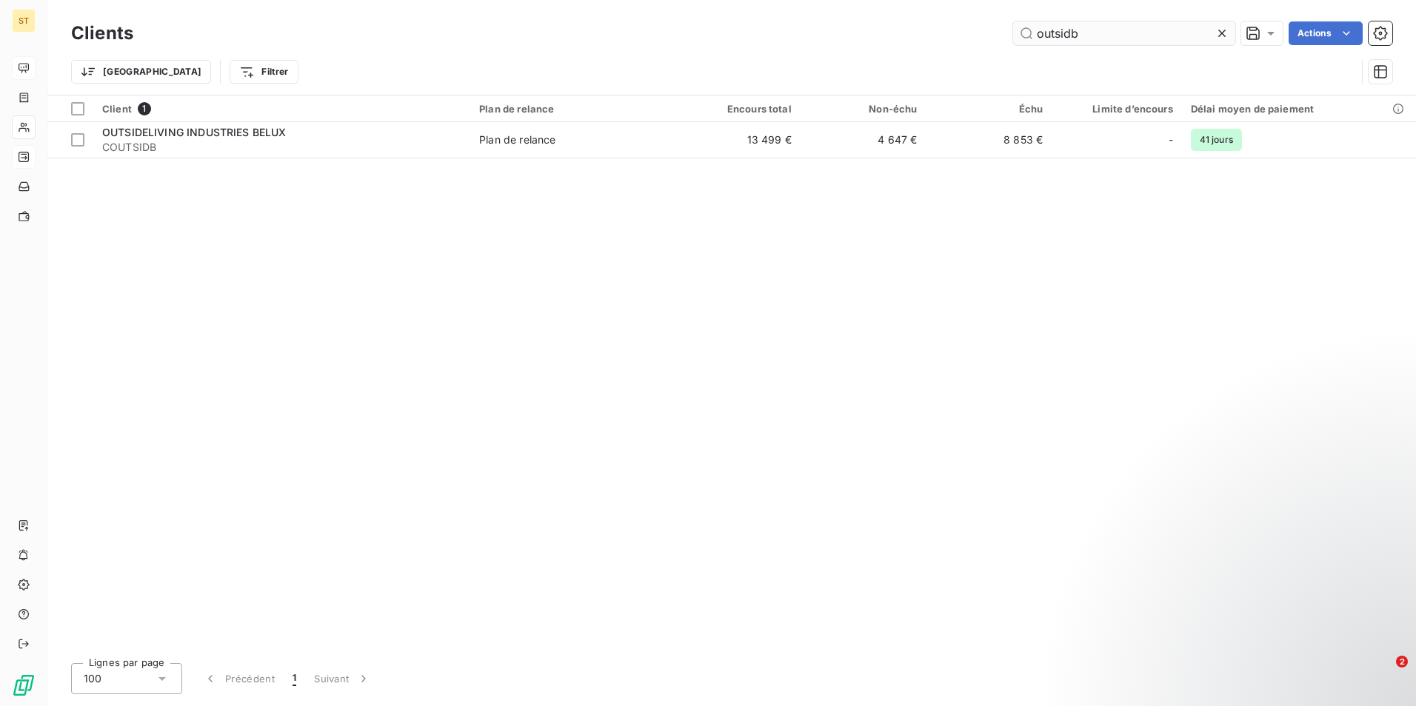
drag, startPoint x: 1084, startPoint y: 36, endPoint x: 1023, endPoint y: 31, distance: 60.9
click at [1023, 31] on input "outsidb" at bounding box center [1124, 33] width 222 height 24
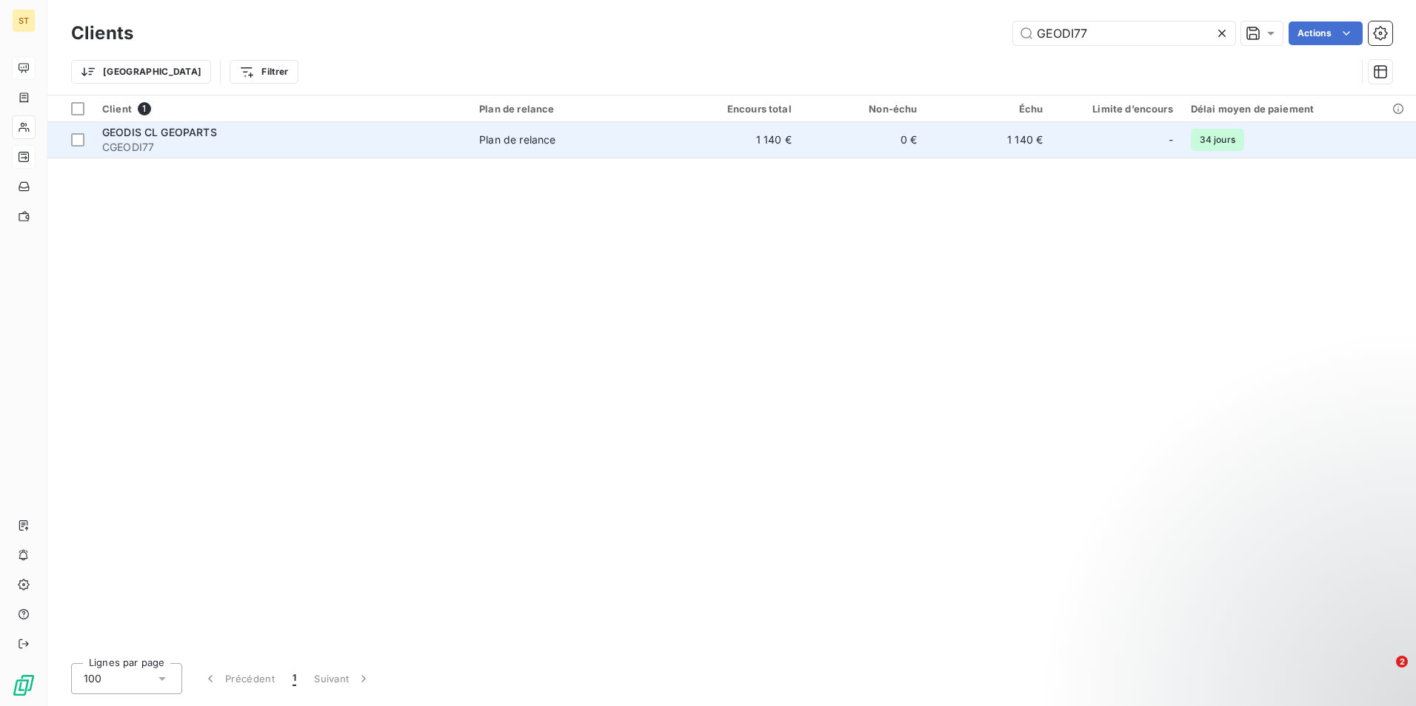
type input "GEODI77"
click at [542, 140] on div "Plan de relance" at bounding box center [517, 140] width 76 height 15
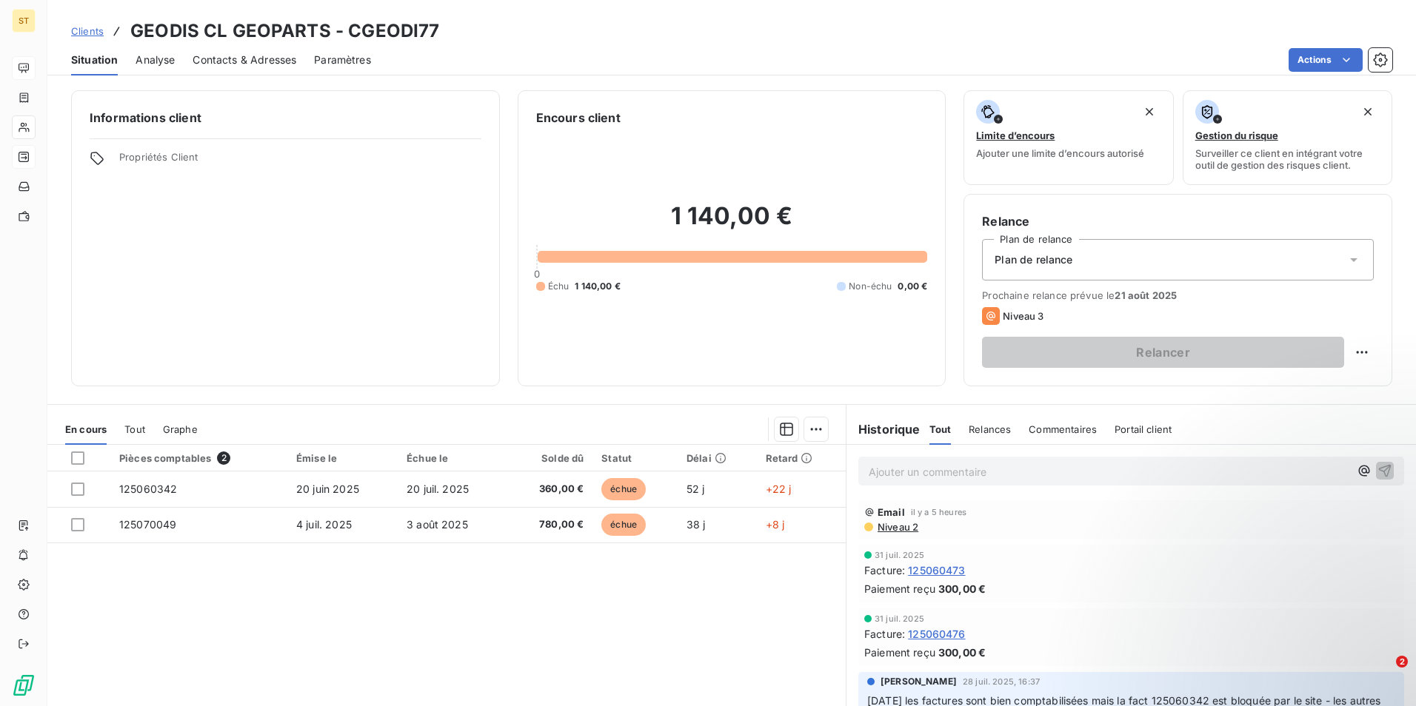
click at [927, 471] on p "Ajouter un commentaire ﻿" at bounding box center [1109, 472] width 481 height 19
click at [1376, 471] on button "button" at bounding box center [1385, 470] width 18 height 18
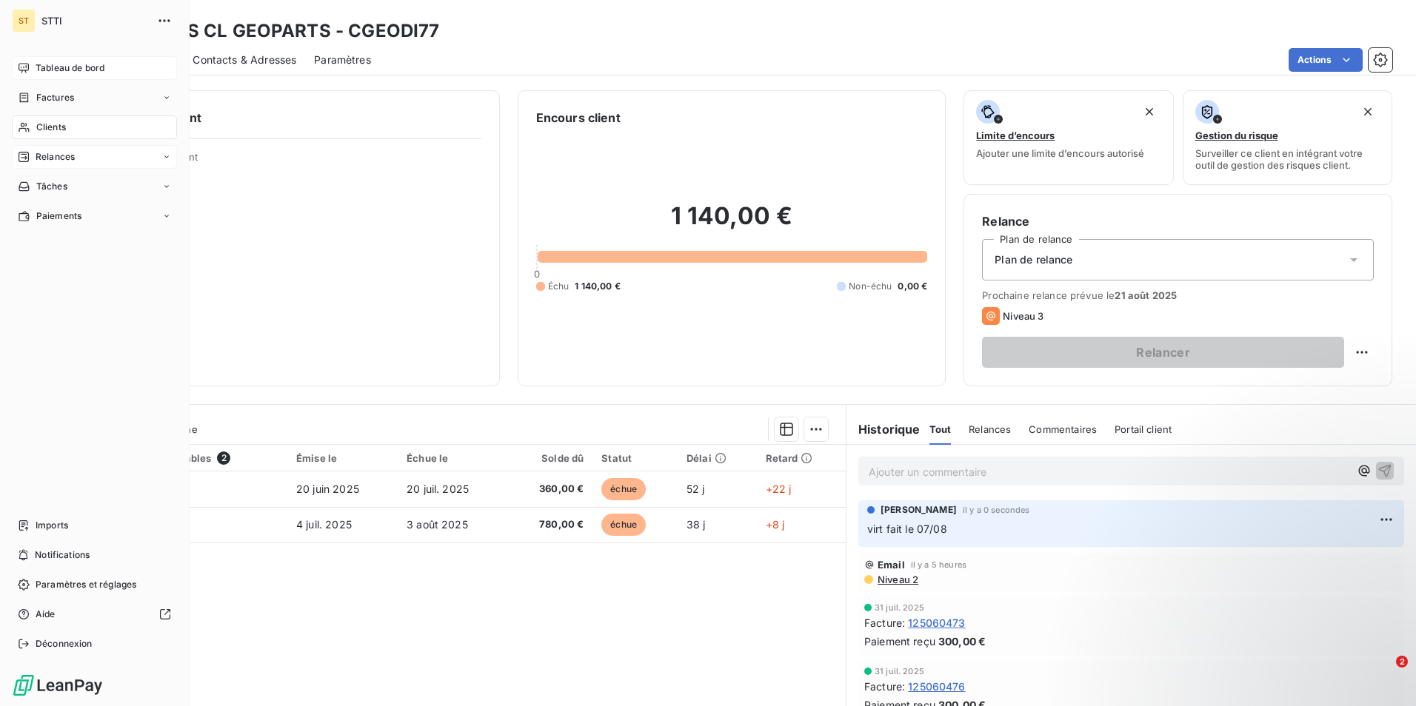
click at [98, 127] on div "Clients" at bounding box center [94, 128] width 165 height 24
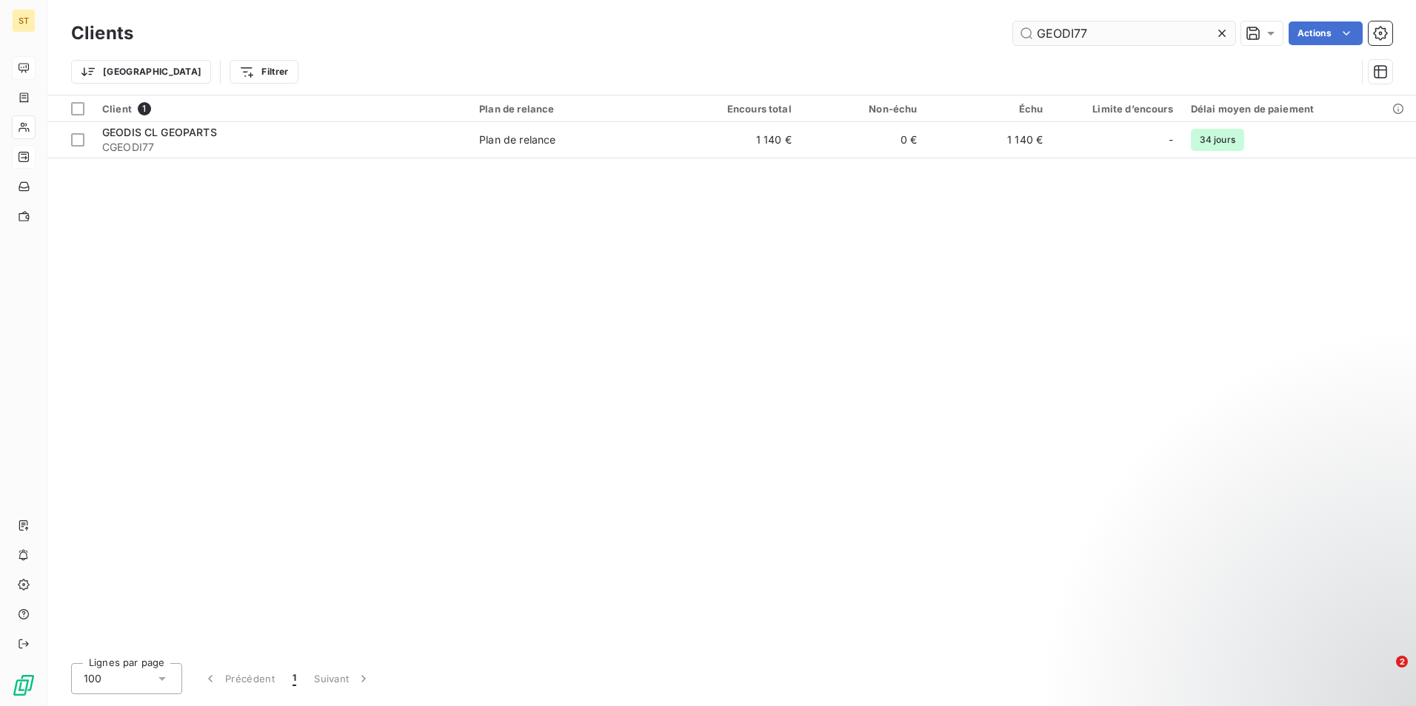
drag, startPoint x: 1097, startPoint y: 34, endPoint x: 1026, endPoint y: 34, distance: 71.1
click at [1026, 34] on input "GEODI77" at bounding box center [1124, 33] width 222 height 24
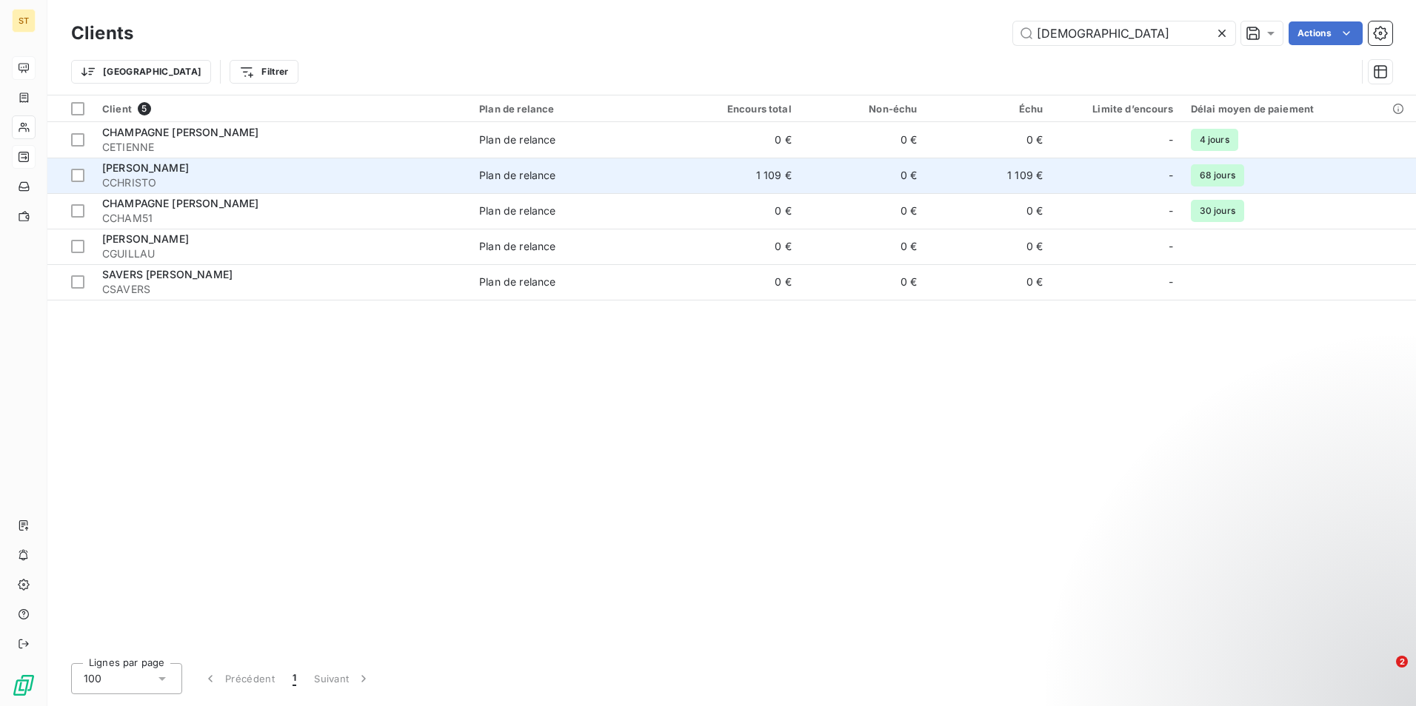
type input "christ"
click at [176, 188] on span "CCHRISTO" at bounding box center [281, 182] width 359 height 15
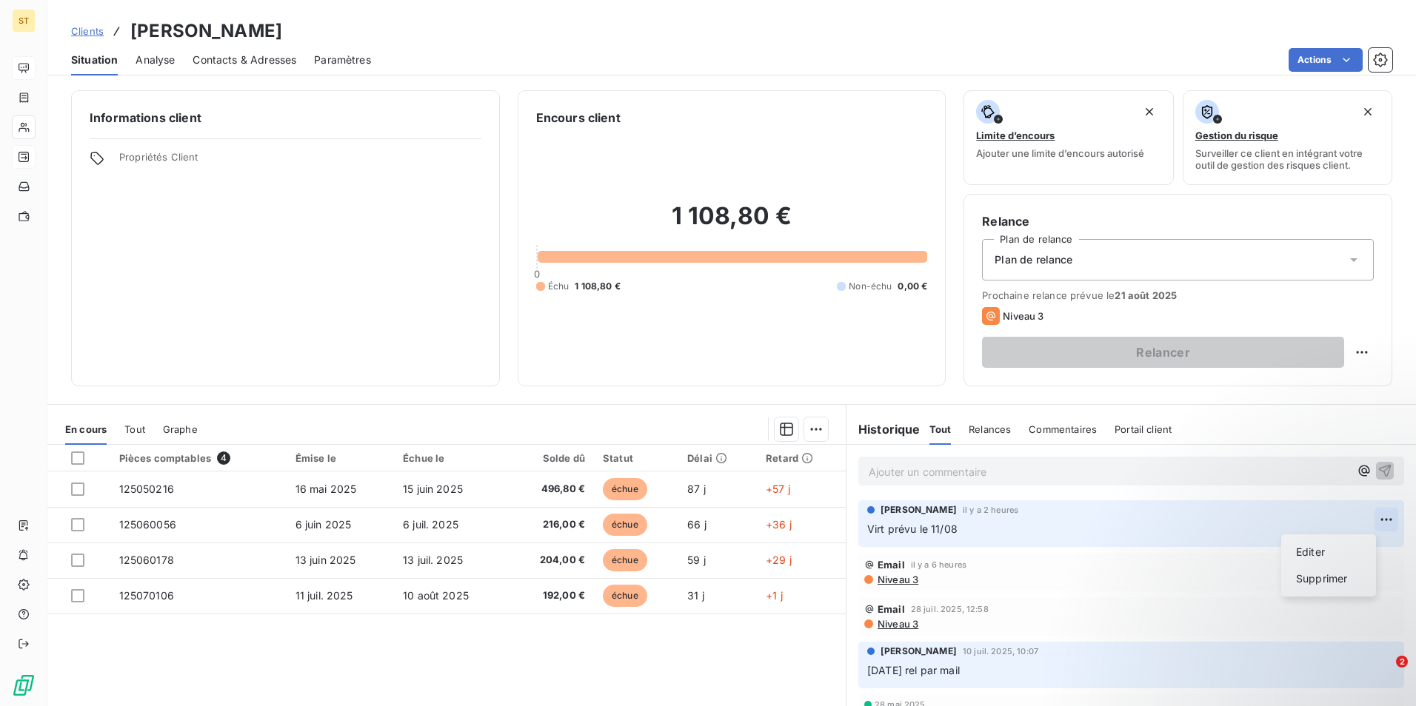
click at [1364, 518] on html "ST Clients CHAMPAGNE CHRISTOPHE - CCHRISTO Situation Analyse Contacts & Adresse…" at bounding box center [708, 353] width 1416 height 706
click at [1326, 555] on div "Editer" at bounding box center [1328, 553] width 83 height 24
click at [910, 528] on span "Virt prévu le 11/08" at bounding box center [912, 529] width 90 height 13
click at [1379, 527] on icon "button" at bounding box center [1386, 528] width 15 height 15
click at [167, 60] on span "Analyse" at bounding box center [155, 60] width 39 height 15
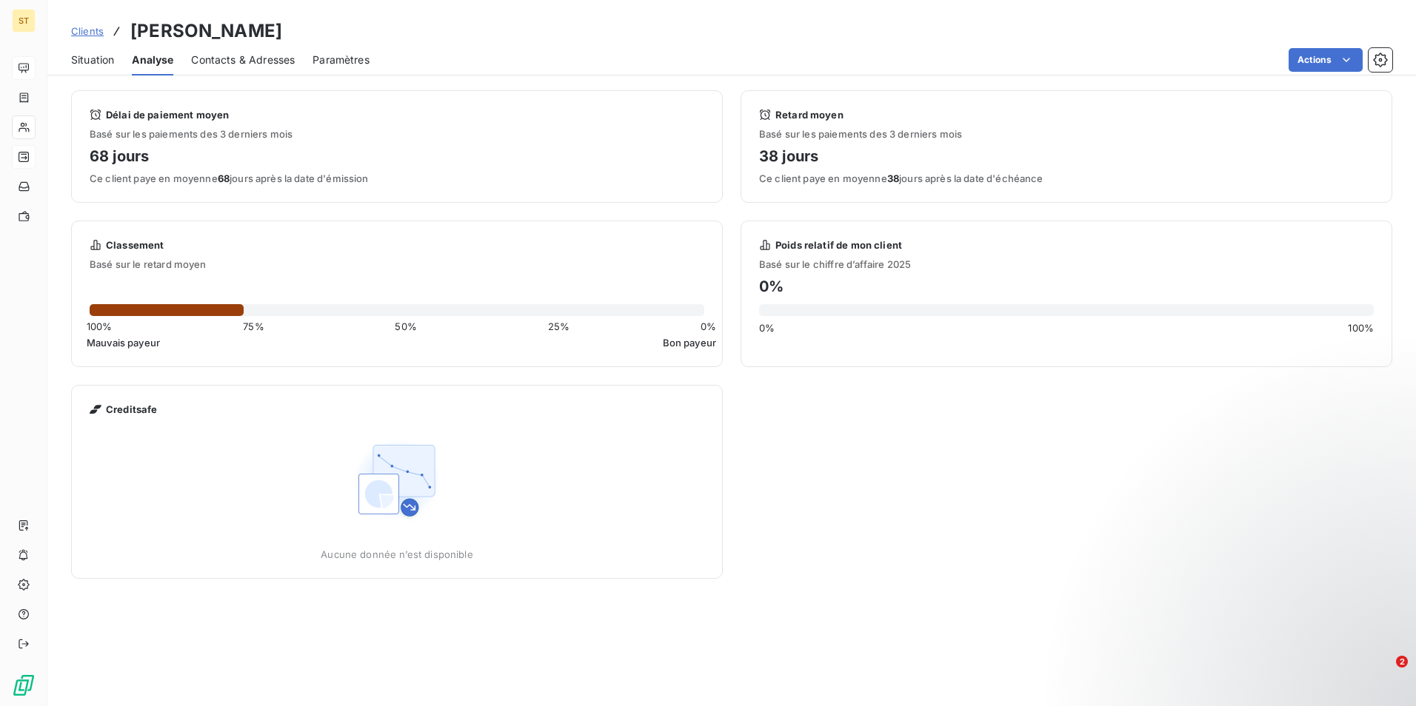
click at [88, 58] on span "Situation" at bounding box center [92, 60] width 43 height 15
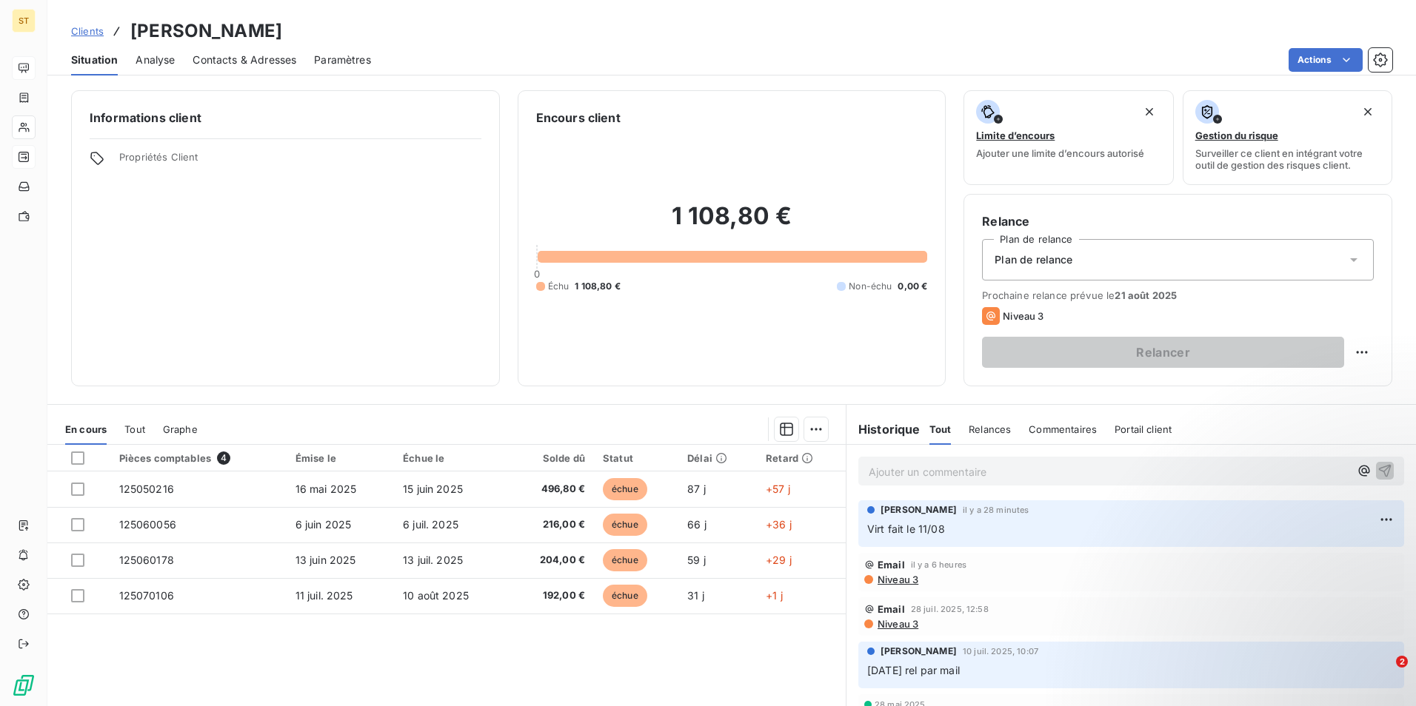
click at [258, 55] on span "Contacts & Adresses" at bounding box center [245, 60] width 104 height 15
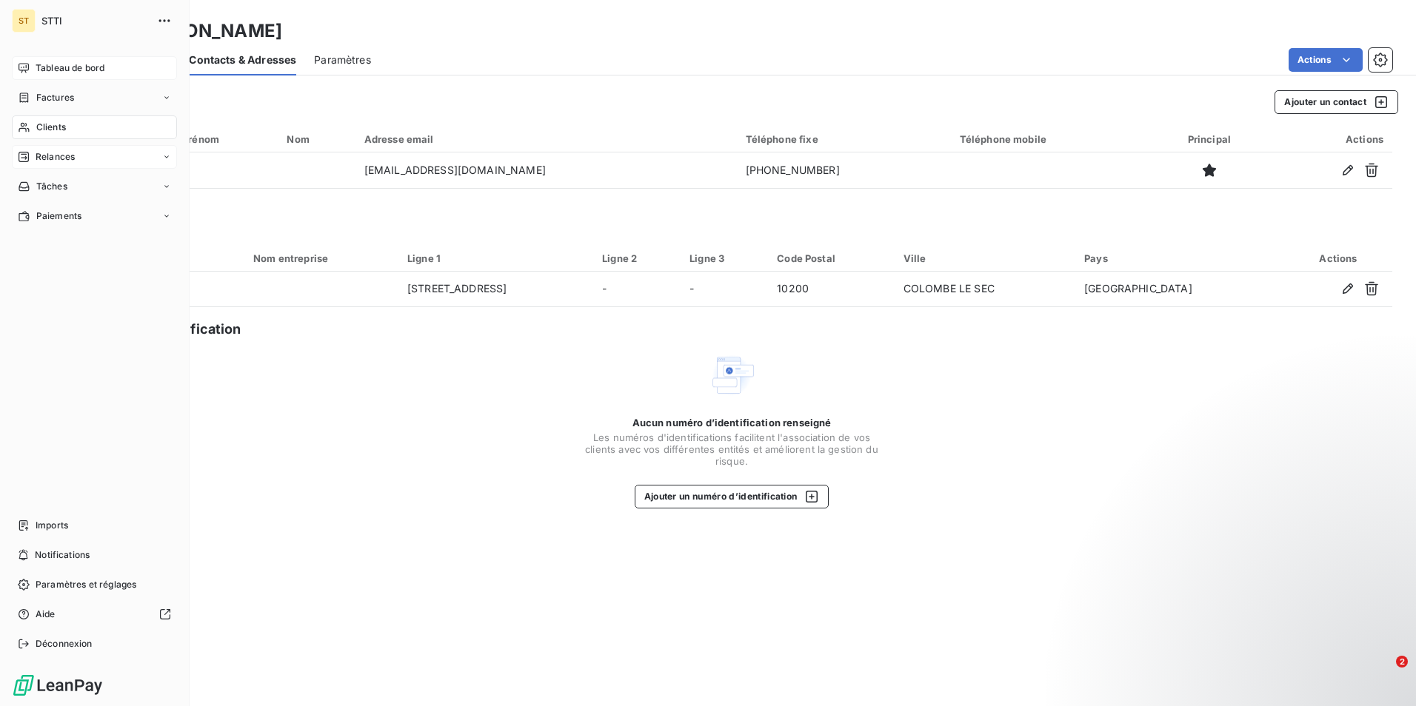
click at [73, 127] on div "Clients" at bounding box center [94, 128] width 165 height 24
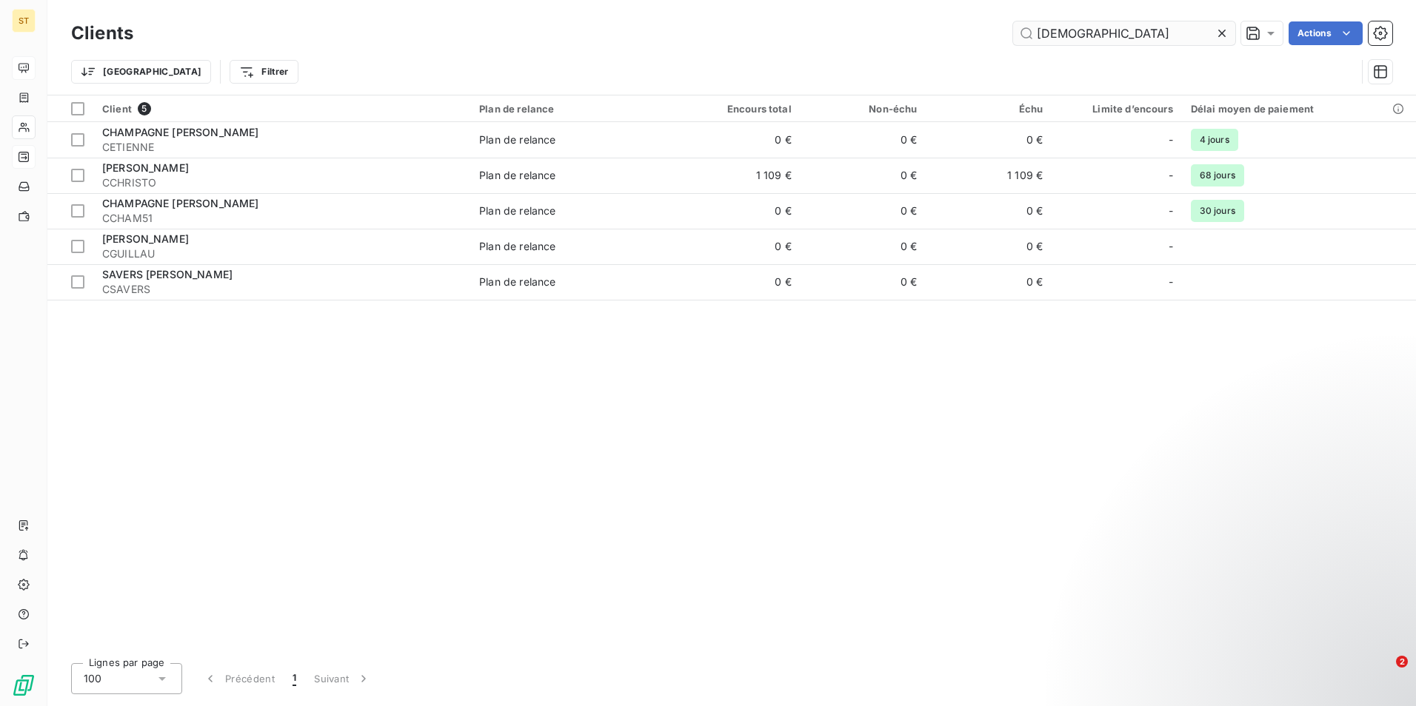
click at [1097, 35] on input "christ" at bounding box center [1124, 33] width 222 height 24
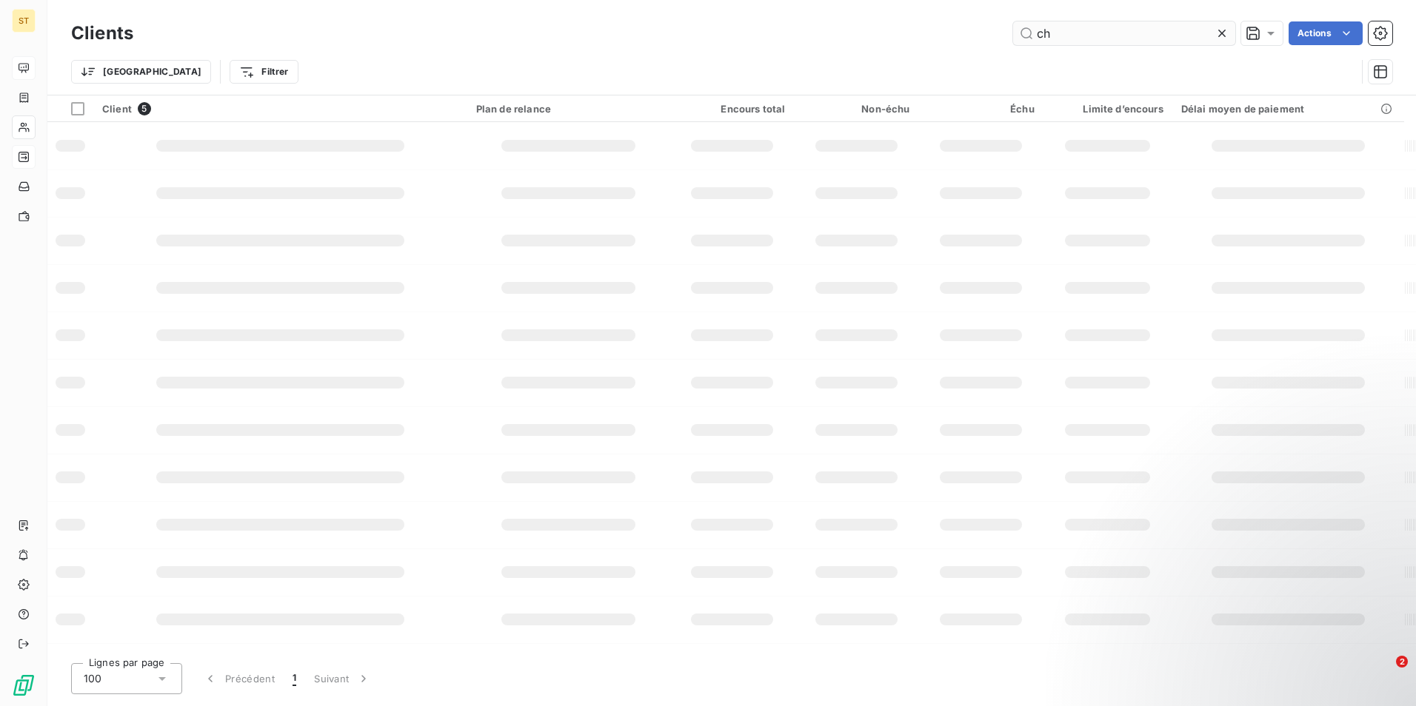
type input "c"
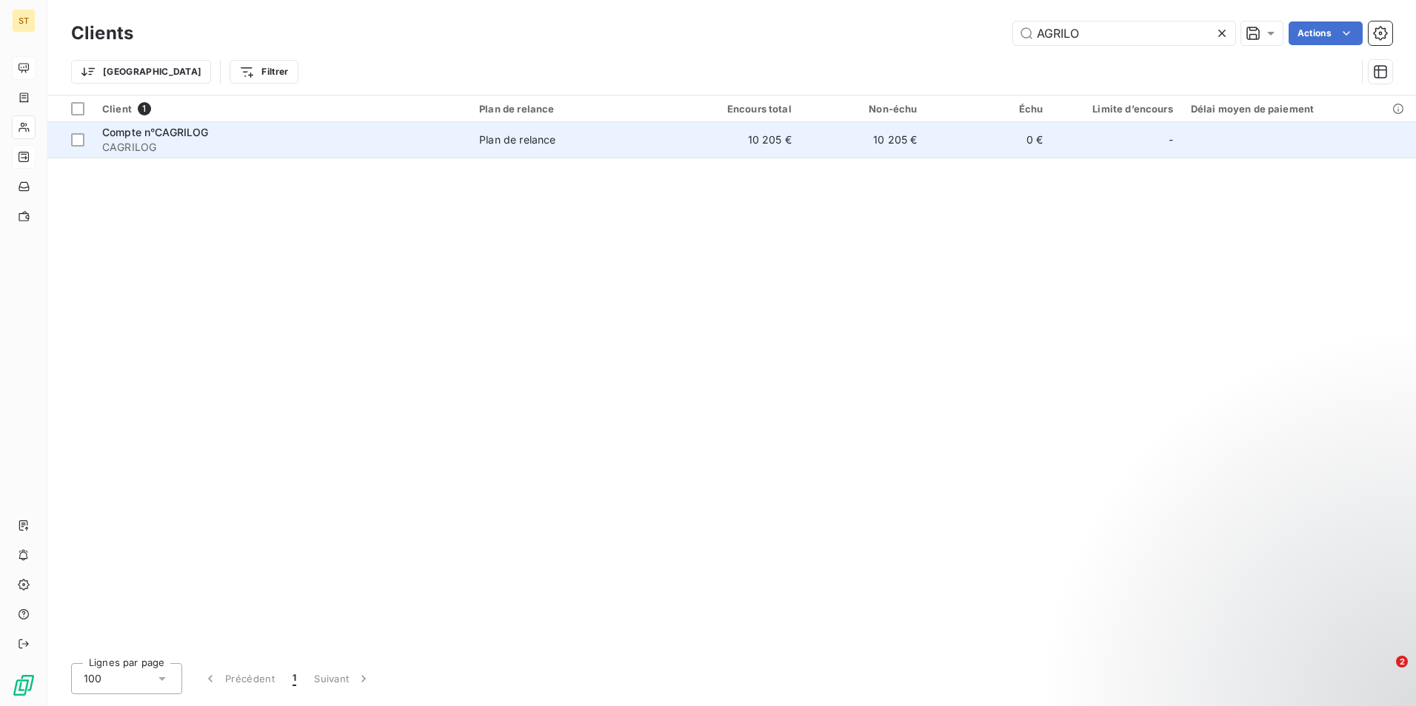
type input "AGRILO"
click at [500, 151] on td "Plan de relance" at bounding box center [572, 140] width 204 height 36
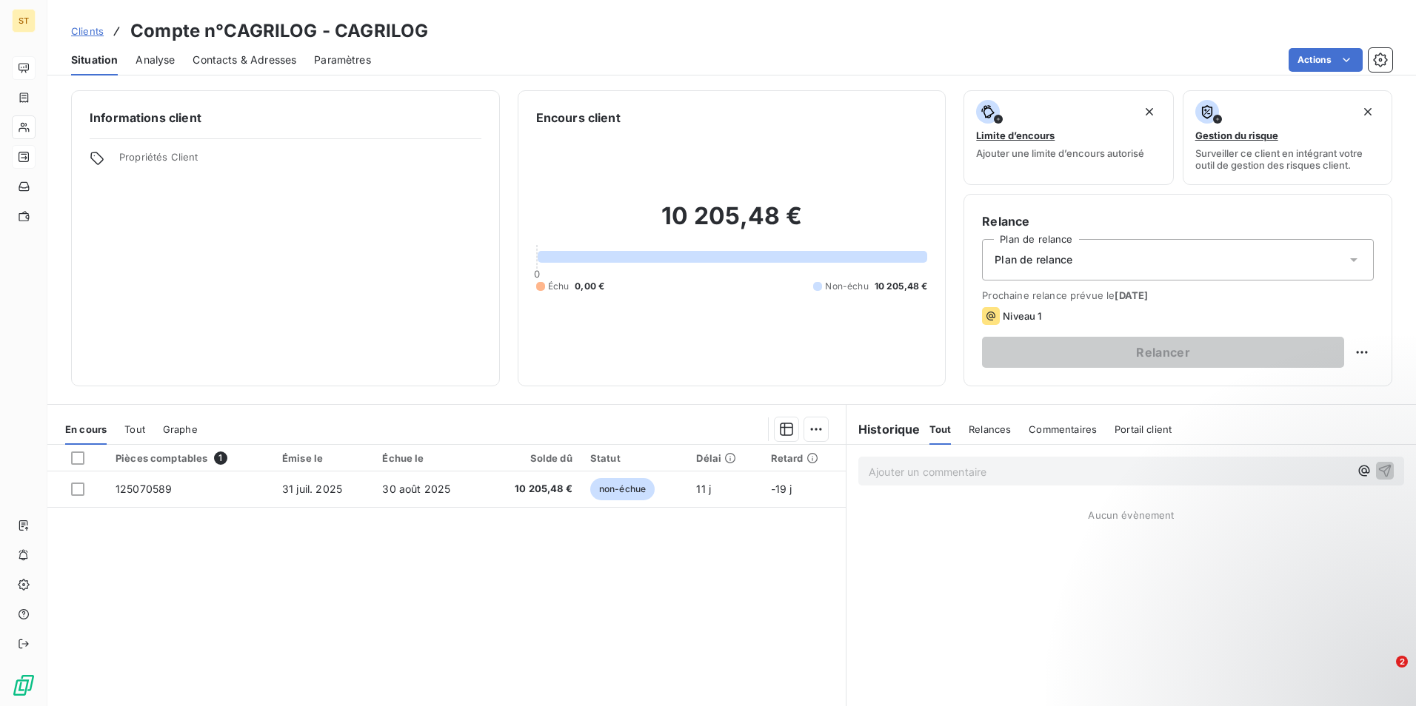
click at [235, 53] on span "Contacts & Adresses" at bounding box center [245, 60] width 104 height 15
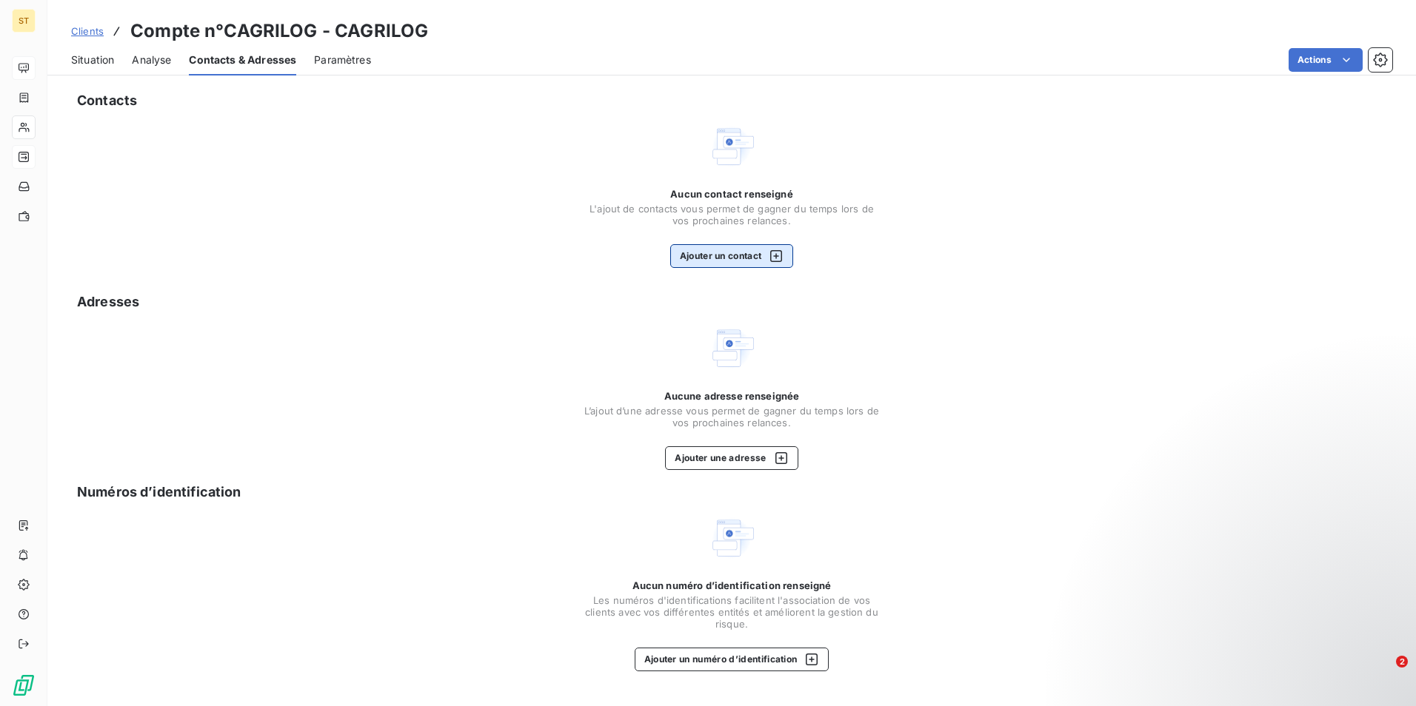
click at [776, 255] on icon "button" at bounding box center [776, 256] width 15 height 15
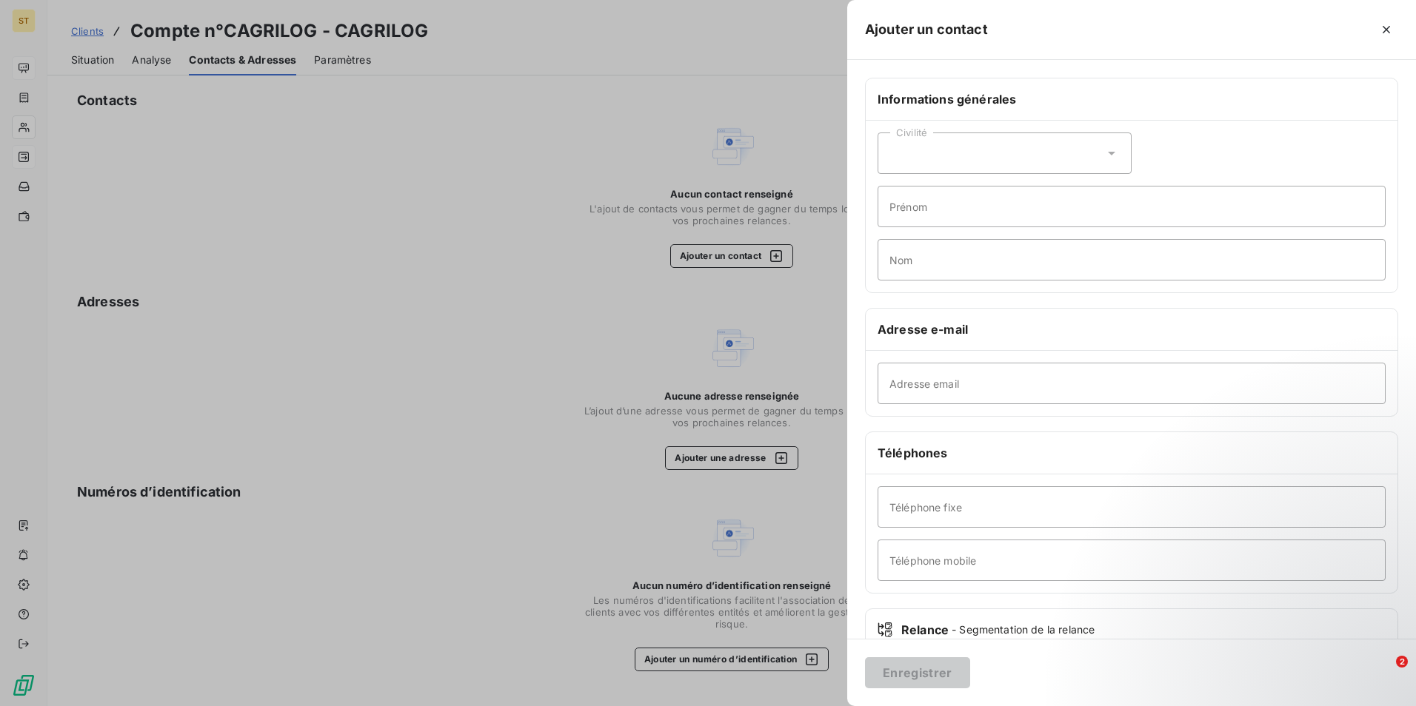
click at [507, 122] on div at bounding box center [708, 353] width 1416 height 706
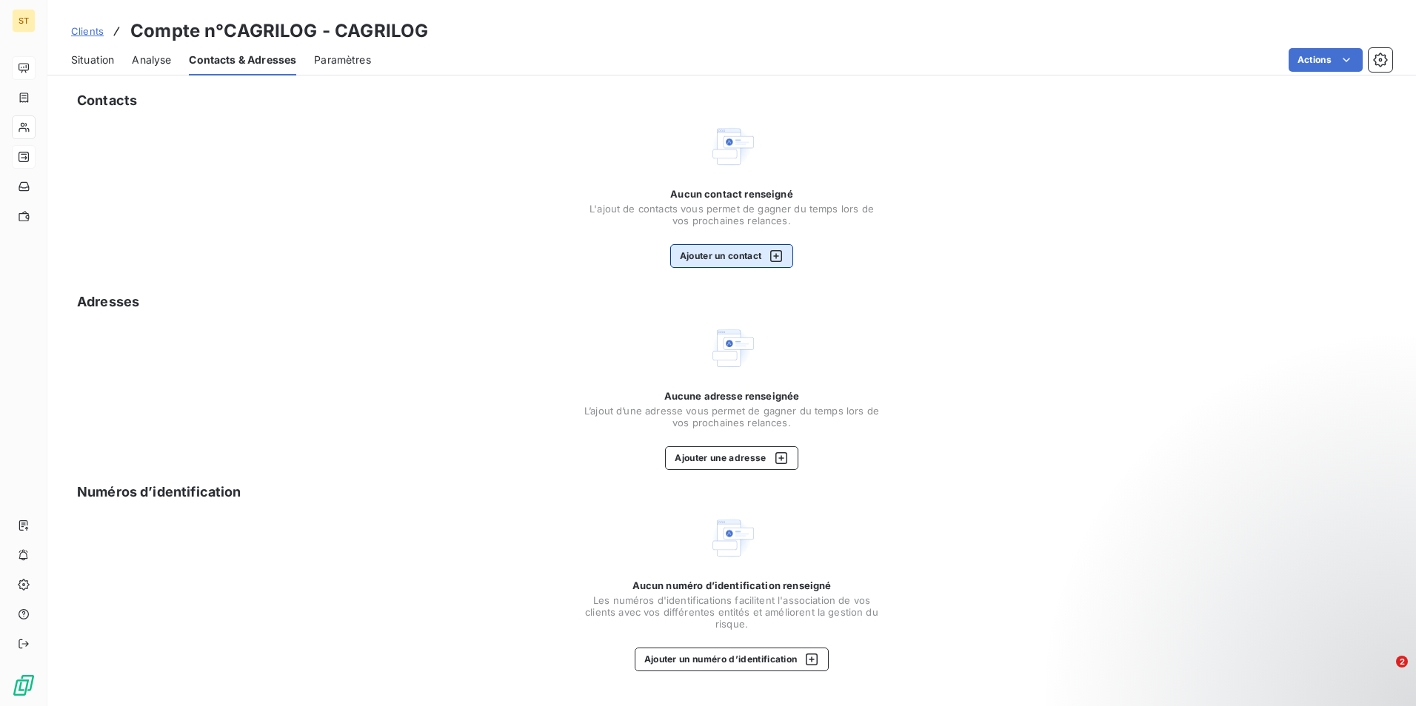
click at [780, 252] on icon "button" at bounding box center [776, 256] width 15 height 15
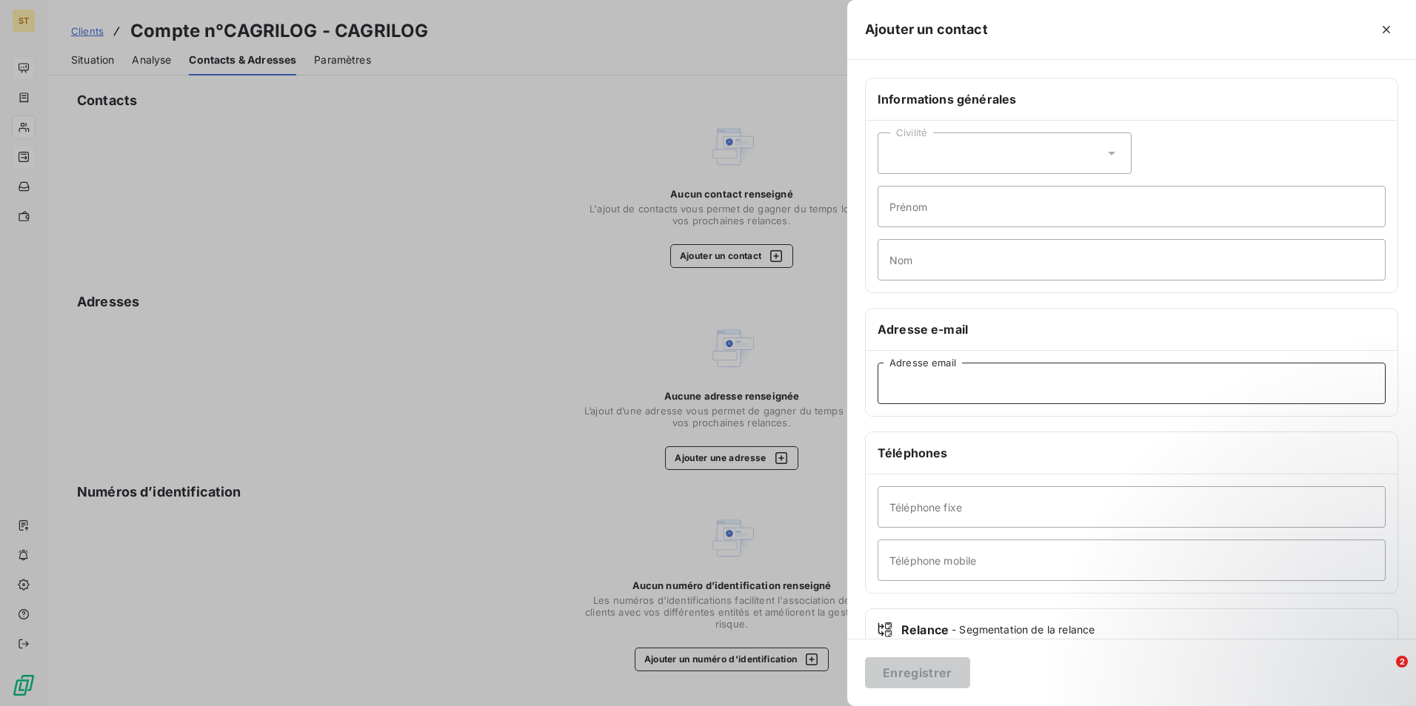
click at [944, 386] on input "Adresse email" at bounding box center [1131, 383] width 508 height 41
type input "comptabilite@coopynovae.fr"
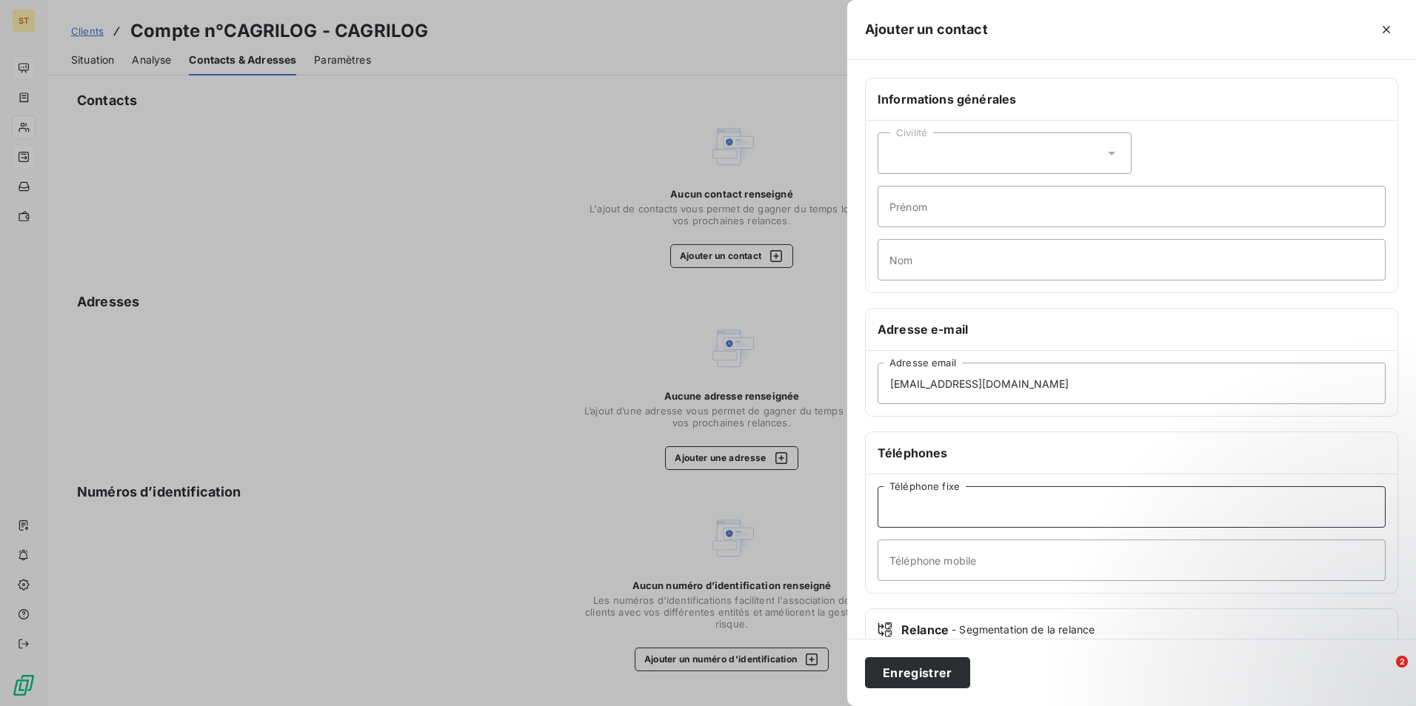
click at [932, 506] on input "Téléphone fixe" at bounding box center [1131, 506] width 508 height 41
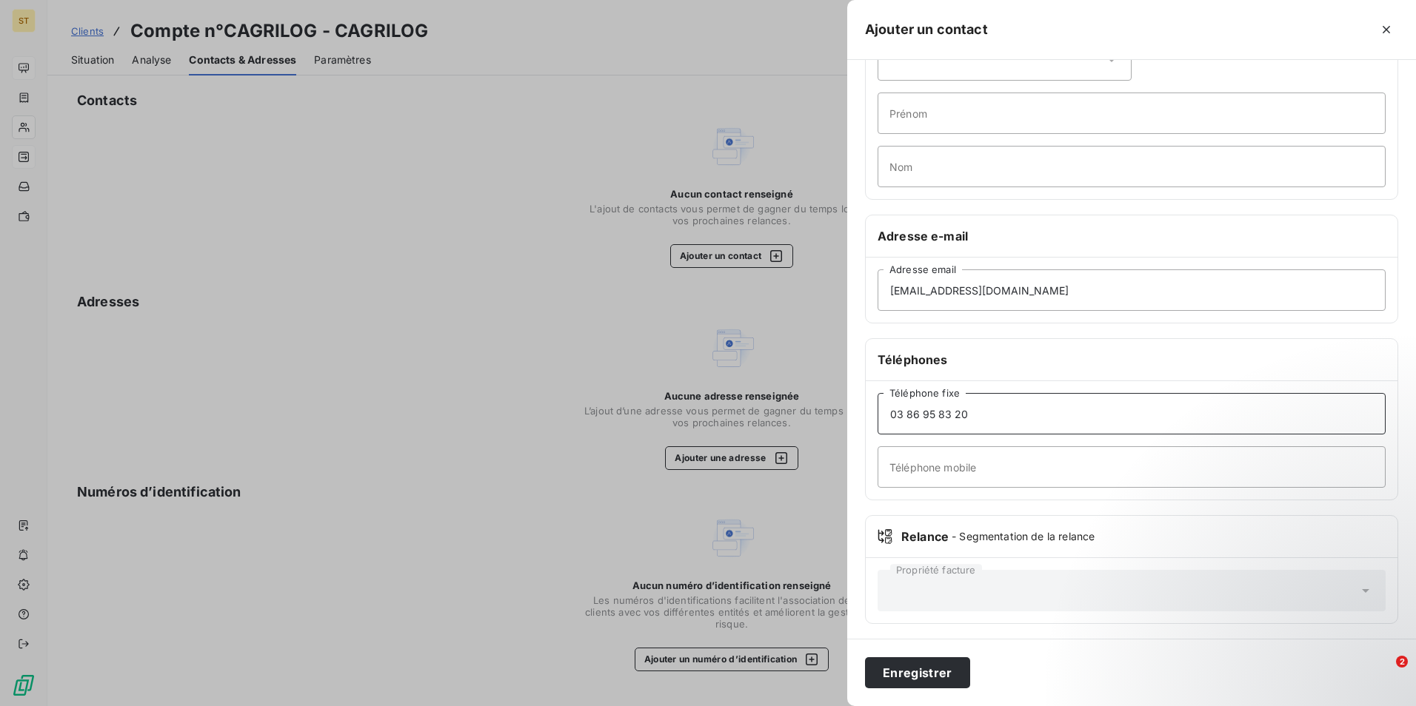
scroll to position [96, 0]
type input "03 86 95 83 20"
click at [908, 674] on button "Enregistrer" at bounding box center [917, 673] width 105 height 31
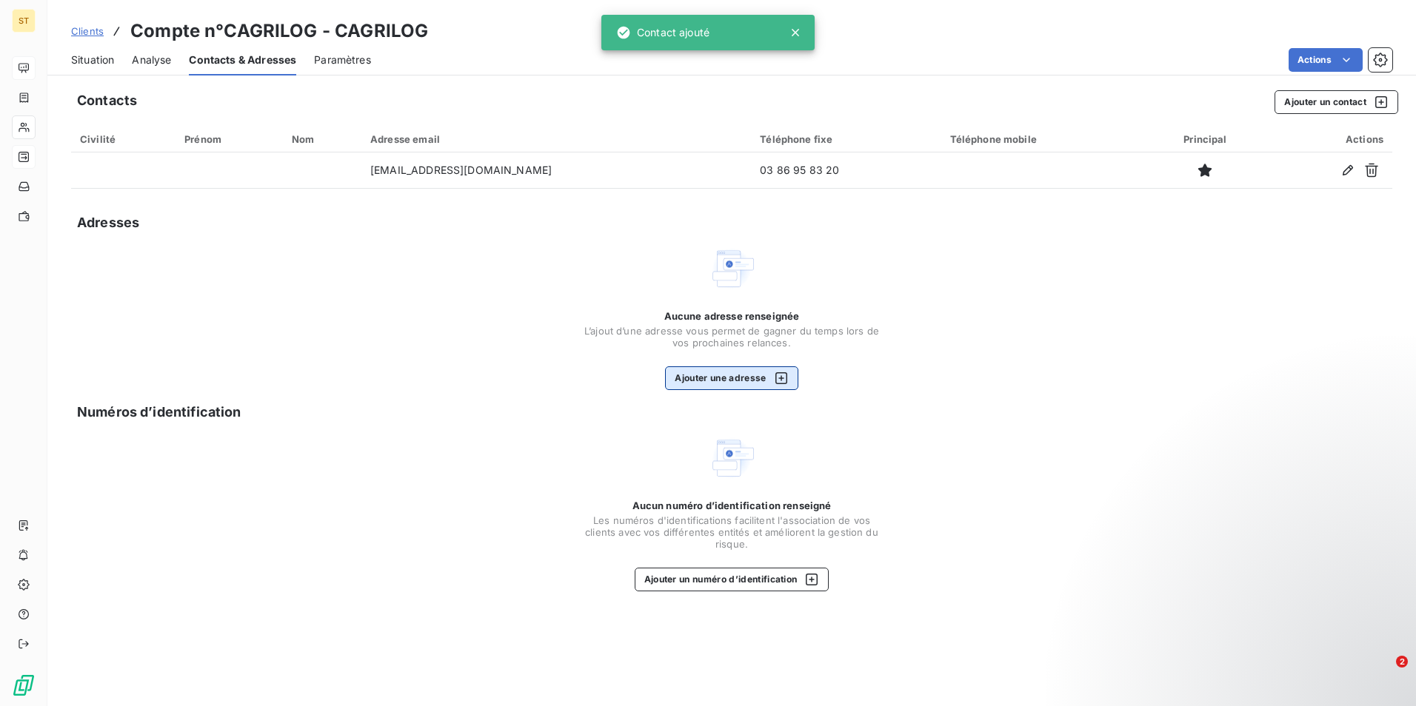
click at [780, 379] on icon "button" at bounding box center [781, 378] width 15 height 15
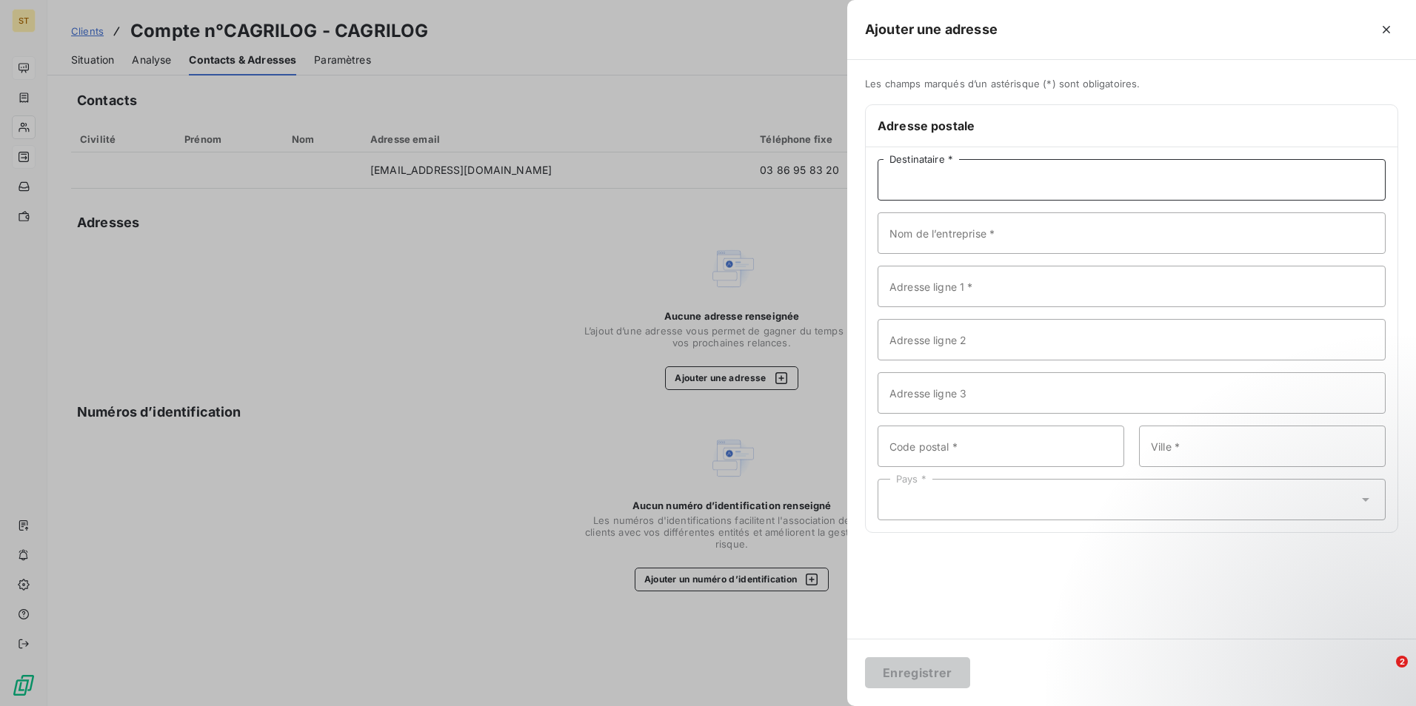
click at [935, 184] on input "Destinataire *" at bounding box center [1131, 179] width 508 height 41
click at [895, 233] on input "Nom de l’entreprise *" at bounding box center [1131, 233] width 508 height 41
type input "a"
type input "AGRILOG"
click at [910, 294] on input "Adresse ligne 1 *" at bounding box center [1131, 286] width 508 height 41
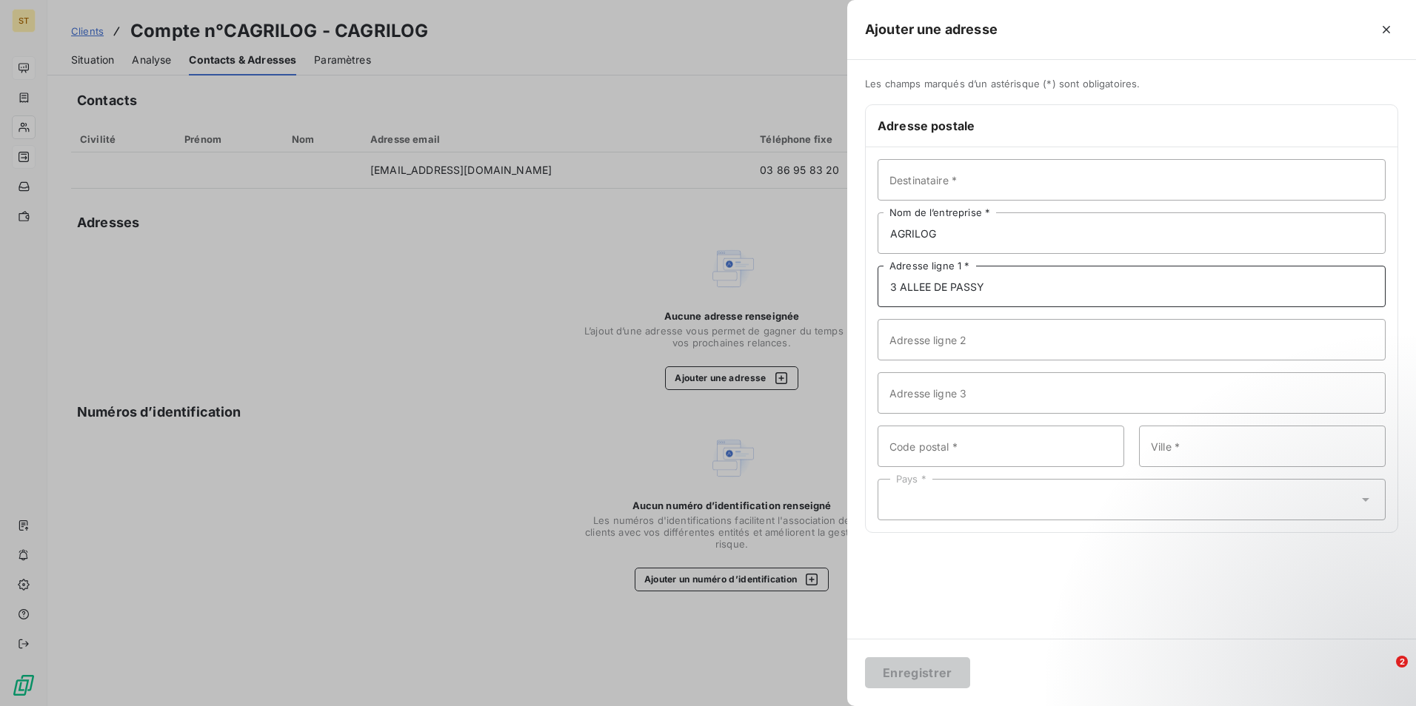
type input "3 ALLEE DE PASSY"
click at [981, 444] on input "Code postal *" at bounding box center [1000, 446] width 247 height 41
type input "89510"
type input "VERON"
click at [1365, 501] on icon at bounding box center [1365, 500] width 7 height 4
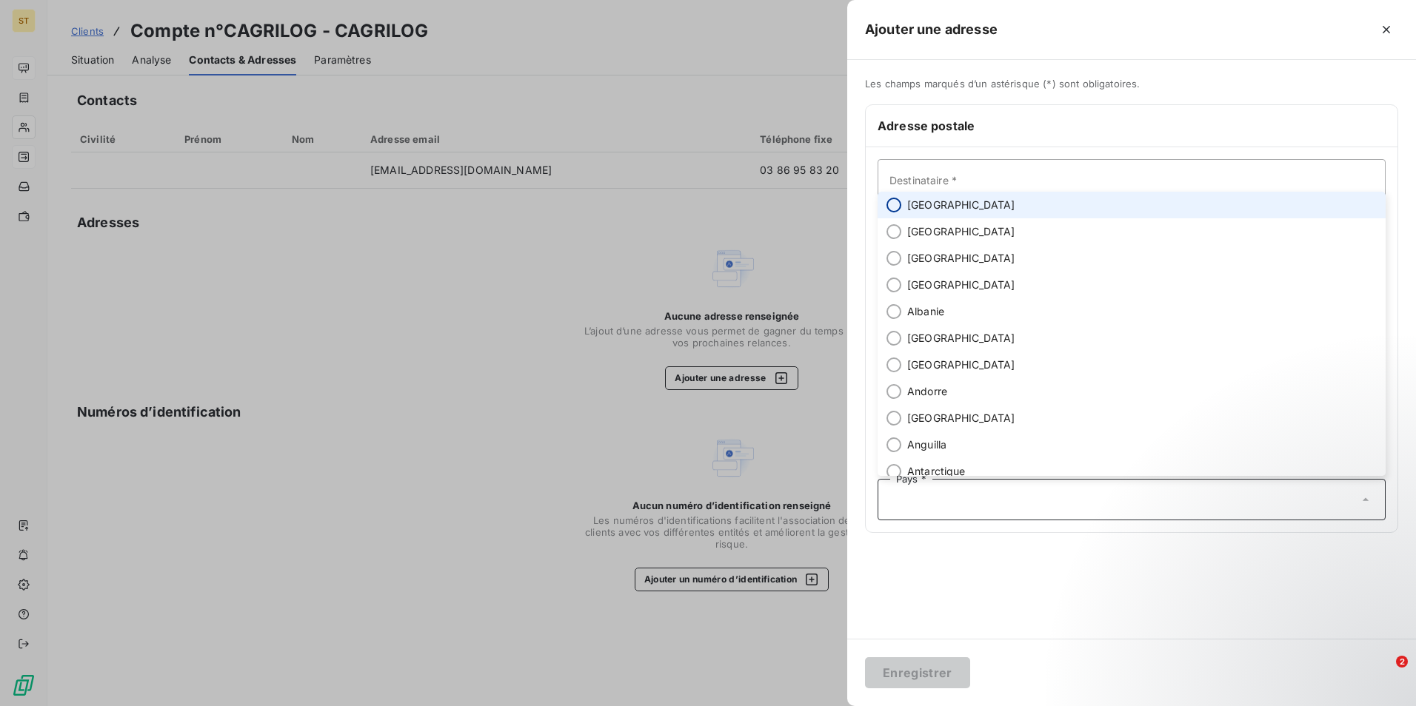
click at [898, 208] on input "radio" at bounding box center [893, 205] width 15 height 15
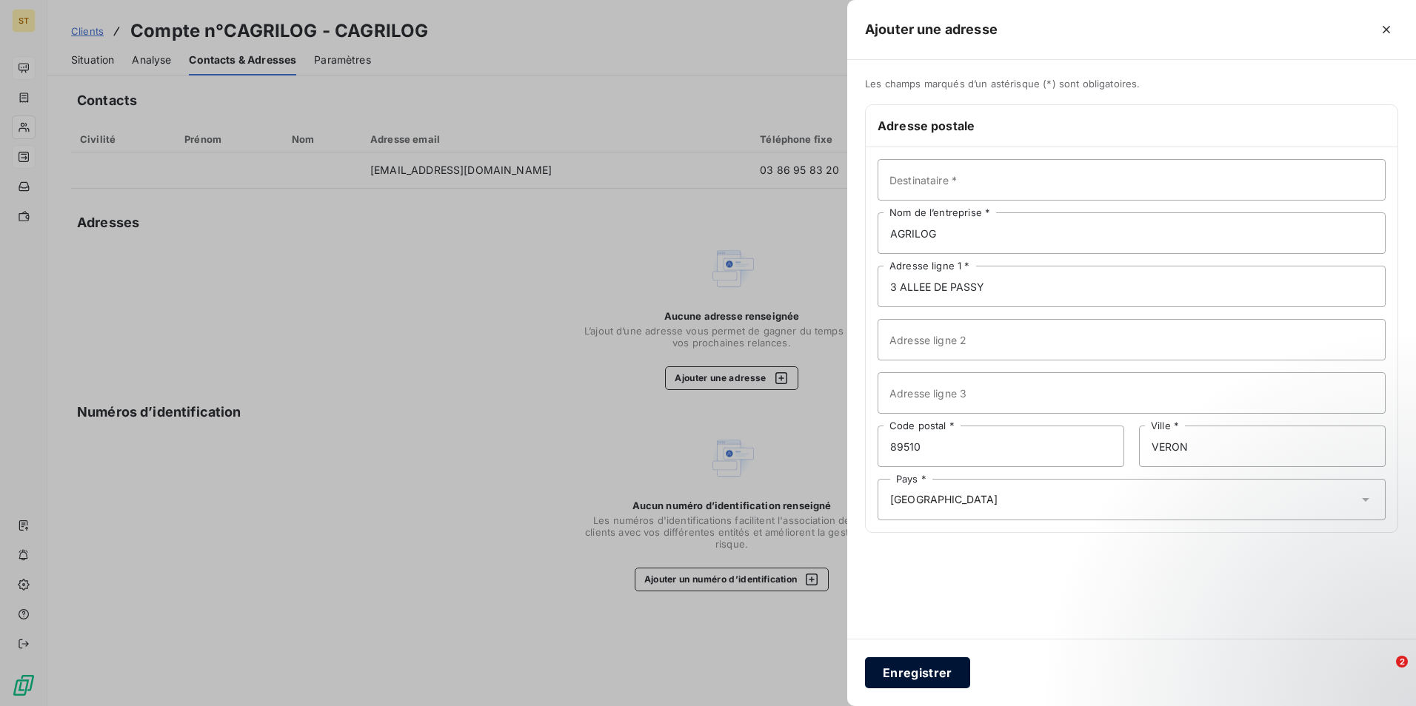
click at [937, 664] on button "Enregistrer" at bounding box center [917, 673] width 105 height 31
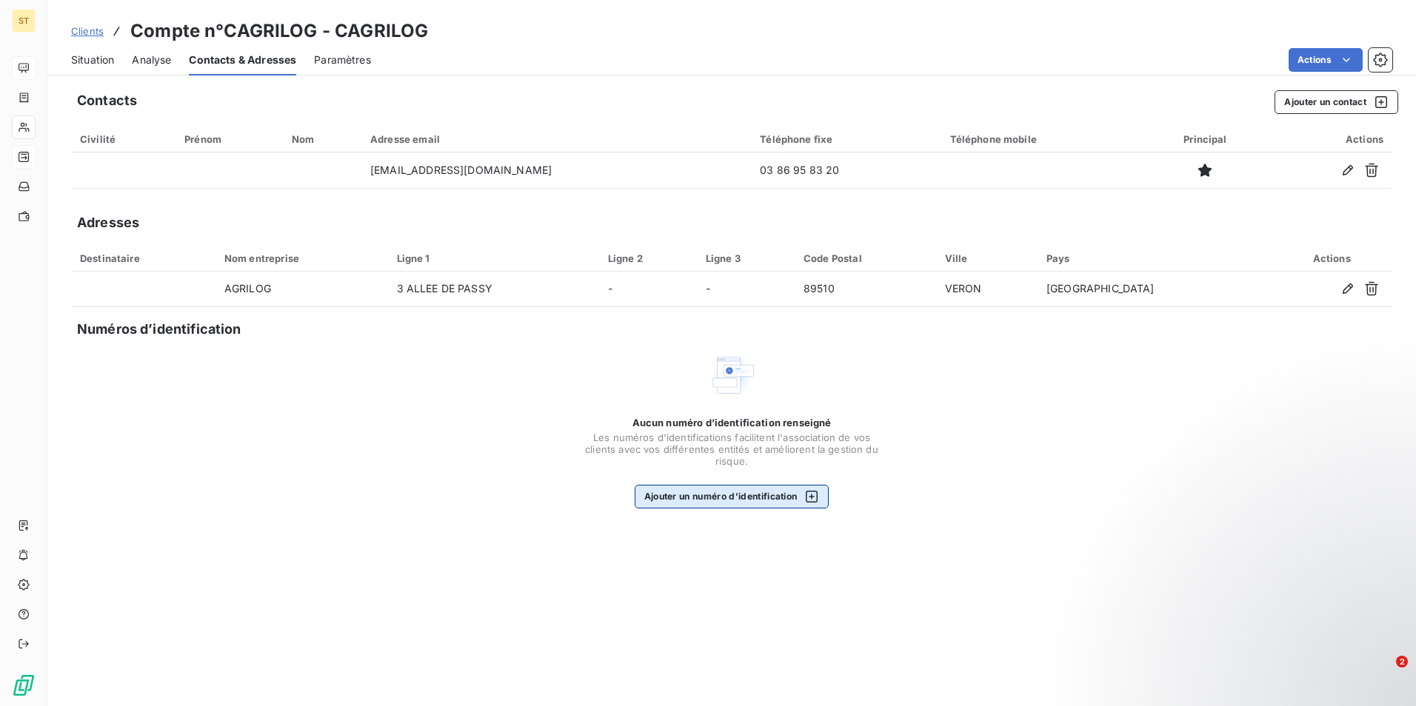
click at [811, 495] on icon "button" at bounding box center [811, 496] width 15 height 15
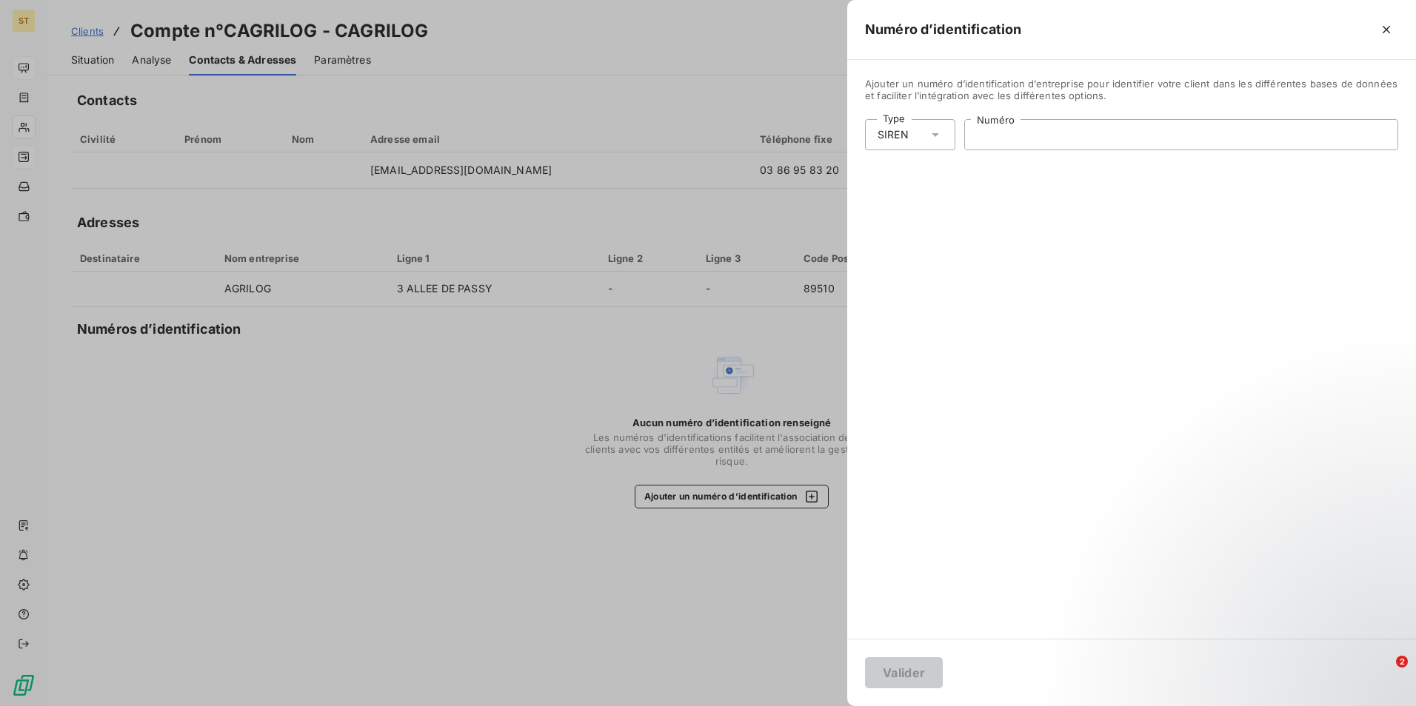
click at [1006, 130] on input "Numéro" at bounding box center [1181, 135] width 432 height 30
type input "3"
click at [932, 135] on icon at bounding box center [935, 134] width 15 height 15
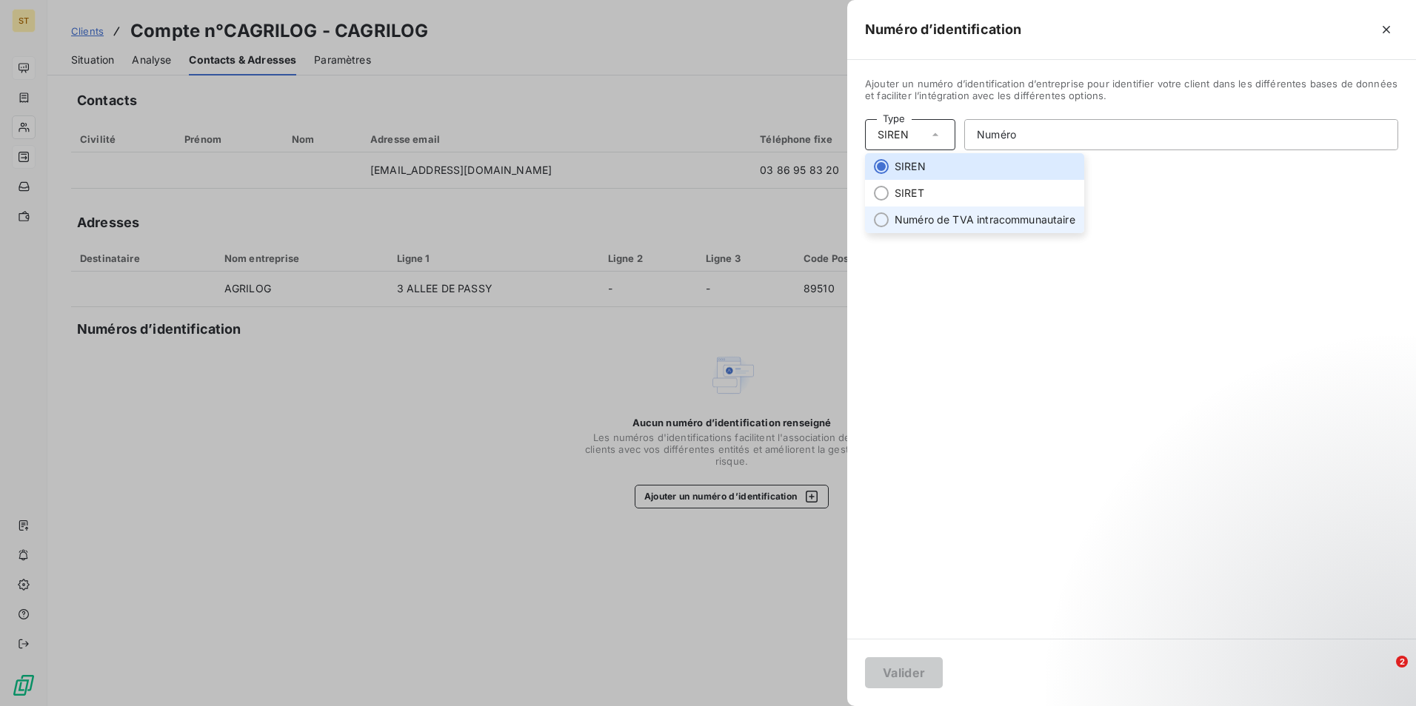
click at [883, 221] on div at bounding box center [881, 220] width 15 height 15
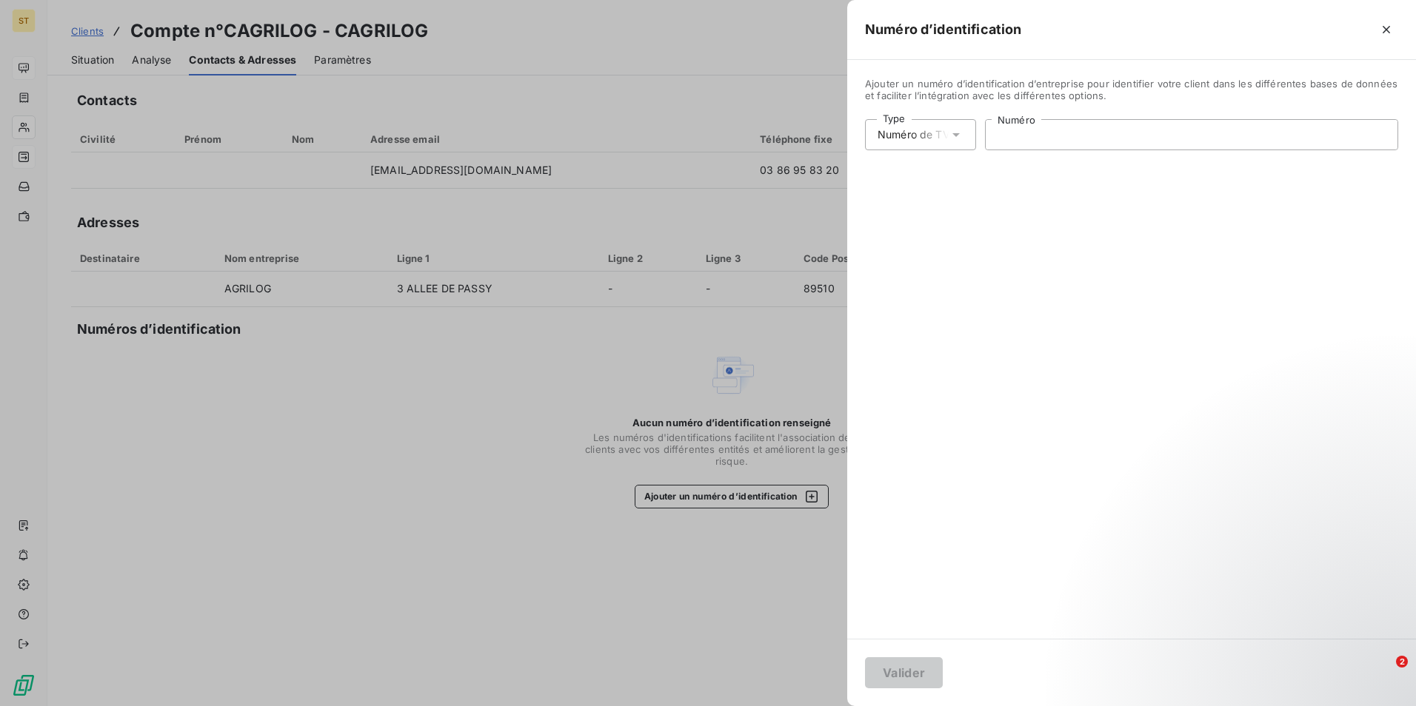
click at [1026, 138] on input "Numéro" at bounding box center [1192, 135] width 412 height 30
type input "3"
type input "FR38421499088"
click at [901, 670] on button "Valider" at bounding box center [904, 673] width 78 height 31
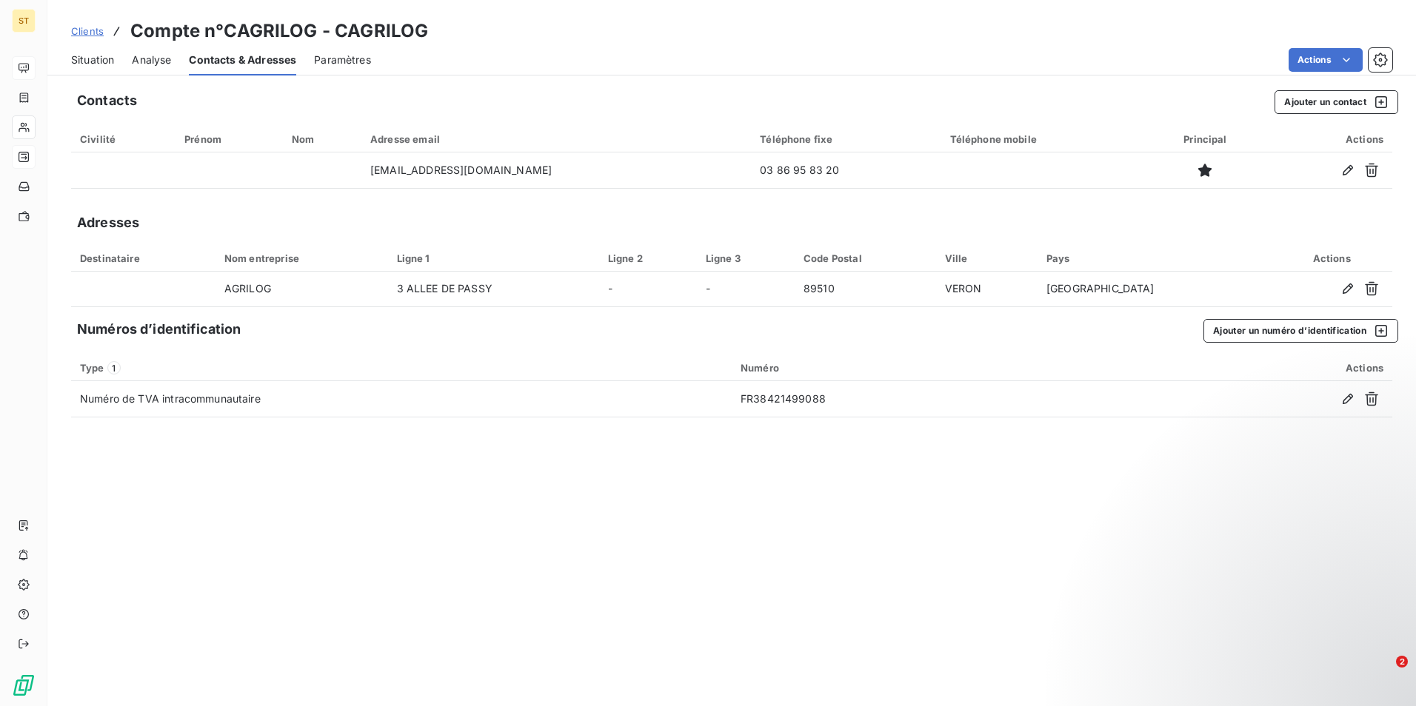
click at [87, 61] on span "Situation" at bounding box center [92, 60] width 43 height 15
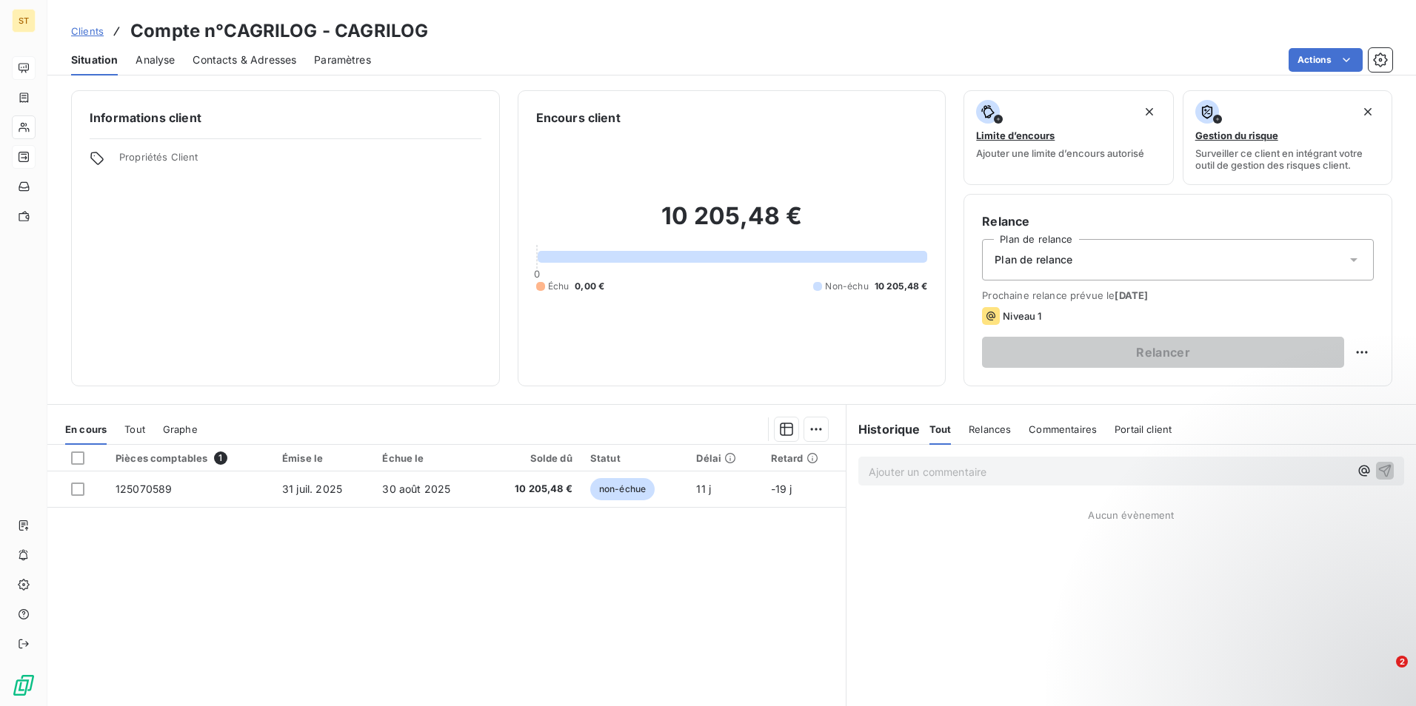
click at [237, 58] on span "Contacts & Adresses" at bounding box center [245, 60] width 104 height 15
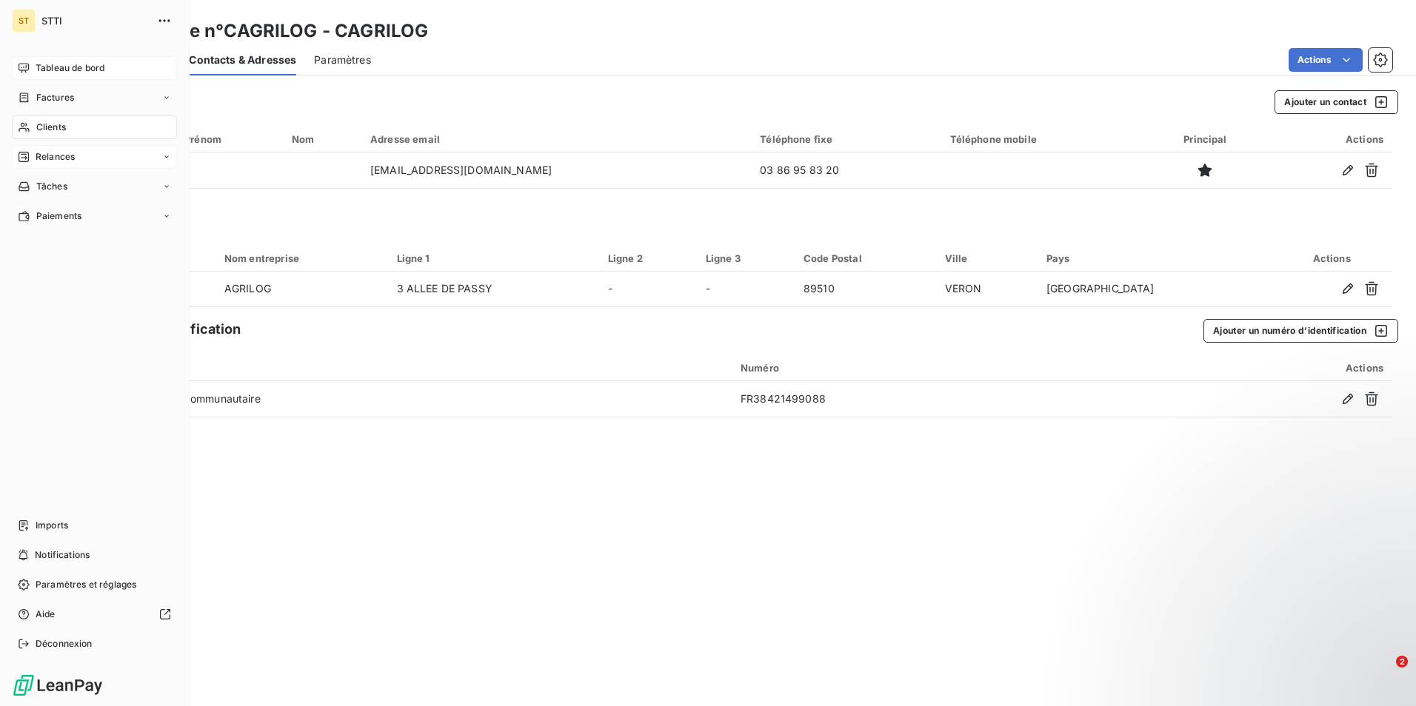
click at [61, 130] on span "Clients" at bounding box center [51, 127] width 30 height 13
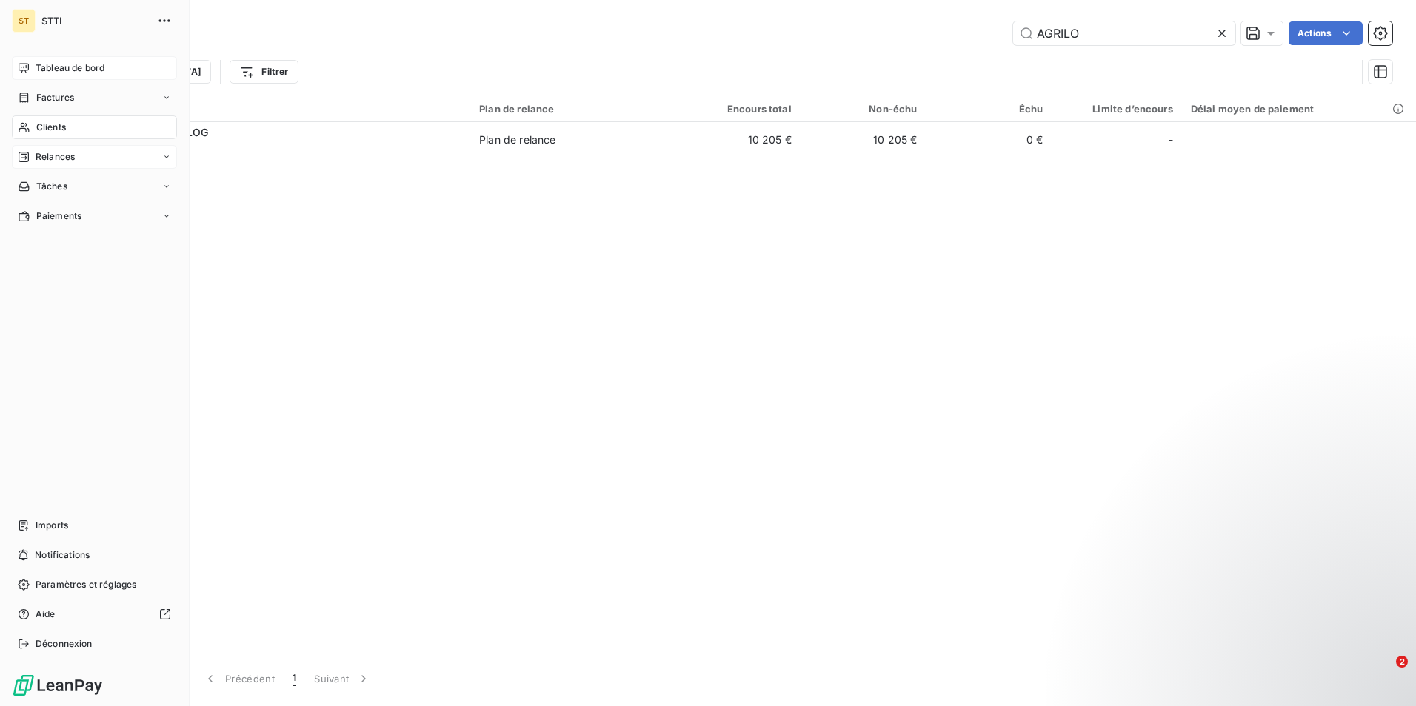
click at [94, 133] on div "Clients" at bounding box center [94, 128] width 165 height 24
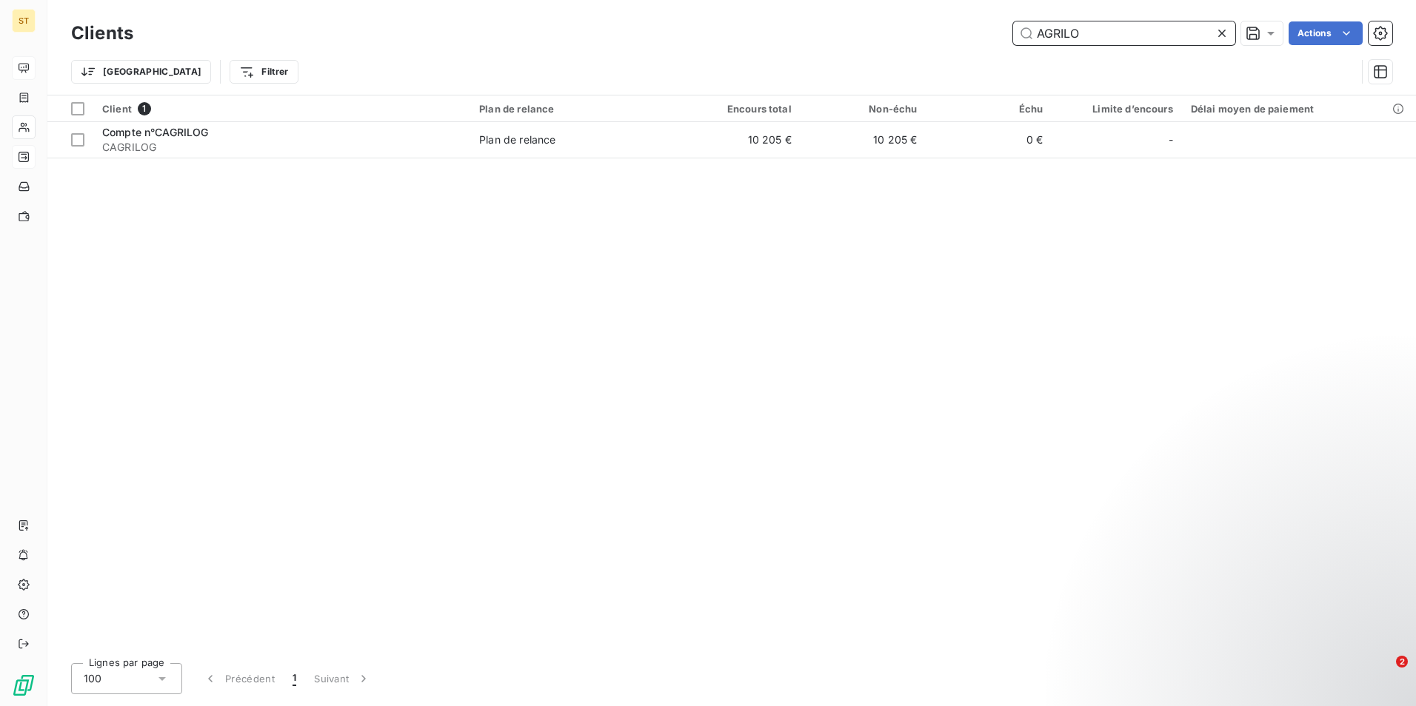
click at [1111, 36] on input "AGRILO" at bounding box center [1124, 33] width 222 height 24
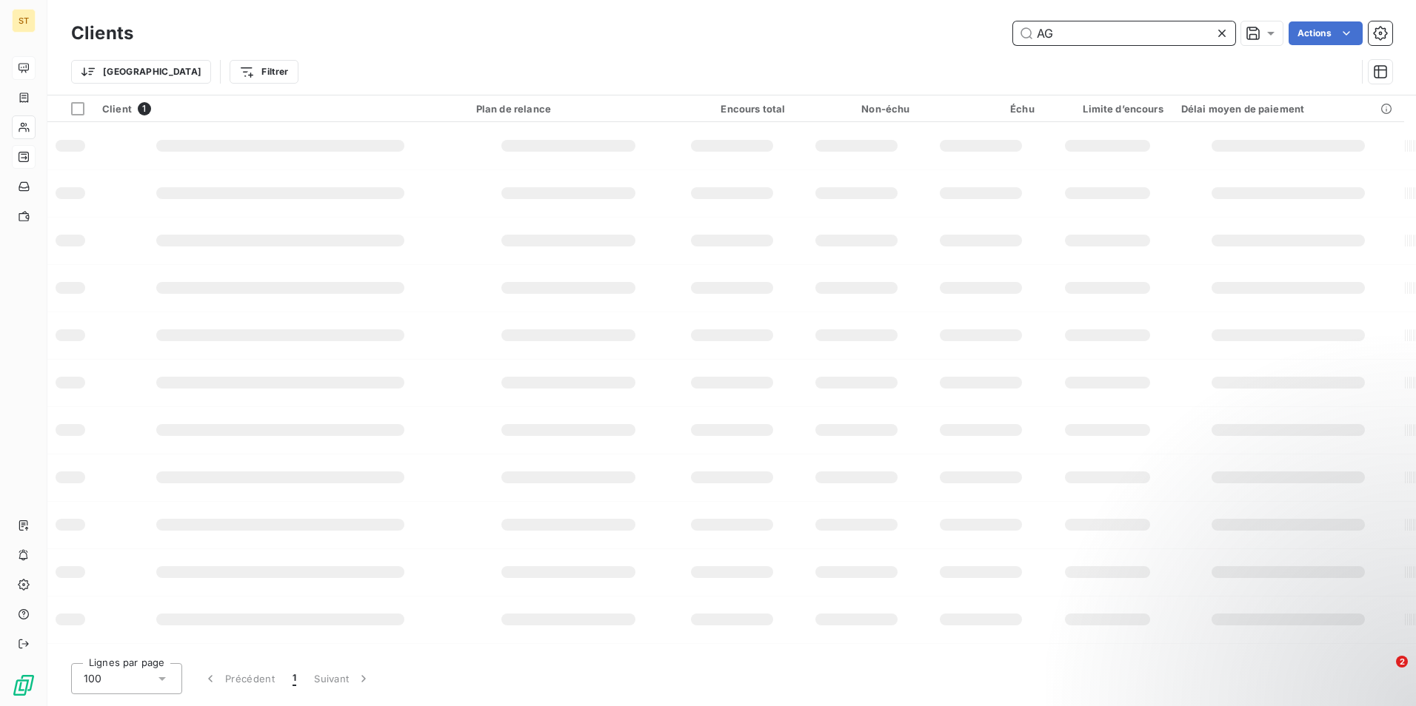
type input "A"
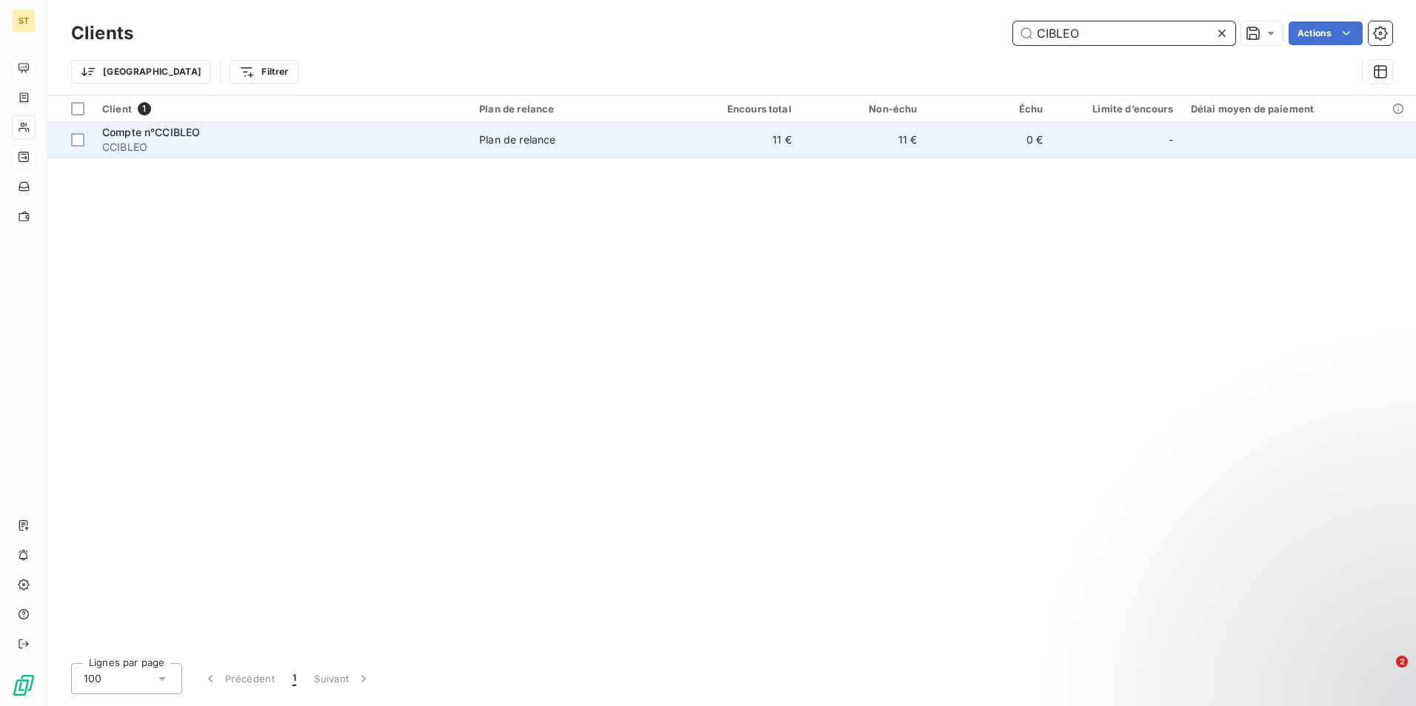
type input "CIBLEO"
click at [447, 149] on span "CCIBLEO" at bounding box center [281, 147] width 359 height 15
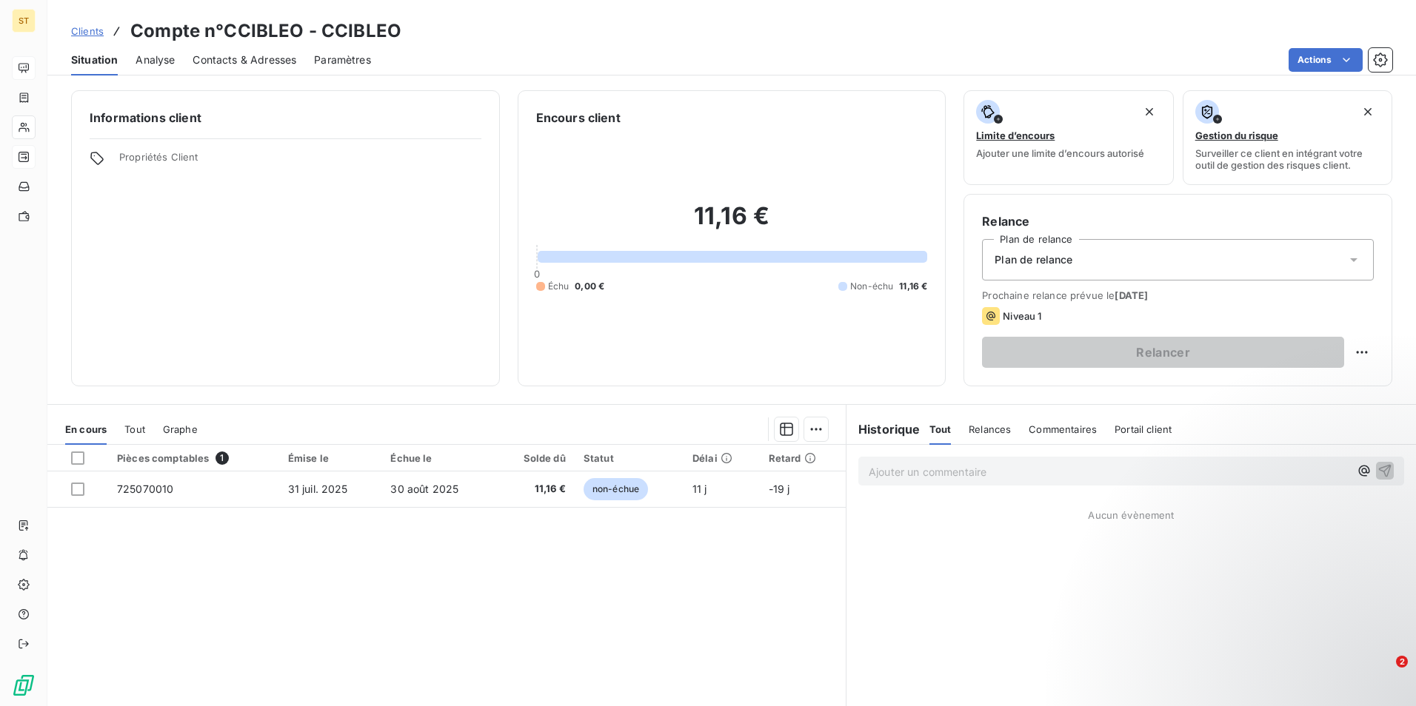
click at [247, 61] on span "Contacts & Adresses" at bounding box center [245, 60] width 104 height 15
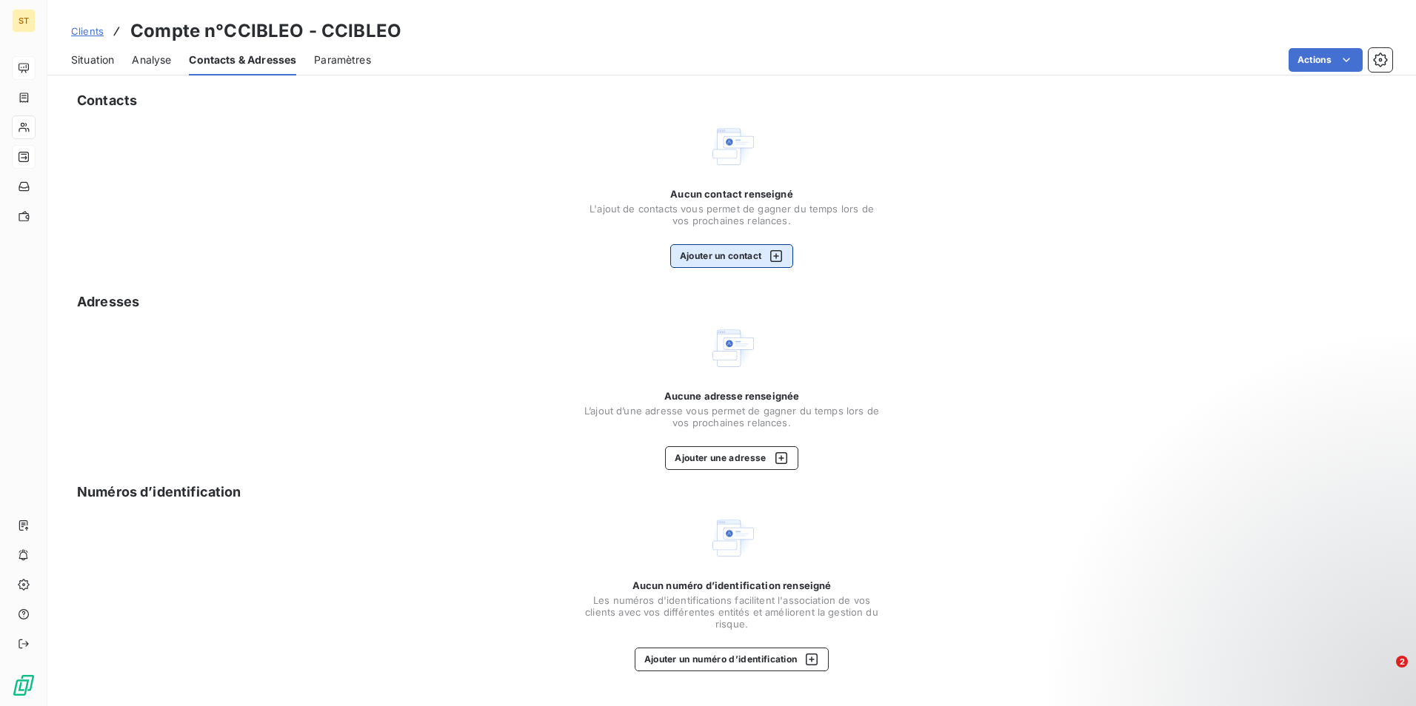
click at [775, 259] on icon "button" at bounding box center [776, 256] width 15 height 15
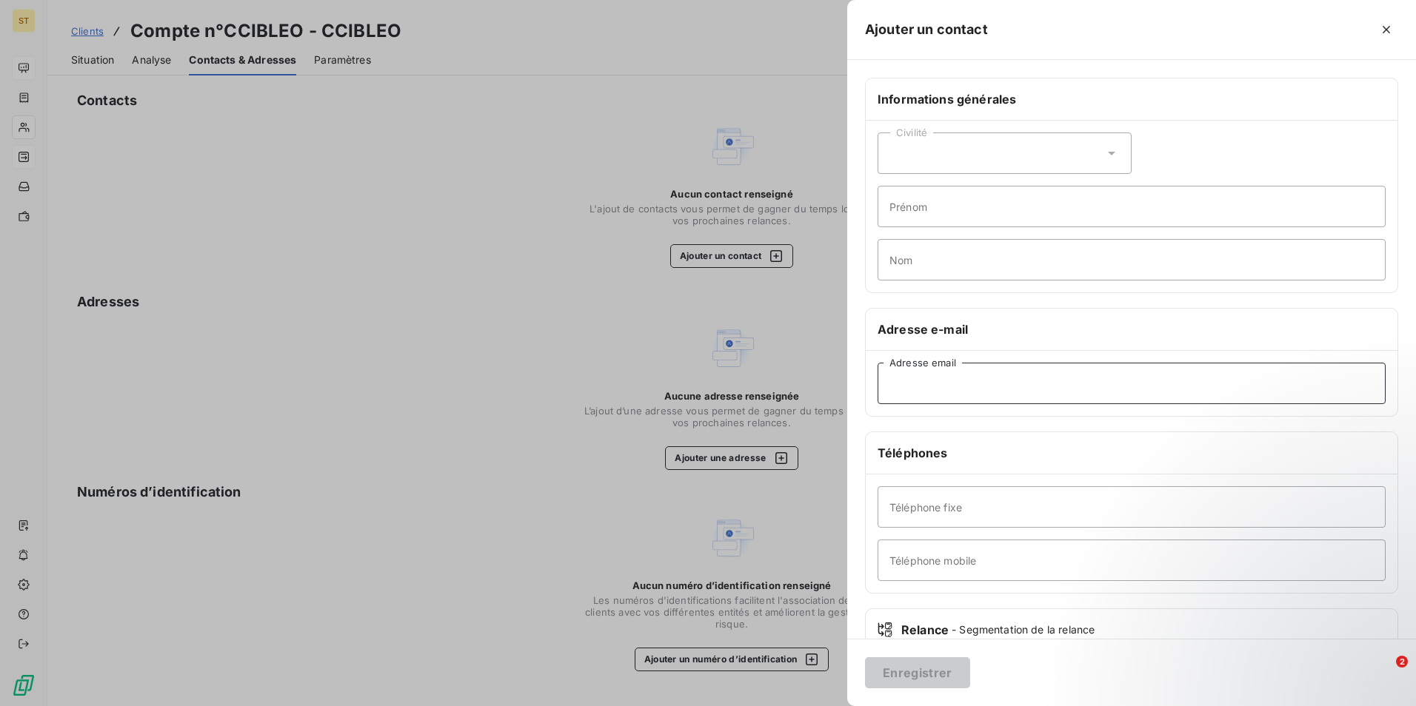
click at [914, 391] on input "Adresse email" at bounding box center [1131, 383] width 508 height 41
type input "C"
type input "c.godart@cibleo.com"
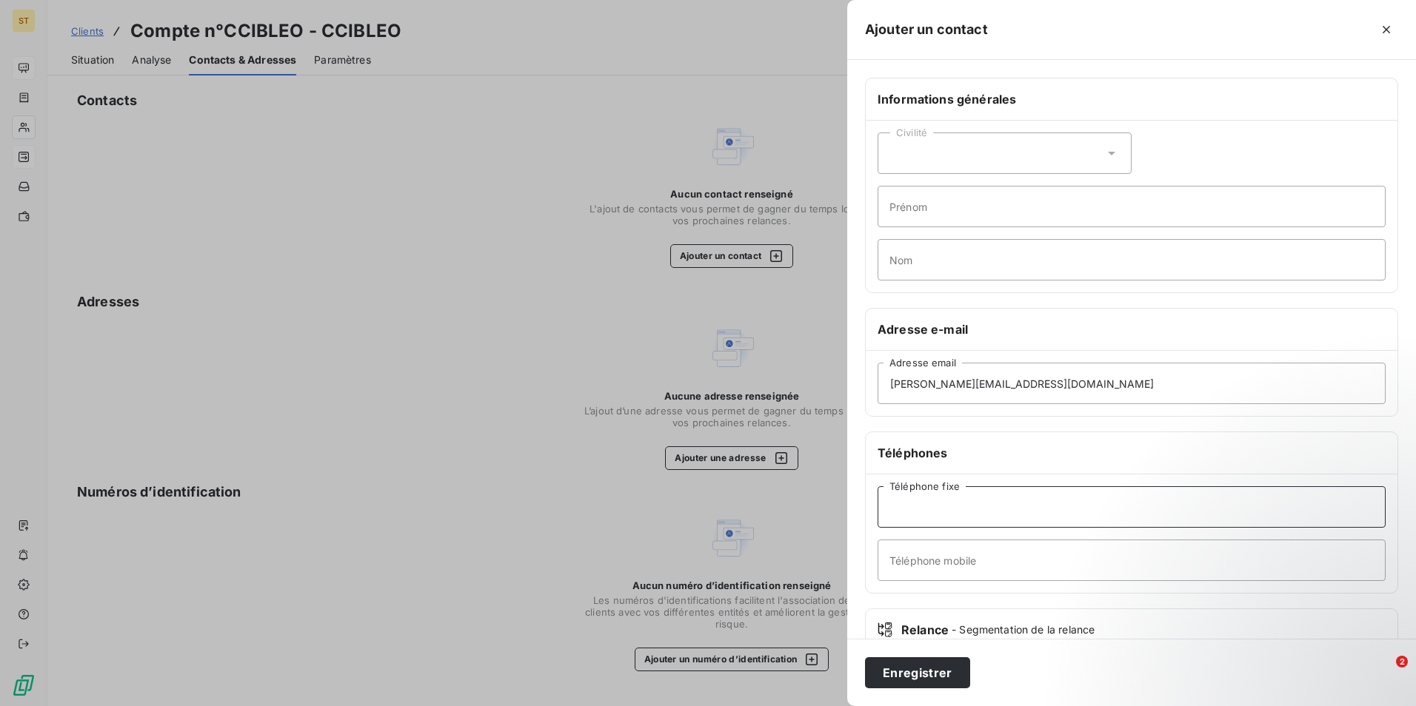
click at [938, 507] on input "Téléphone fixe" at bounding box center [1131, 506] width 508 height 41
type input "01 85 73 19 53"
click at [925, 672] on button "Enregistrer" at bounding box center [917, 673] width 105 height 31
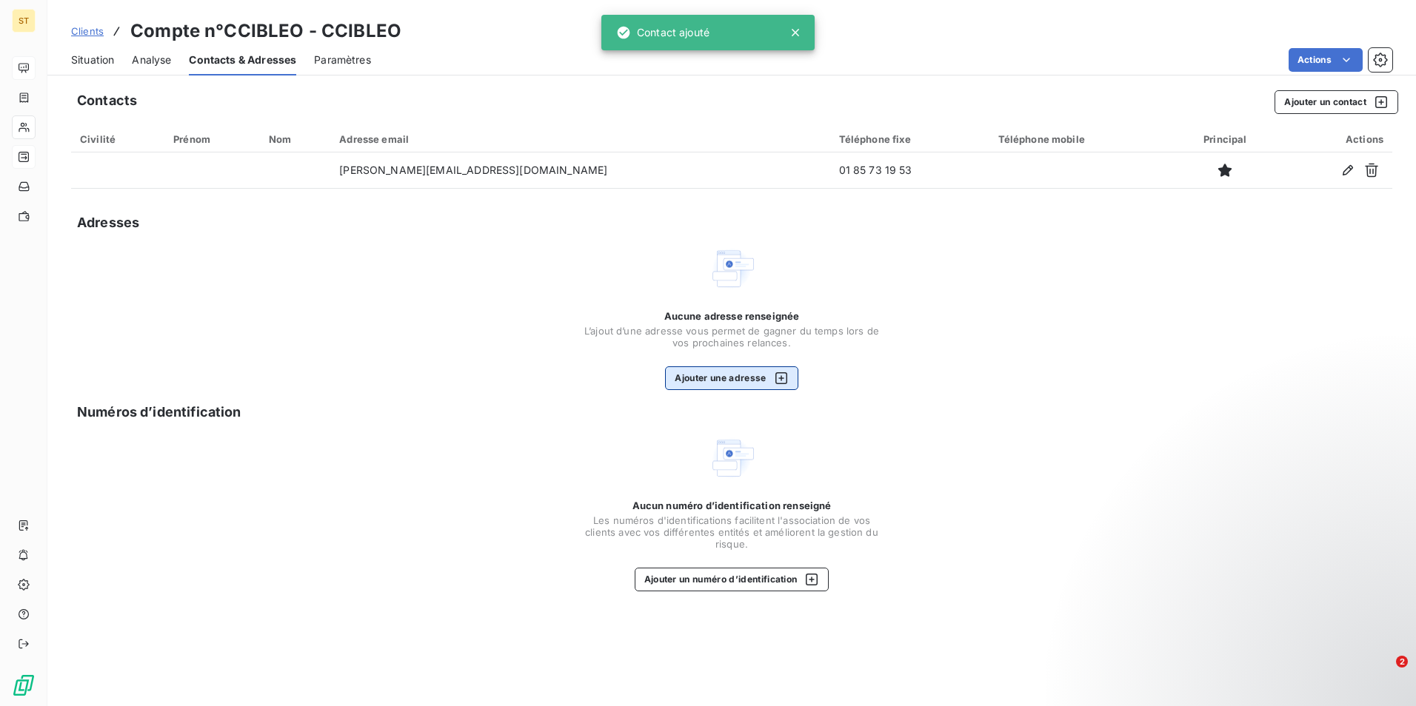
click at [787, 379] on icon "button" at bounding box center [781, 378] width 12 height 12
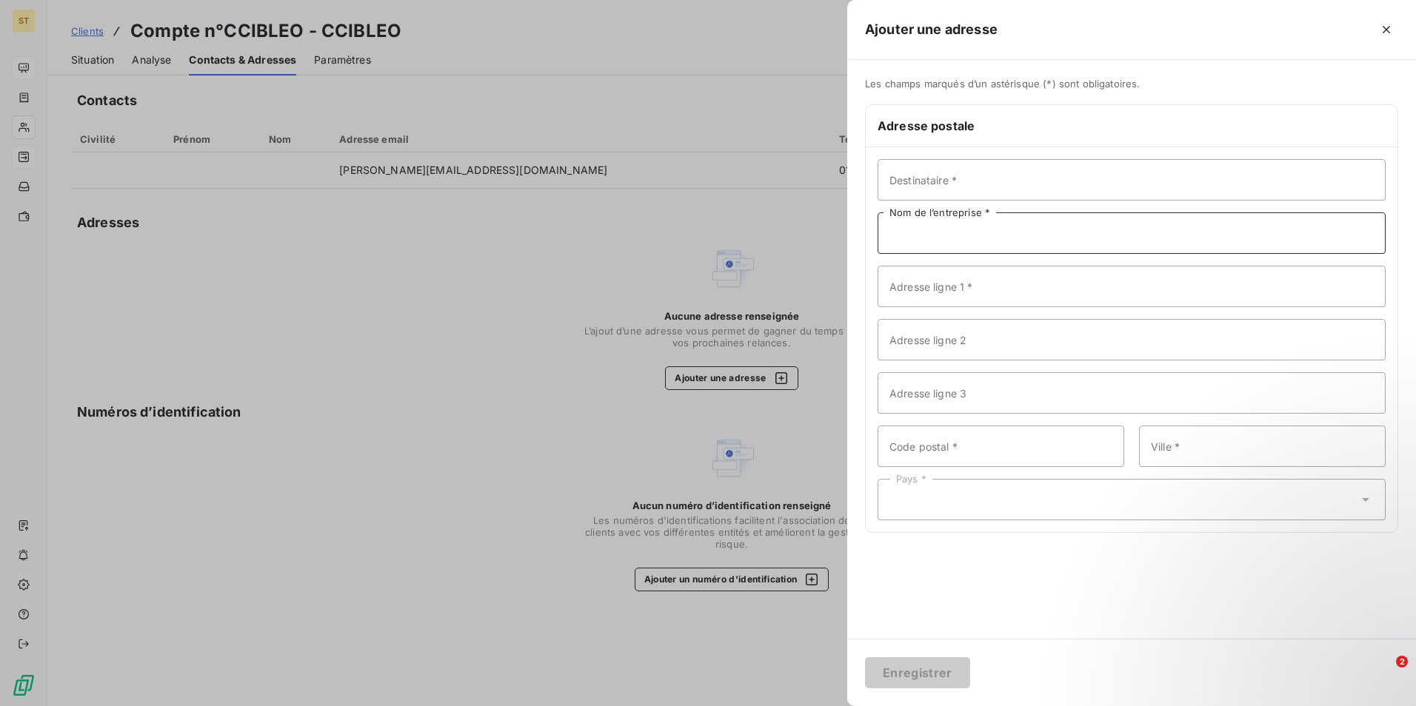
click at [922, 239] on input "Nom de l’entreprise *" at bounding box center [1131, 233] width 508 height 41
type input "CIBLEO"
click at [922, 291] on input "Adresse ligne 1 *" at bounding box center [1131, 286] width 508 height 41
type input "88 AVENUE DES TERNES"
click at [926, 455] on input "Code postal *" at bounding box center [1000, 446] width 247 height 41
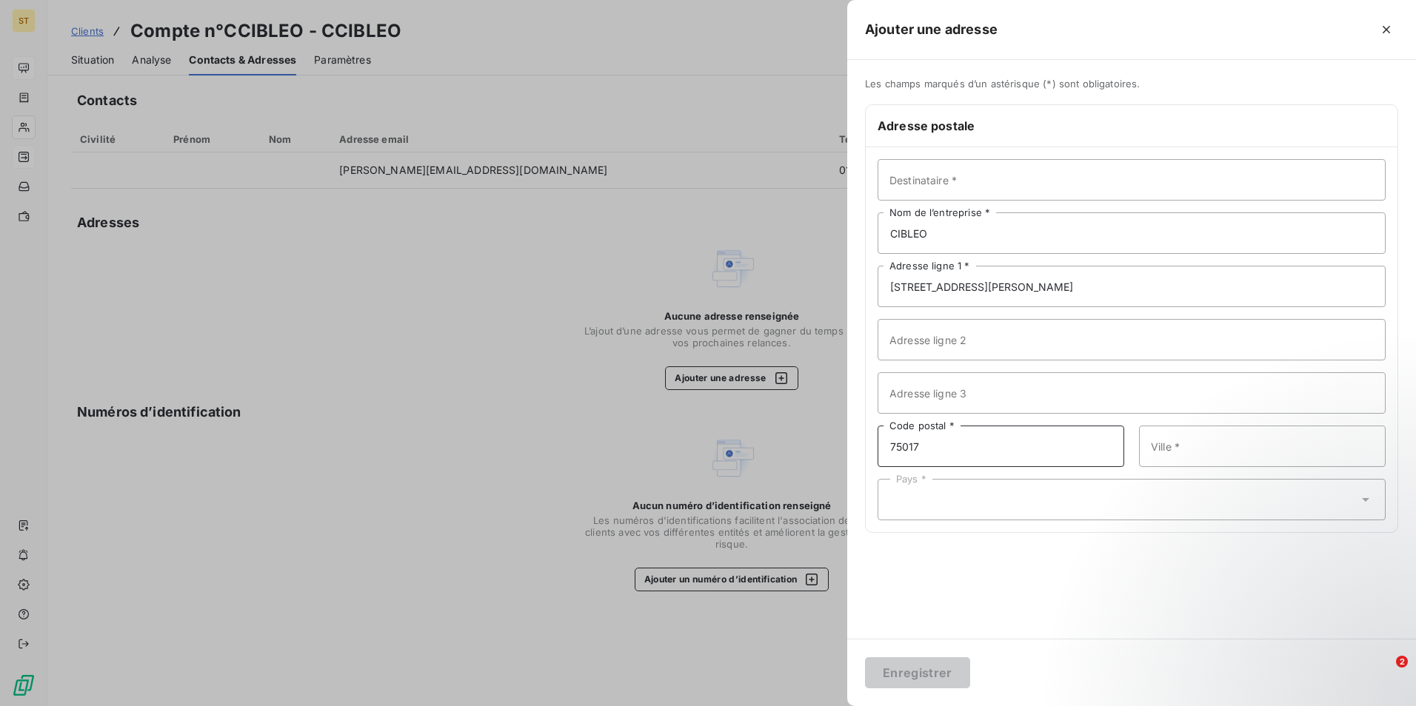
type input "75017"
type input "PARIS 17EME ARRONDISSEMENT"
click at [916, 503] on div "Pays *" at bounding box center [1131, 499] width 508 height 41
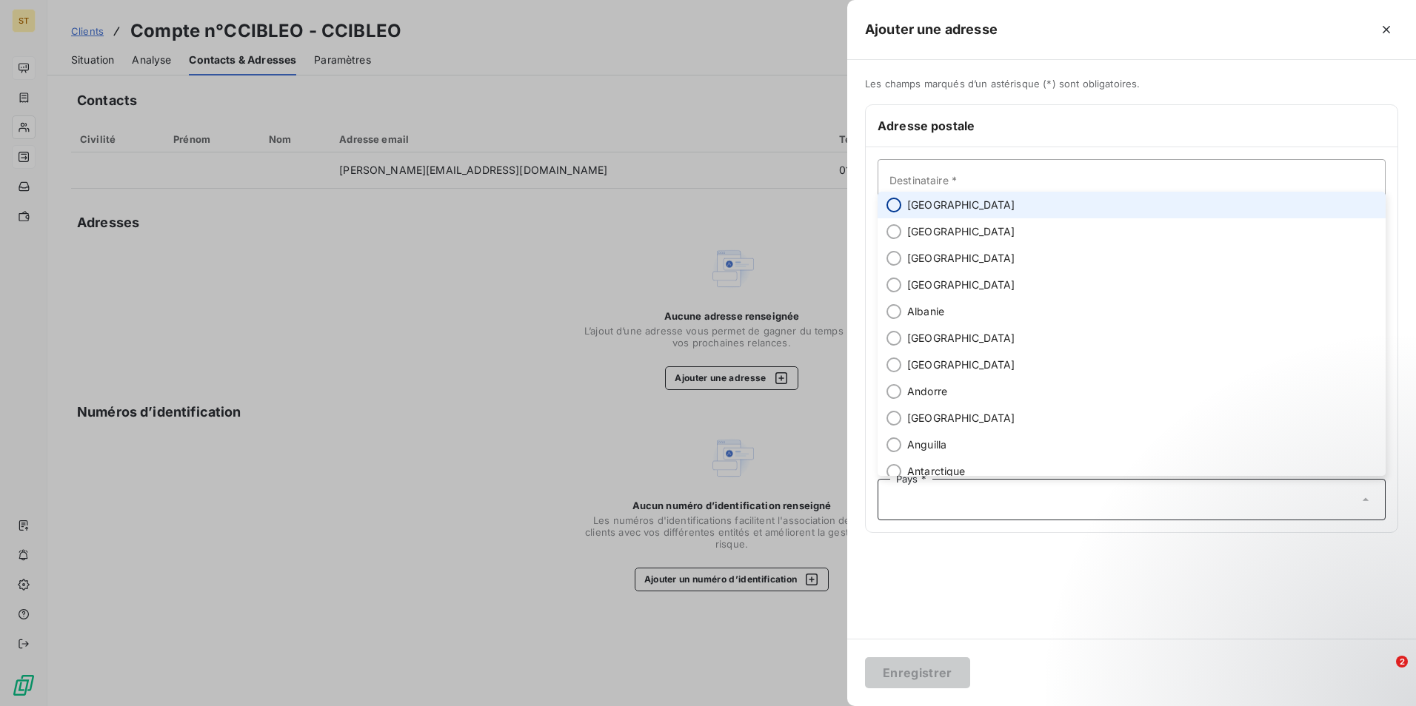
click at [891, 202] on input "radio" at bounding box center [893, 205] width 15 height 15
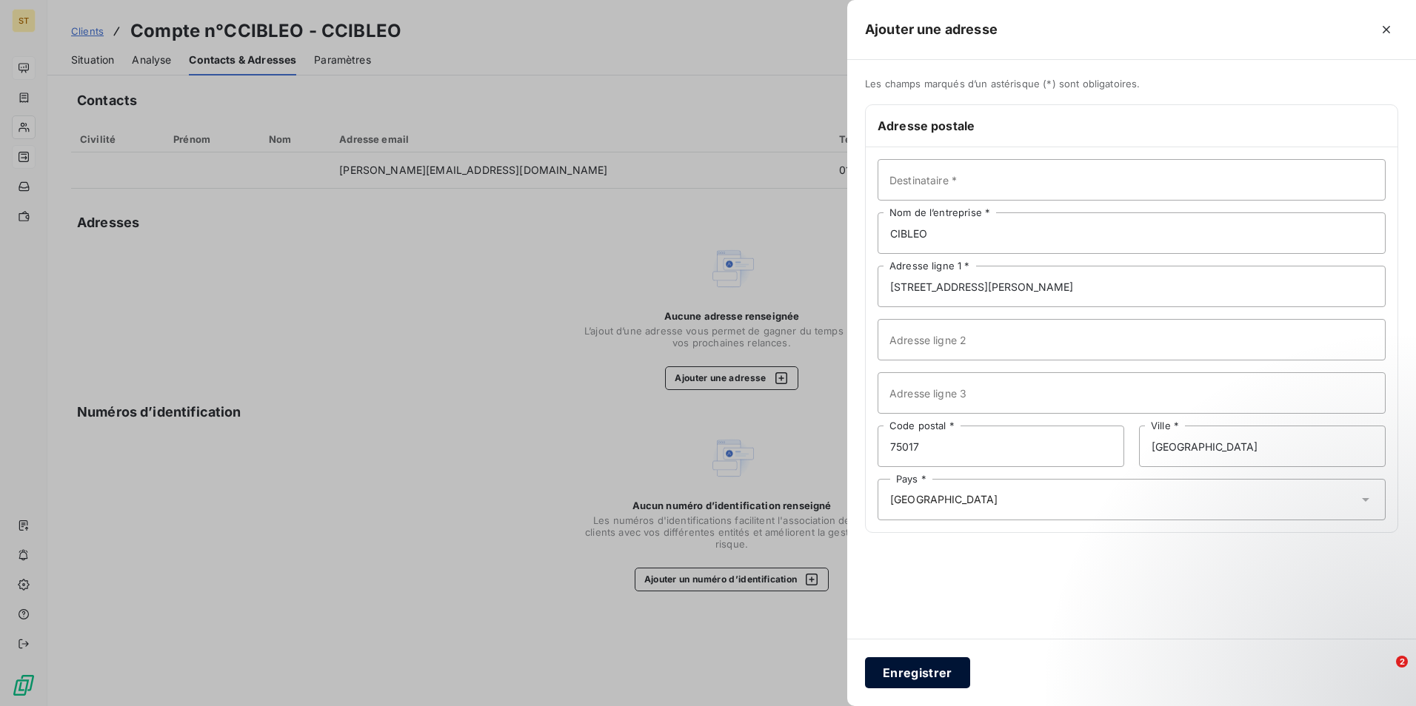
click at [917, 675] on button "Enregistrer" at bounding box center [917, 673] width 105 height 31
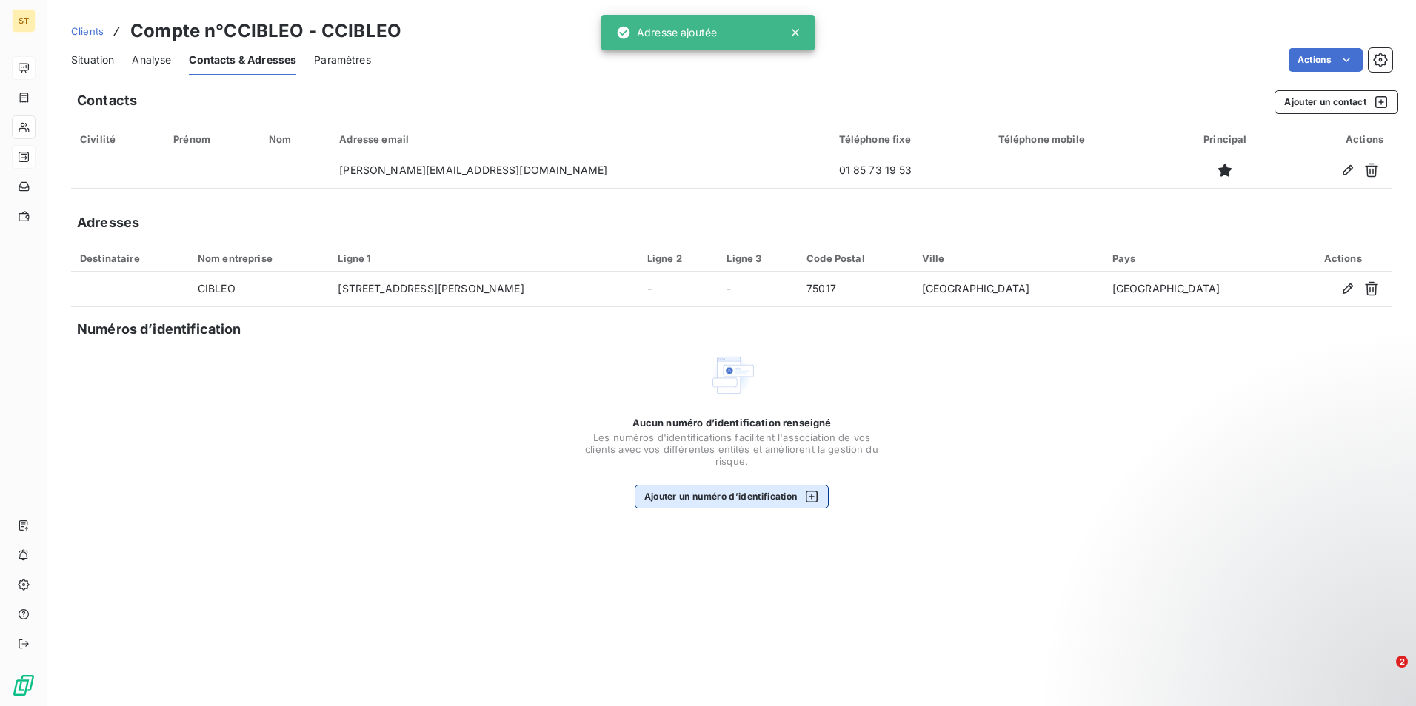
click at [815, 494] on icon "button" at bounding box center [811, 496] width 15 height 15
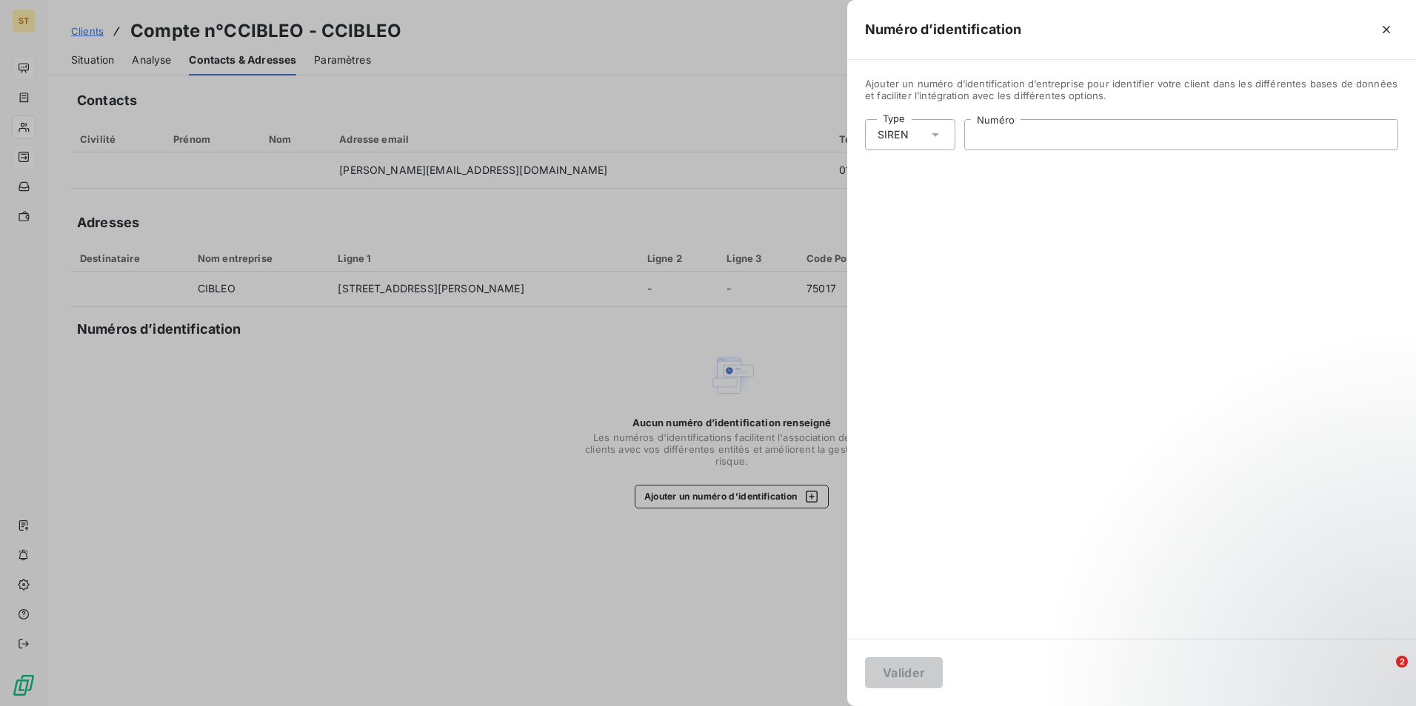
click at [986, 136] on input "Numéro" at bounding box center [1181, 135] width 432 height 30
type input "538 647 033"
click at [907, 669] on button "Valider" at bounding box center [904, 673] width 78 height 31
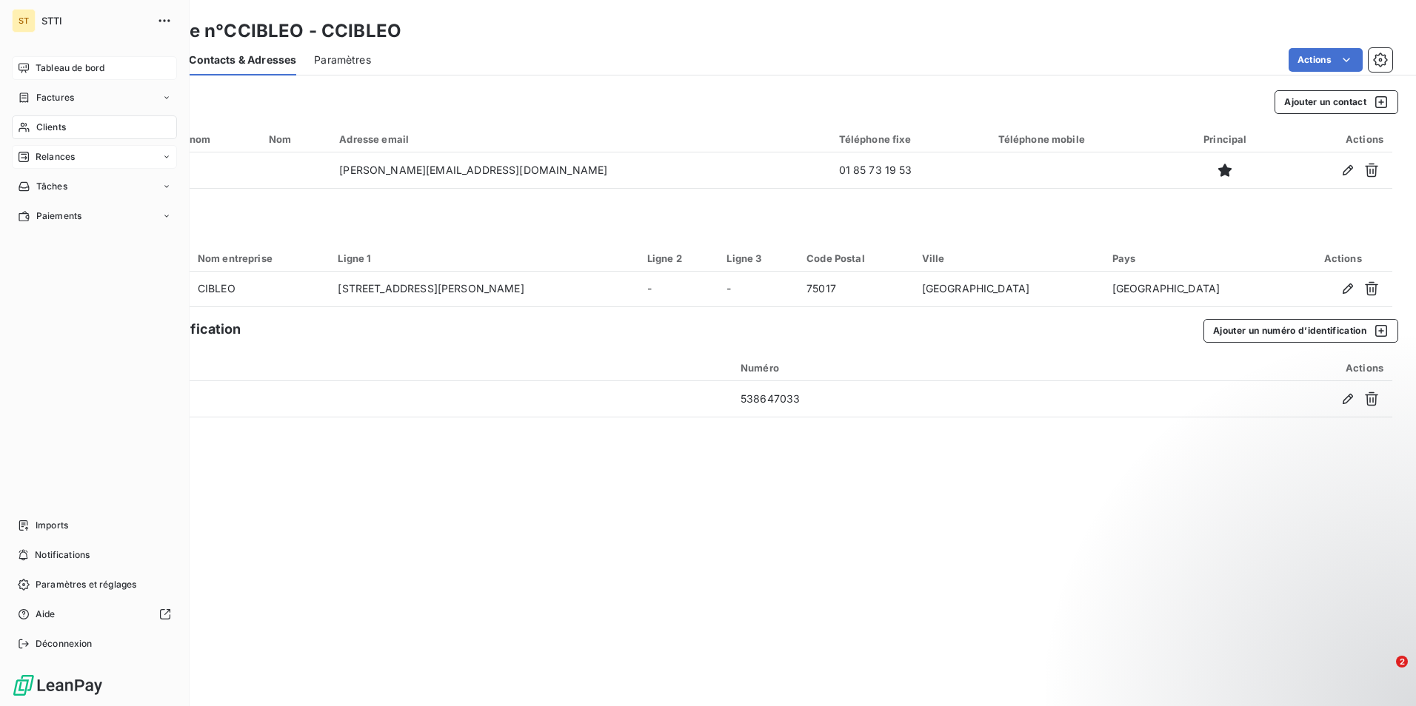
click at [61, 132] on span "Clients" at bounding box center [51, 127] width 30 height 13
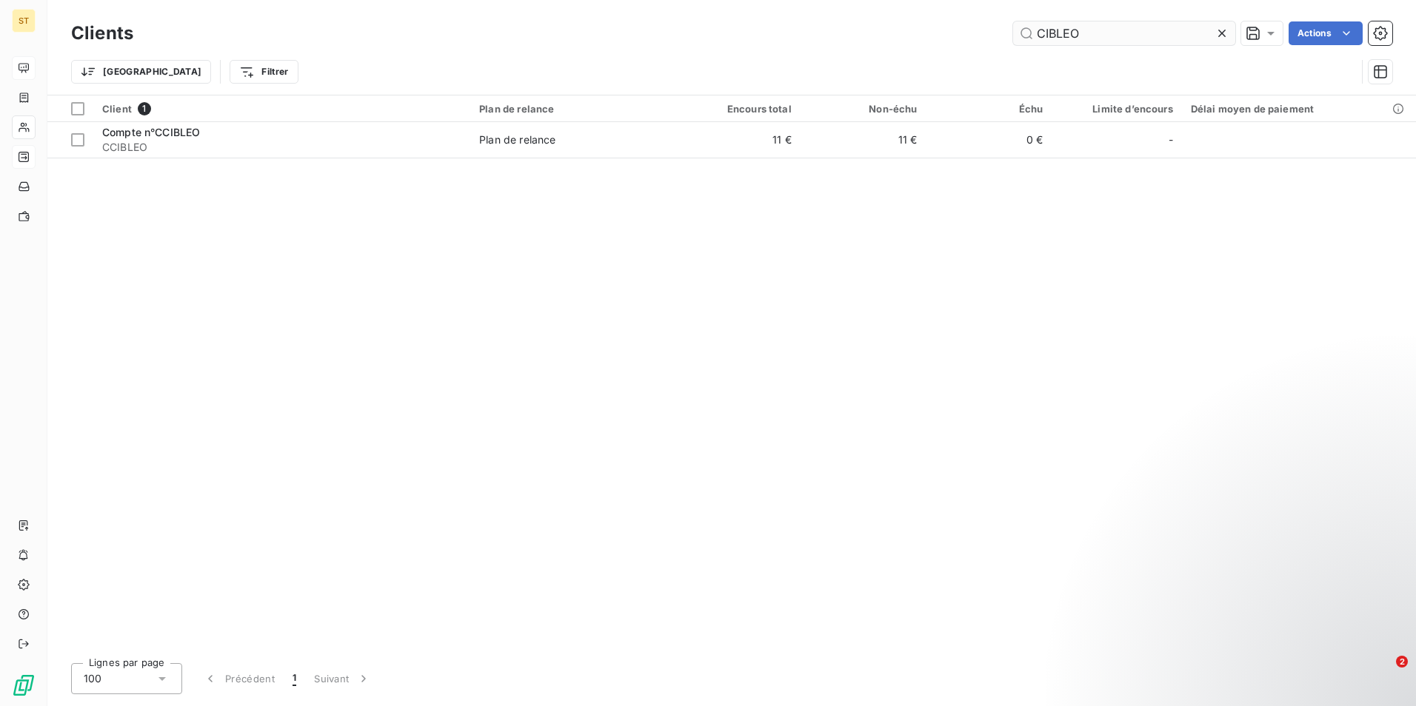
click at [1125, 38] on input "CIBLEO" at bounding box center [1124, 33] width 222 height 24
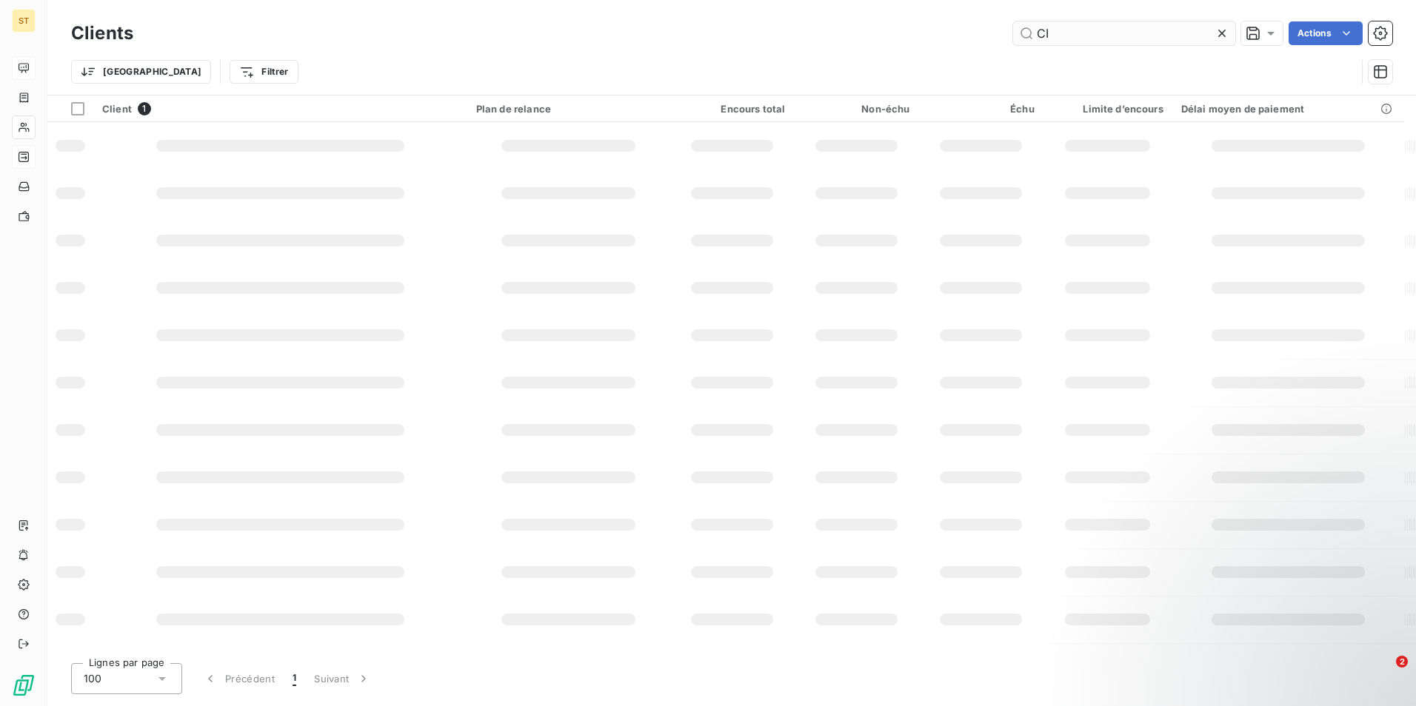
type input "C"
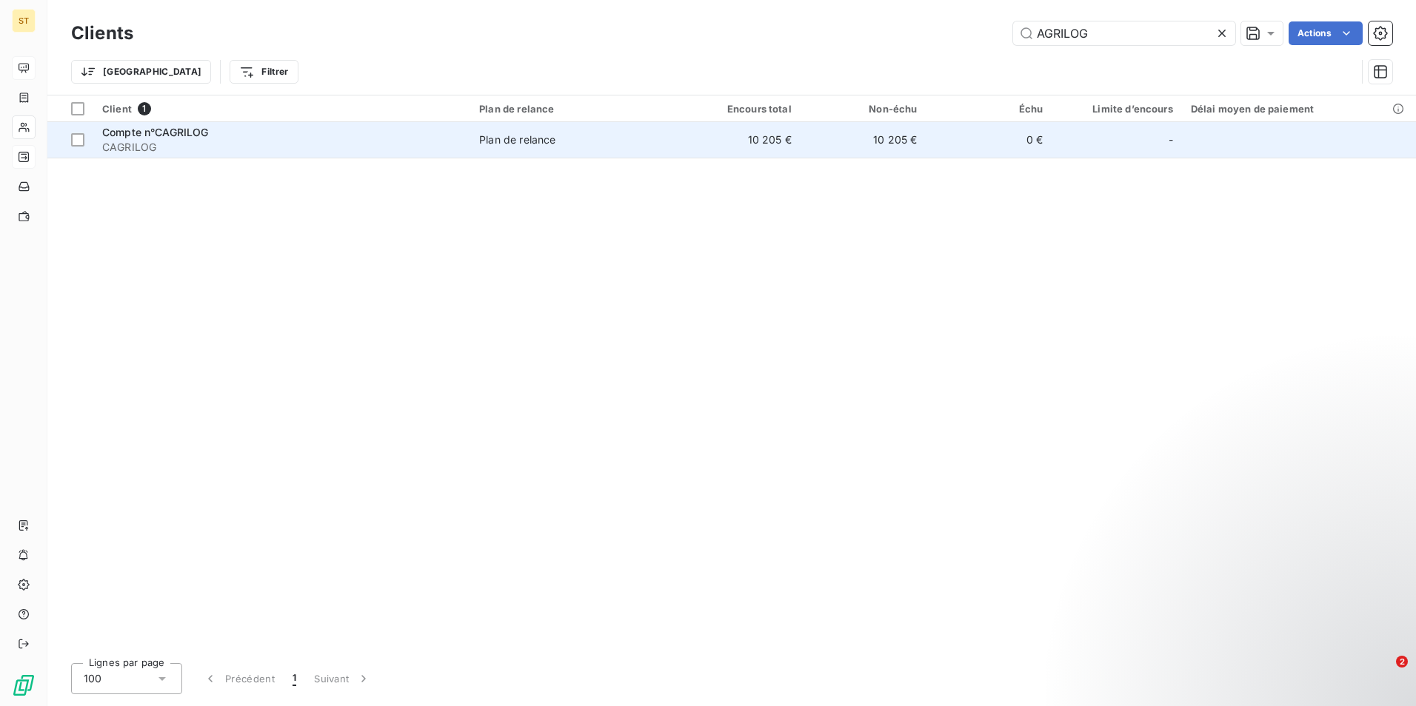
type input "AGRILOG"
click at [527, 144] on div "Plan de relance" at bounding box center [517, 140] width 76 height 15
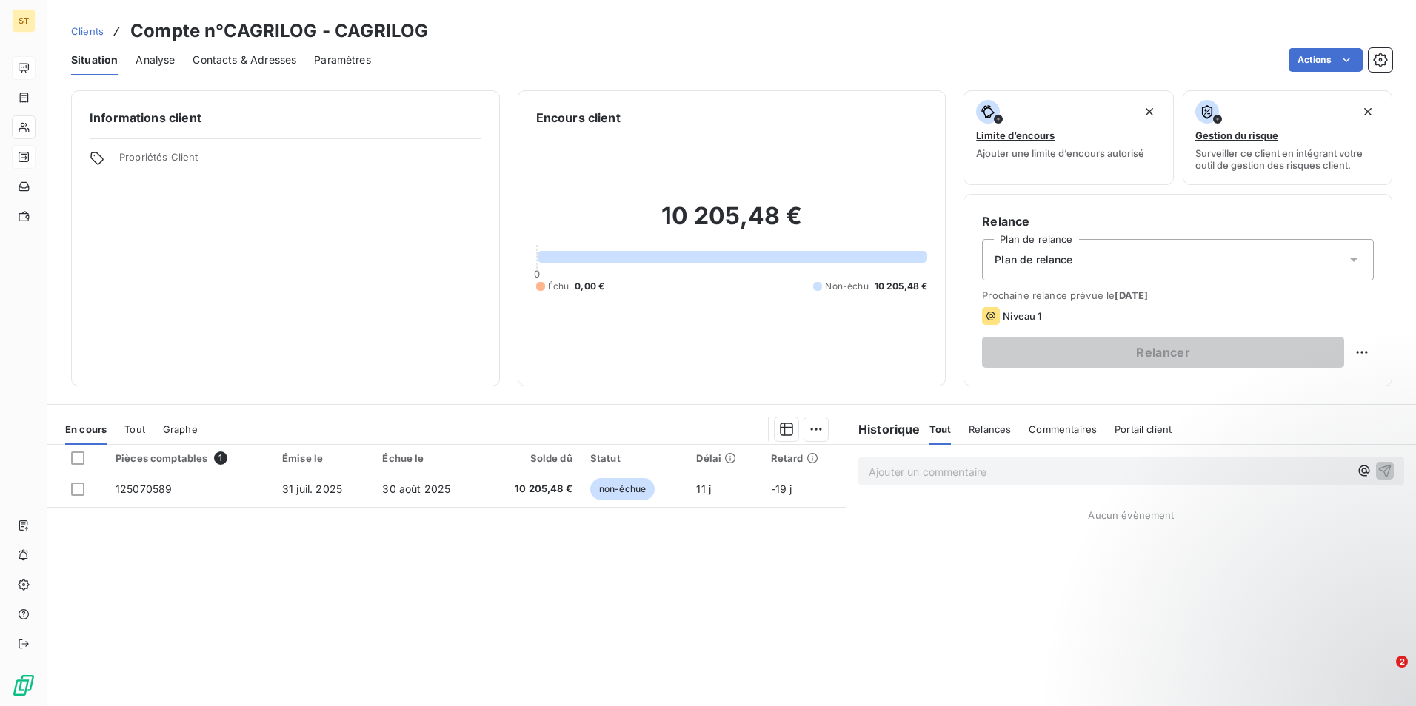
click at [242, 59] on span "Contacts & Adresses" at bounding box center [245, 60] width 104 height 15
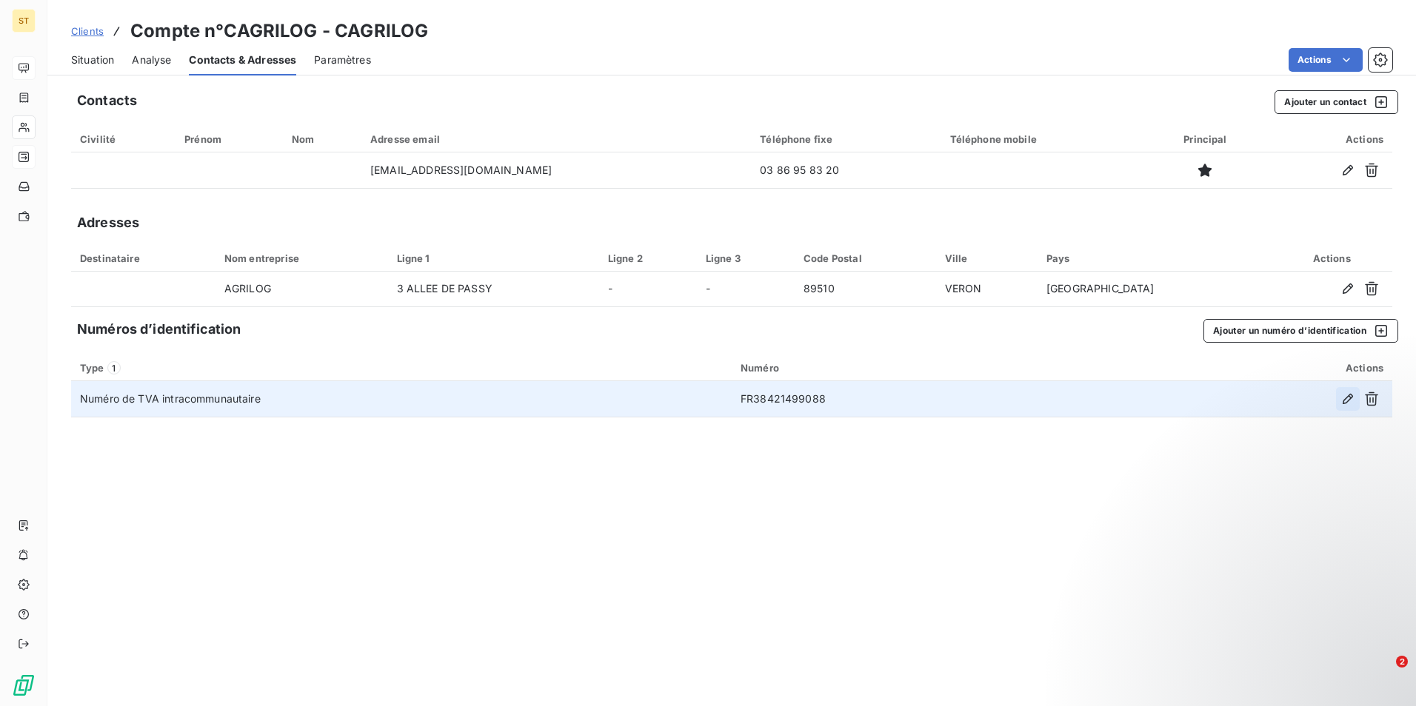
click at [1348, 401] on icon "button" at bounding box center [1347, 399] width 15 height 15
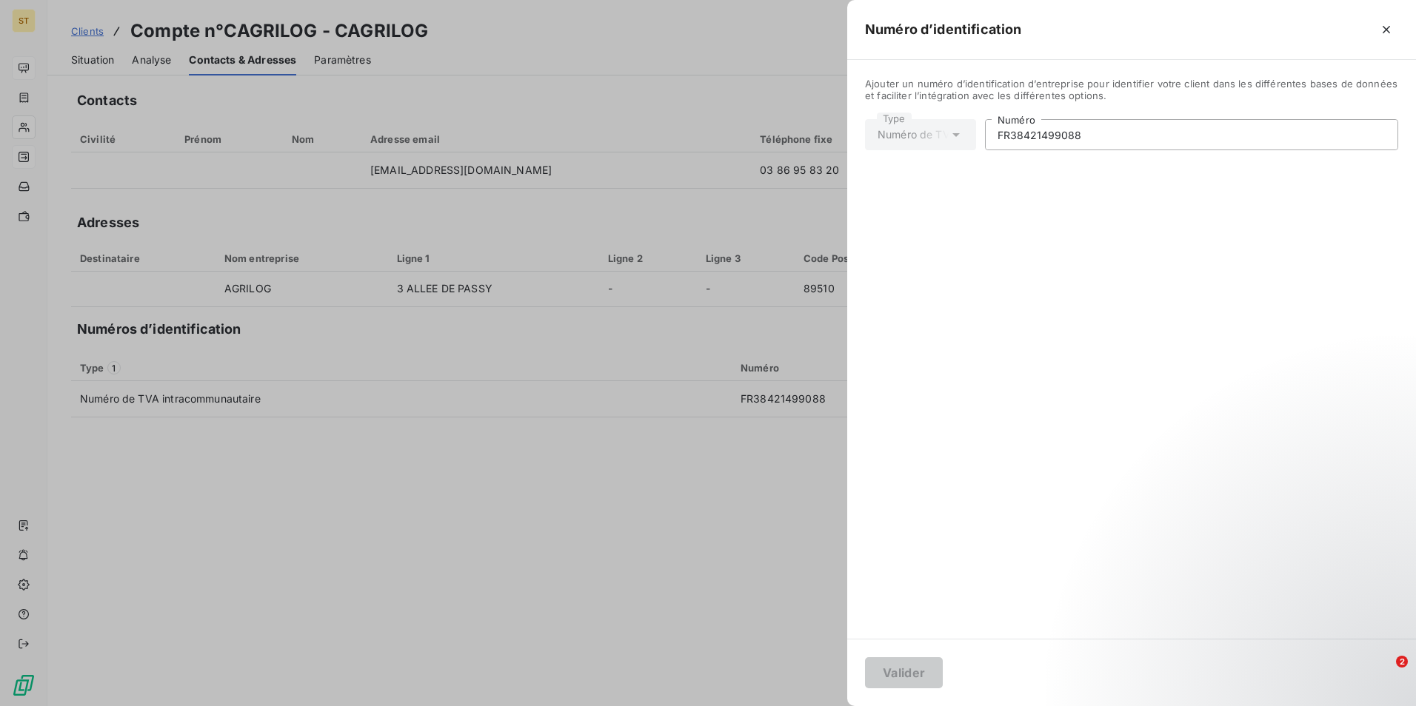
click at [953, 135] on icon at bounding box center [956, 134] width 15 height 15
click at [950, 135] on icon at bounding box center [956, 134] width 15 height 15
click at [1103, 139] on input "FR38421499088" at bounding box center [1192, 135] width 412 height 30
click at [956, 136] on icon at bounding box center [955, 135] width 7 height 4
click at [1010, 136] on input "FR38421499088" at bounding box center [1192, 135] width 412 height 30
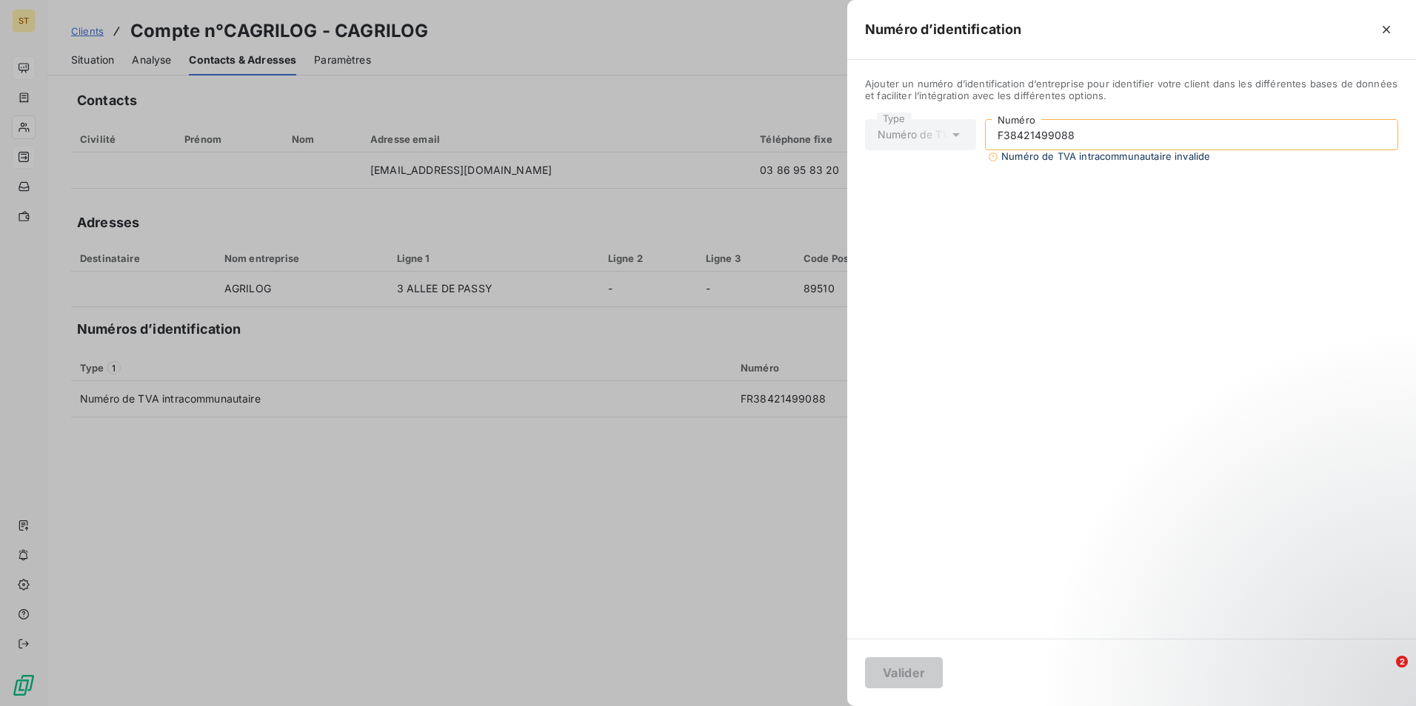
type input "FR38421499088"
click at [956, 133] on icon at bounding box center [955, 135] width 7 height 4
click at [1387, 27] on icon "button" at bounding box center [1386, 29] width 15 height 15
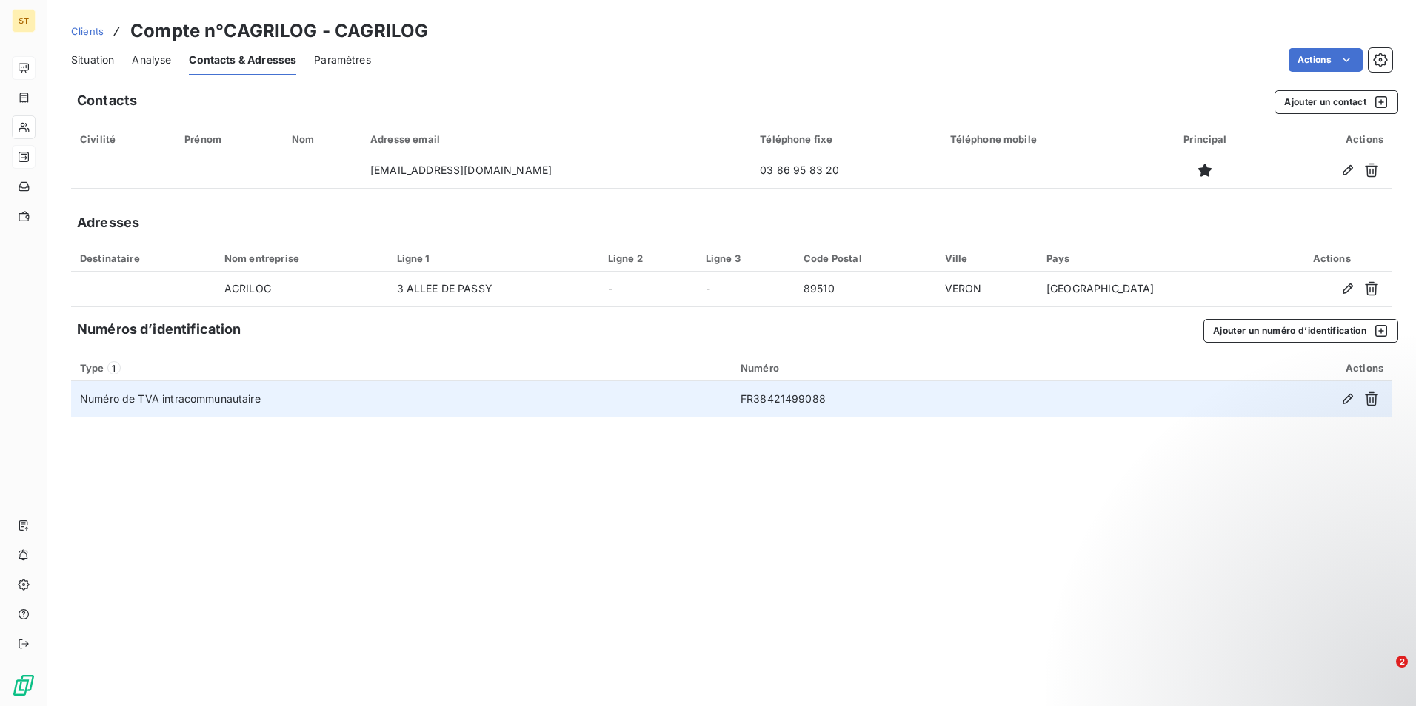
click at [109, 399] on td "Numéro de TVA intracommunautaire" at bounding box center [401, 399] width 660 height 36
click at [264, 401] on td "Numéro de TVA intracommunautaire" at bounding box center [401, 399] width 660 height 36
click at [1345, 398] on icon "button" at bounding box center [1347, 399] width 15 height 15
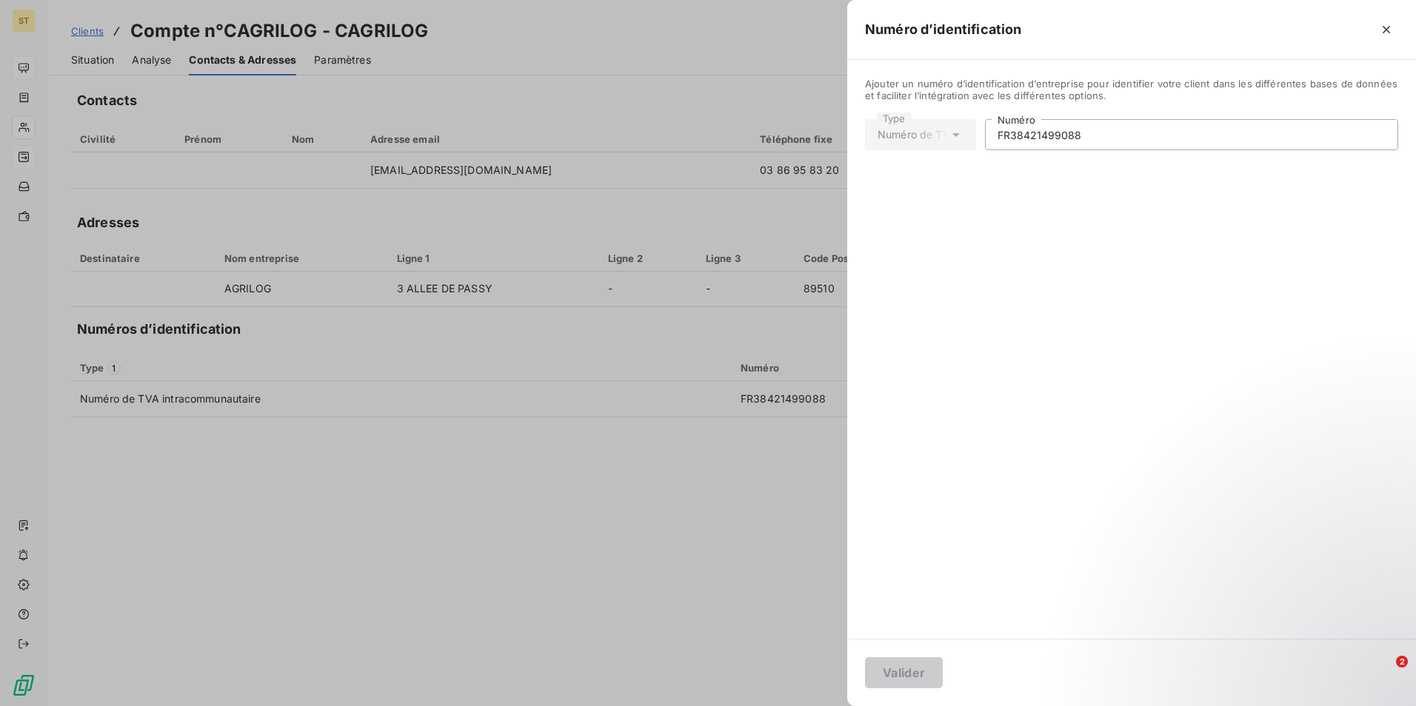
click at [954, 133] on icon at bounding box center [956, 134] width 15 height 15
click at [1382, 32] on icon "button" at bounding box center [1386, 29] width 15 height 15
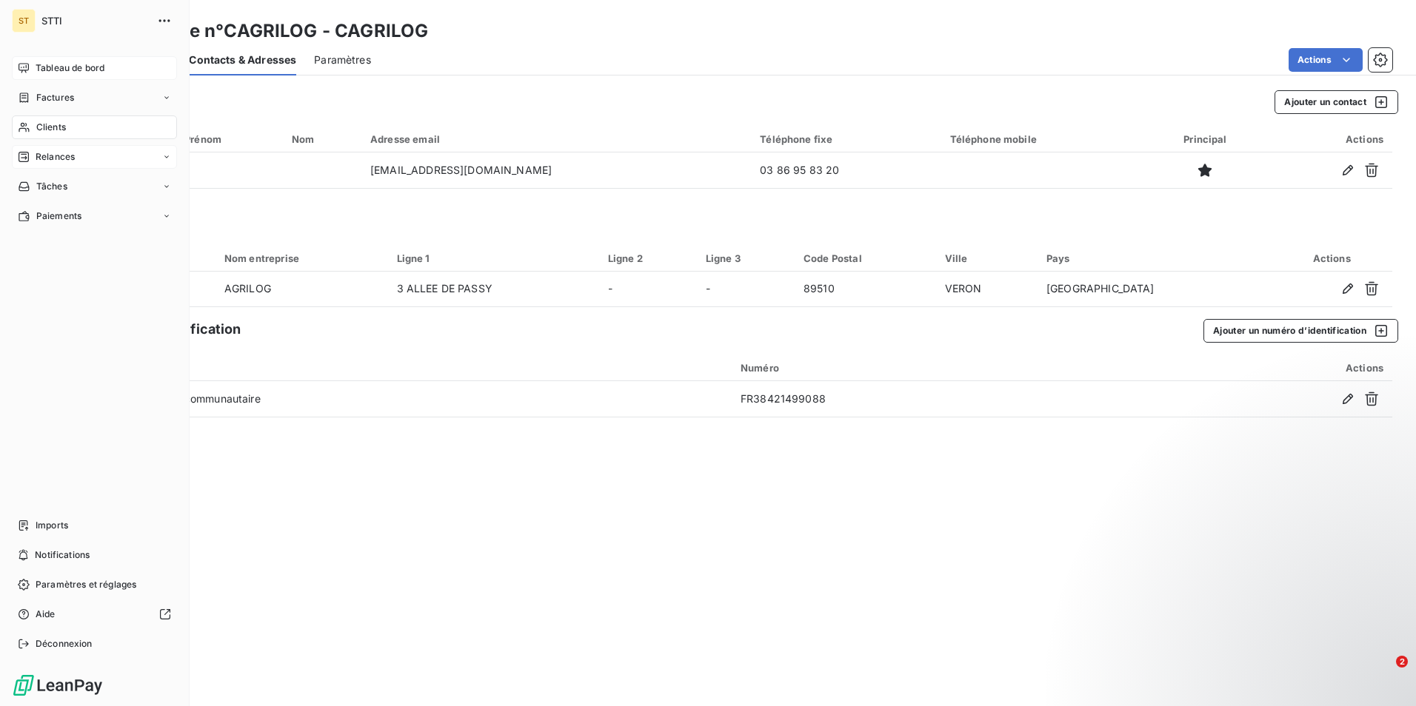
click at [30, 124] on div "Clients" at bounding box center [94, 128] width 165 height 24
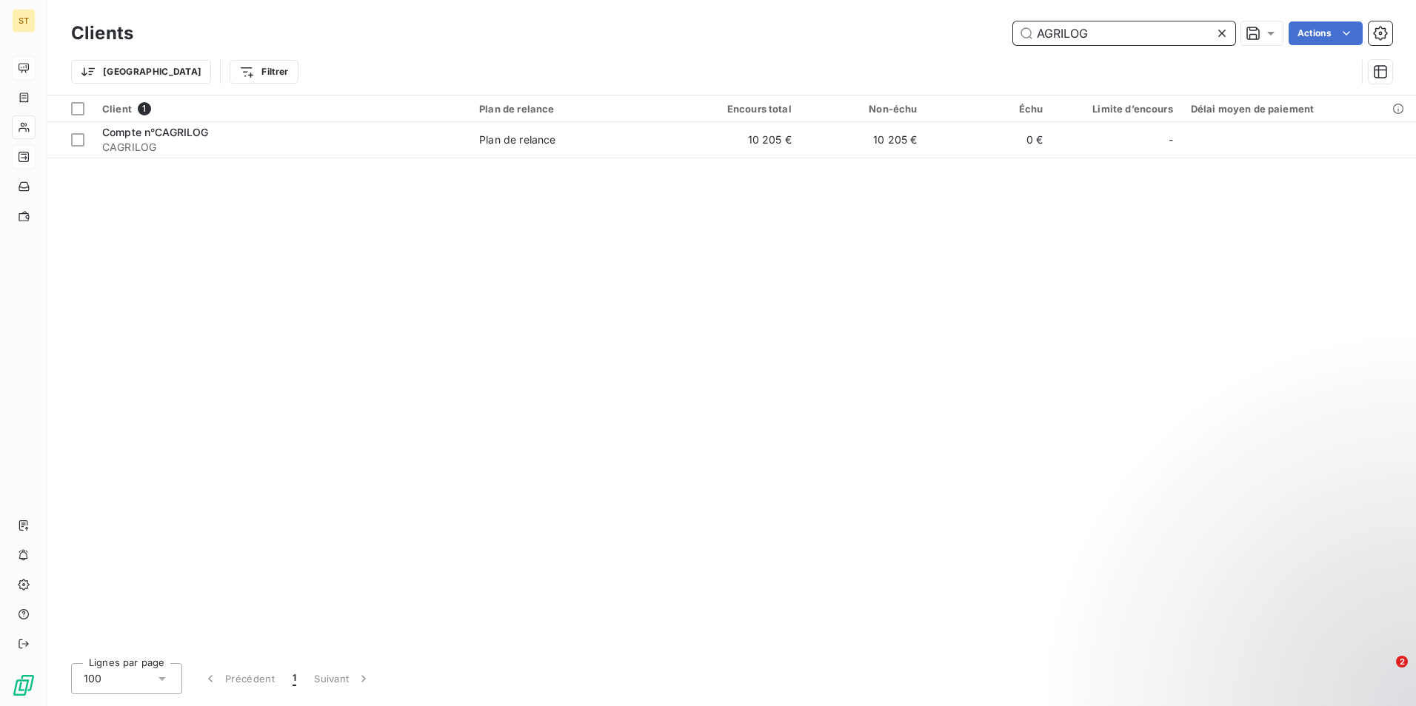
click at [1100, 36] on input "AGRILOG" at bounding box center [1124, 33] width 222 height 24
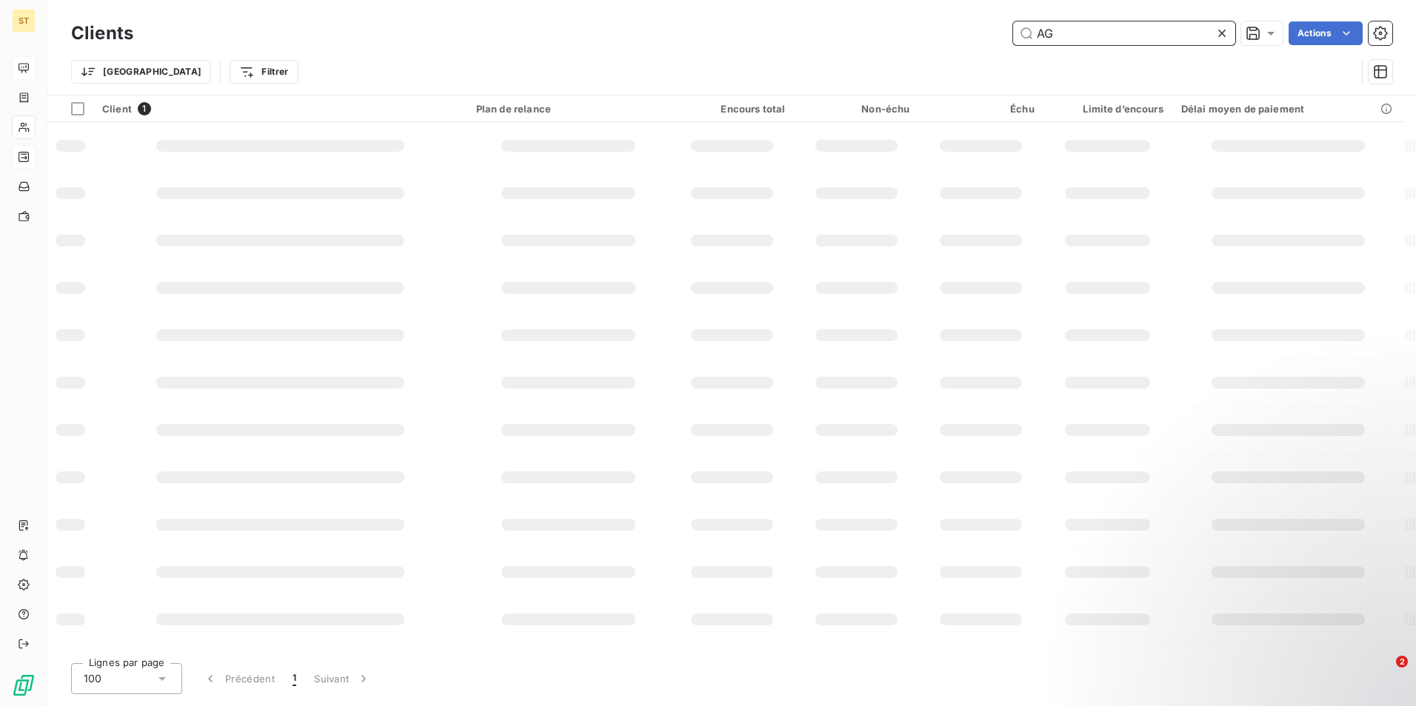
type input "A"
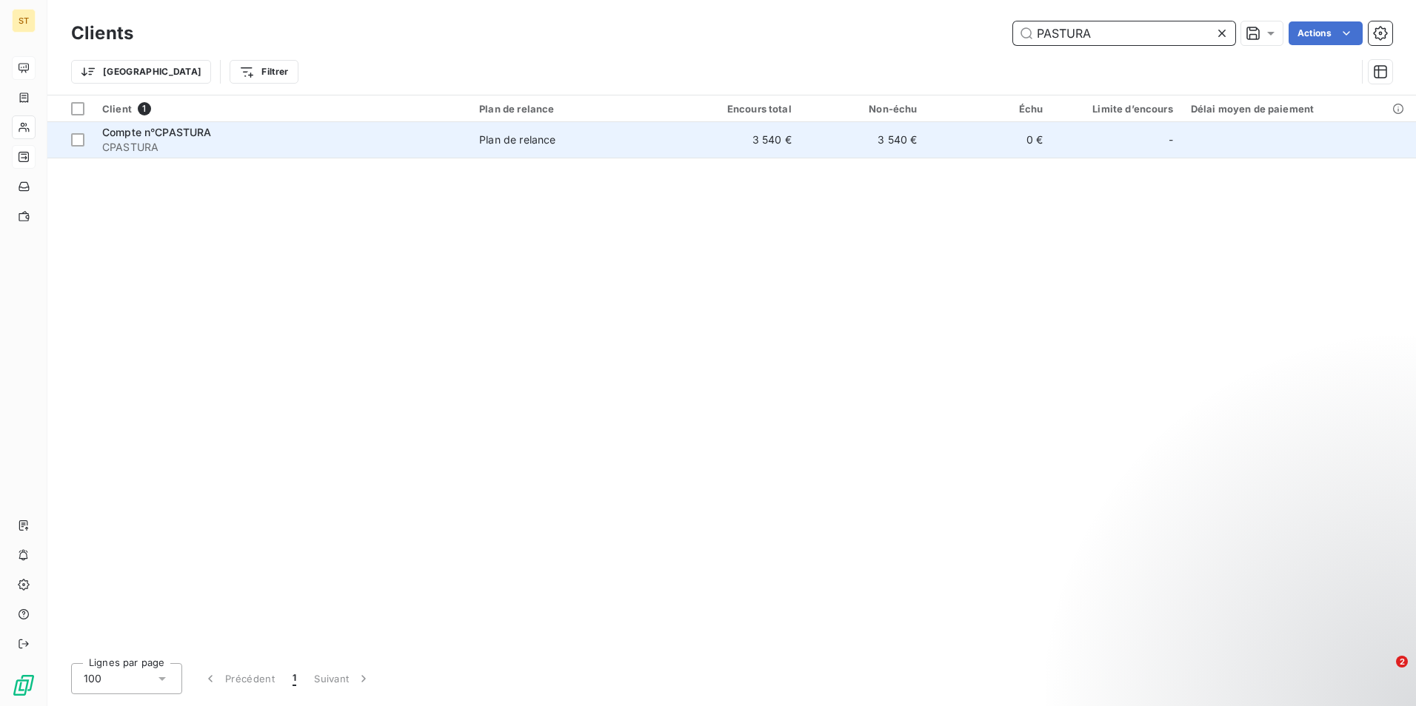
type input "PASTURA"
click at [319, 134] on div "Compte n°CPASTURA" at bounding box center [281, 132] width 359 height 15
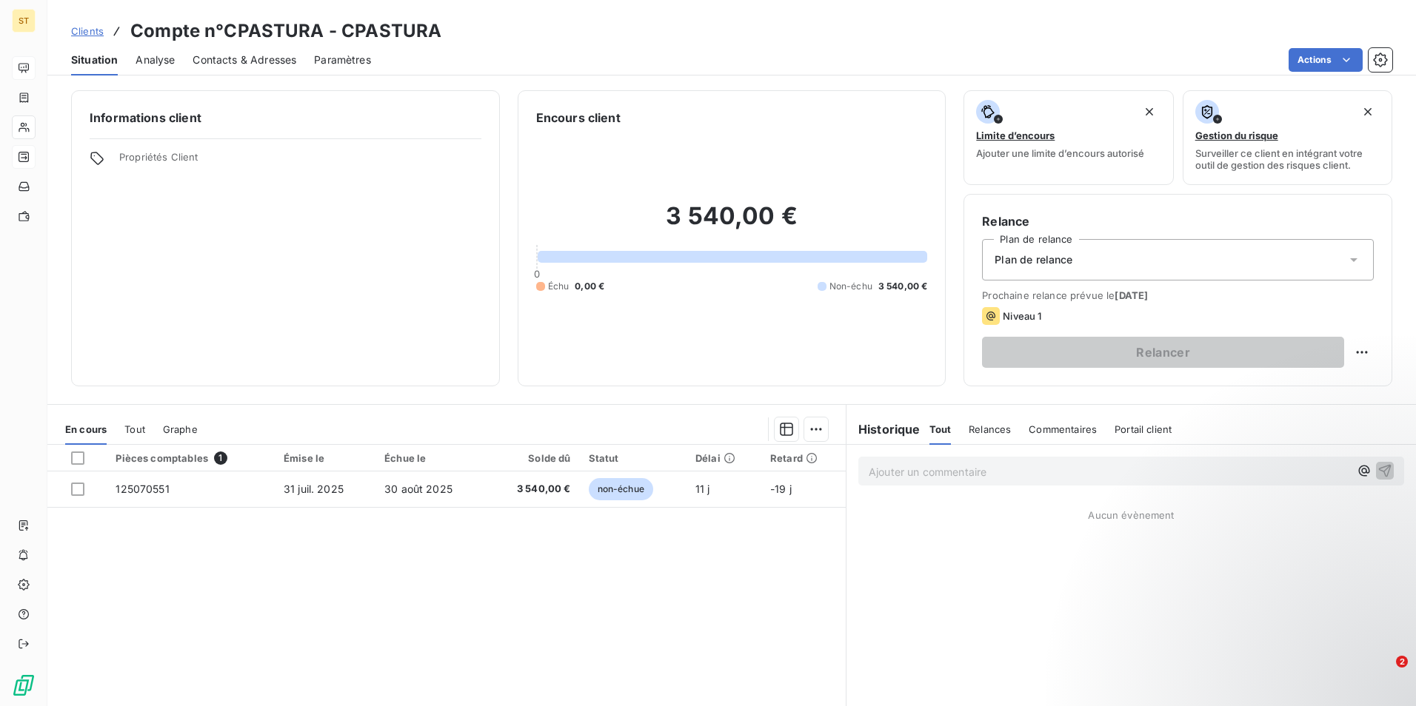
click at [235, 64] on span "Contacts & Adresses" at bounding box center [245, 60] width 104 height 15
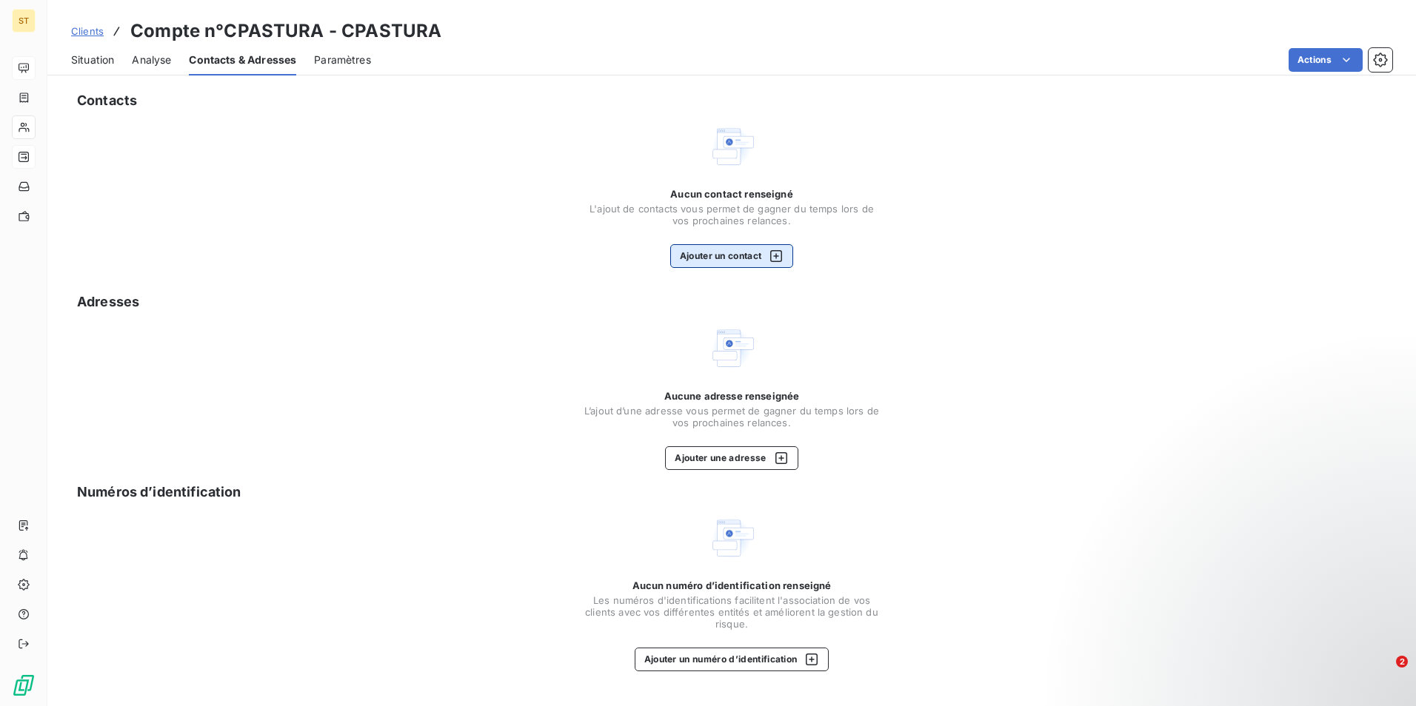
click at [781, 255] on icon "button" at bounding box center [776, 256] width 15 height 15
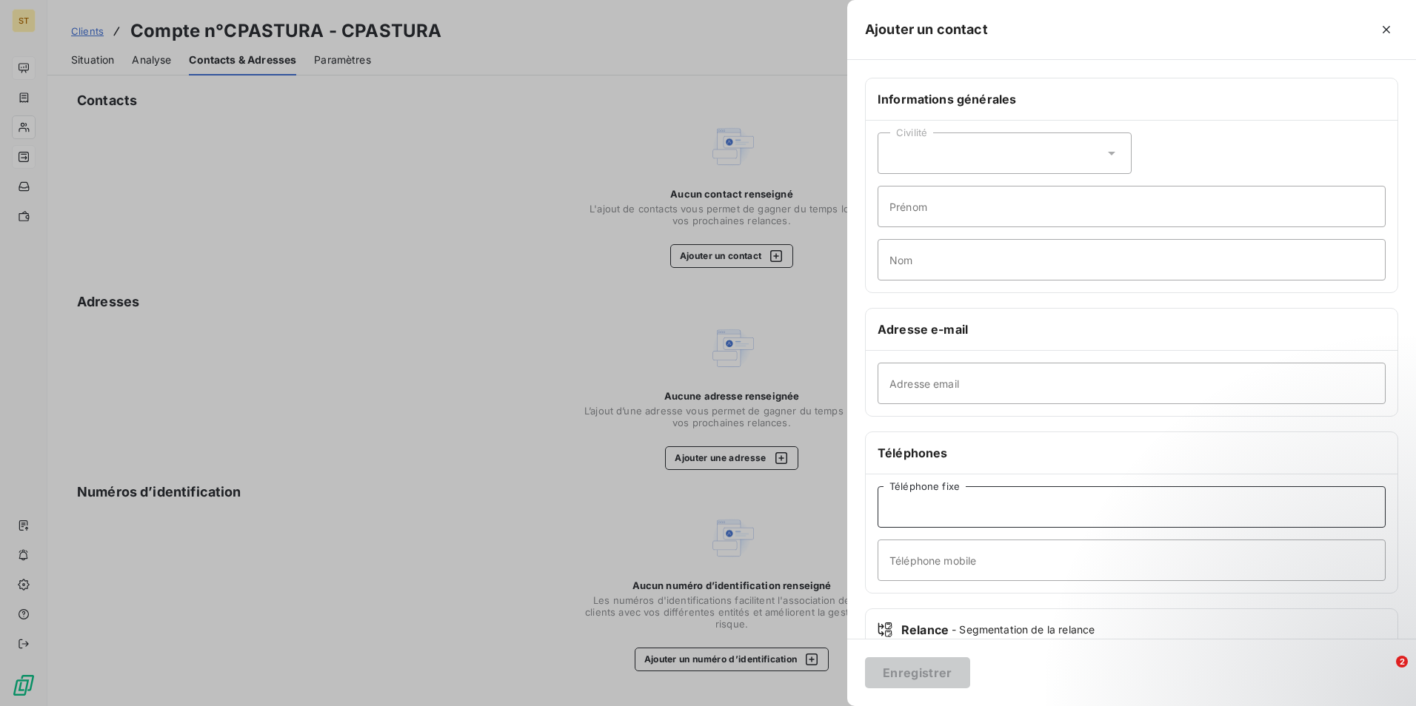
click at [954, 513] on input "Téléphone fixe" at bounding box center [1131, 506] width 508 height 41
click at [441, 123] on div at bounding box center [708, 353] width 1416 height 706
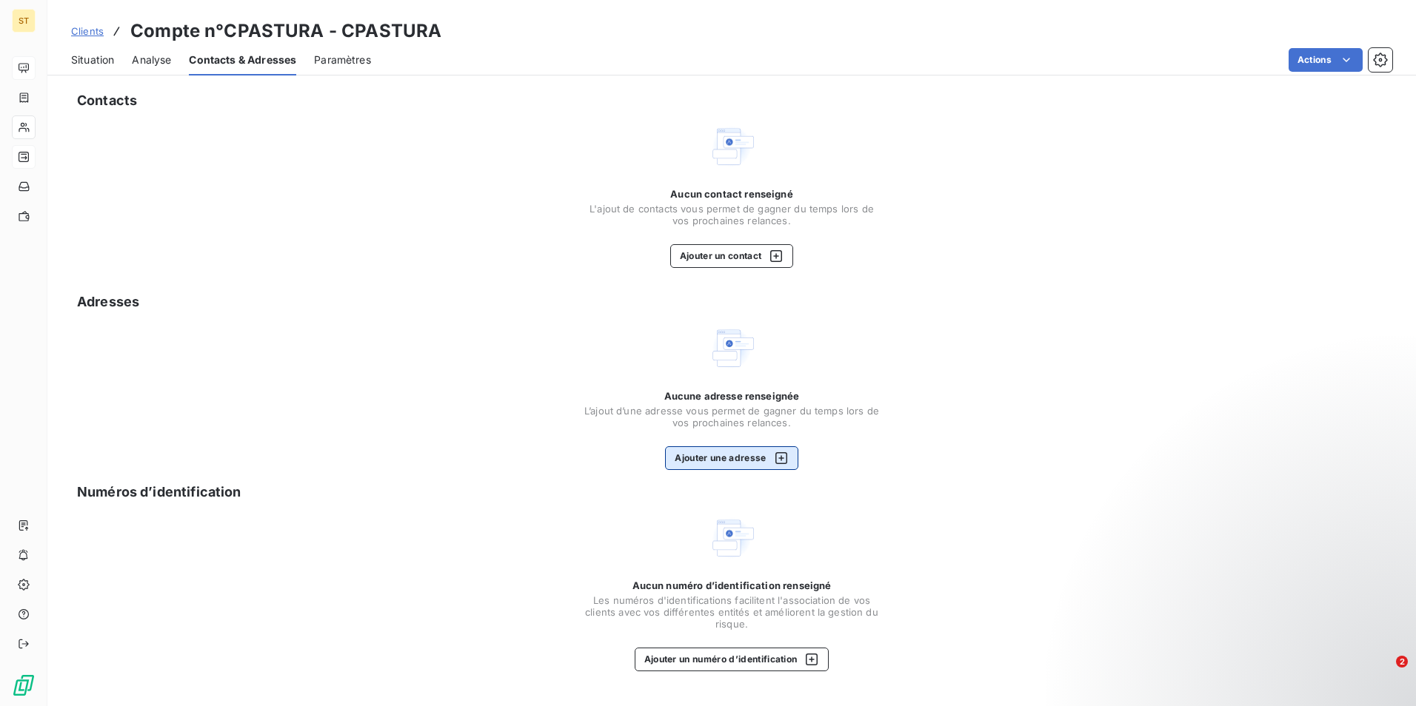
click at [786, 459] on icon "button" at bounding box center [781, 458] width 12 height 12
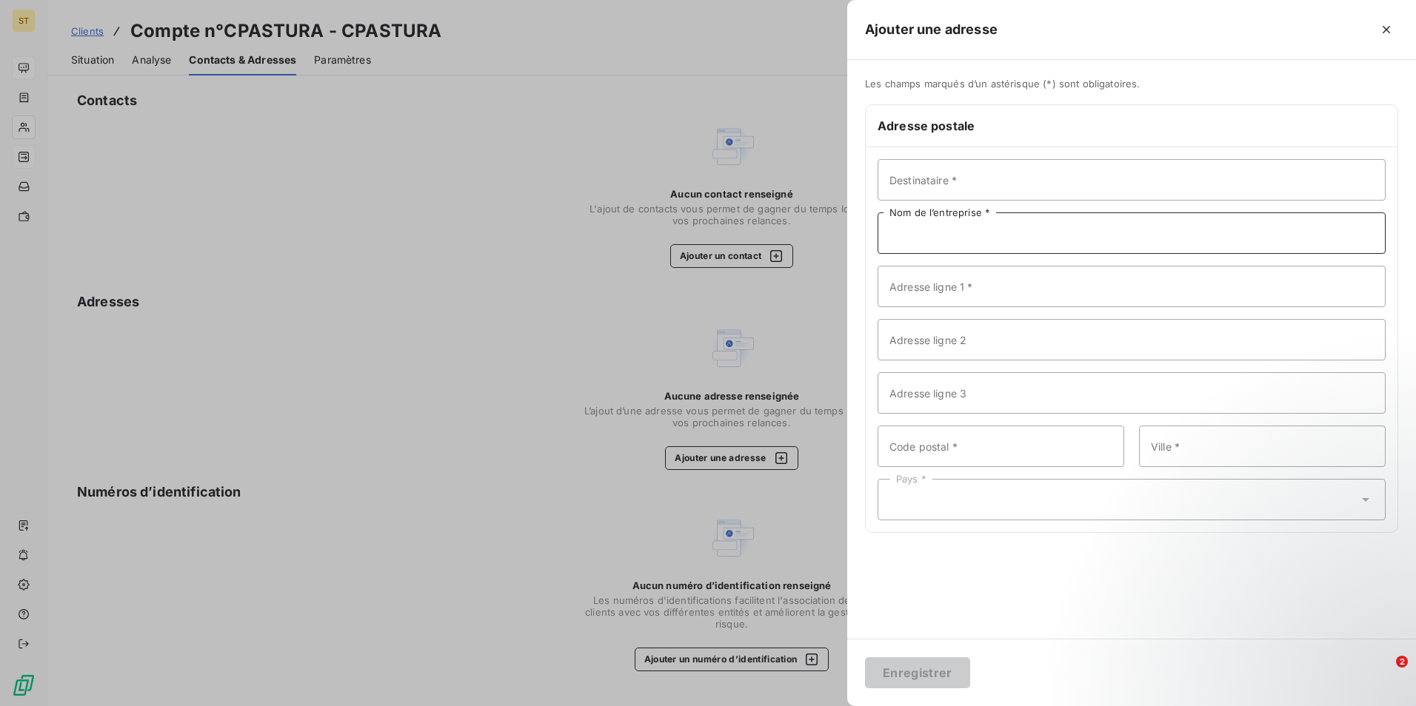
click at [934, 240] on input "Nom de l’entreprise *" at bounding box center [1131, 233] width 508 height 41
type input "PASTURAL"
click at [974, 450] on input "Code postal *" at bounding box center [1000, 446] width 247 height 41
click at [966, 292] on input "Adresse ligne 1 *" at bounding box center [1131, 286] width 508 height 41
type input "41 QUAI DE MARNE"
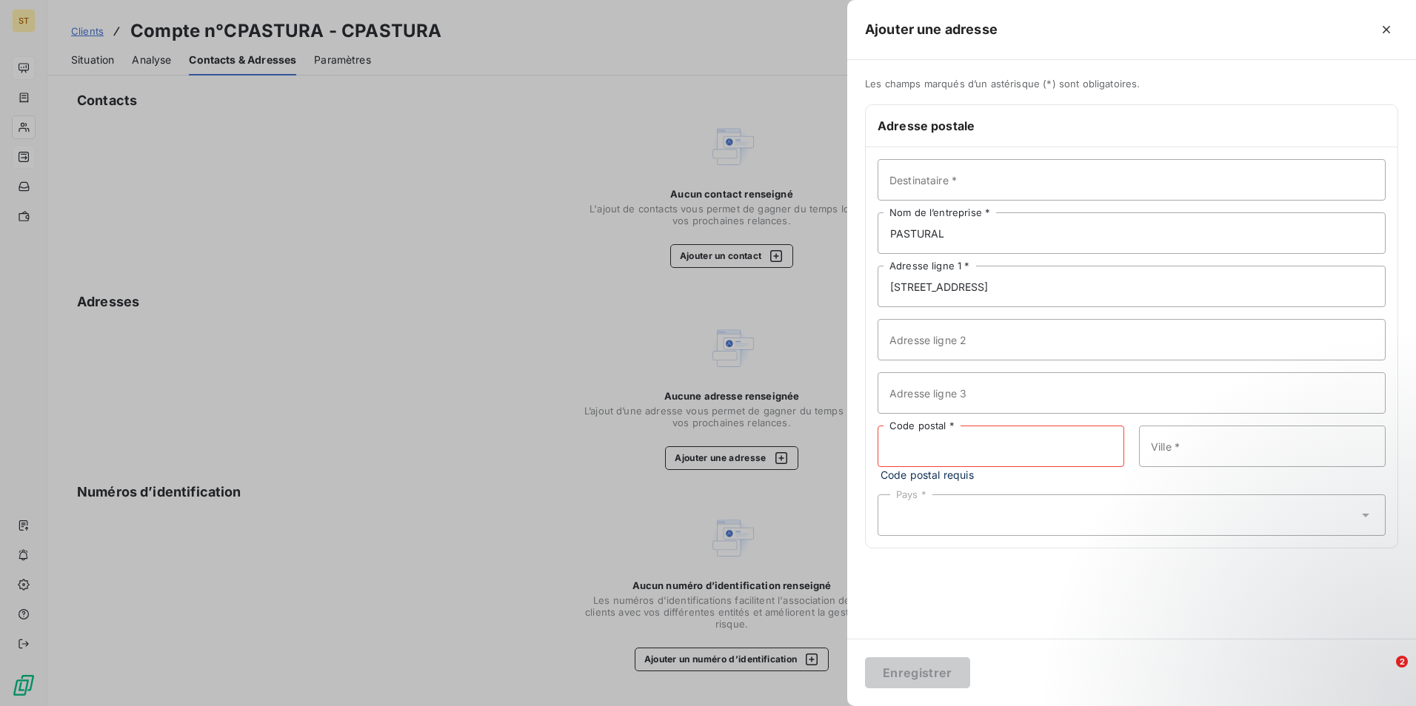
click at [935, 455] on input "Code postal *" at bounding box center [1000, 446] width 247 height 41
type input "51200"
type input "EPERNAY"
click at [1372, 498] on icon at bounding box center [1365, 499] width 15 height 15
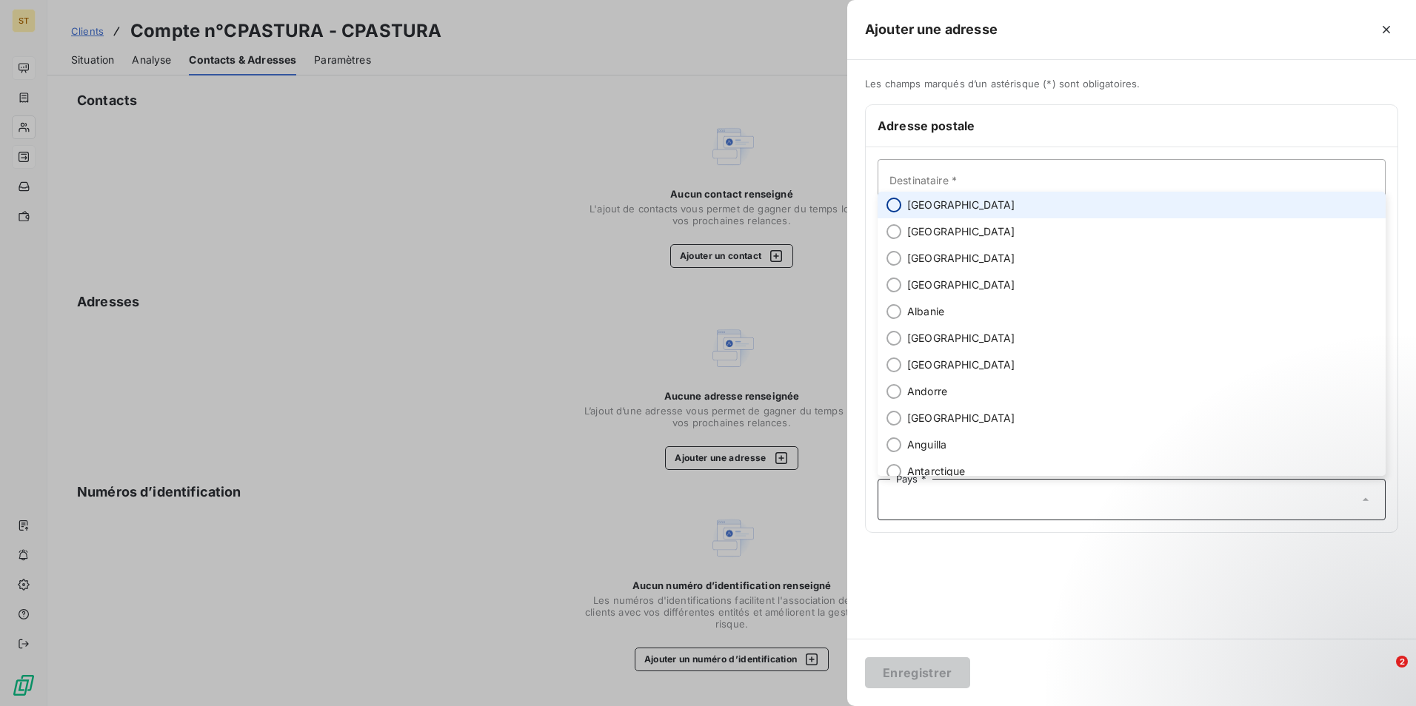
click at [897, 204] on input "radio" at bounding box center [893, 205] width 15 height 15
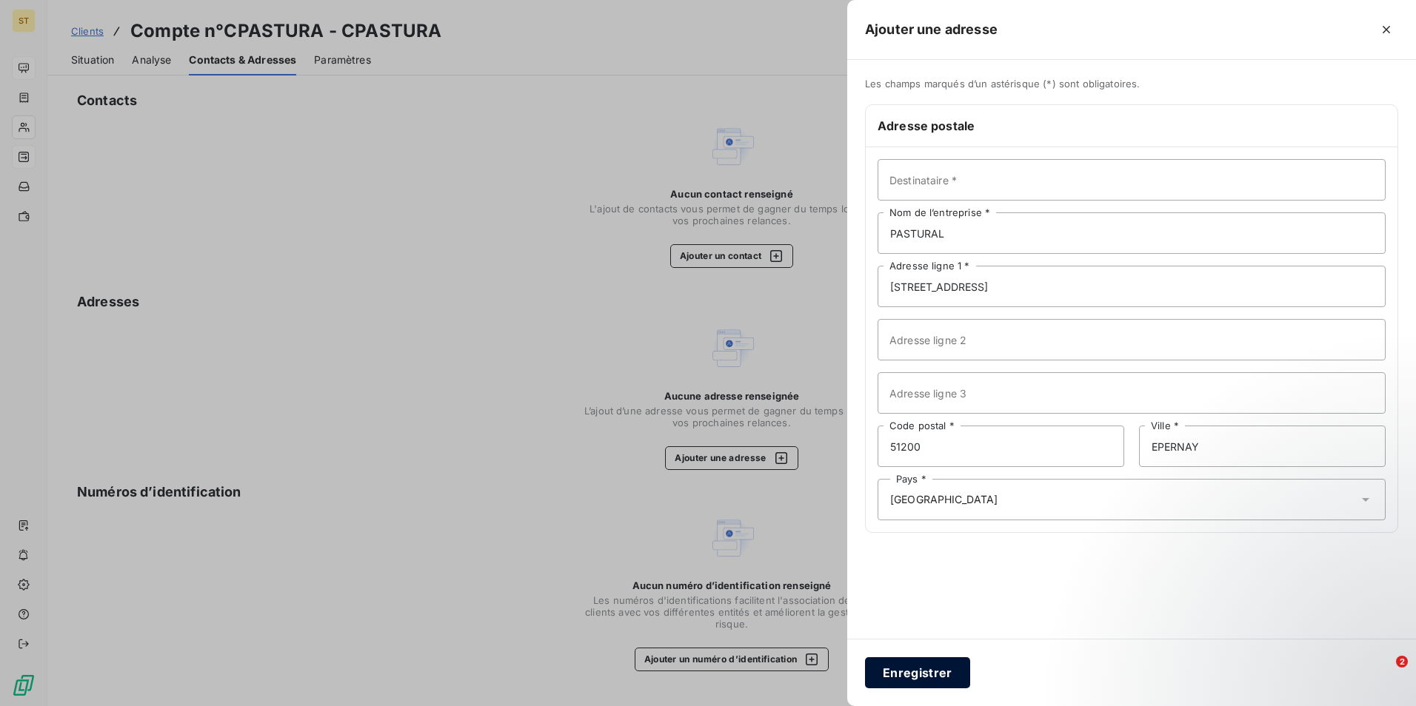
click at [917, 676] on button "Enregistrer" at bounding box center [917, 673] width 105 height 31
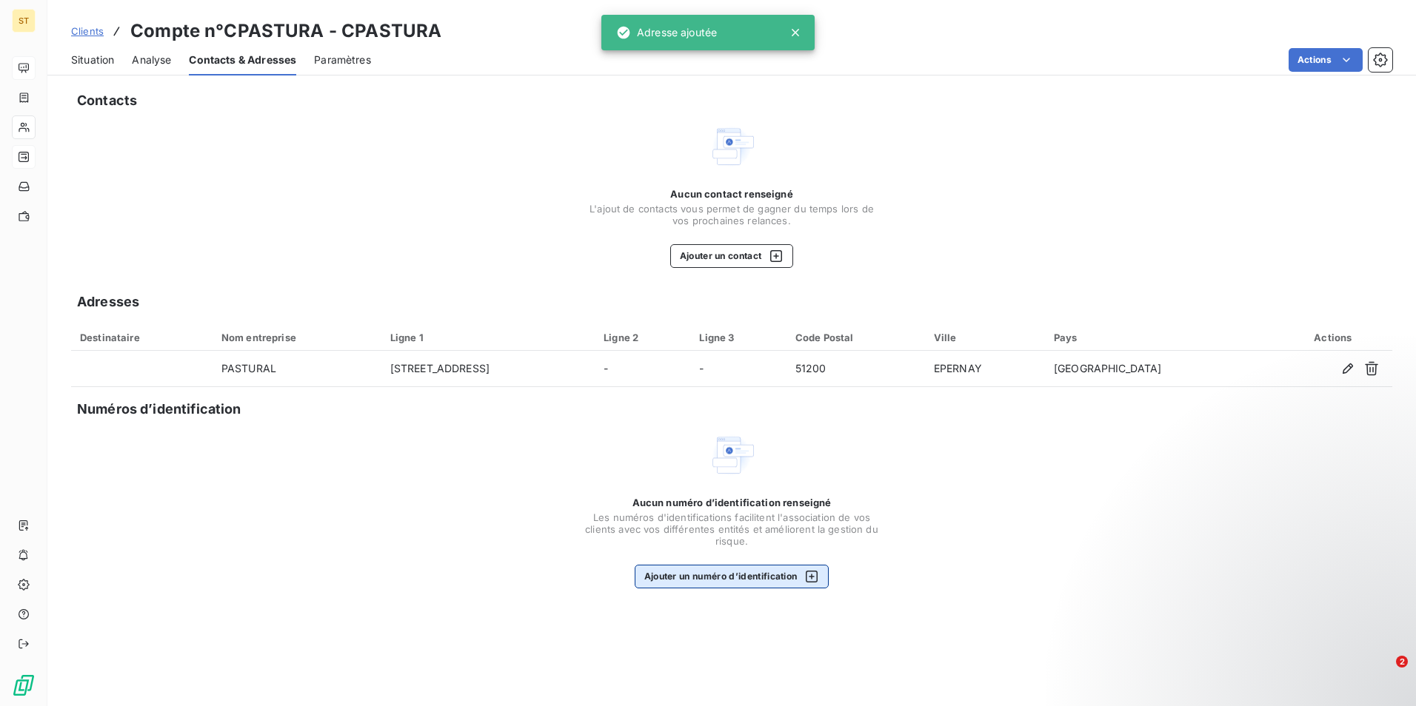
click at [812, 573] on icon "button" at bounding box center [811, 576] width 15 height 15
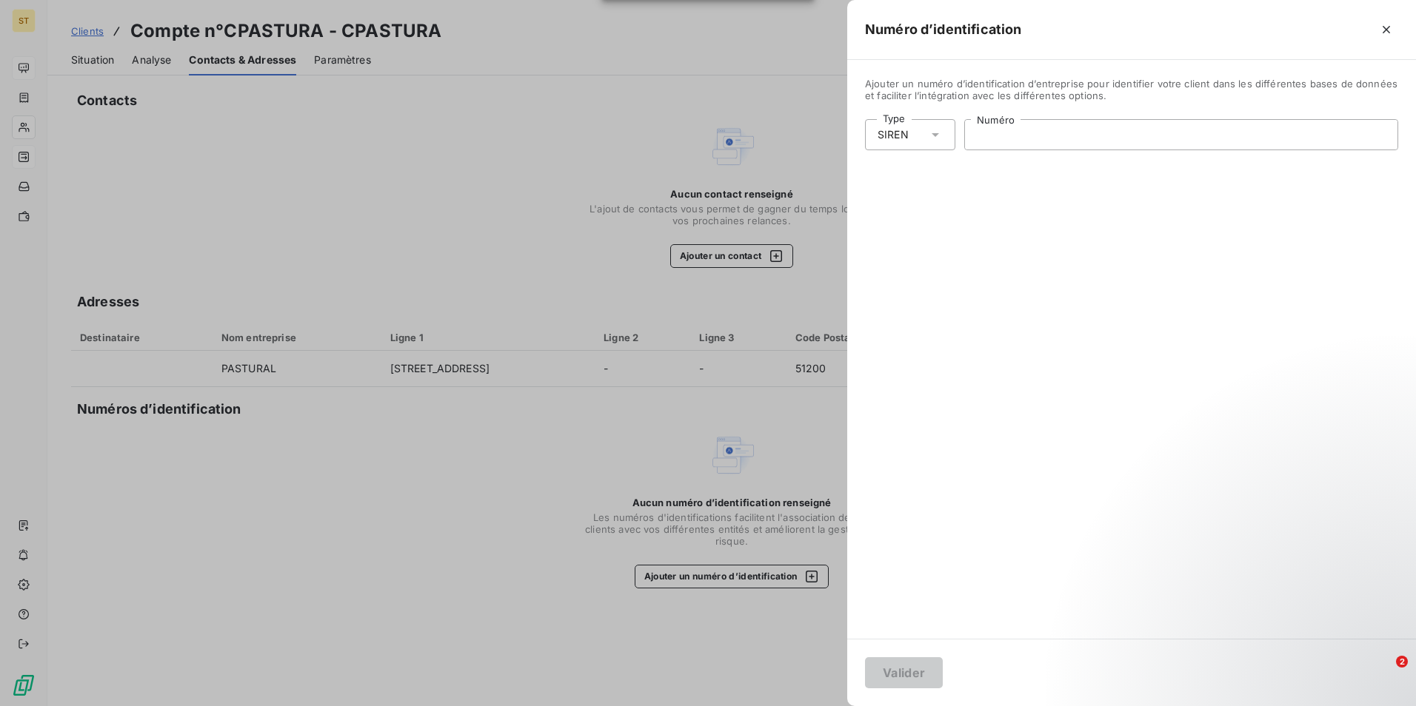
click at [1026, 134] on input "Numéro" at bounding box center [1181, 135] width 432 height 30
type input "095 750 337"
click at [916, 673] on button "Valider" at bounding box center [904, 673] width 78 height 31
